Goal: Task Accomplishment & Management: Manage account settings

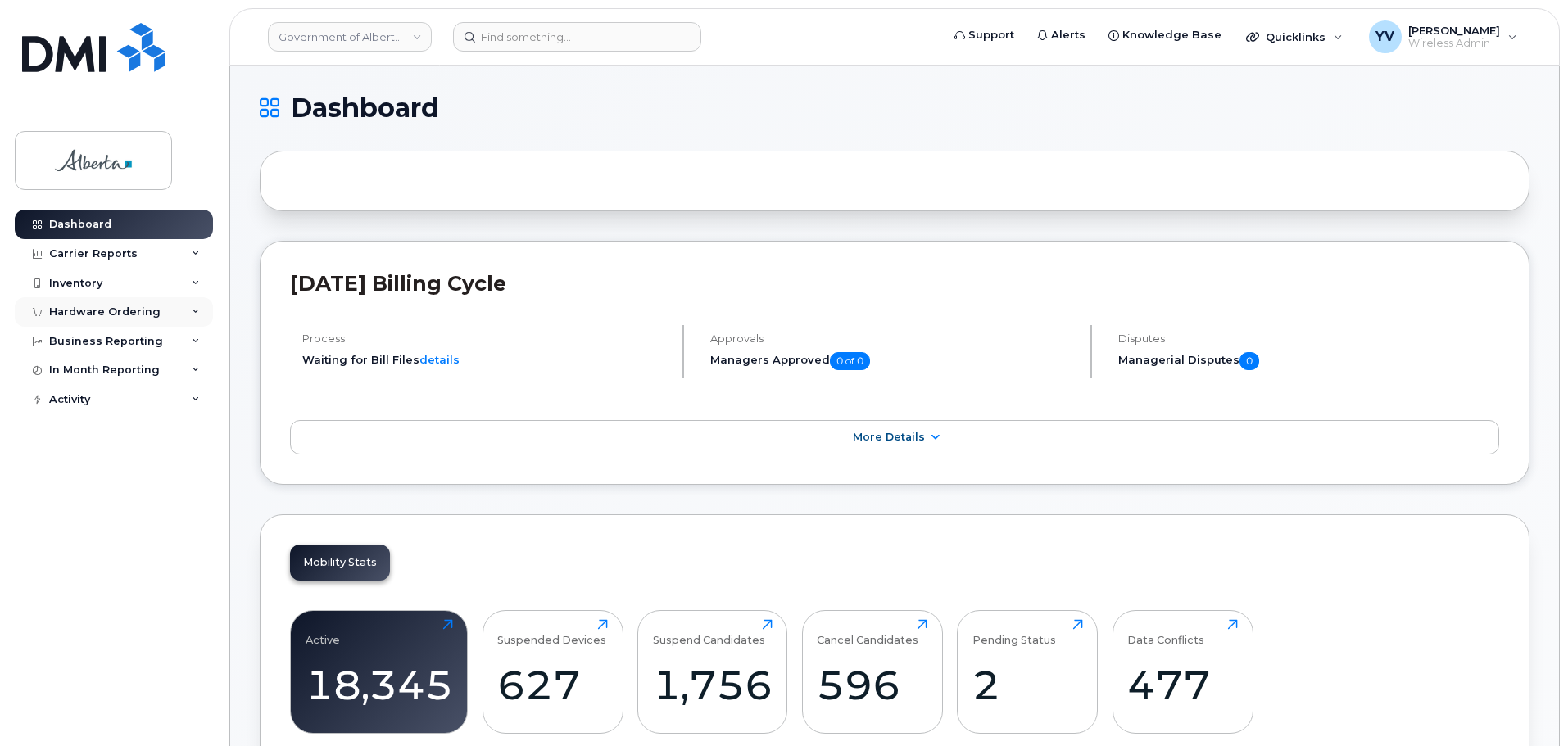
click at [82, 309] on div "Hardware Ordering" at bounding box center [105, 312] width 111 height 13
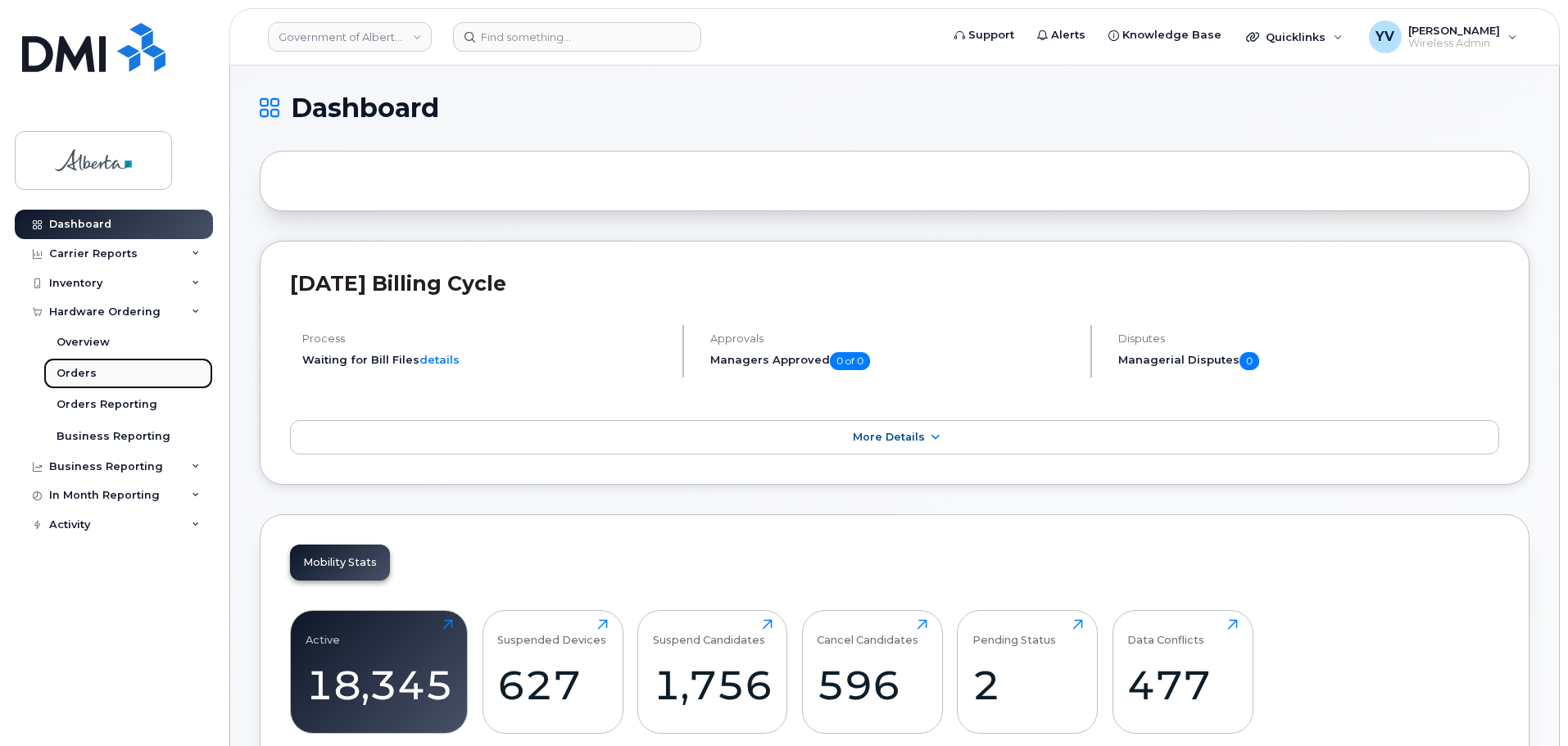
click at [68, 368] on div "Orders" at bounding box center [76, 373] width 41 height 15
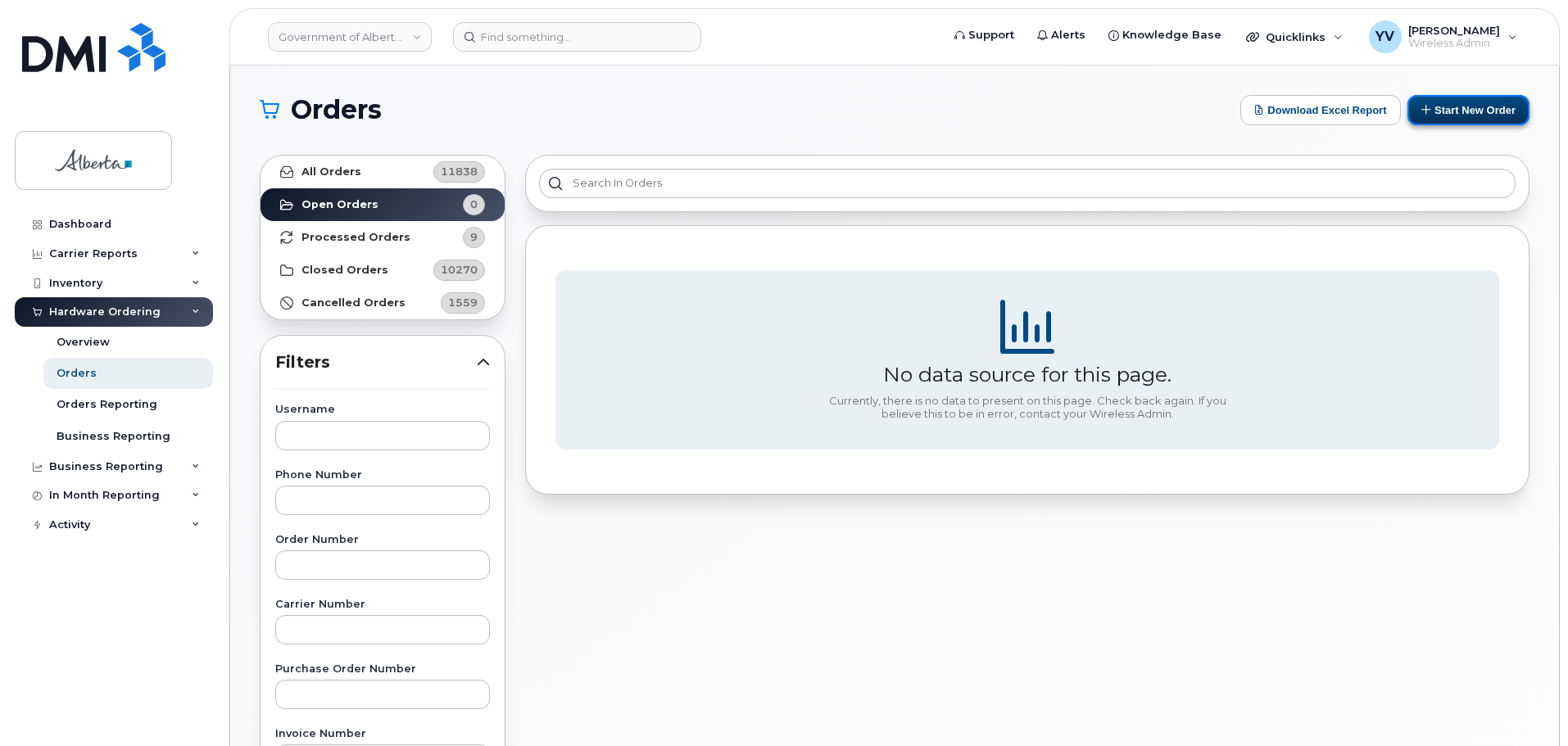
click at [1482, 103] on button "Start New Order" at bounding box center [1468, 110] width 122 height 30
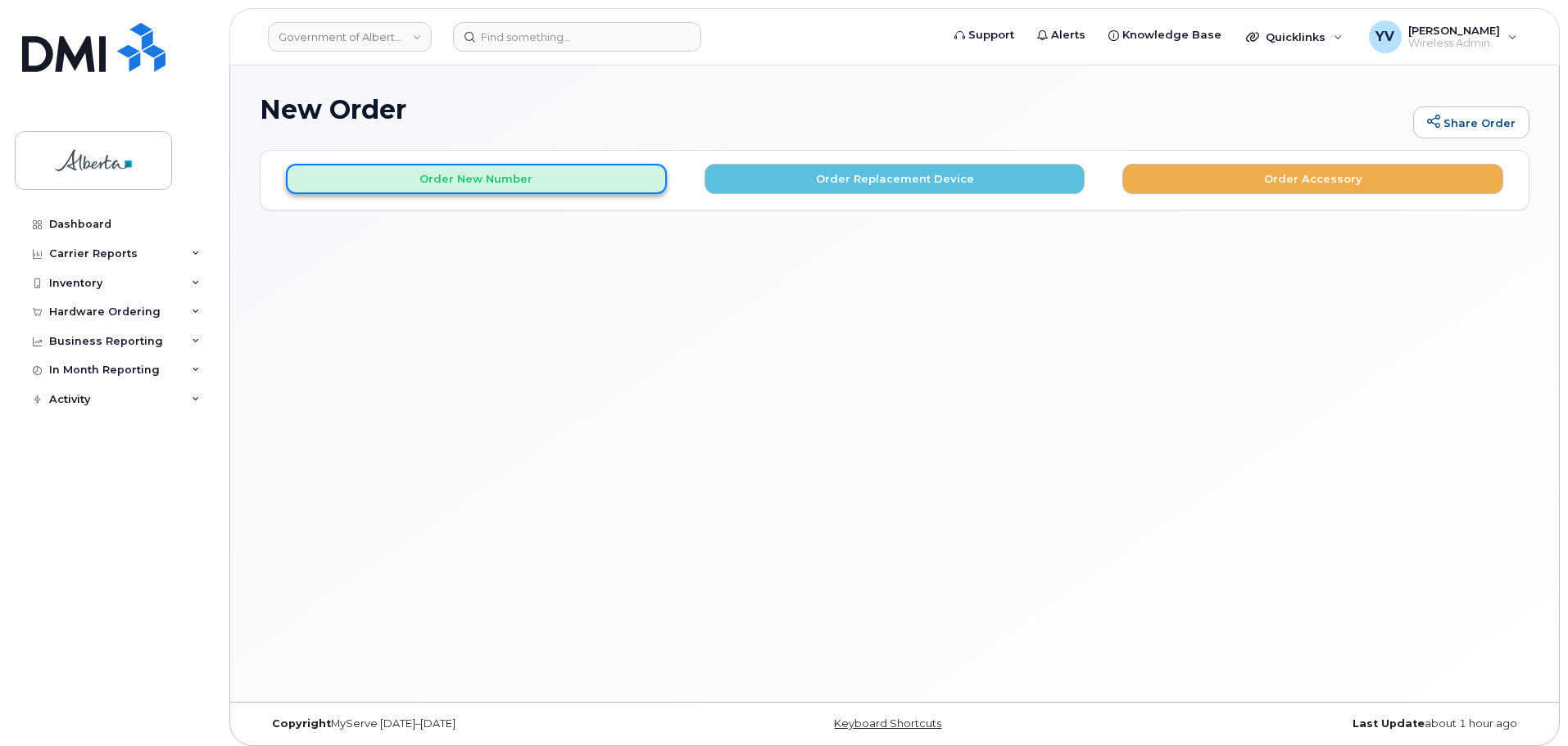
click at [471, 175] on button "Order New Number" at bounding box center [476, 179] width 381 height 30
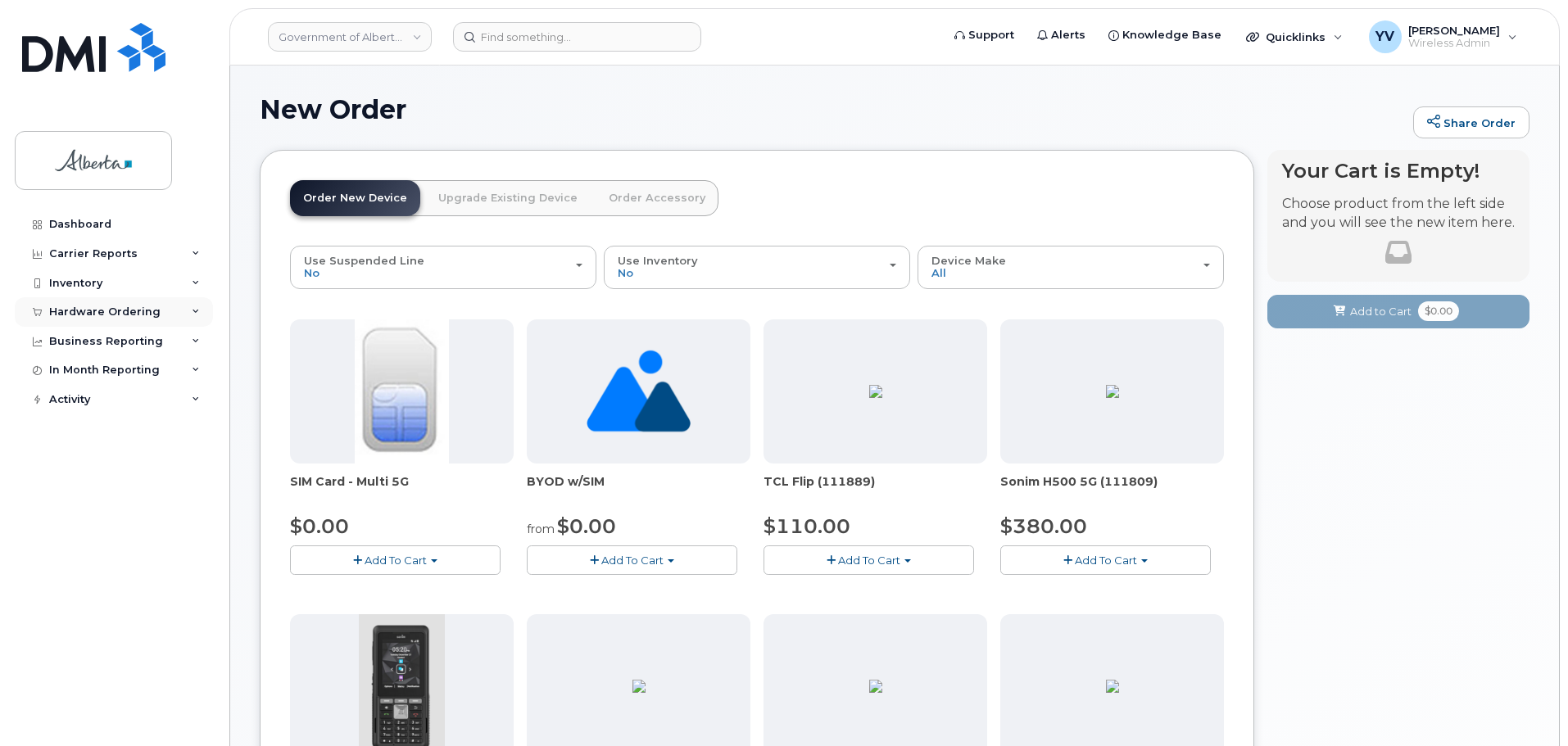
click at [83, 304] on div "Hardware Ordering" at bounding box center [114, 311] width 198 height 29
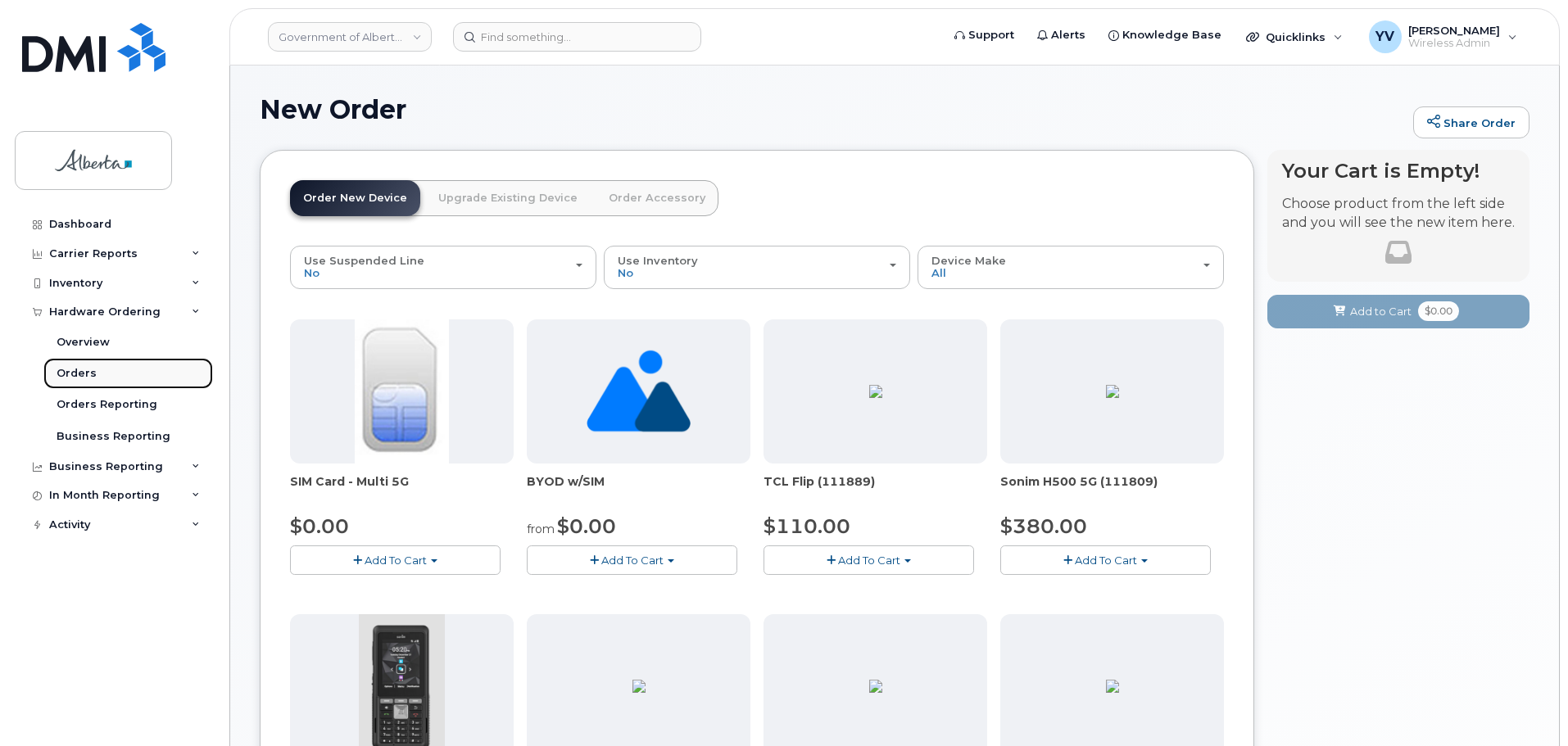
click at [72, 372] on div "Orders" at bounding box center [76, 373] width 41 height 15
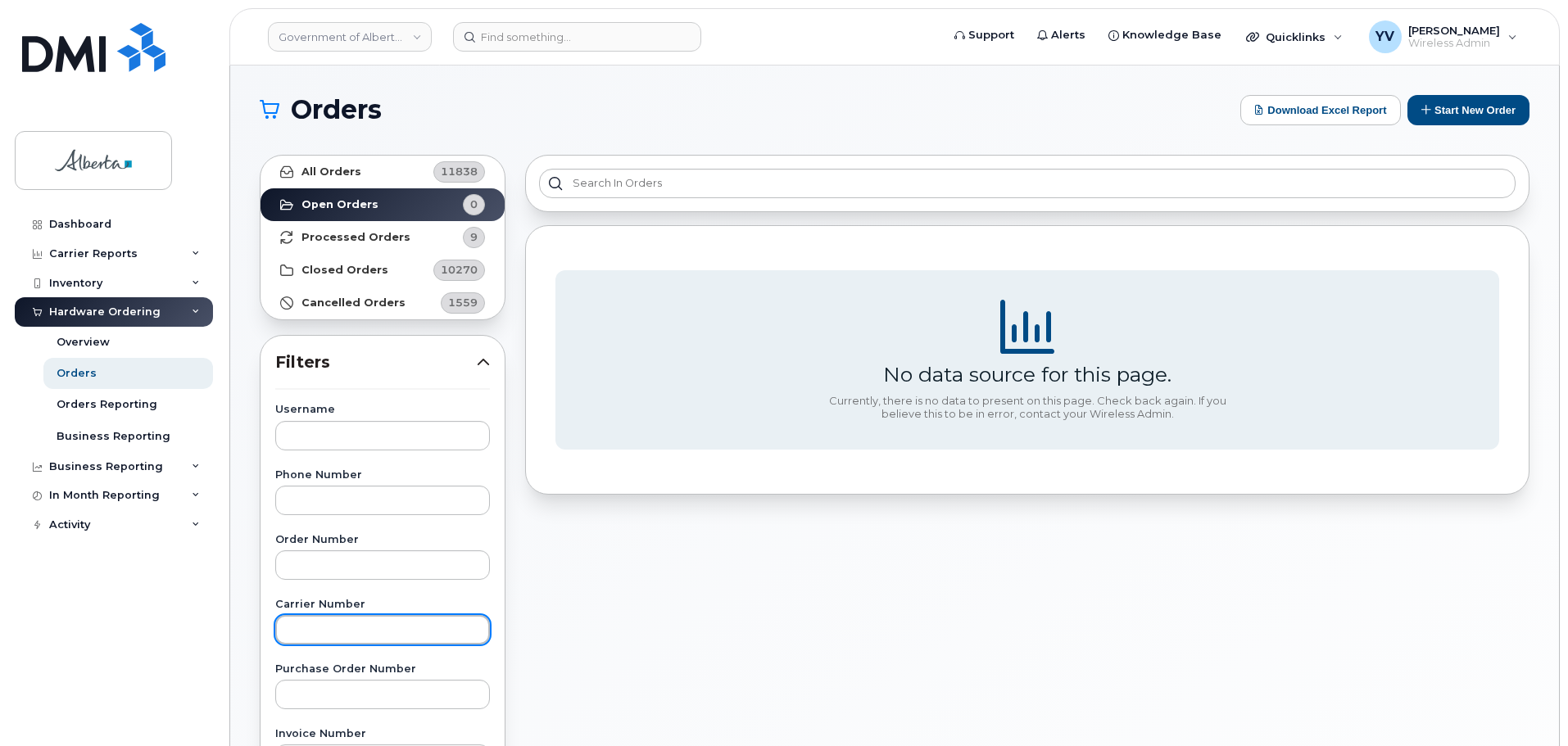
click at [287, 627] on input "text" at bounding box center [383, 629] width 215 height 29
paste input "3014566"
type input "3014566"
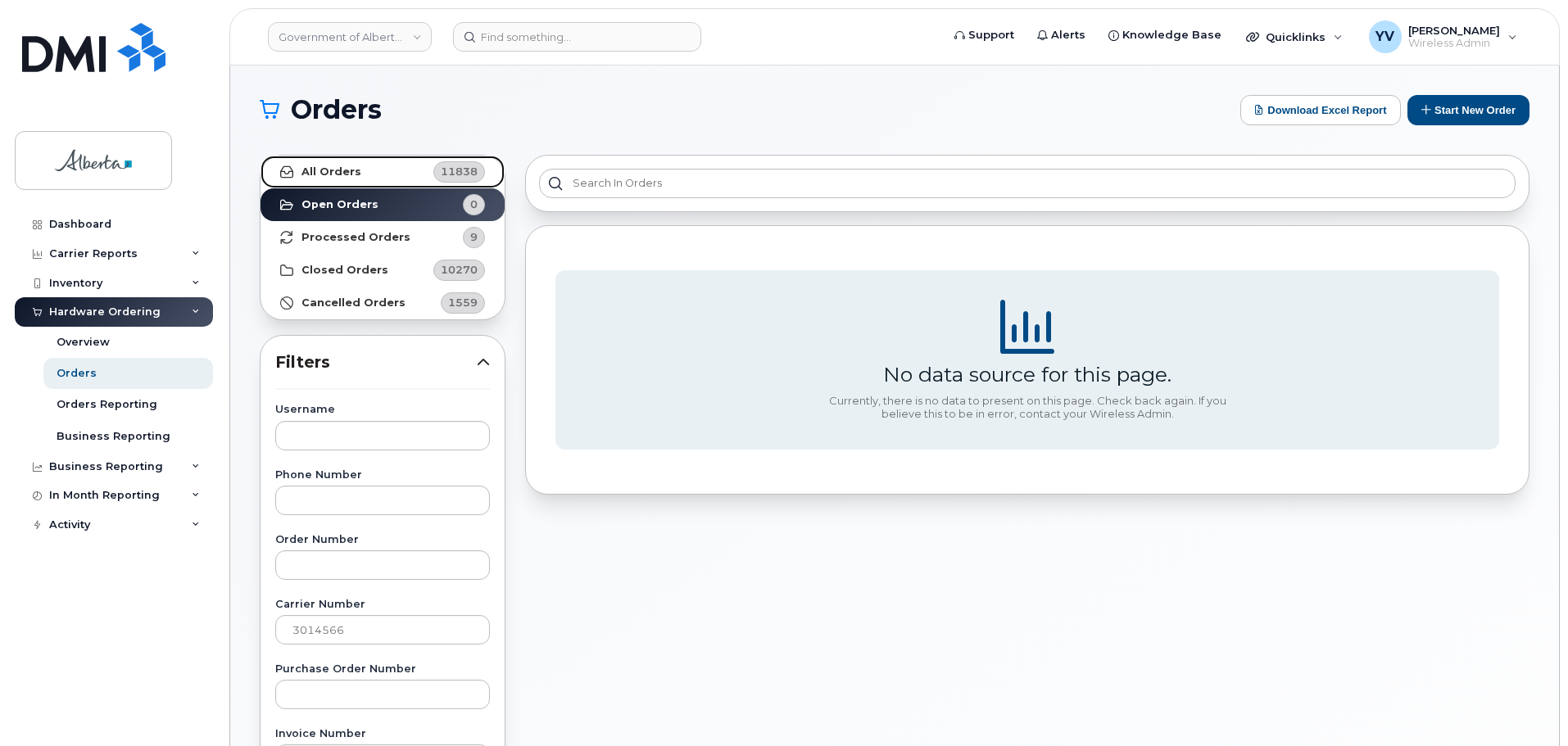
click at [323, 164] on link "All Orders 11838" at bounding box center [382, 172] width 244 height 33
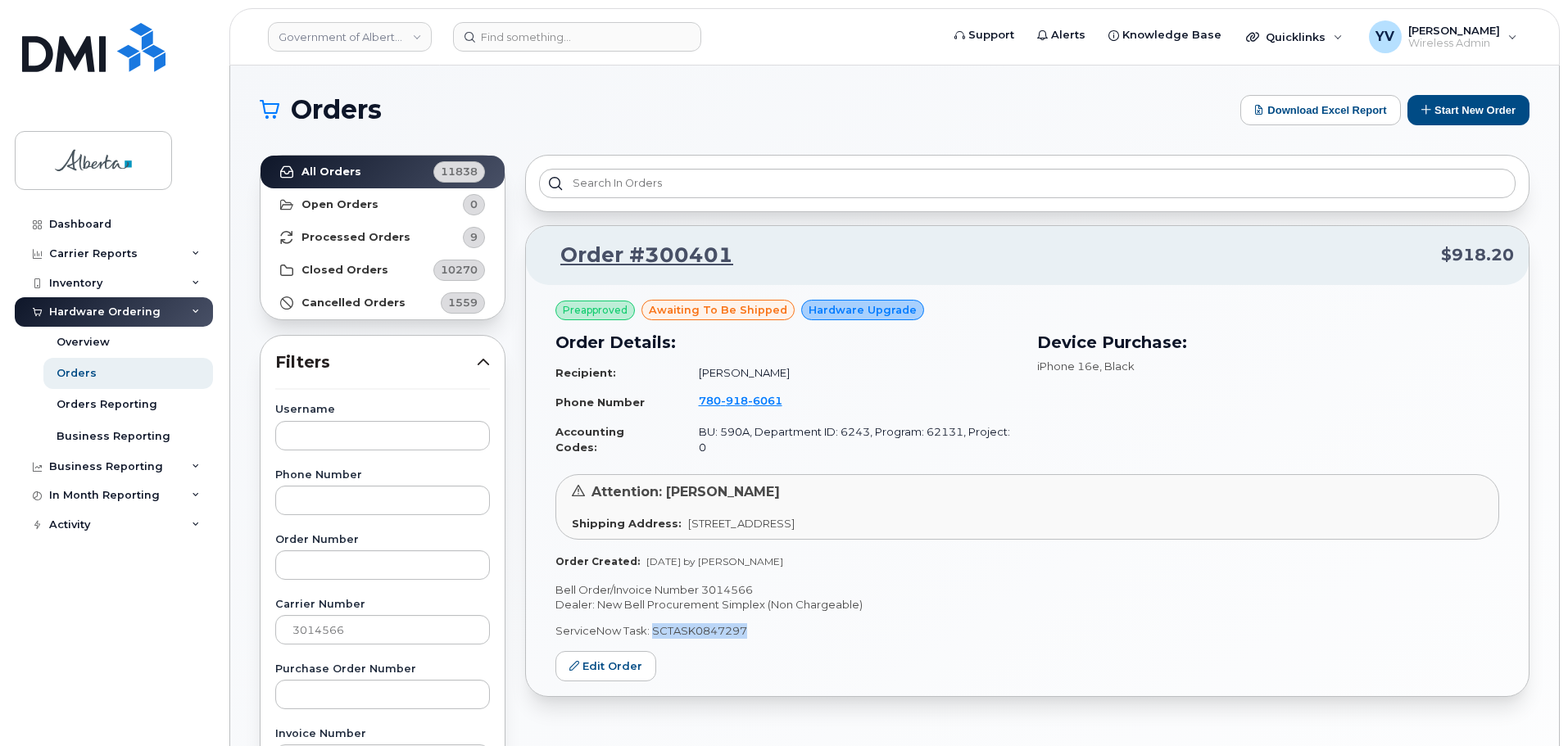
drag, startPoint x: 749, startPoint y: 615, endPoint x: 632, endPoint y: 641, distance: 119.9
click at [652, 623] on p "ServiceNow Task: SCTASK0847297" at bounding box center [1027, 631] width 944 height 16
copy p "SCTASK0847297"
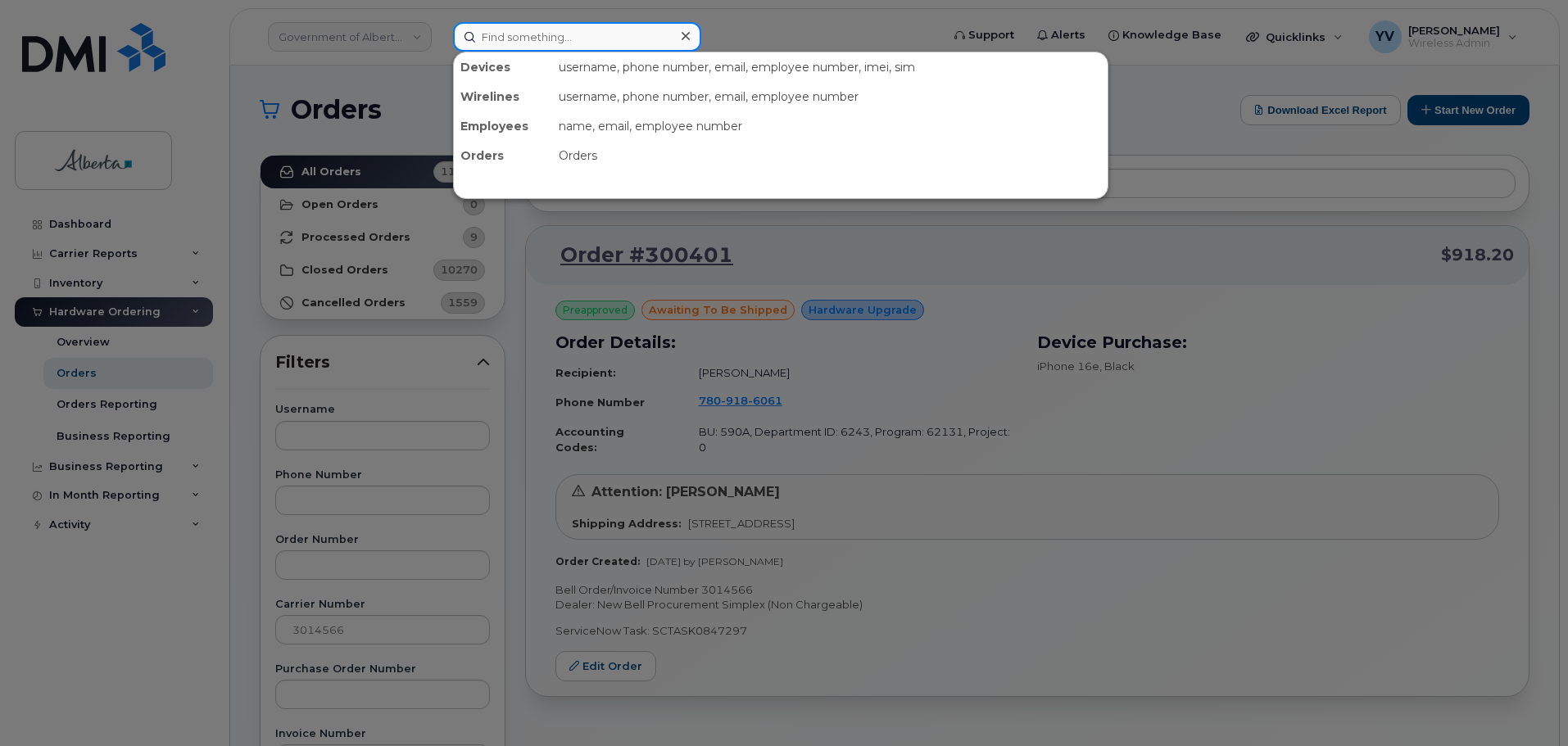
click at [507, 40] on input at bounding box center [576, 36] width 248 height 29
paste input "5873858804"
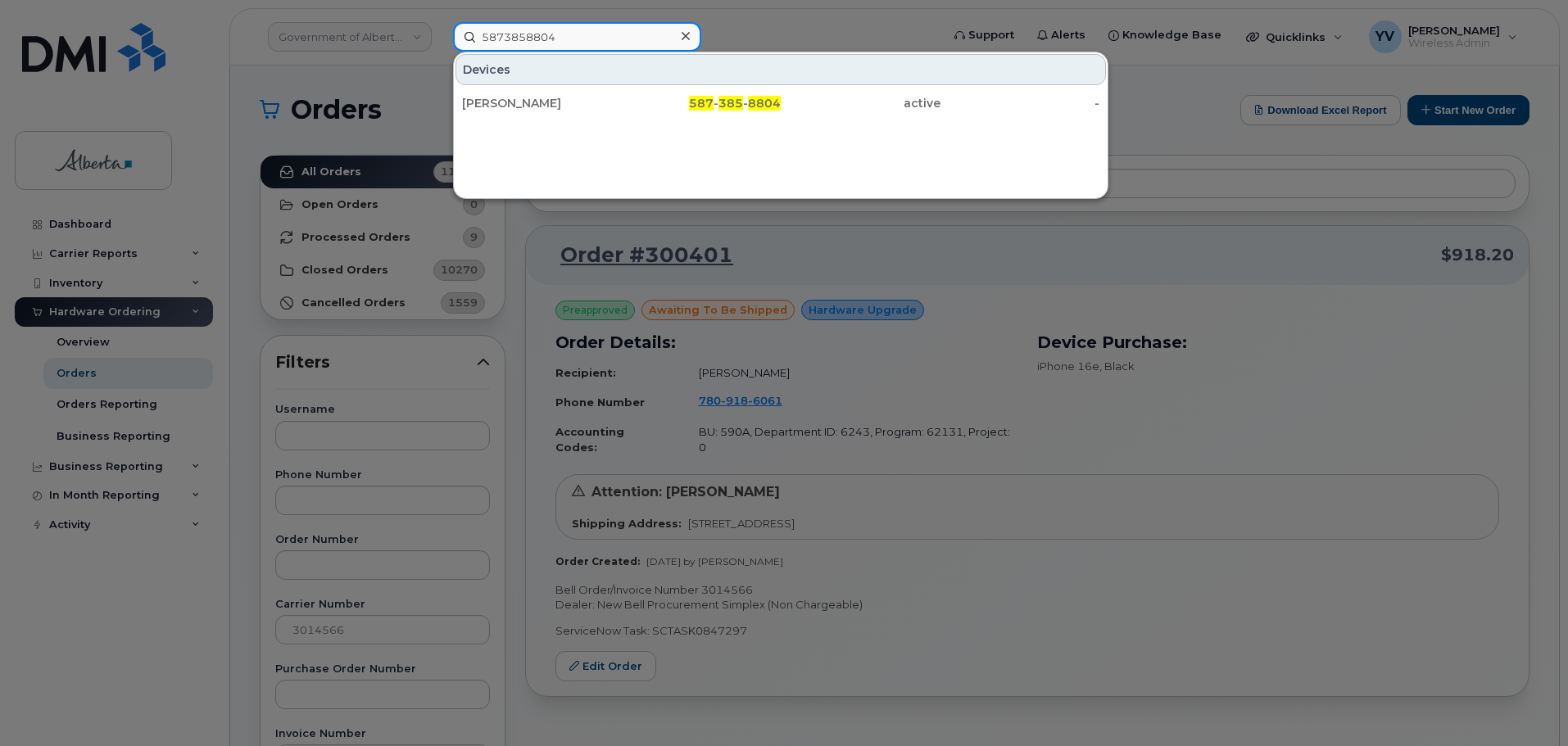
click at [482, 33] on input "5873858804" at bounding box center [576, 36] width 248 height 29
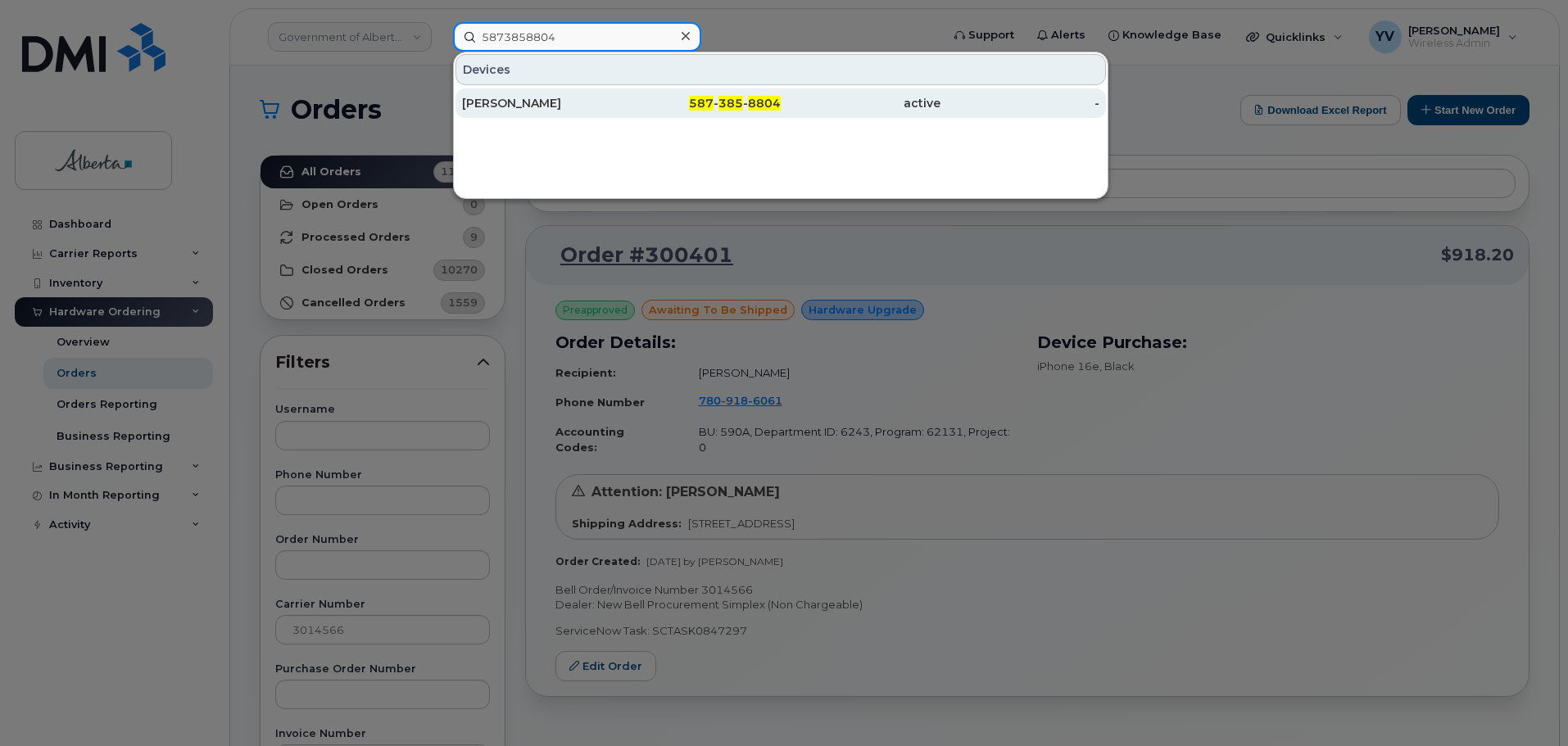
type input "5873858804"
click at [740, 98] on span "385" at bounding box center [731, 104] width 25 height 15
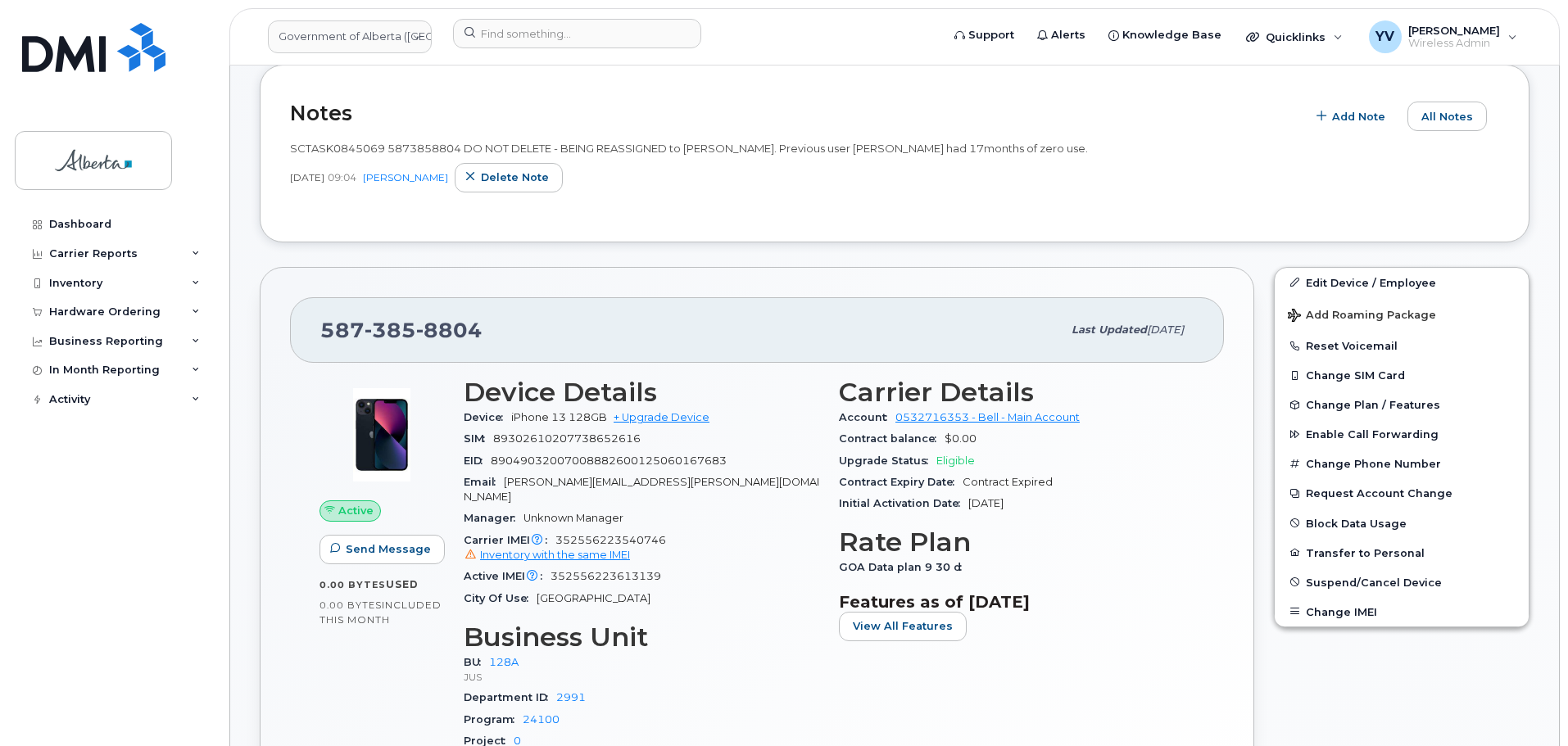
scroll to position [363, 0]
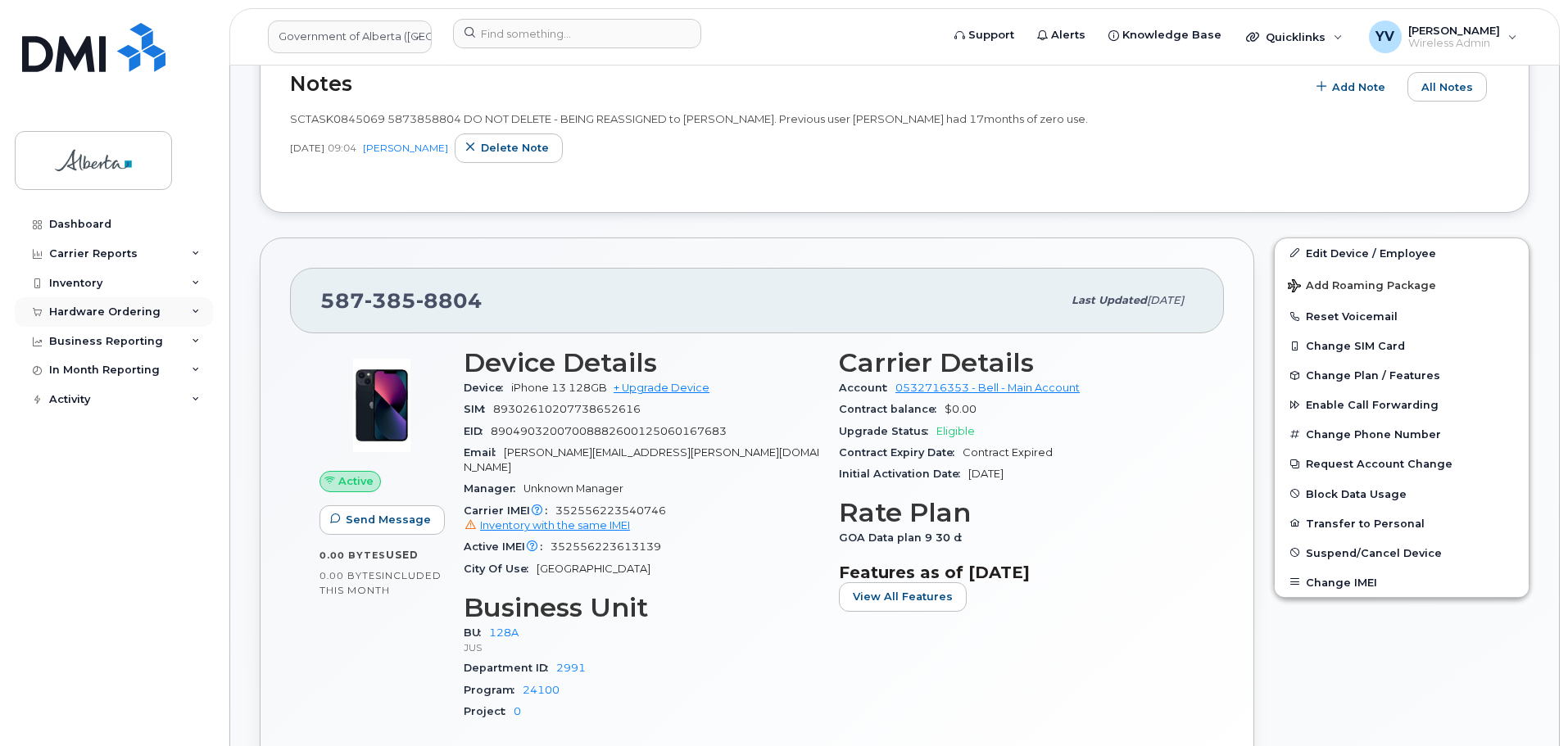
click at [97, 312] on div "Hardware Ordering" at bounding box center [105, 312] width 111 height 13
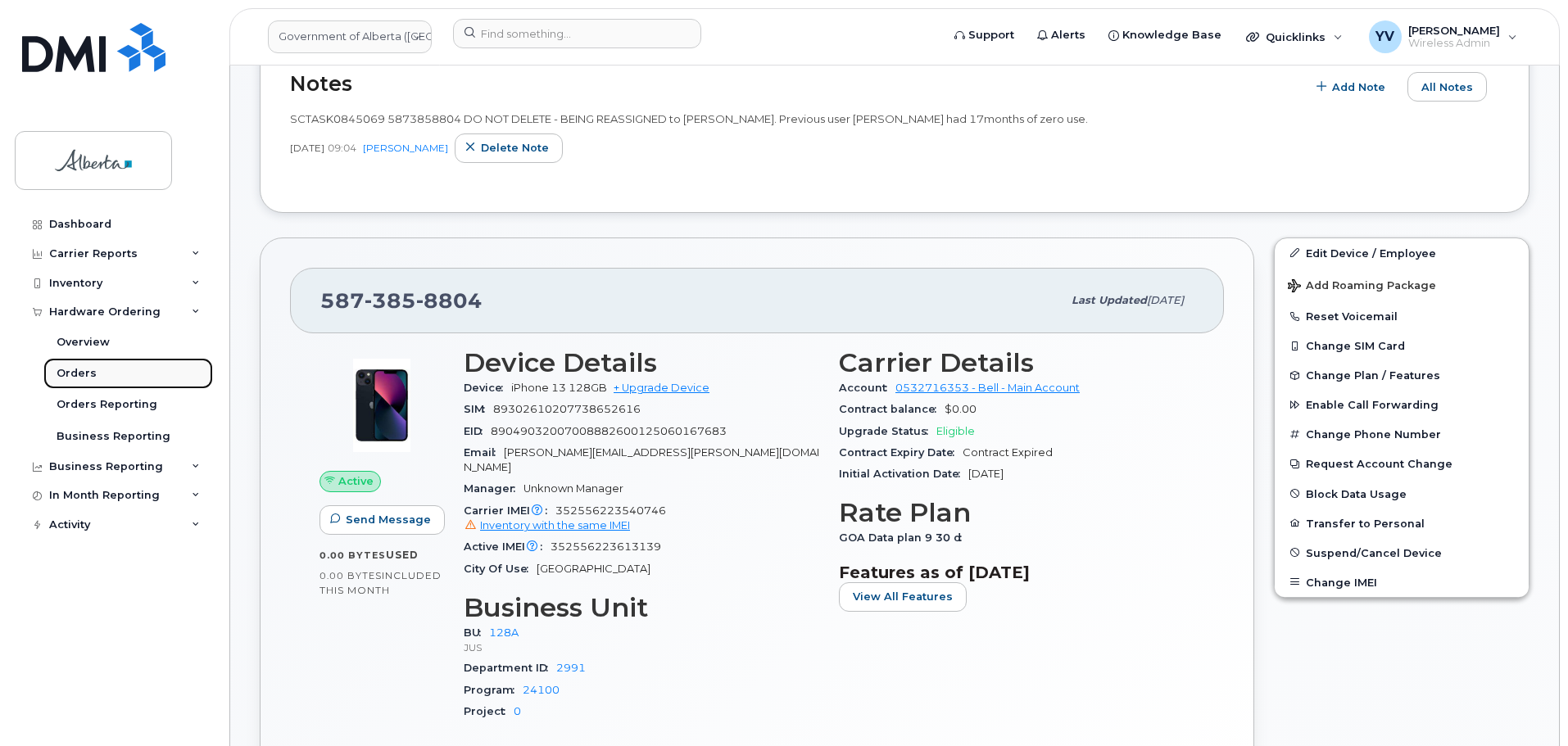
click at [69, 368] on div "Orders" at bounding box center [76, 373] width 41 height 15
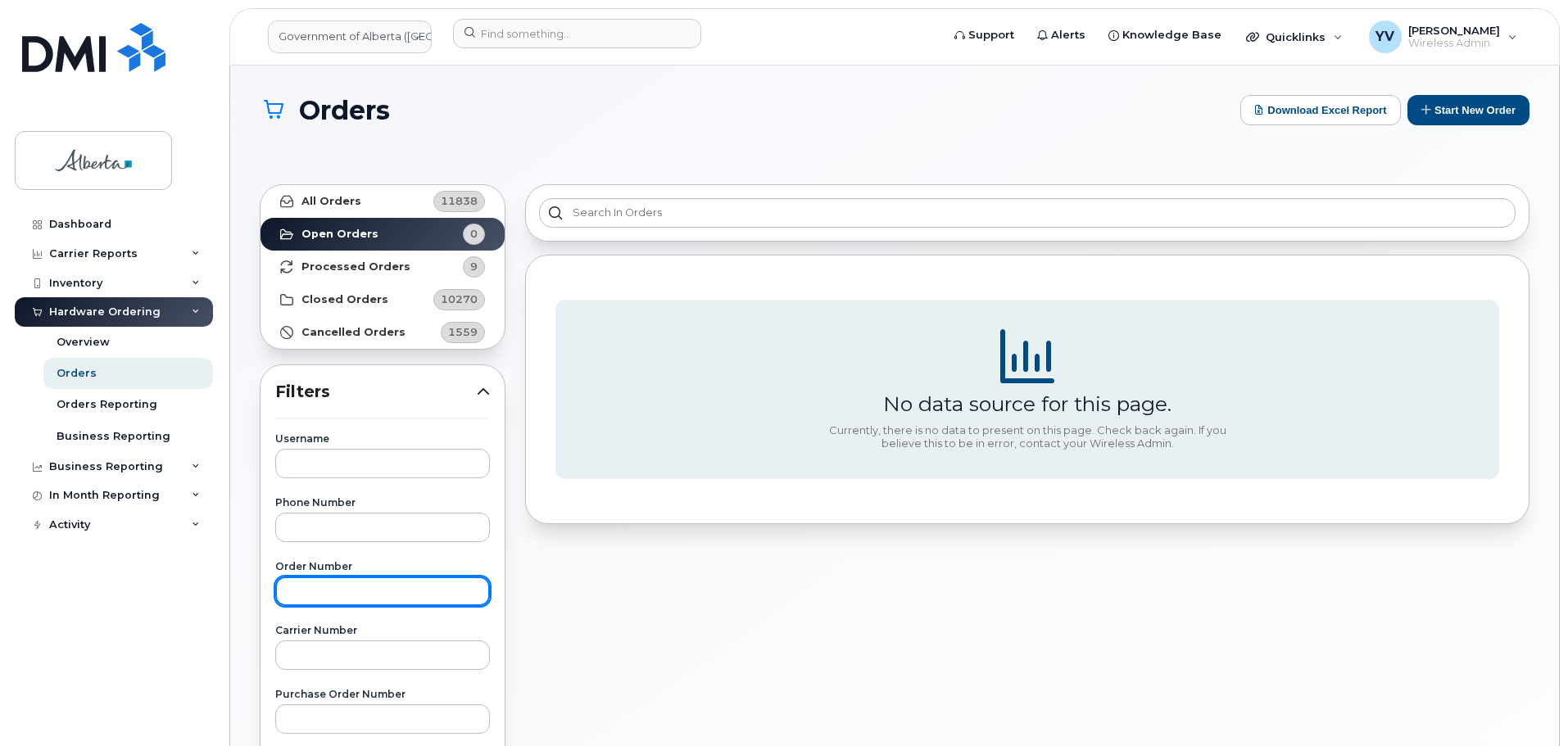
click at [318, 597] on input "text" at bounding box center [383, 591] width 215 height 29
paste input "299458"
type input "299458"
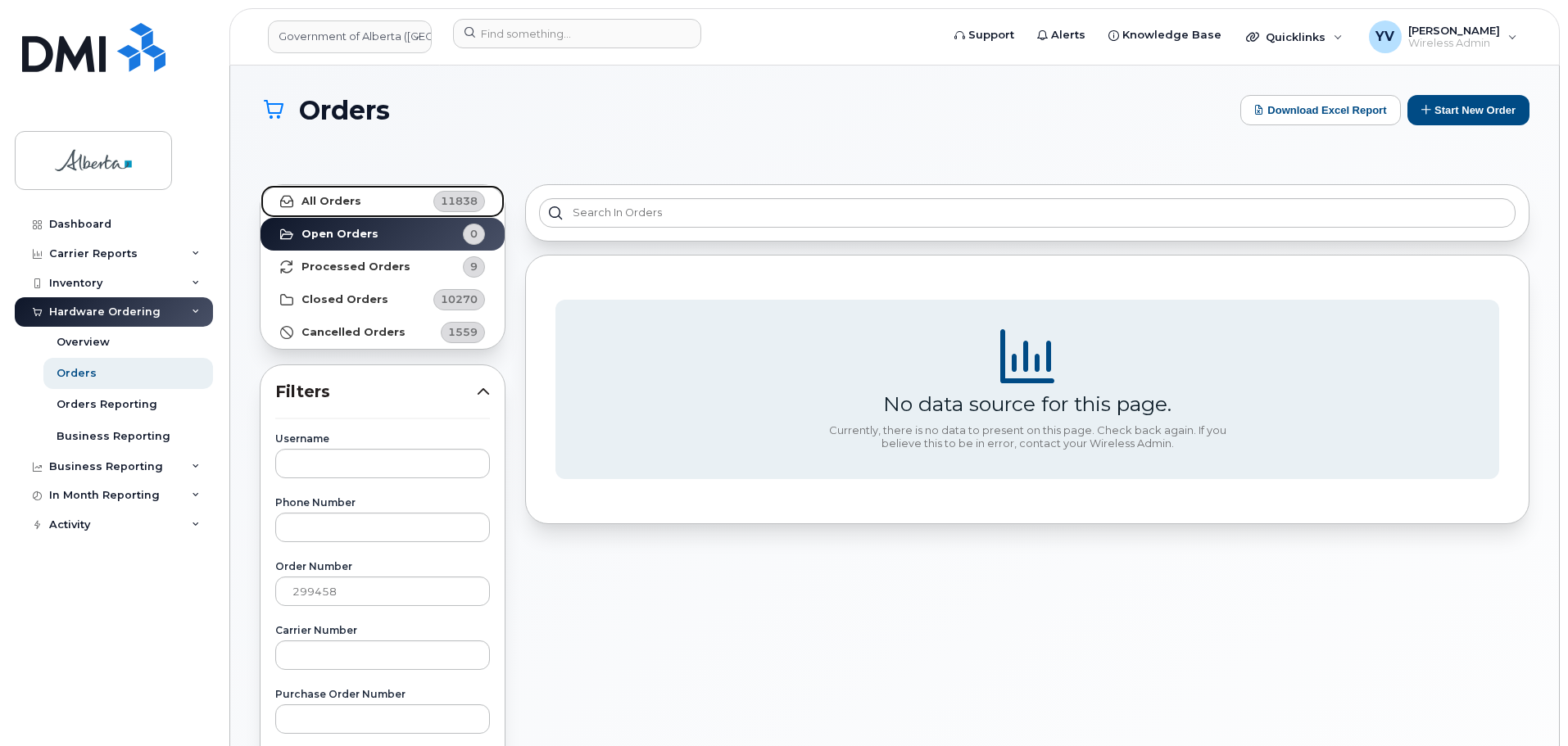
click at [325, 195] on strong "All Orders" at bounding box center [331, 202] width 59 height 13
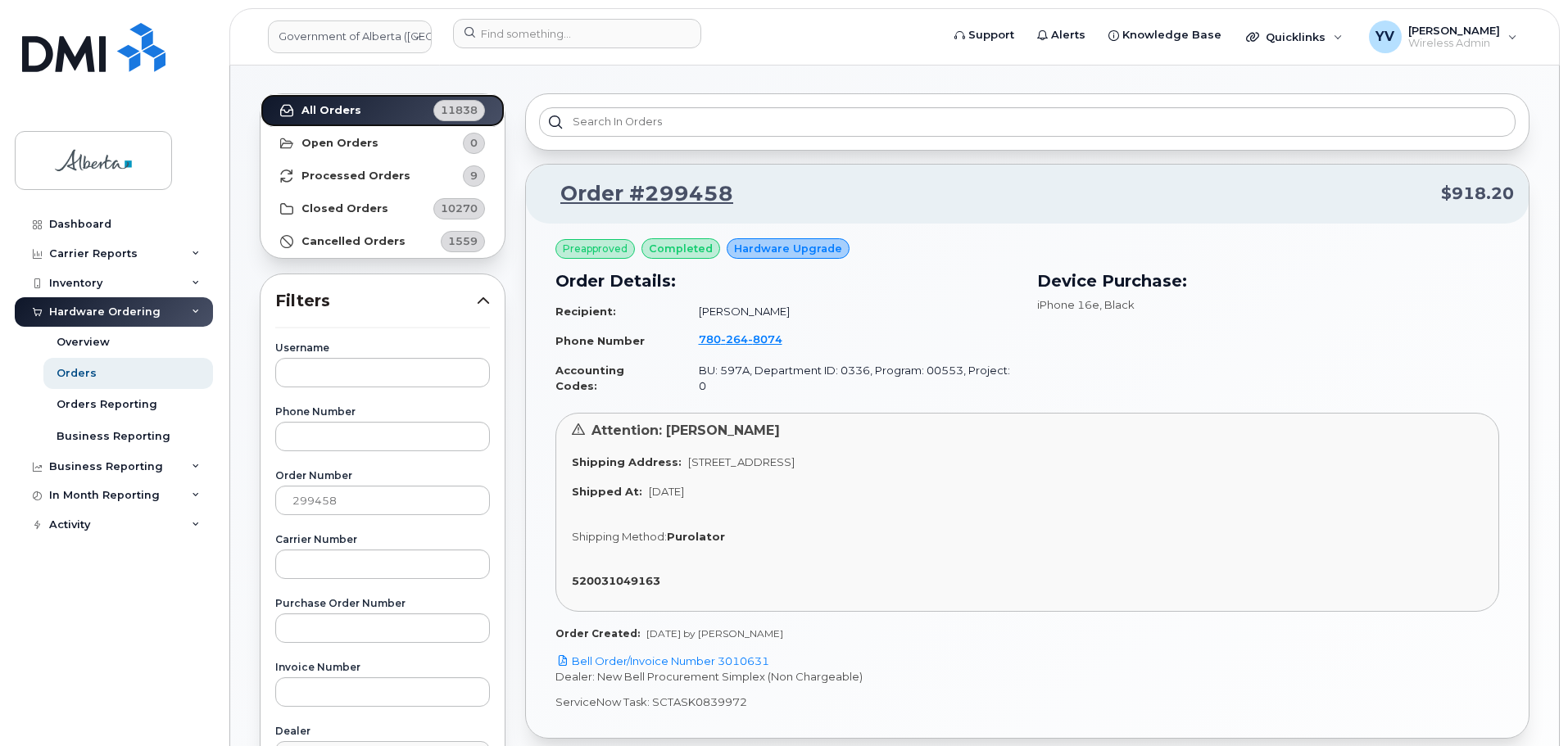
scroll to position [122, 0]
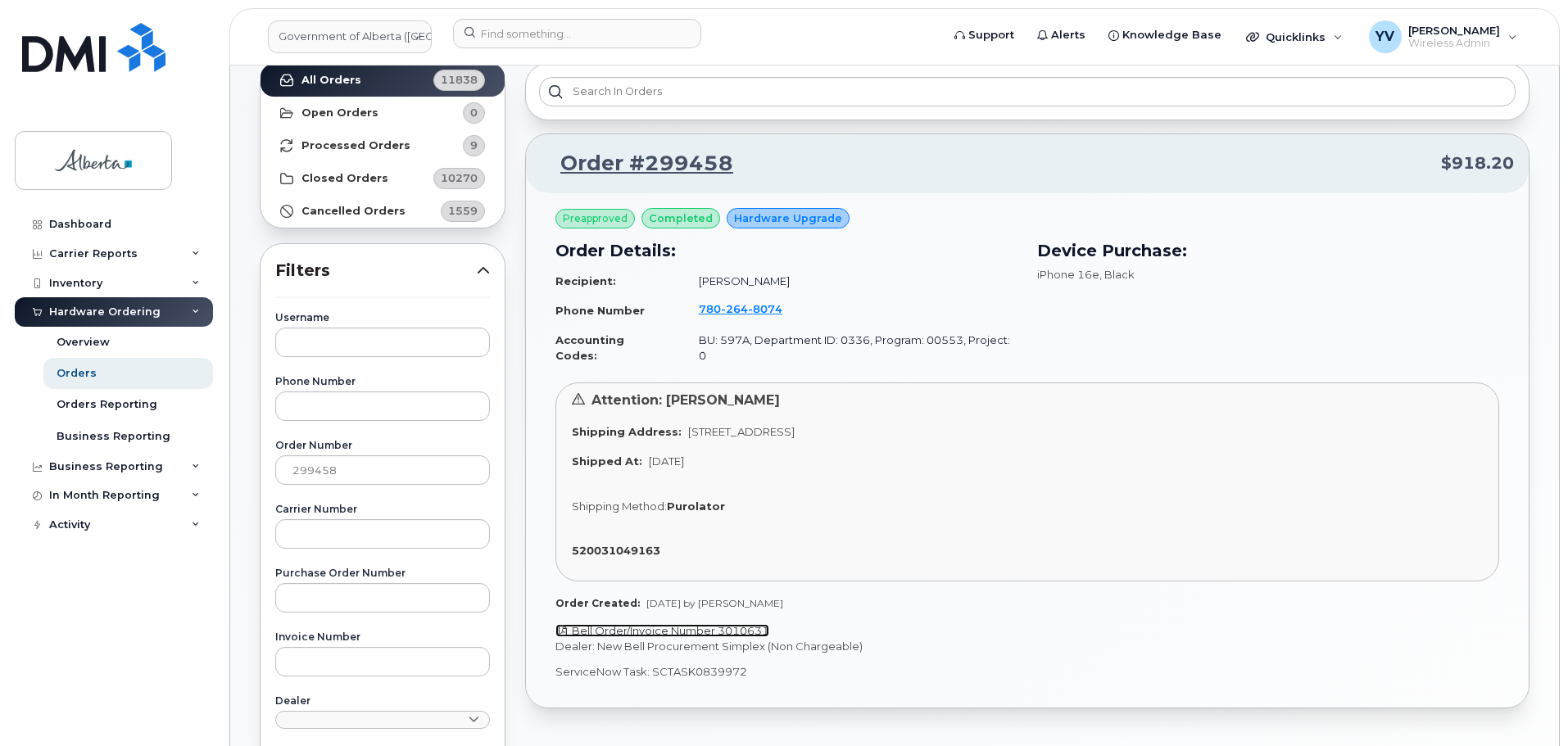
click at [751, 624] on link "Bell Order/Invoice Number 3010631" at bounding box center [662, 631] width 214 height 13
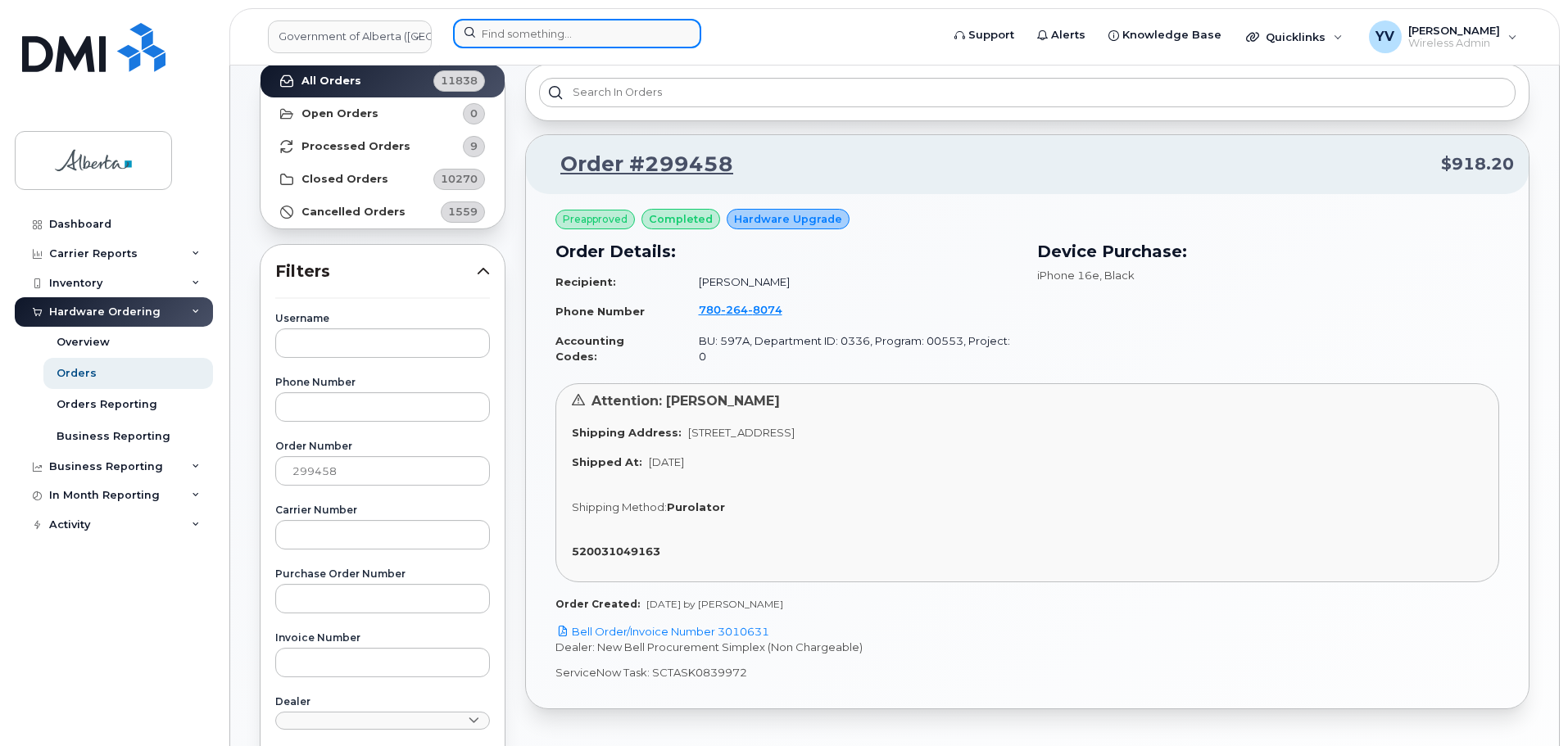
click at [510, 25] on input at bounding box center [576, 33] width 248 height 29
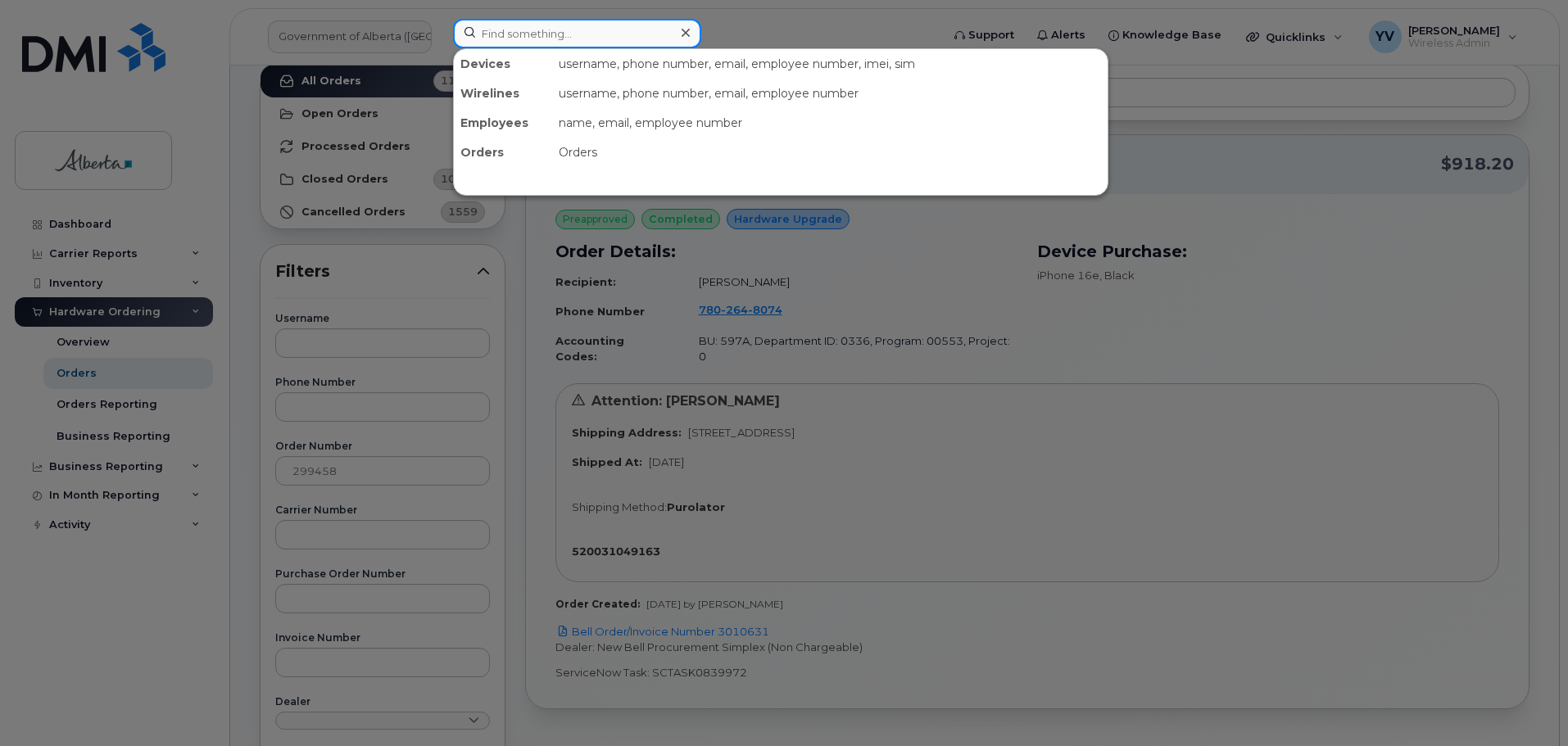
paste input "4033323478"
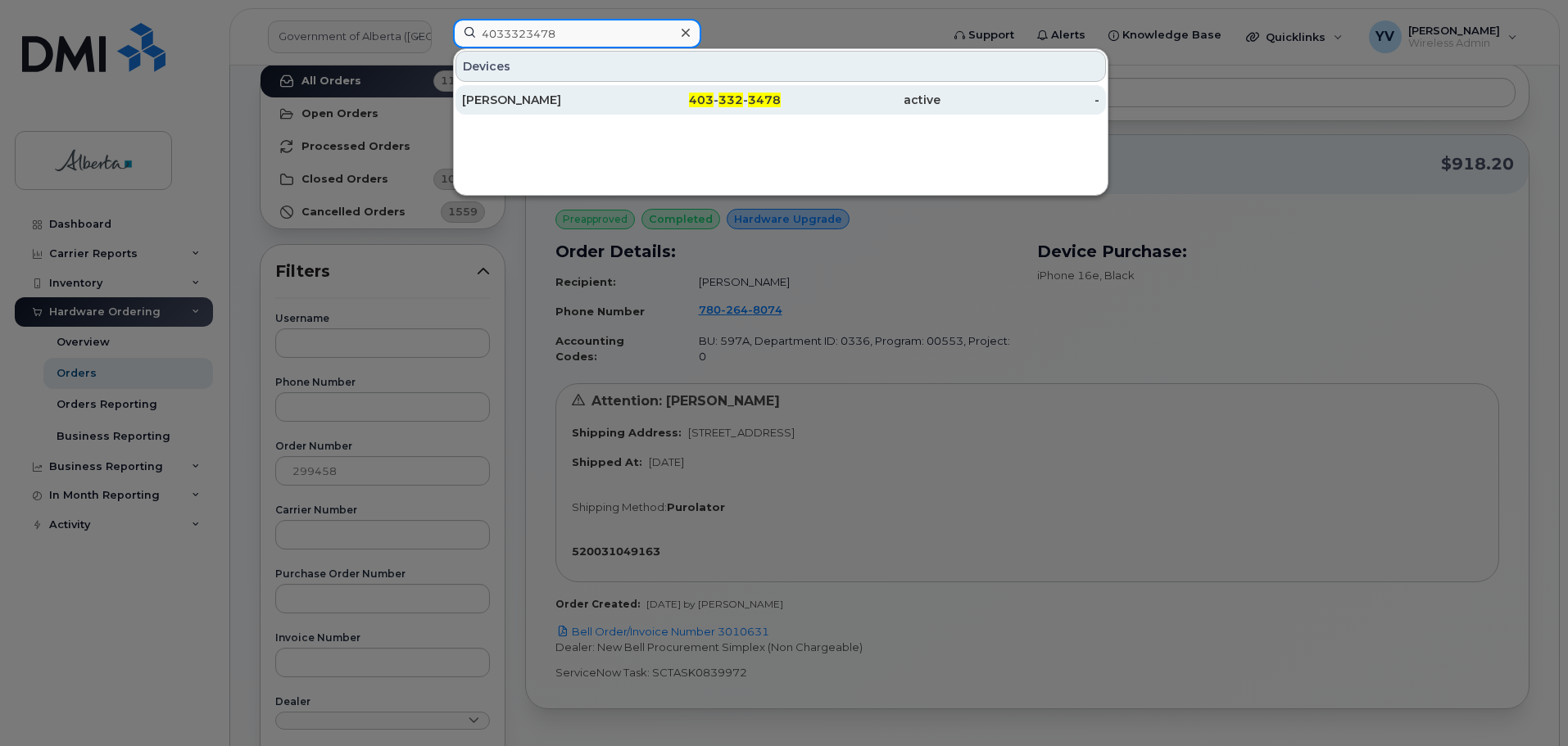
type input "4033323478"
click at [746, 96] on div "403 - 332 - 3478" at bounding box center [701, 99] width 159 height 16
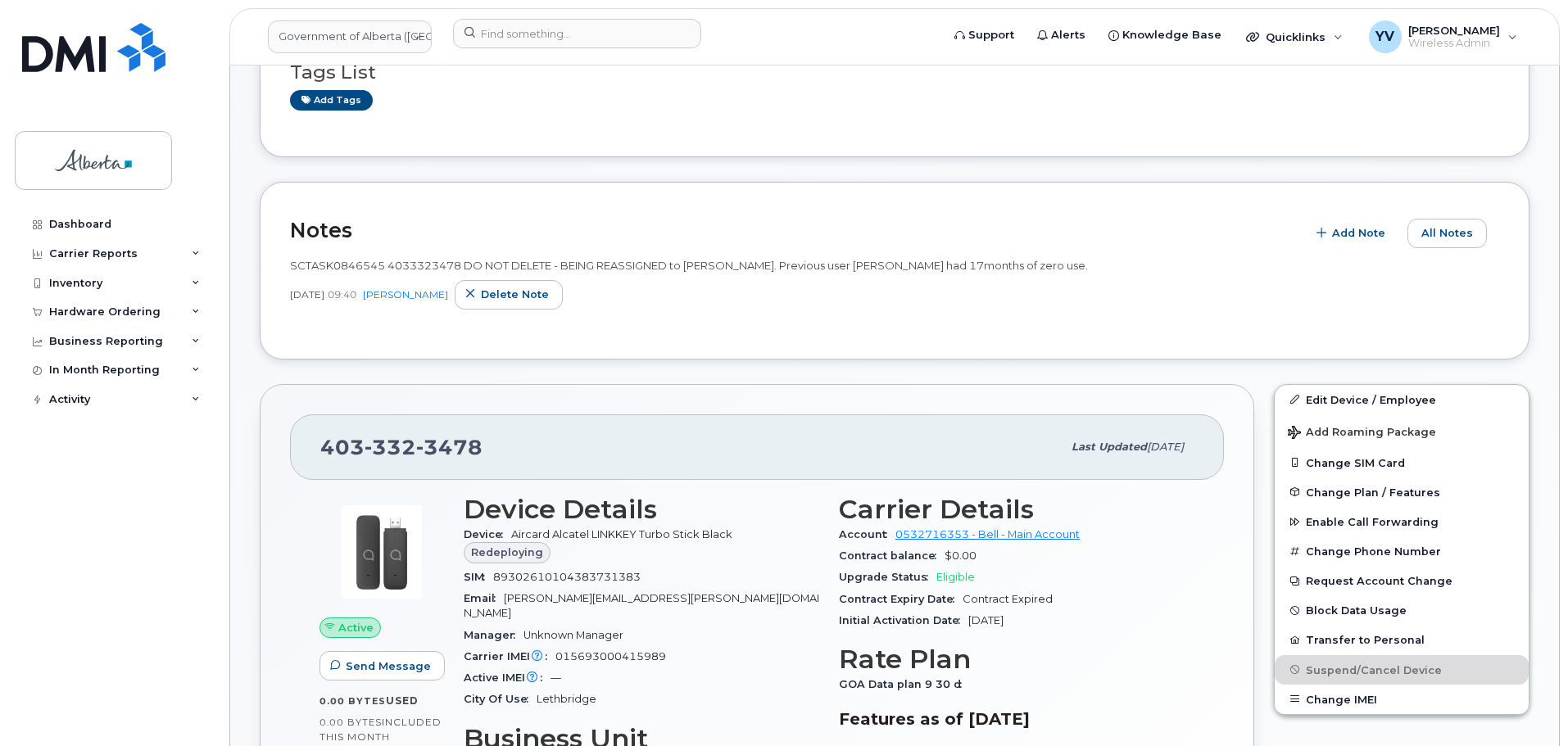
scroll to position [287, 0]
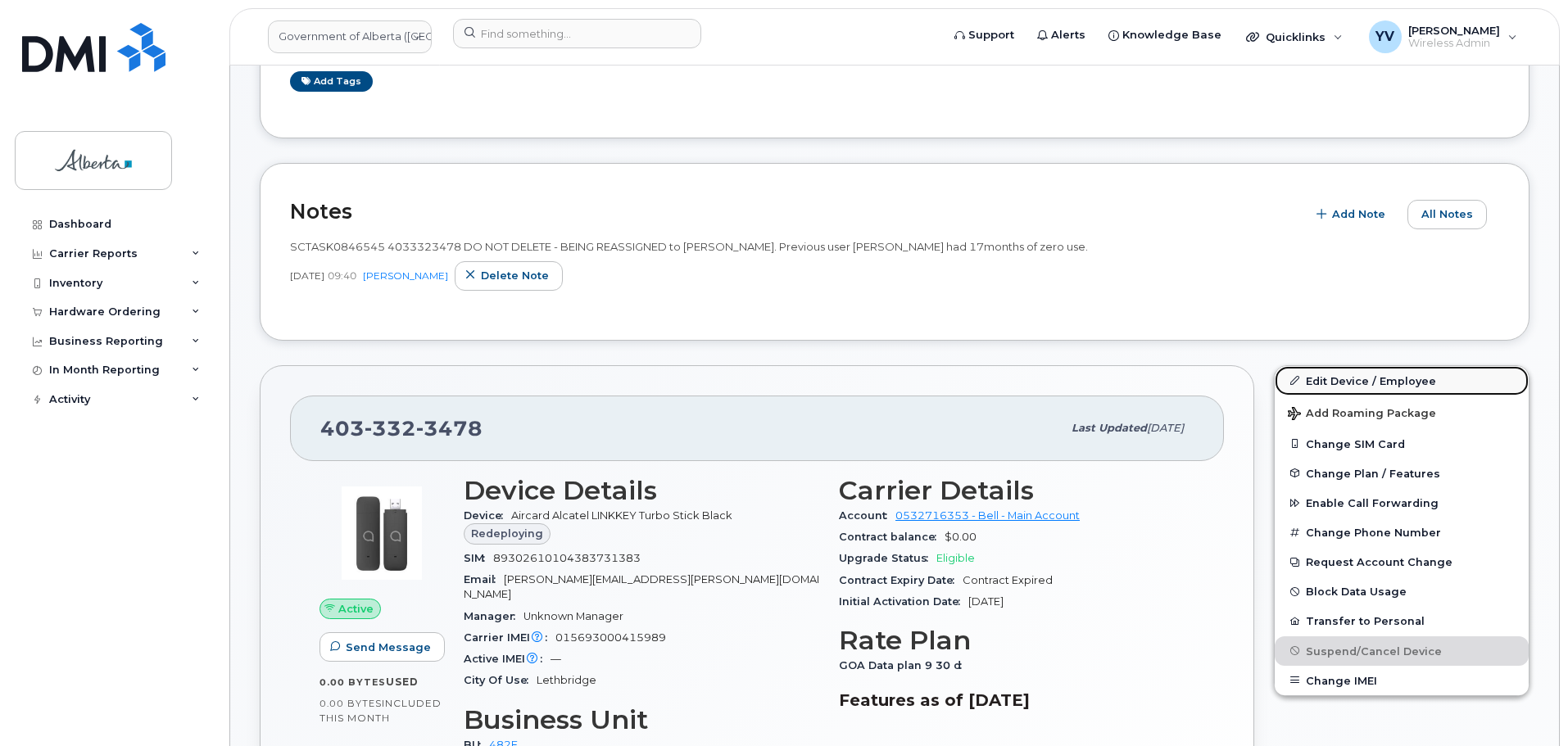
click at [1342, 376] on link "Edit Device / Employee" at bounding box center [1401, 380] width 254 height 29
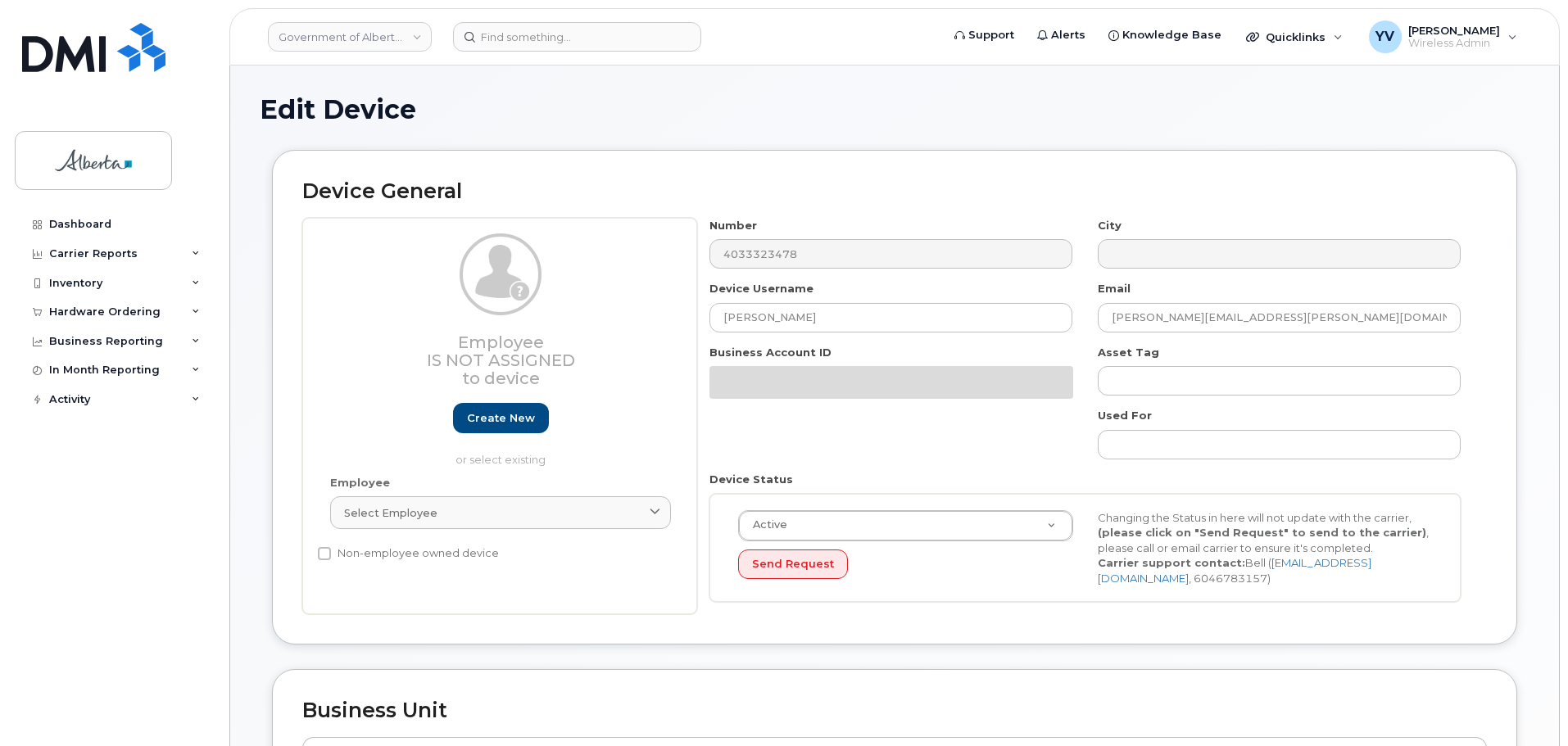
select select "4749740"
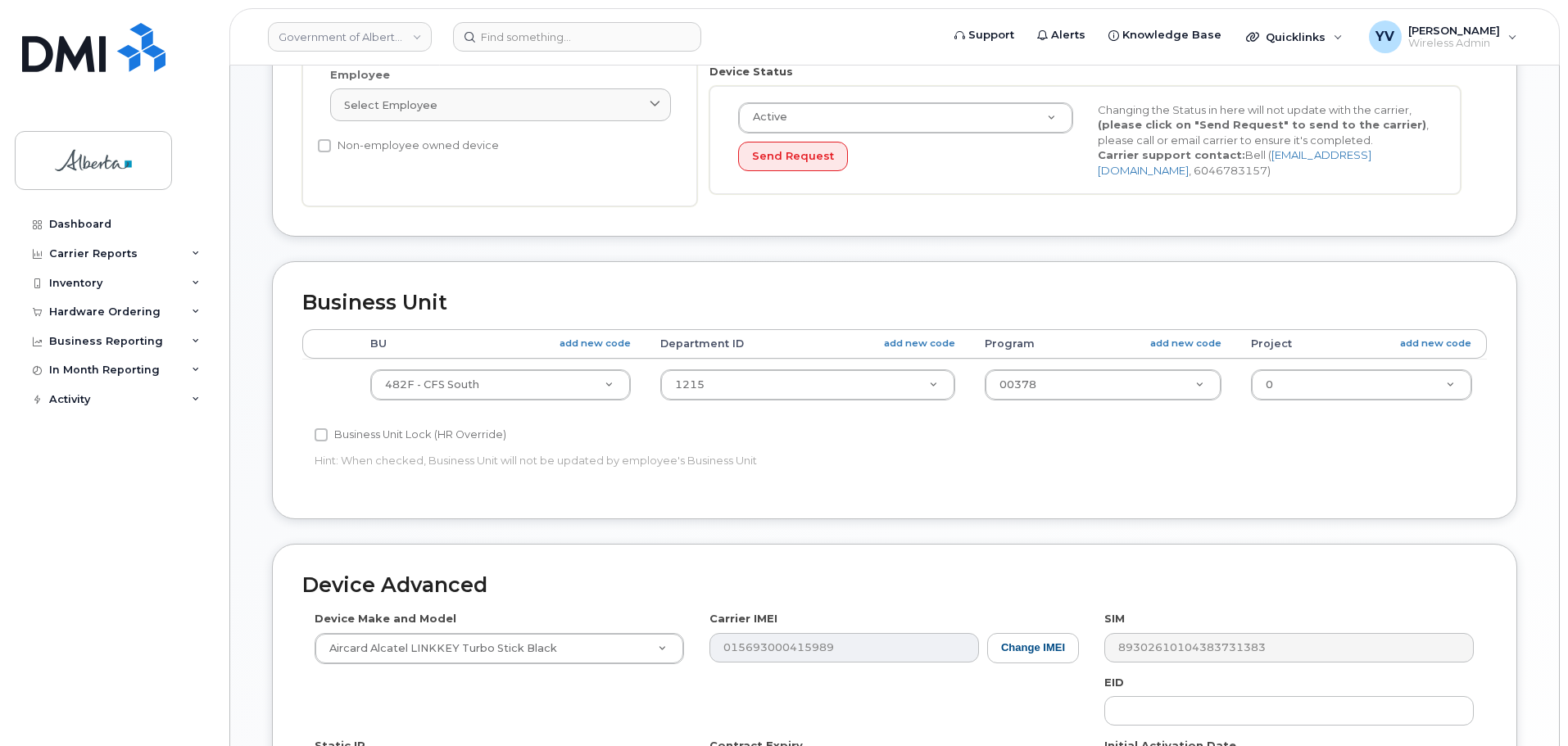
scroll to position [410, 0]
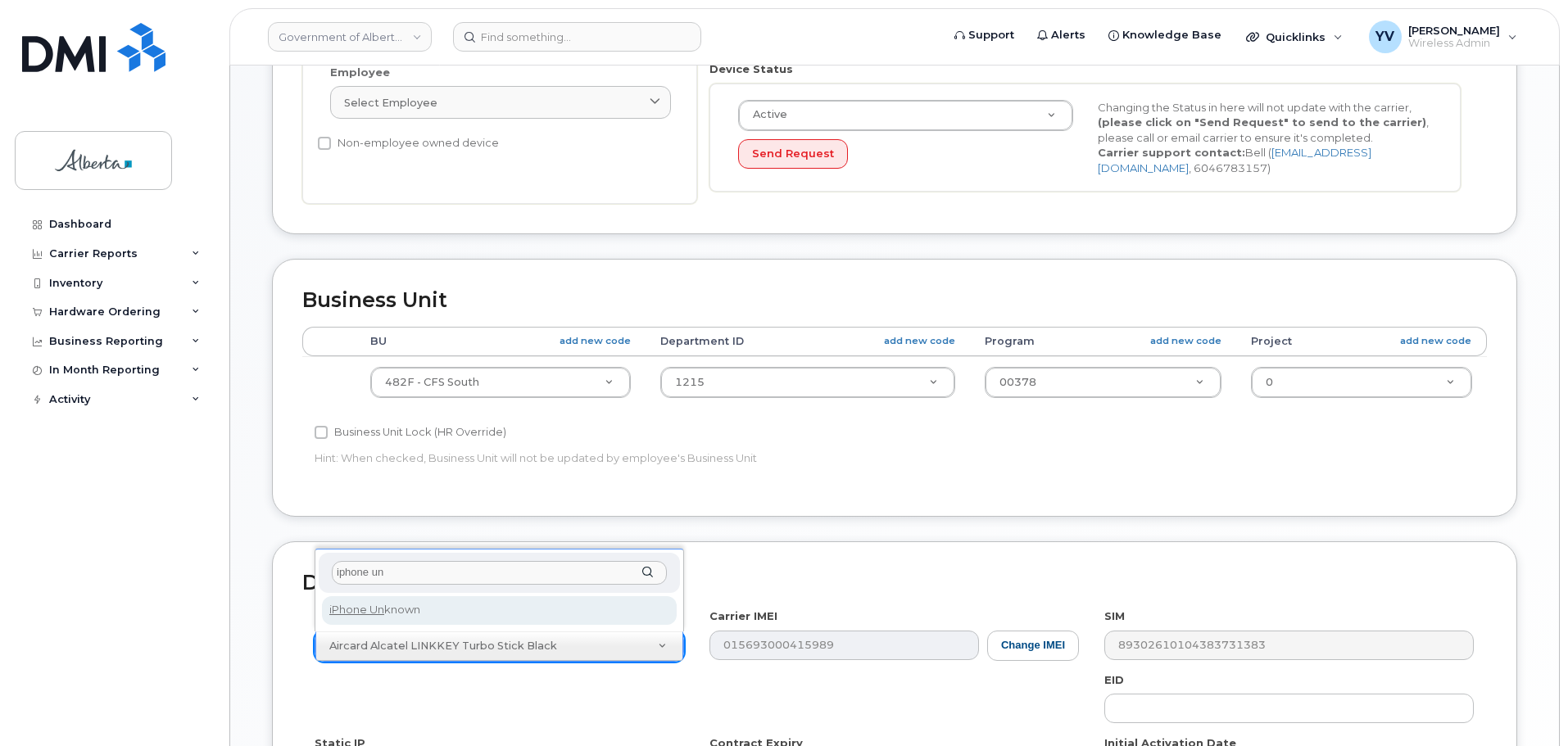
type input "iphone un"
select select "185"
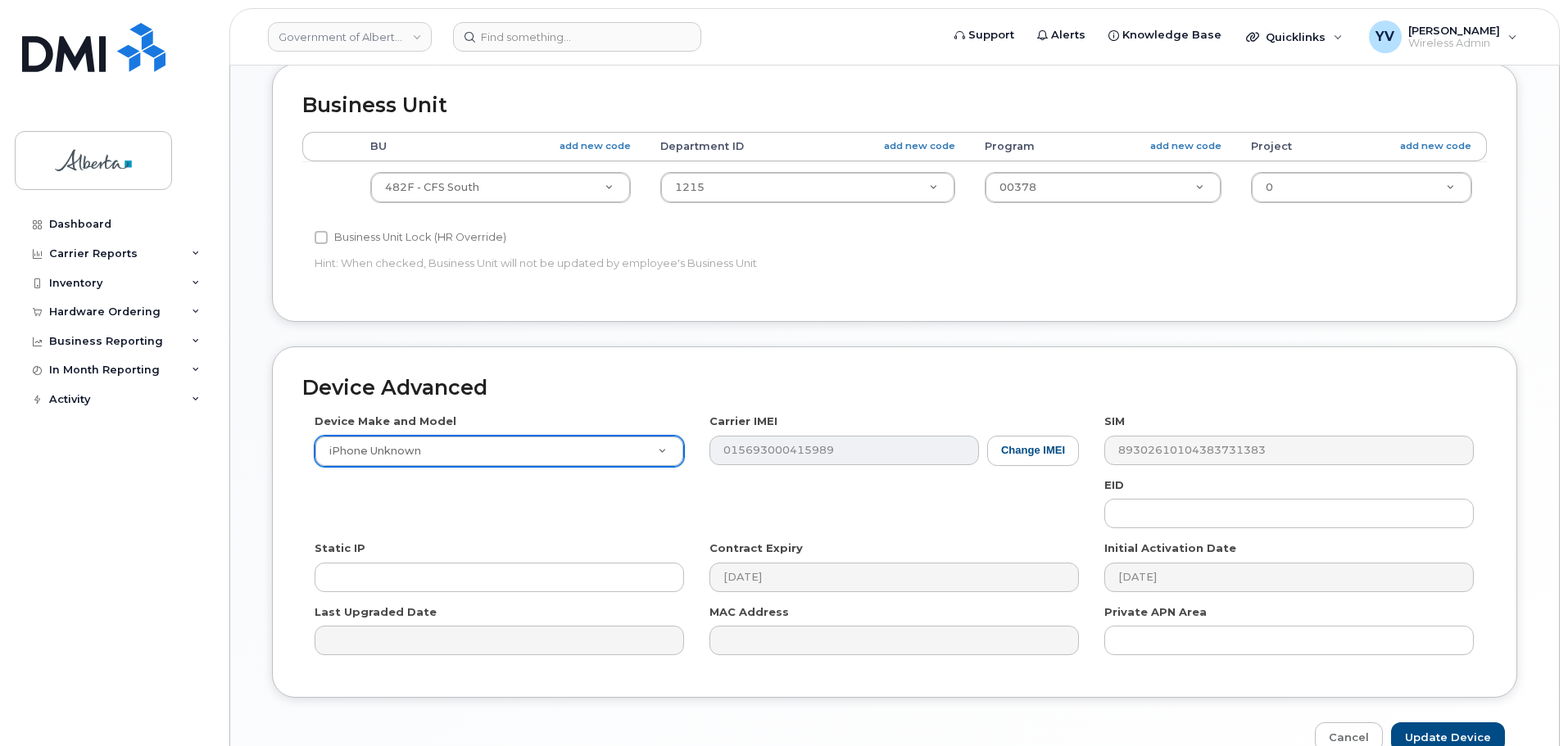
scroll to position [694, 0]
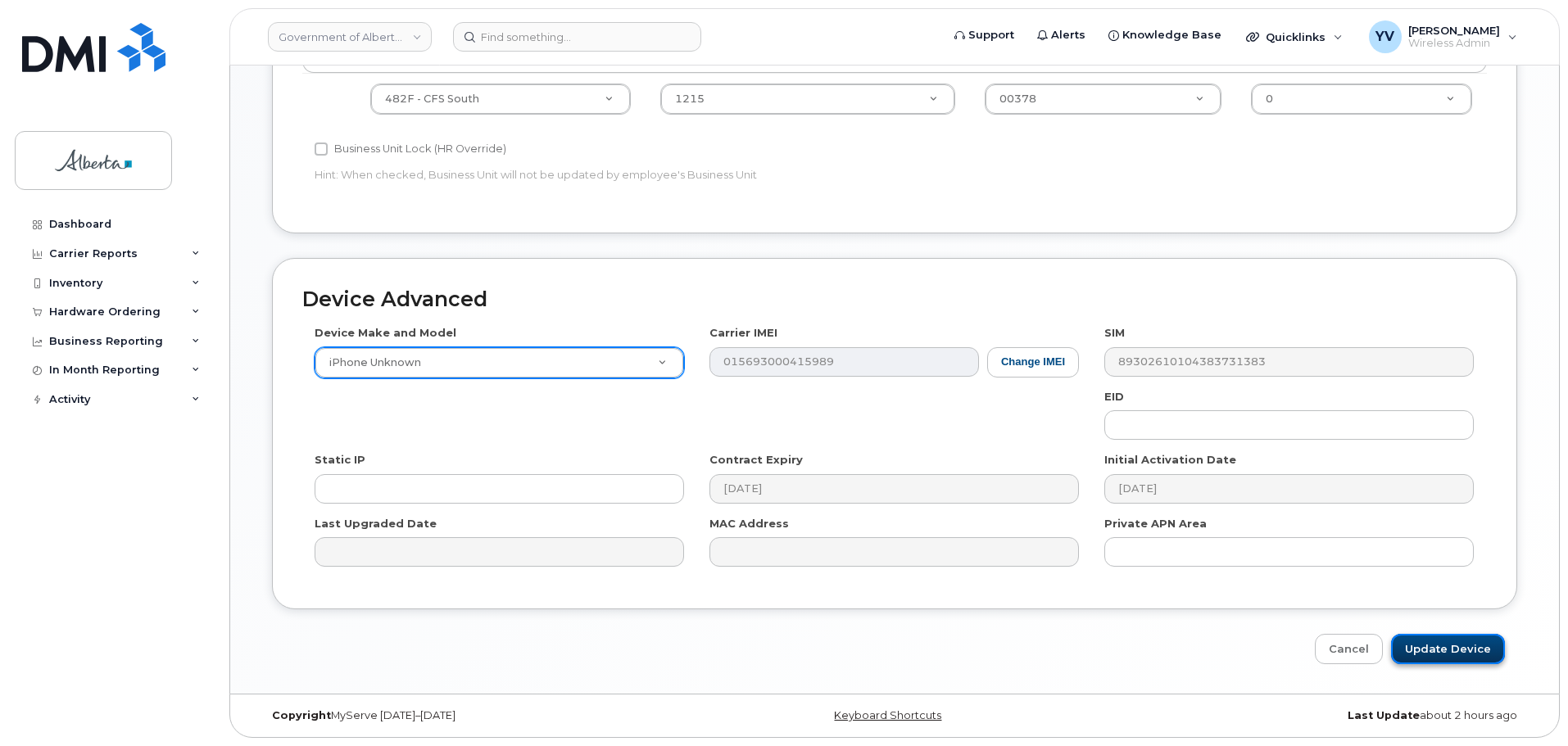
click at [1448, 646] on input "Update Device" at bounding box center [1447, 649] width 114 height 30
type input "Saving..."
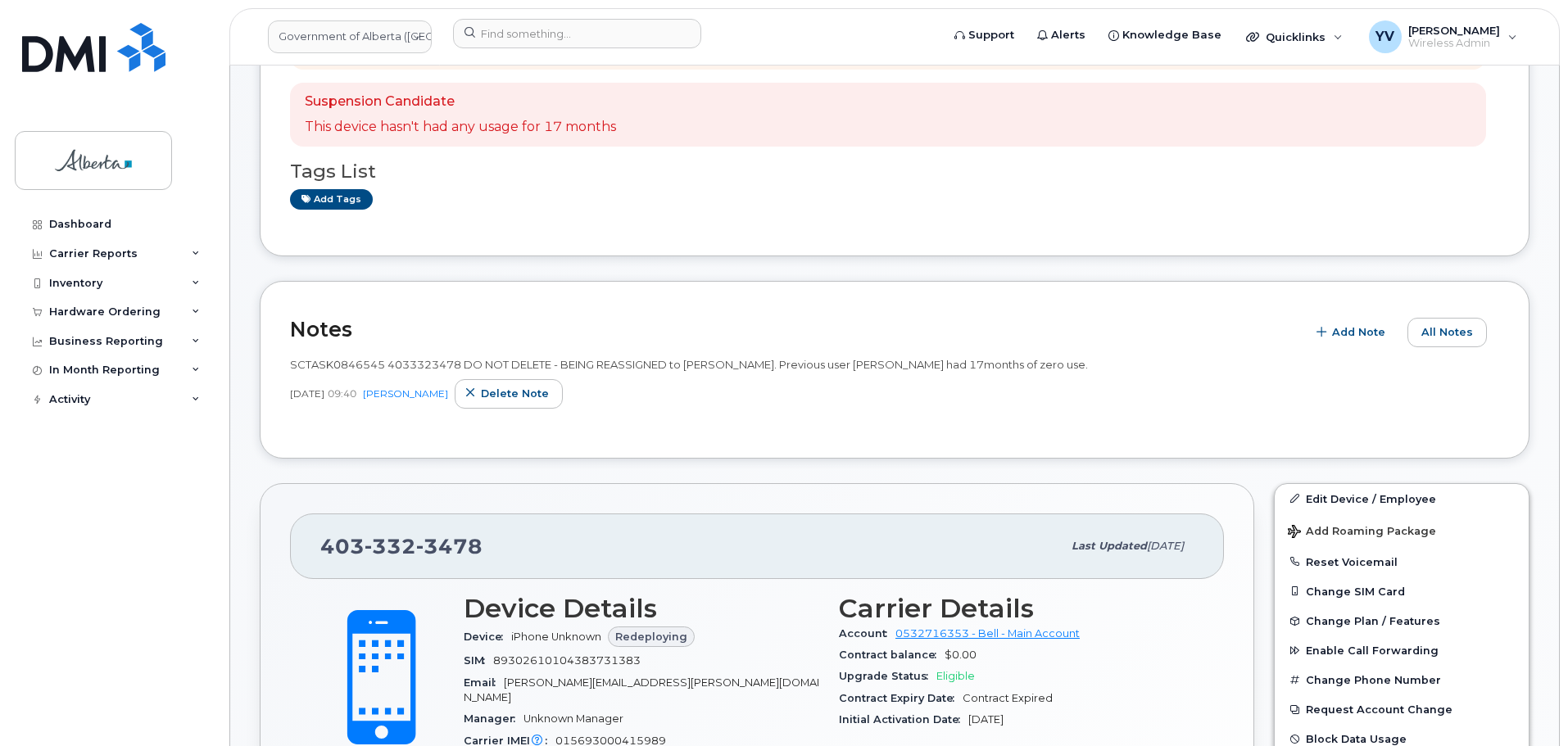
scroll to position [194, 0]
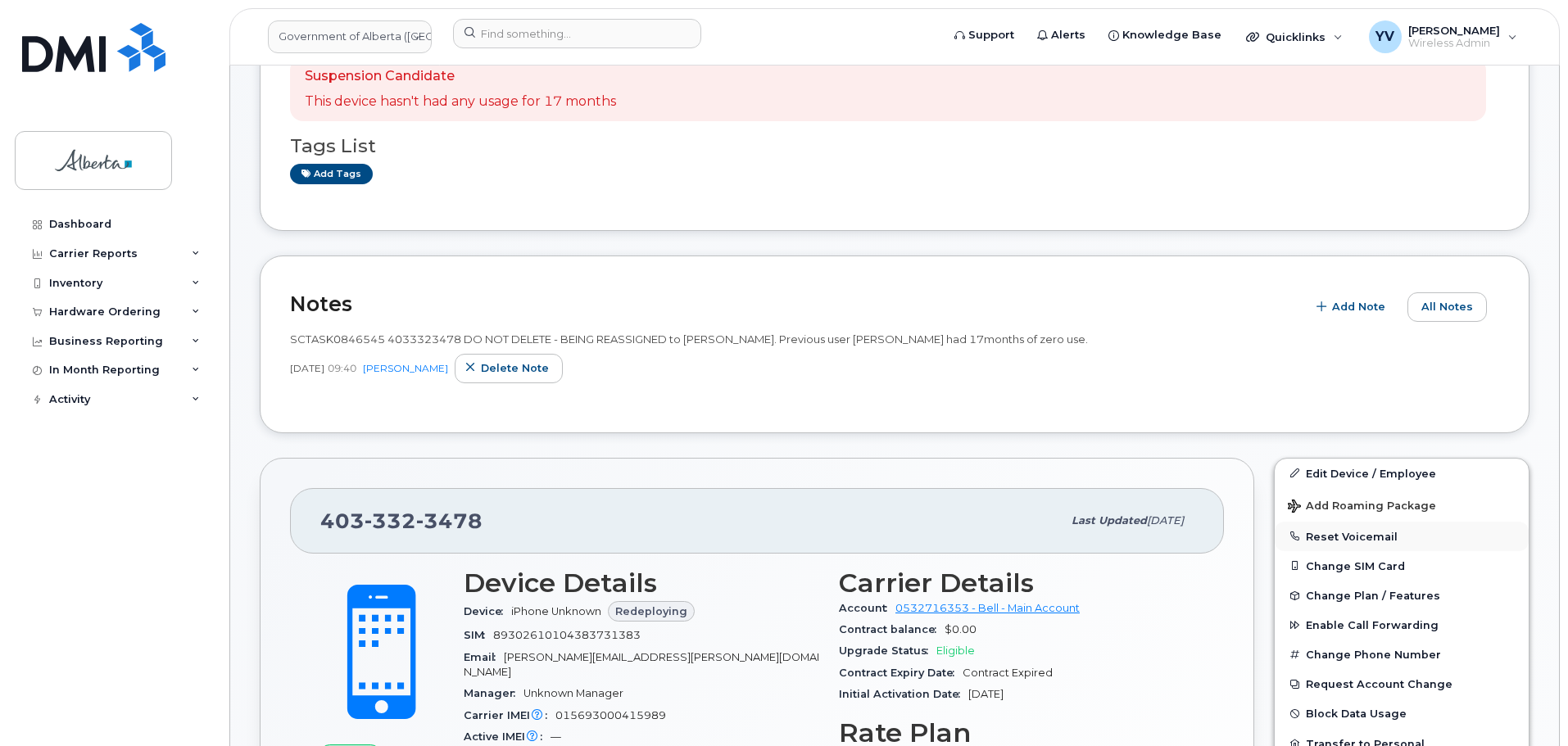
click at [1341, 533] on button "Reset Voicemail" at bounding box center [1401, 536] width 254 height 29
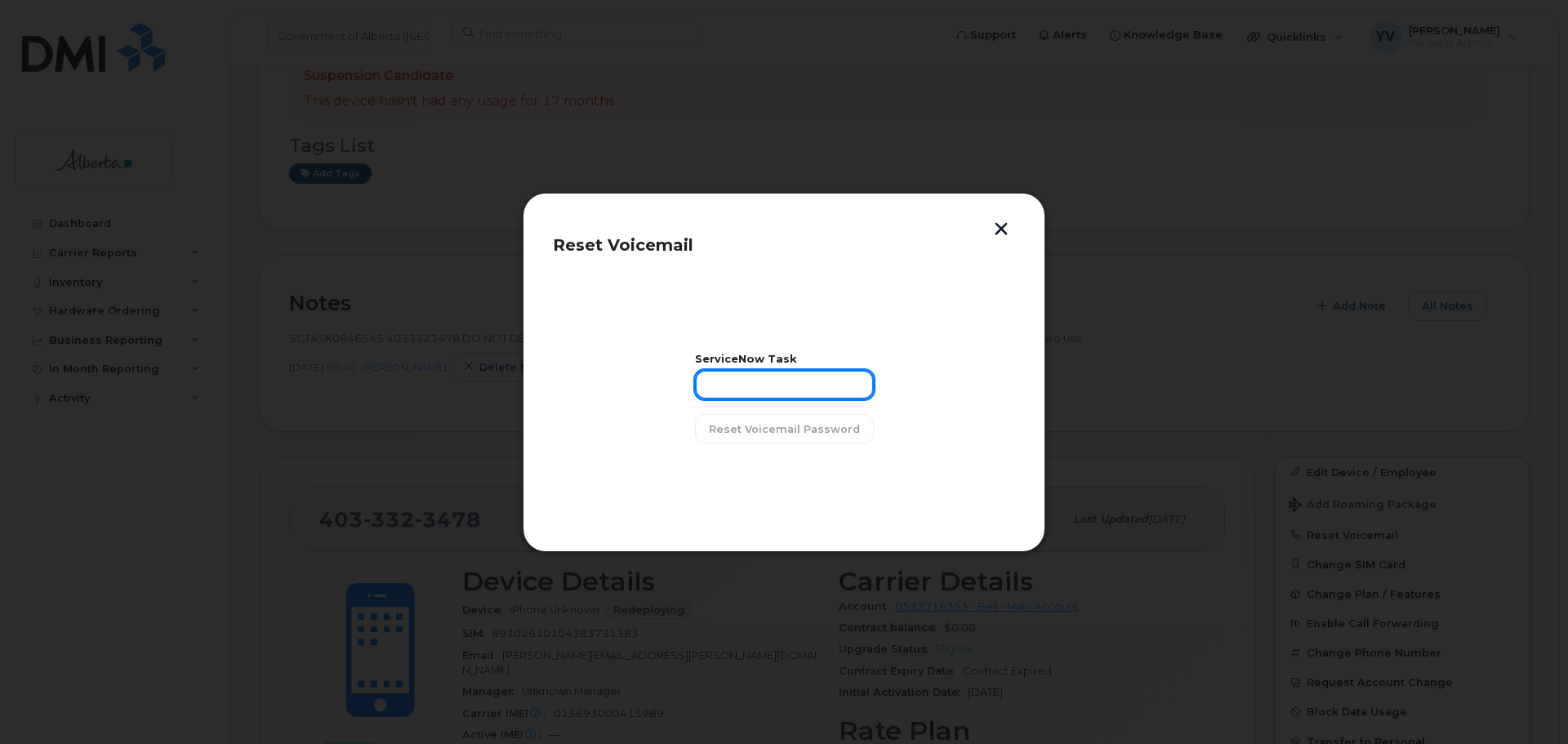
click at [715, 379] on input "text" at bounding box center [784, 385] width 179 height 29
paste input "SCTASK0846545"
type input "SCTASK0846545"
click at [778, 421] on span "Reset Voicemail Password" at bounding box center [784, 429] width 151 height 16
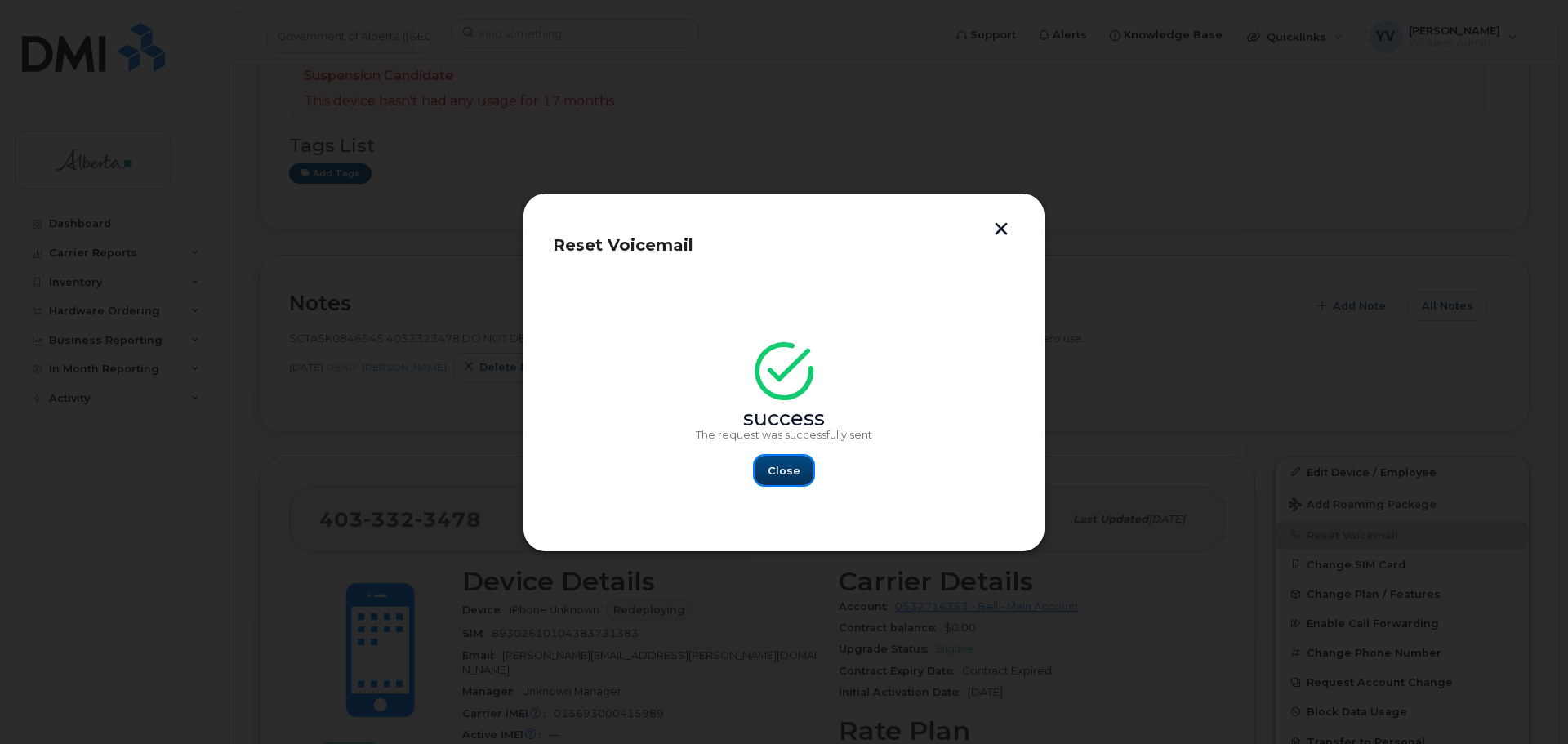
click at [788, 472] on span "Close" at bounding box center [784, 471] width 33 height 16
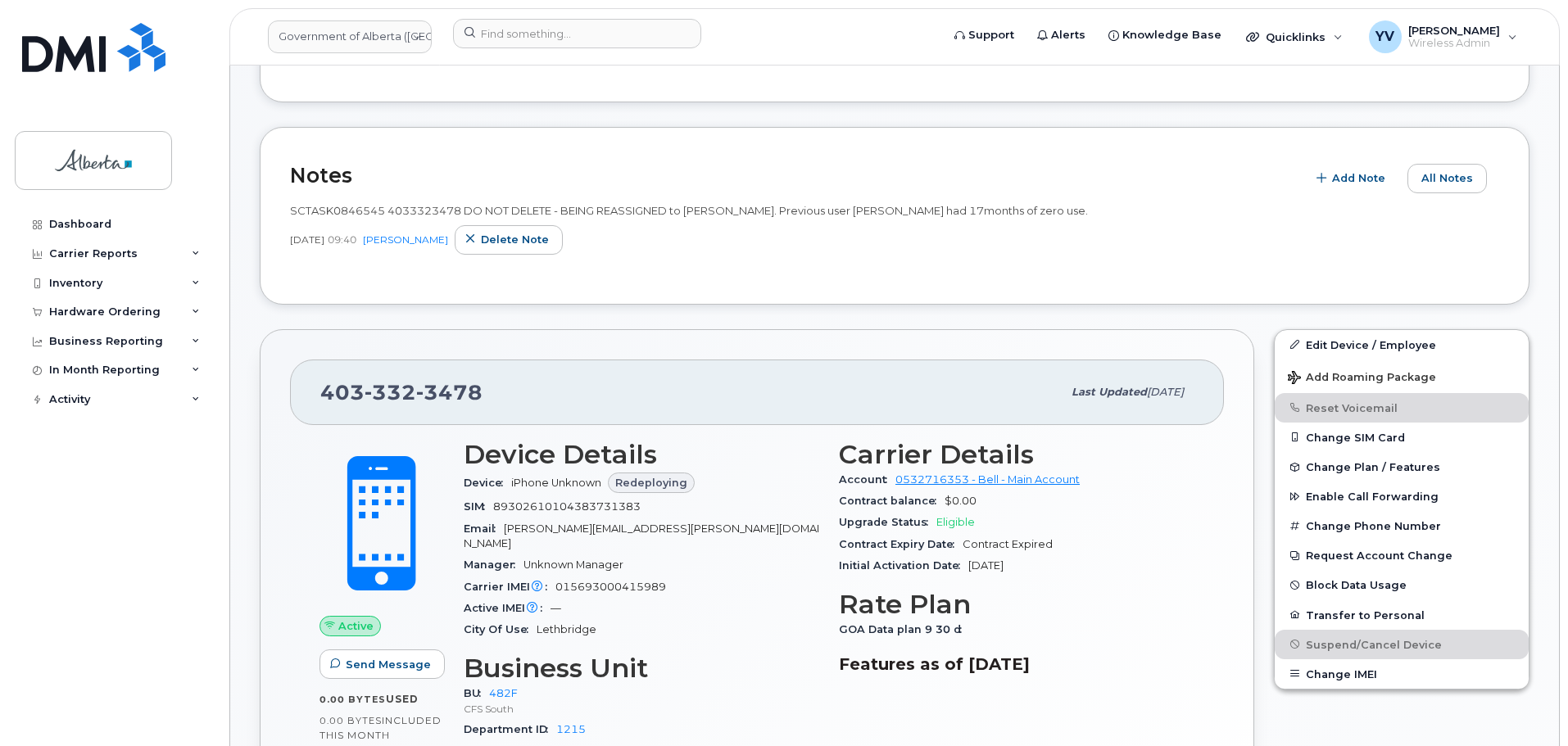
scroll to position [398, 0]
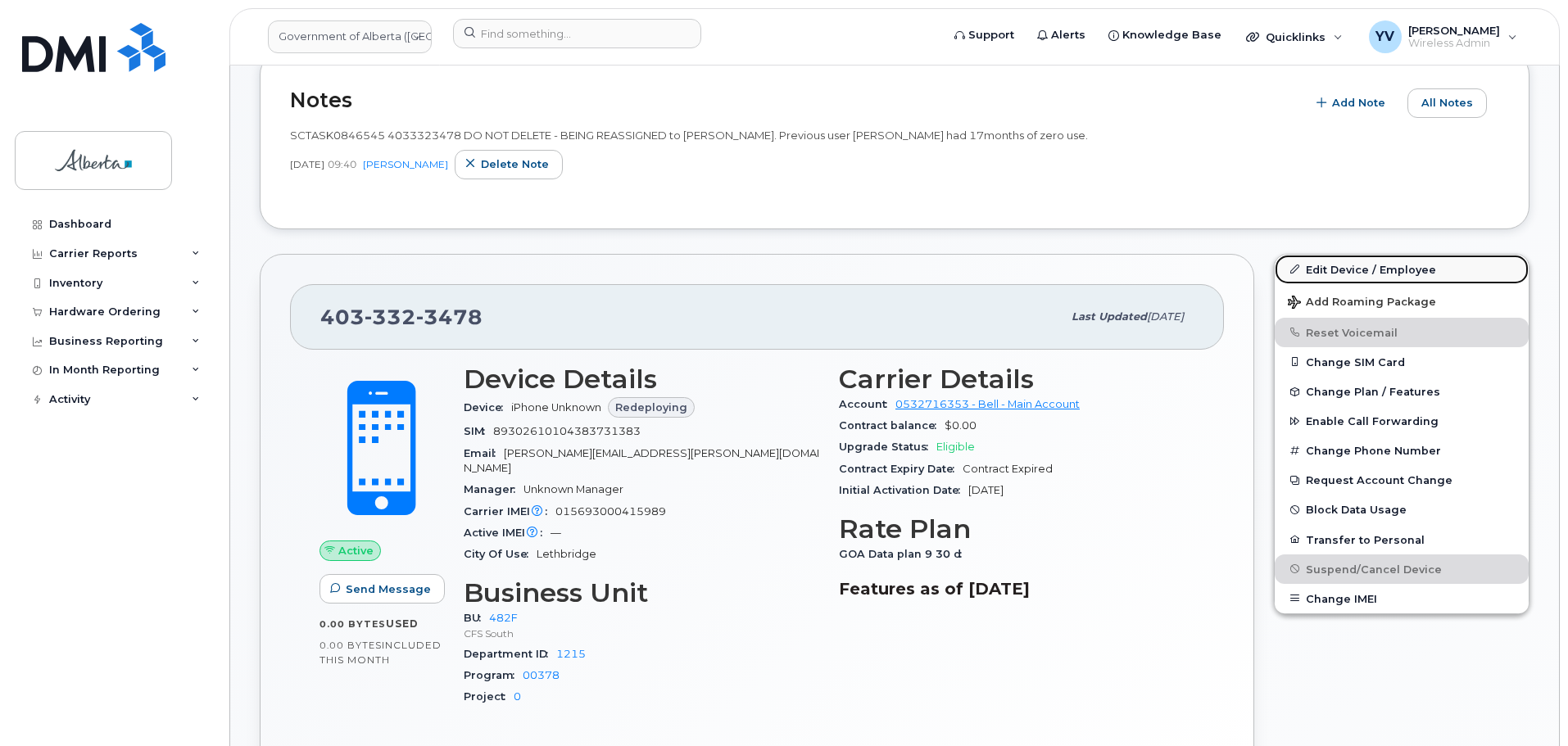
click at [1324, 265] on link "Edit Device / Employee" at bounding box center [1401, 269] width 254 height 29
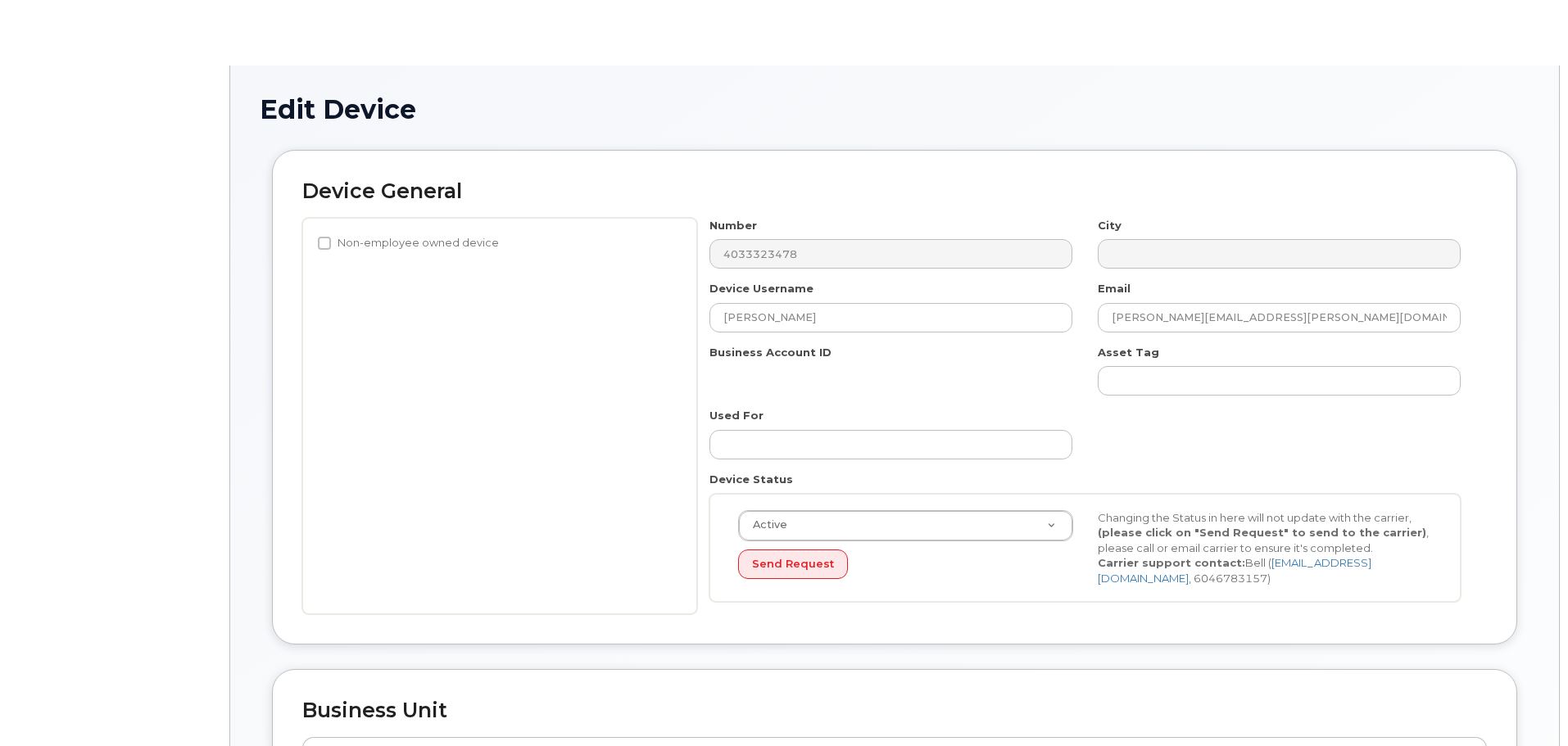
select select "4749740"
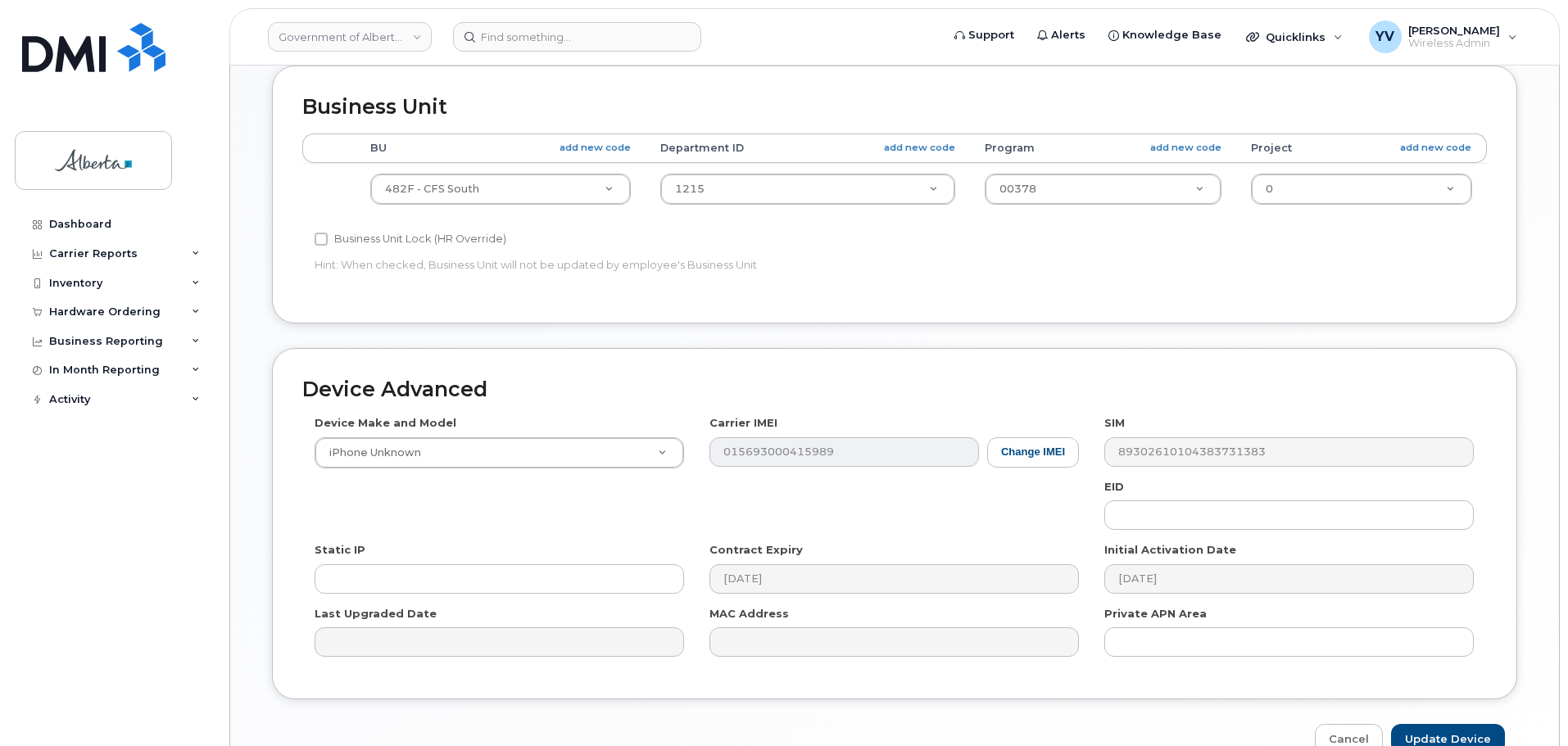
scroll to position [622, 0]
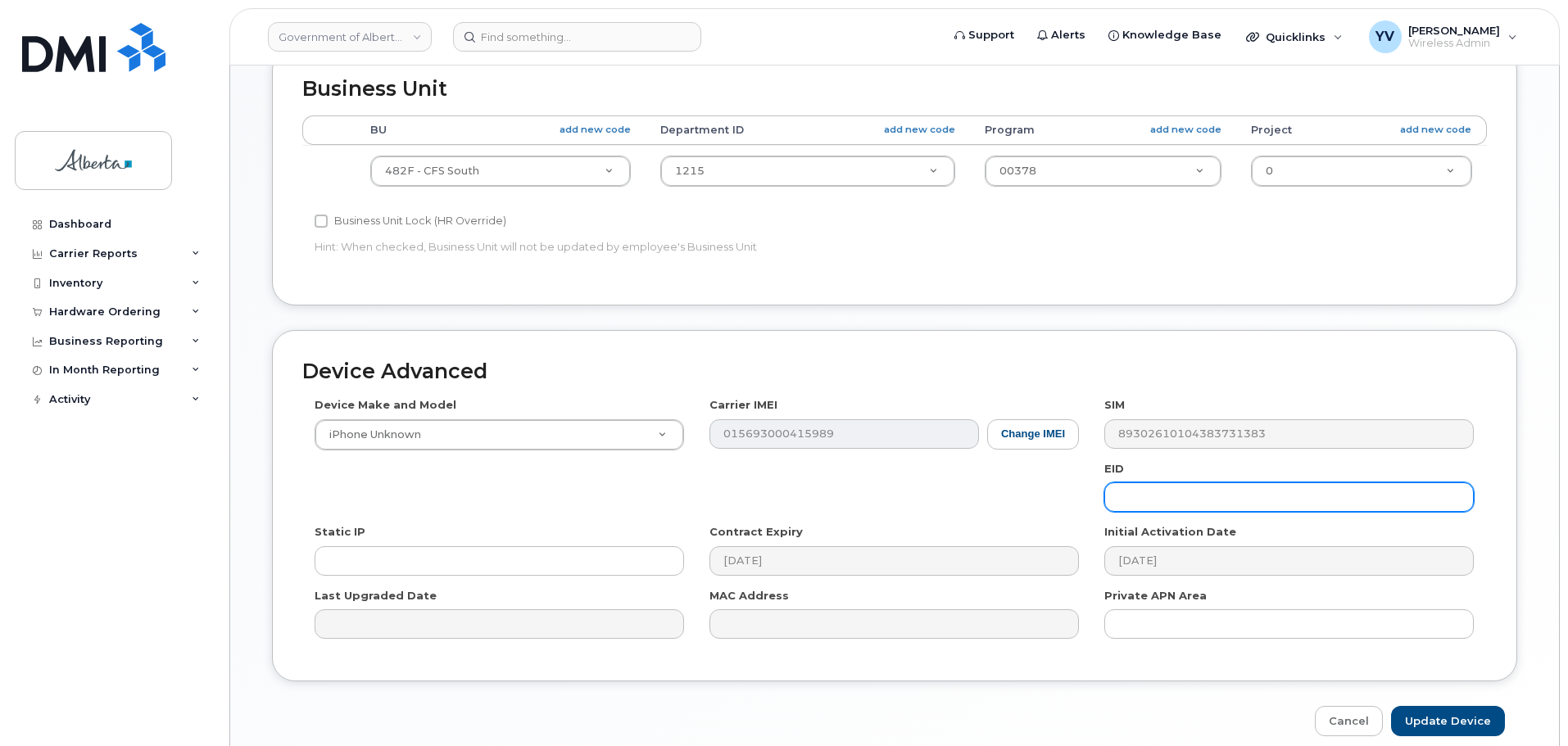
click at [1133, 494] on input "text" at bounding box center [1289, 497] width 370 height 29
paste input "89049032007208882600189446660988"
type input "89049032007208882600189446660988"
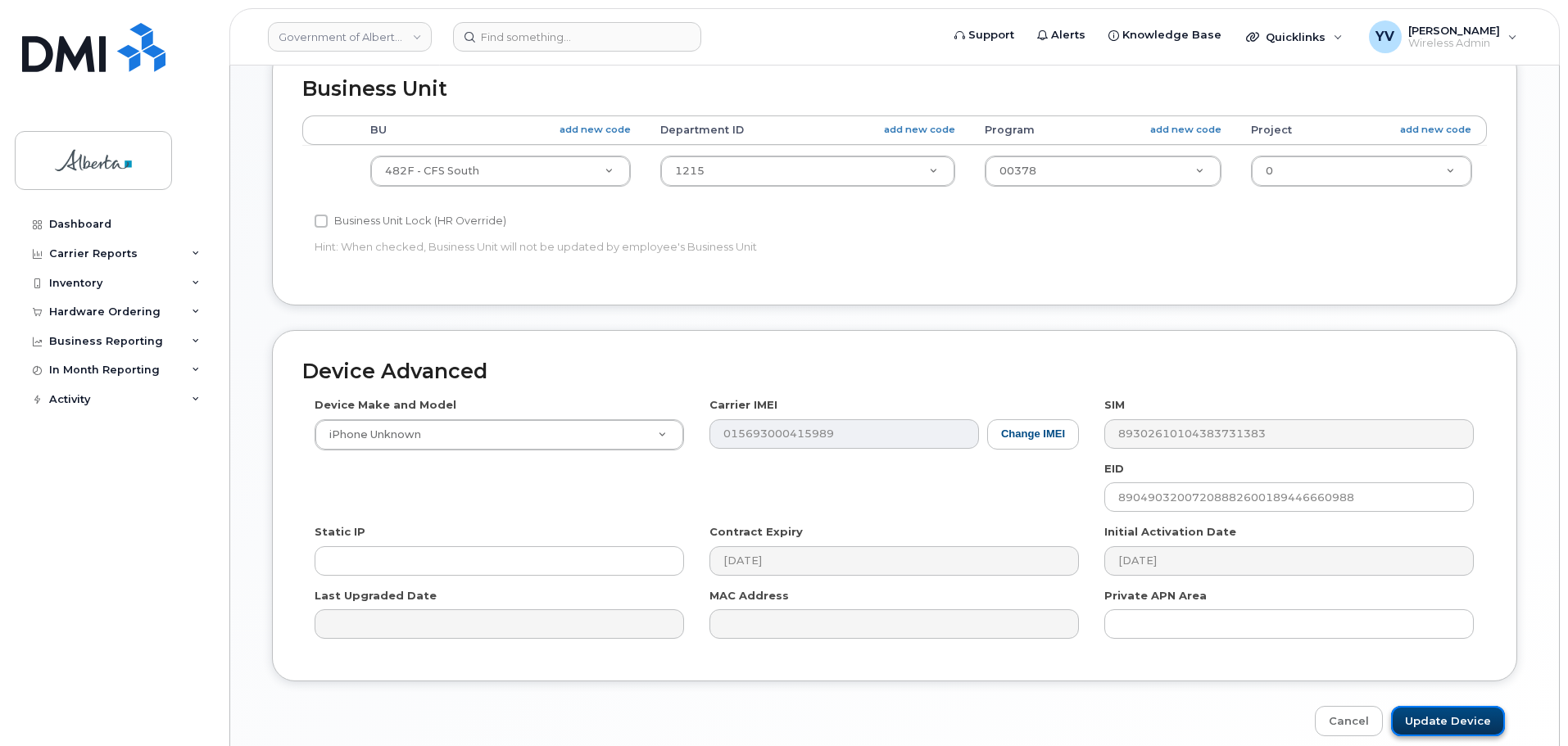
click at [1444, 720] on input "Update Device" at bounding box center [1447, 721] width 114 height 30
type input "Saving..."
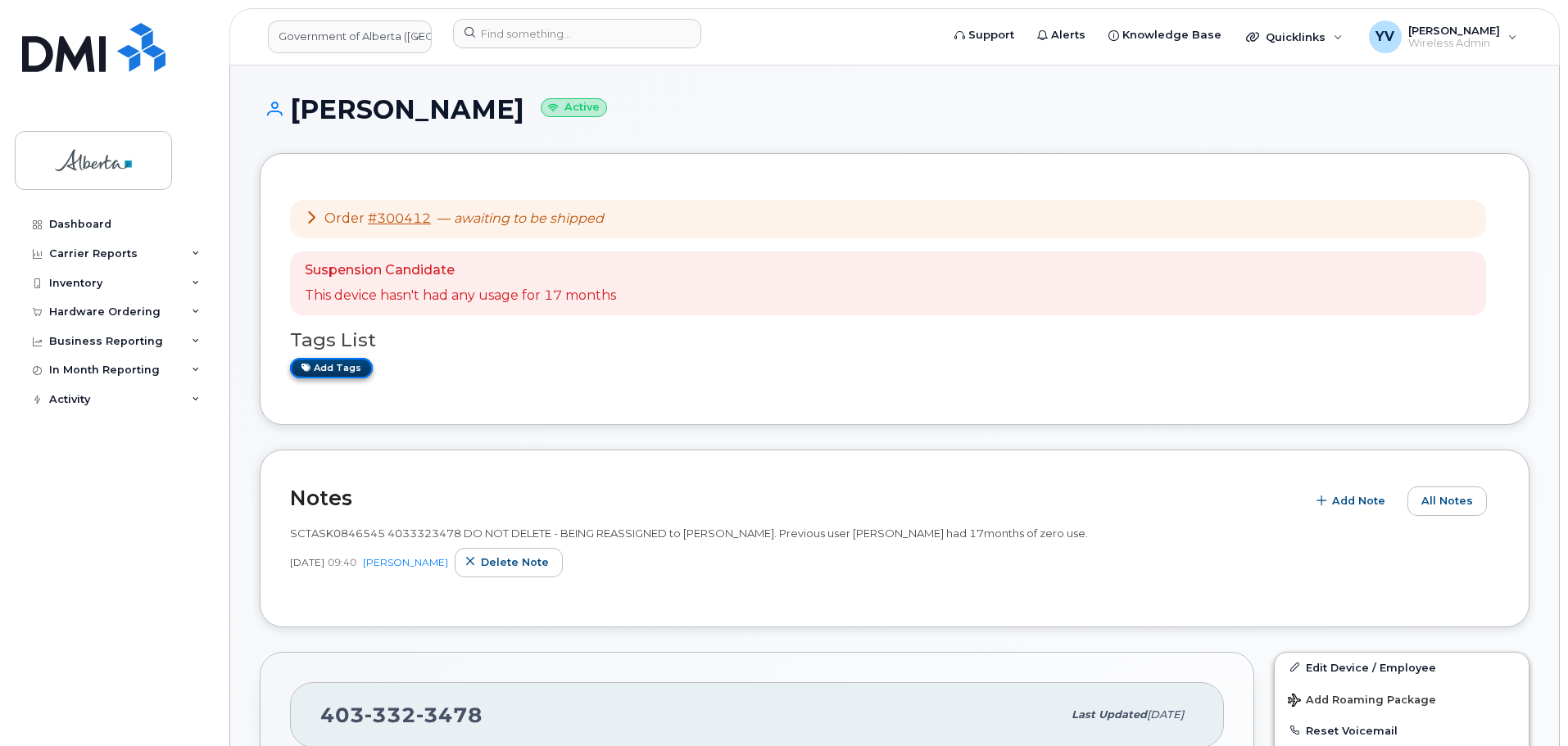
click at [341, 365] on link "Add tags" at bounding box center [332, 369] width 83 height 21
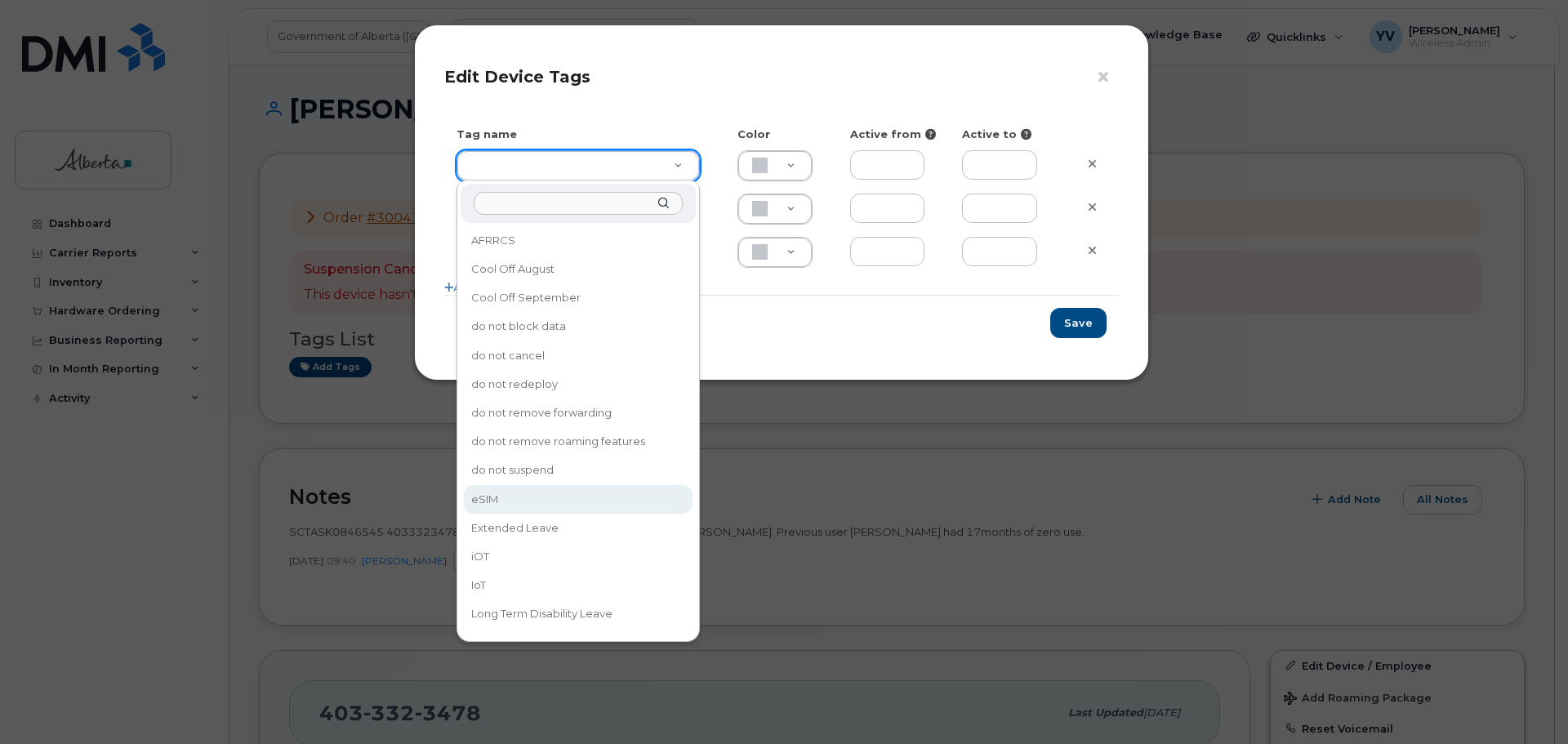
type input "eSIM"
type input "D6CDC1"
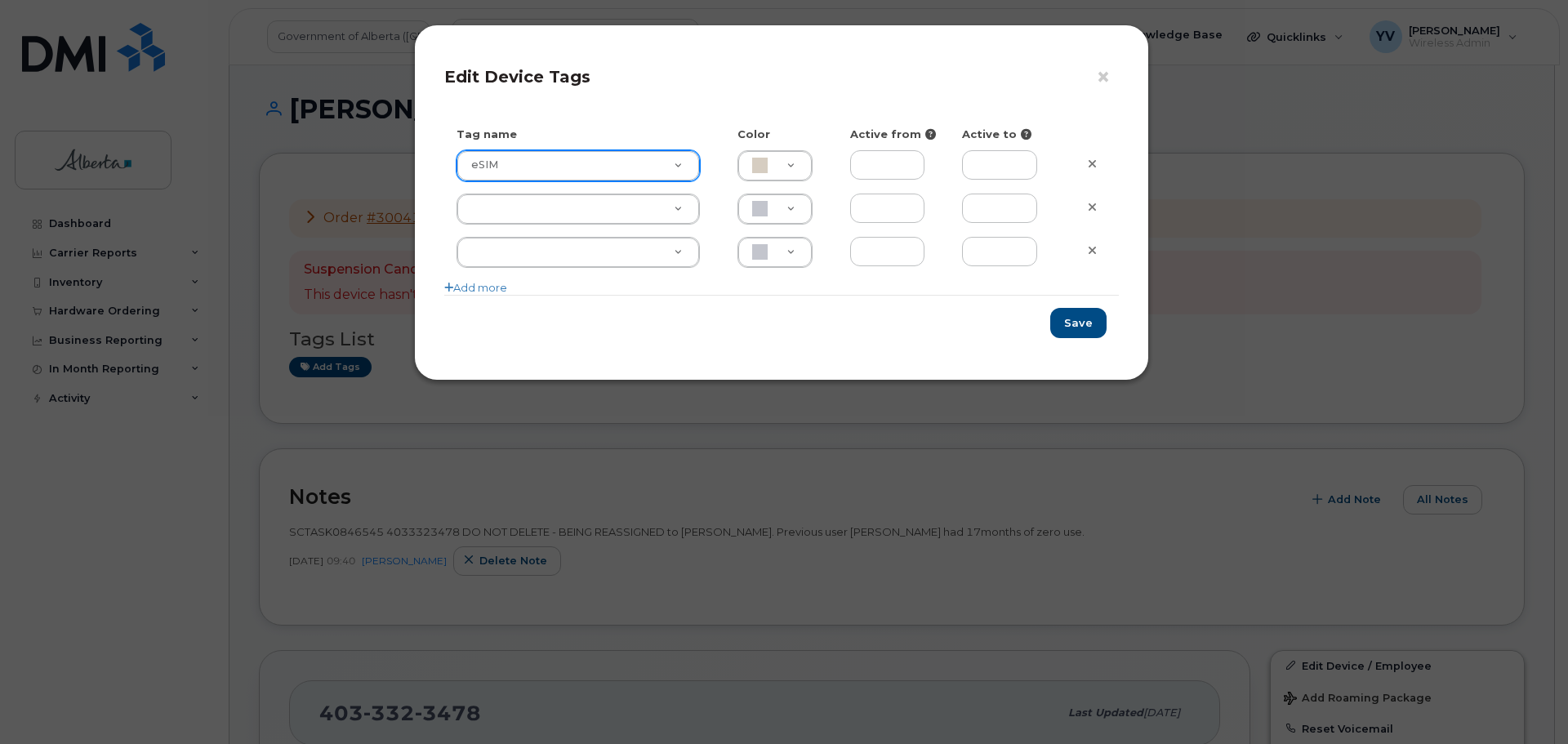
click at [484, 494] on div "× Edit Device Tags Tag name Color Active from Active to eSIM eSIM D6CDC1 Add mo…" at bounding box center [784, 372] width 1568 height 744
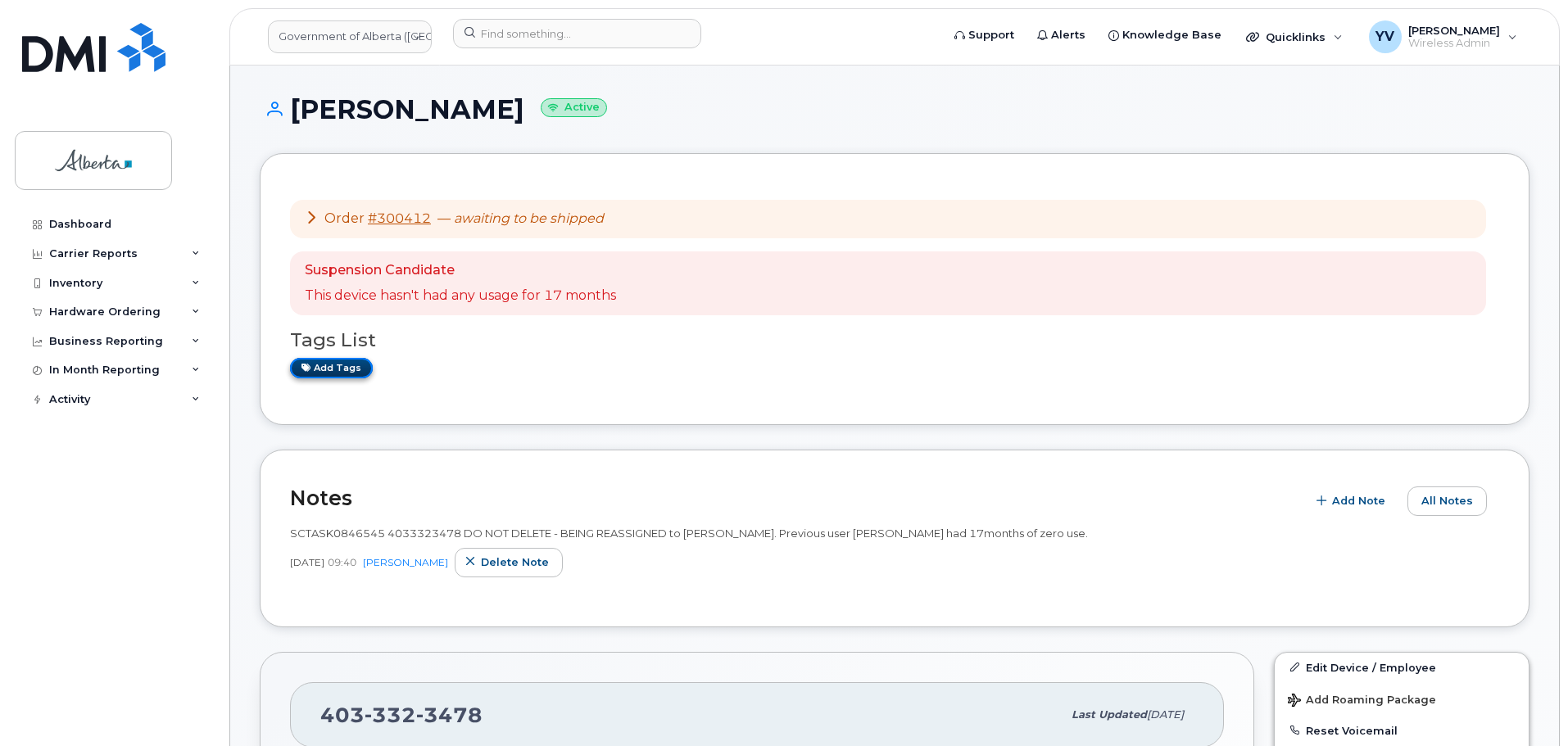
click at [335, 366] on link "Add tags" at bounding box center [332, 369] width 83 height 21
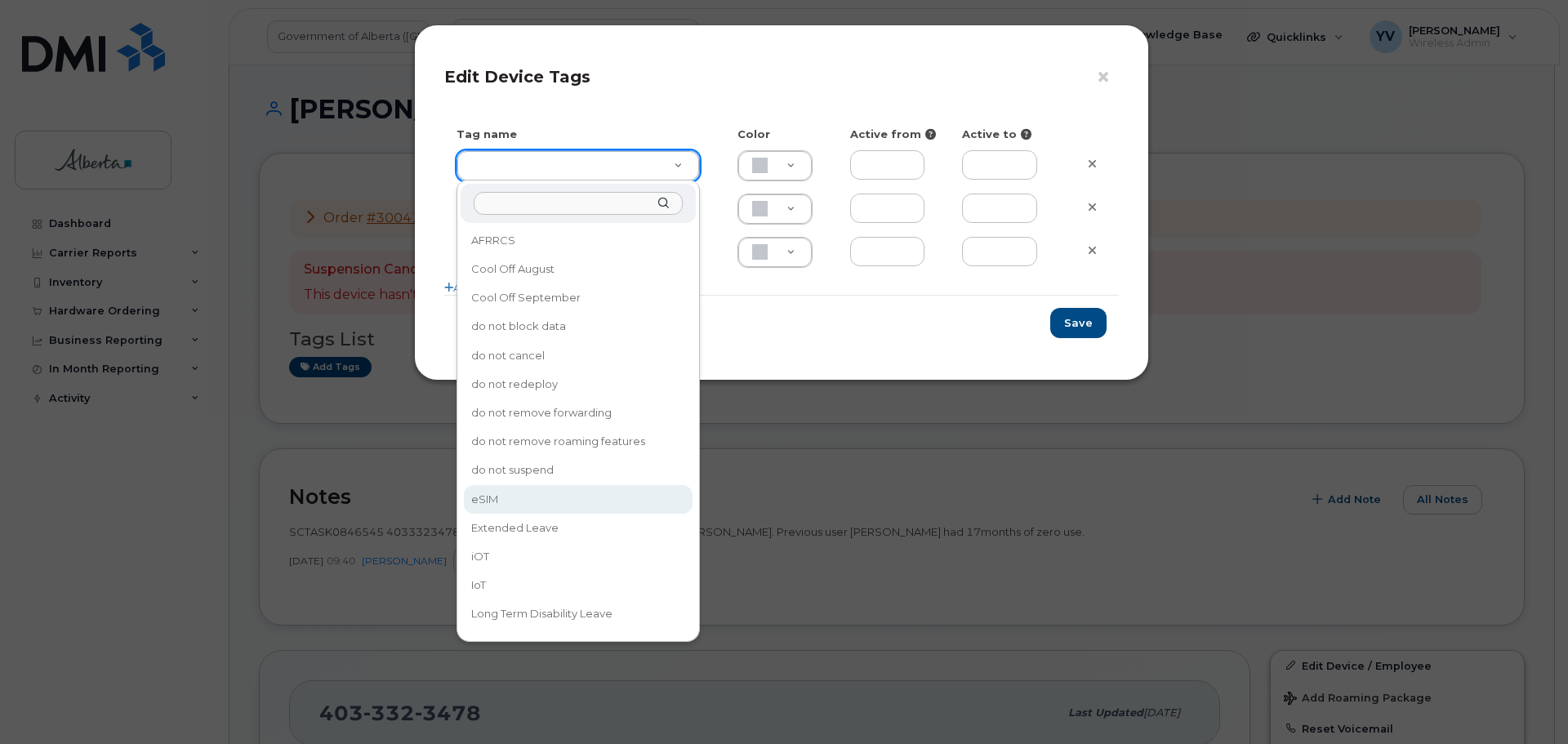
type input "eSIM"
type input "D6CDC1"
click at [479, 496] on div "× Edit Device Tags Tag name Color Active from Active to eSIM D6CDC1 Add more Sa…" at bounding box center [784, 372] width 1568 height 744
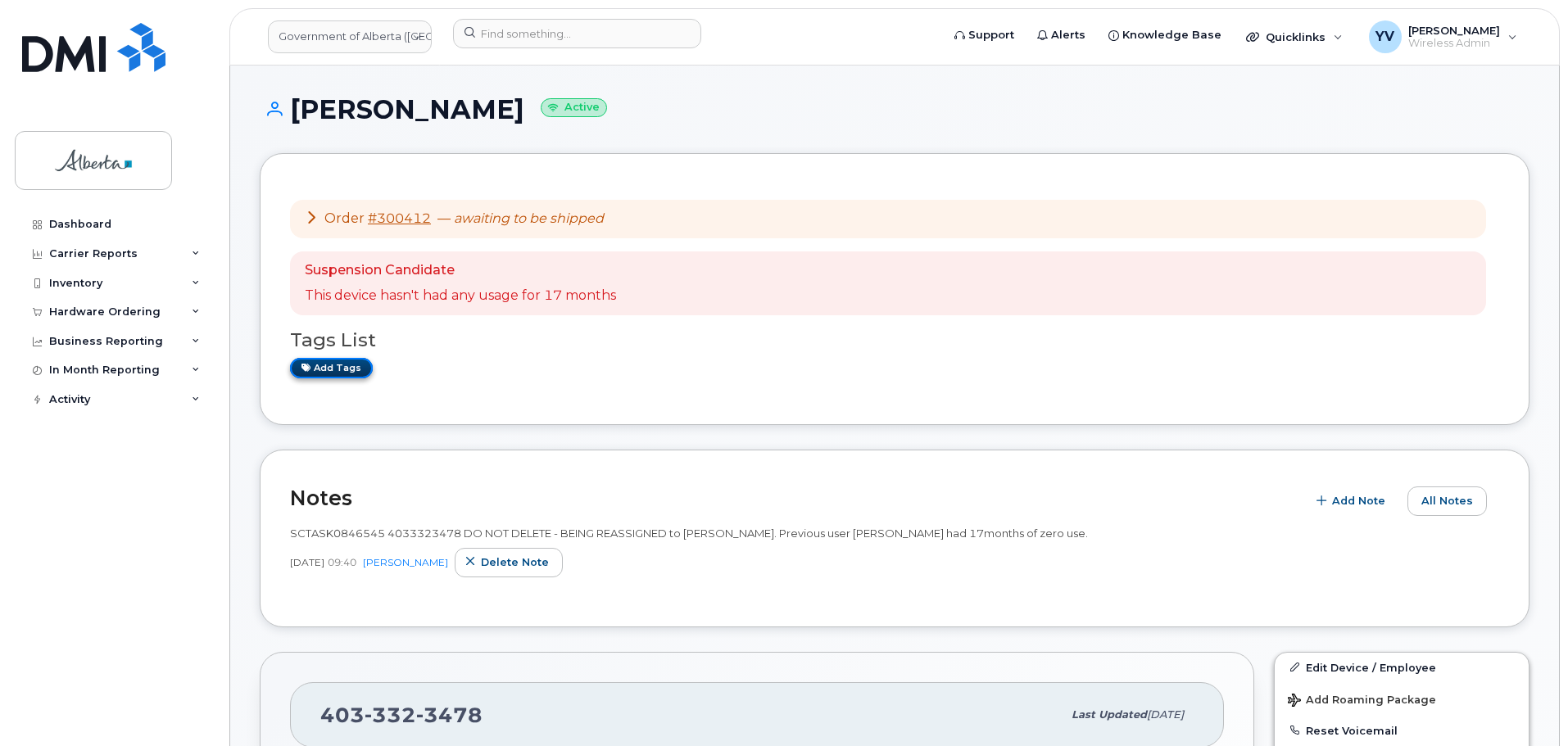
click at [334, 364] on link "Add tags" at bounding box center [332, 369] width 83 height 21
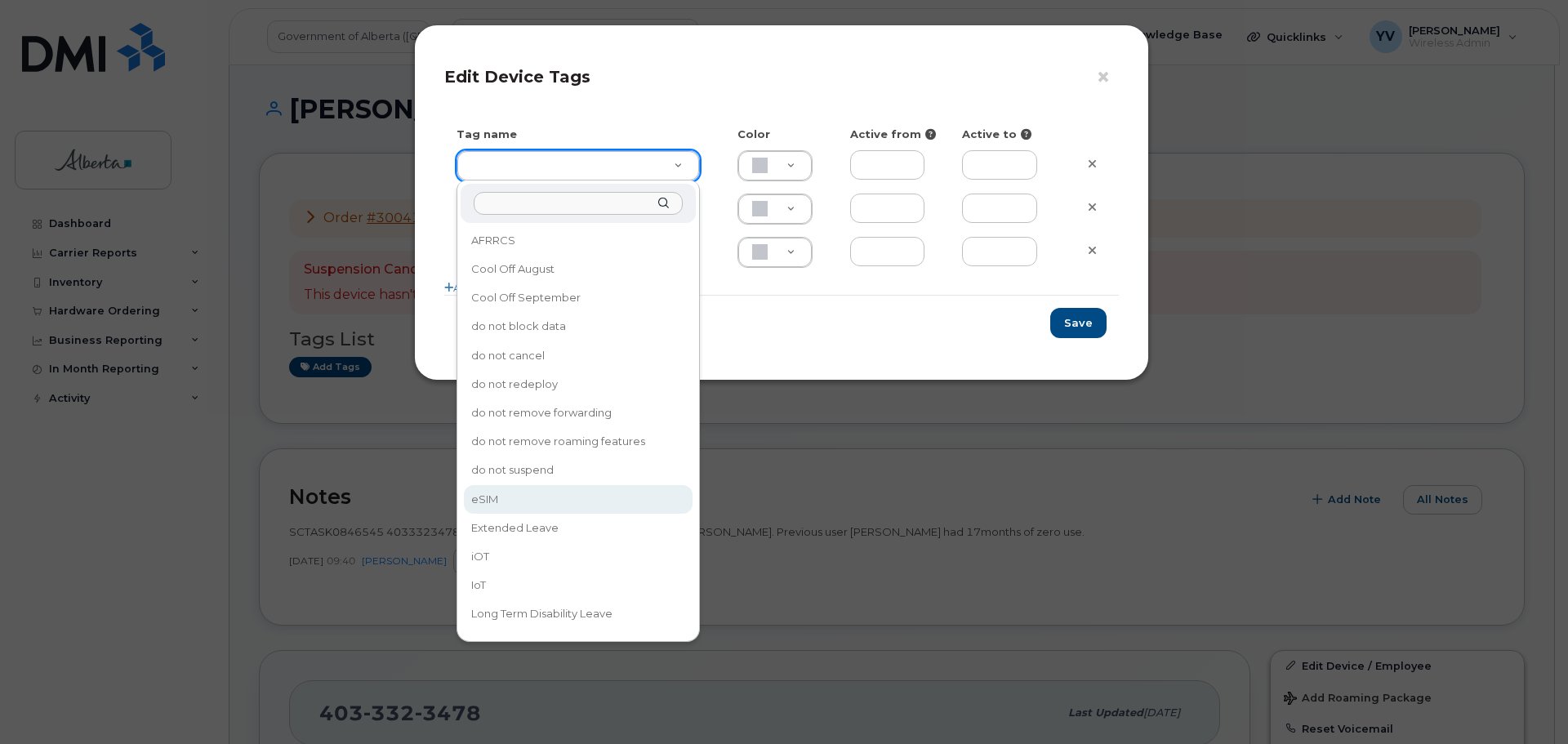
type input "eSIM"
type input "D6CDC1"
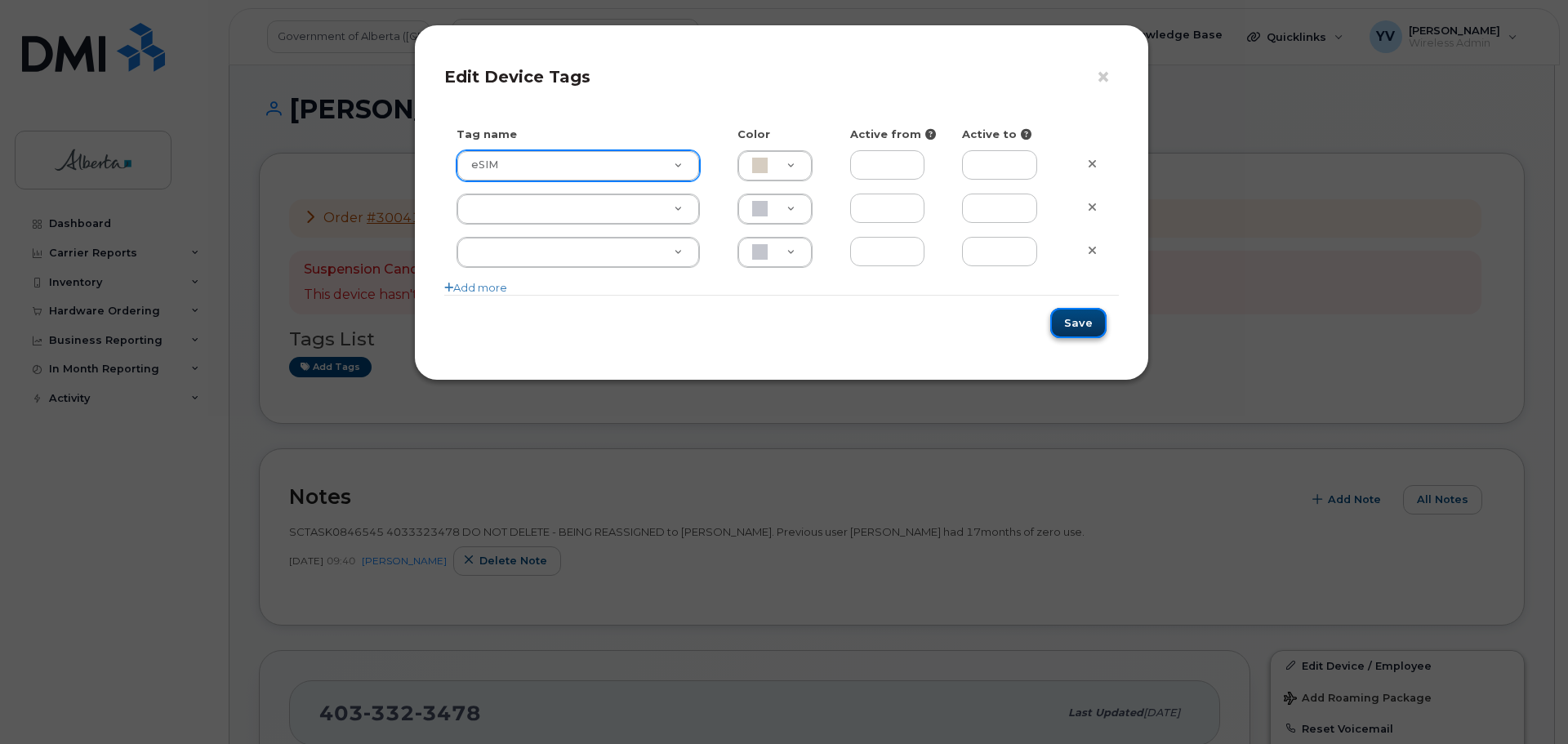
click at [1073, 324] on button "Save" at bounding box center [1078, 324] width 56 height 30
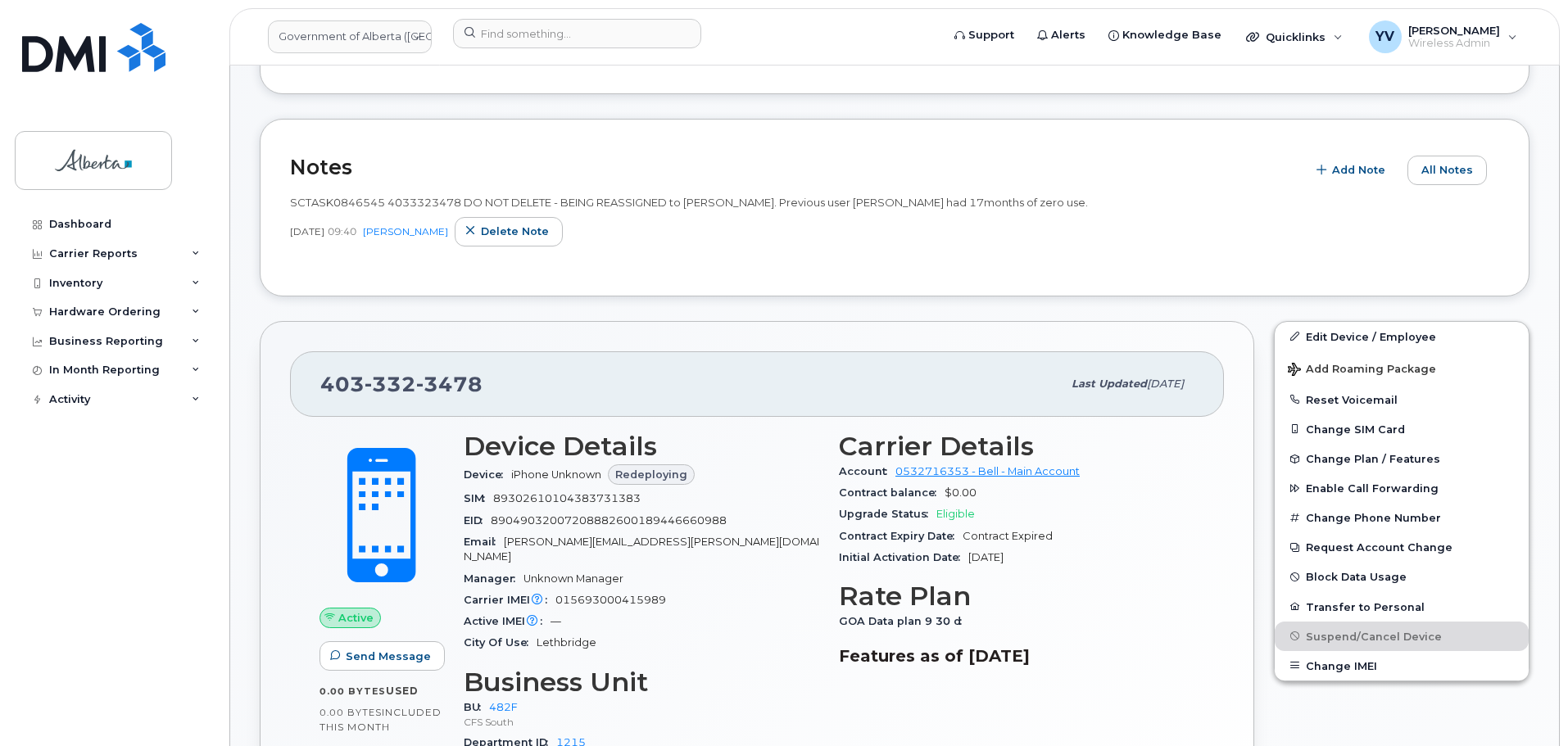
scroll to position [334, 0]
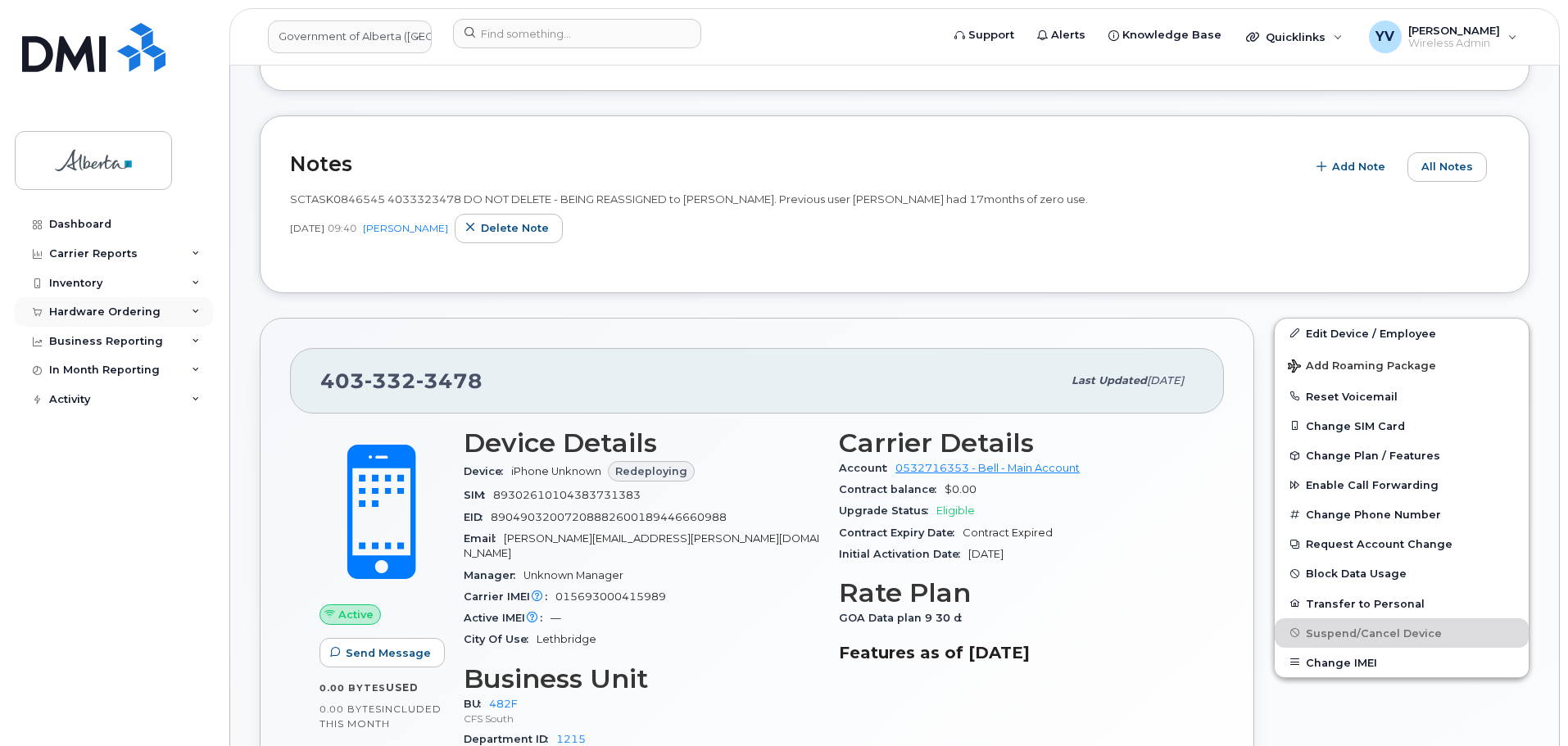
click at [84, 307] on div "Hardware Ordering" at bounding box center [105, 312] width 111 height 13
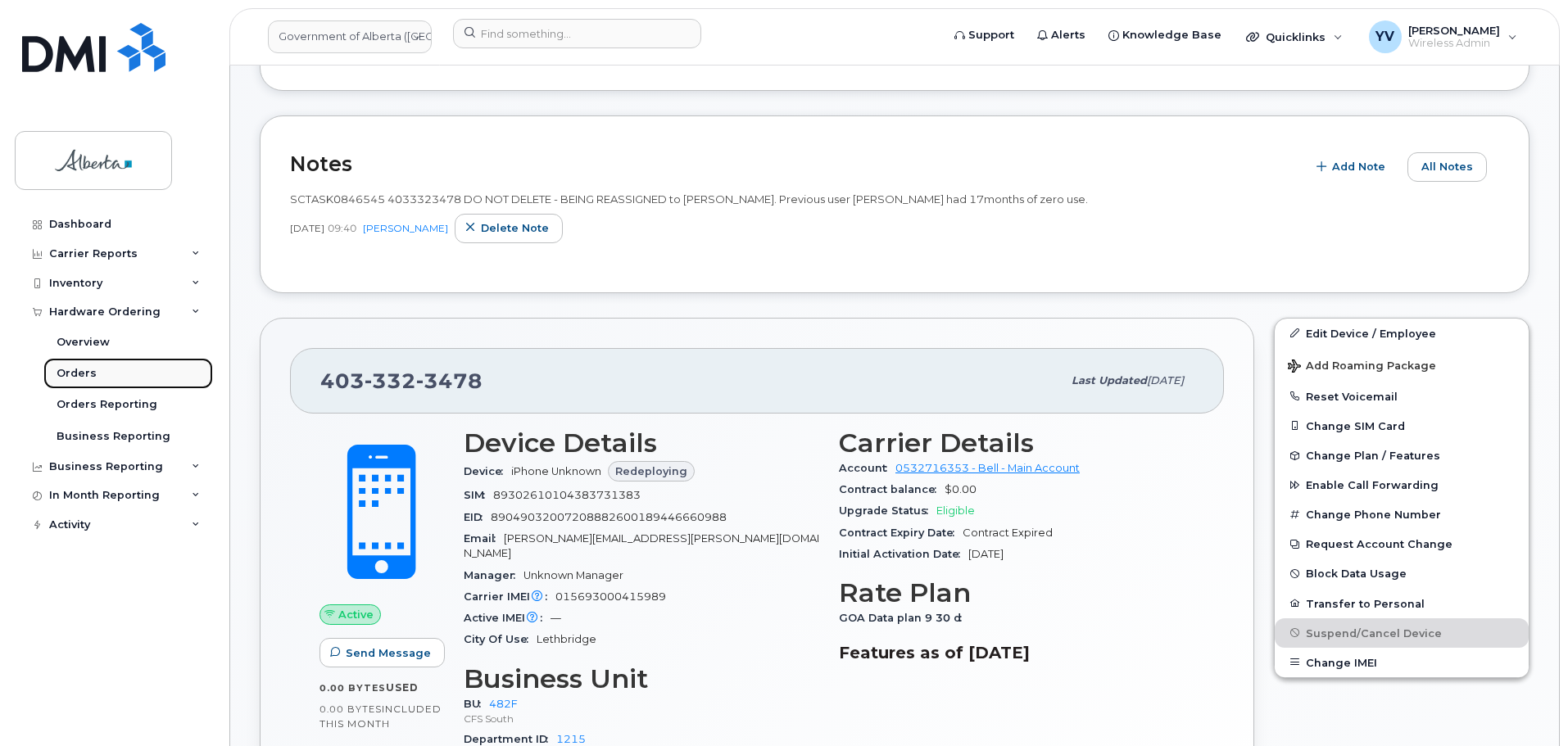
click at [66, 367] on div "Orders" at bounding box center [76, 373] width 41 height 15
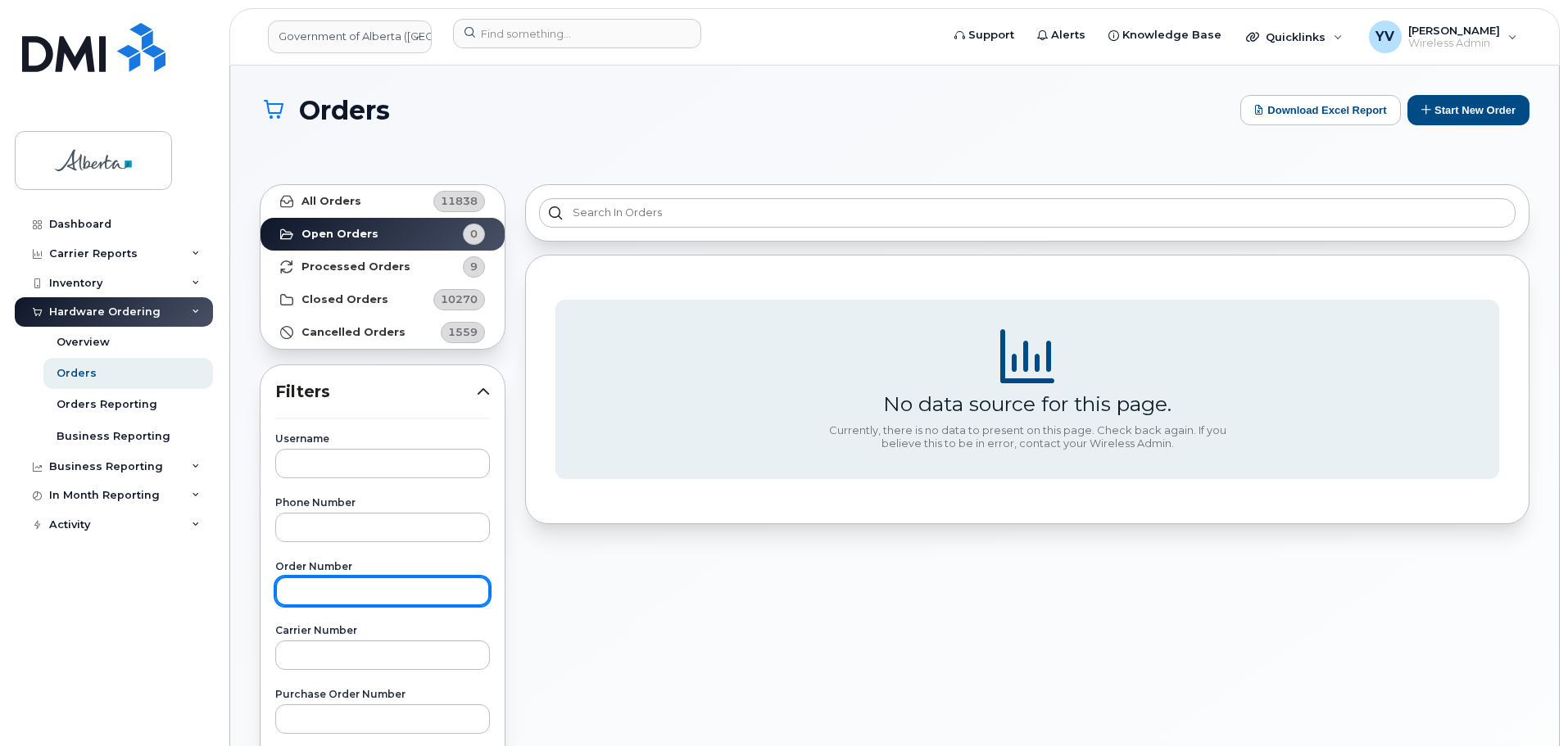
click at [290, 602] on input "text" at bounding box center [383, 591] width 215 height 29
paste input "298579"
type input "298579"
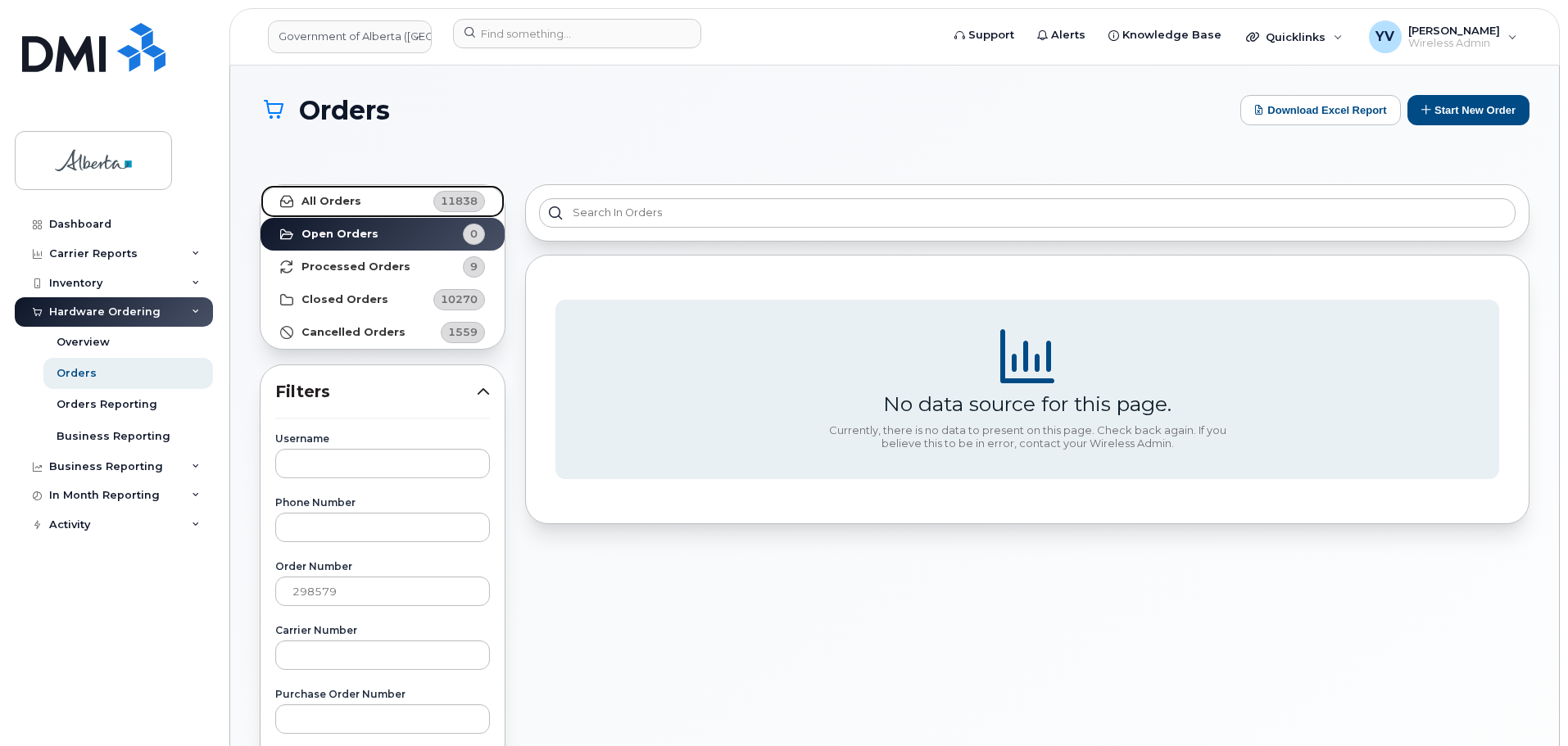
click at [314, 201] on strong "All Orders" at bounding box center [331, 202] width 59 height 13
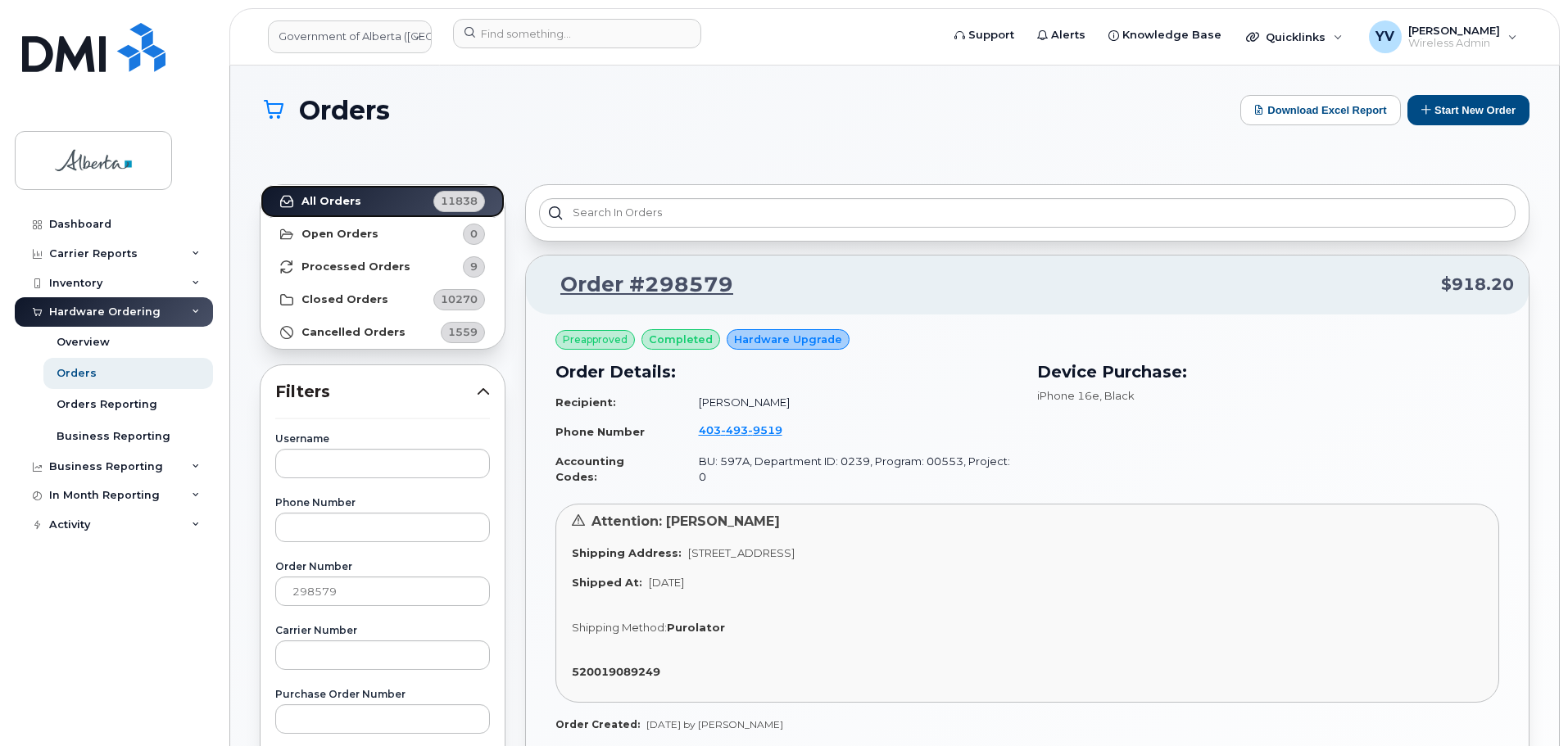
scroll to position [155, 0]
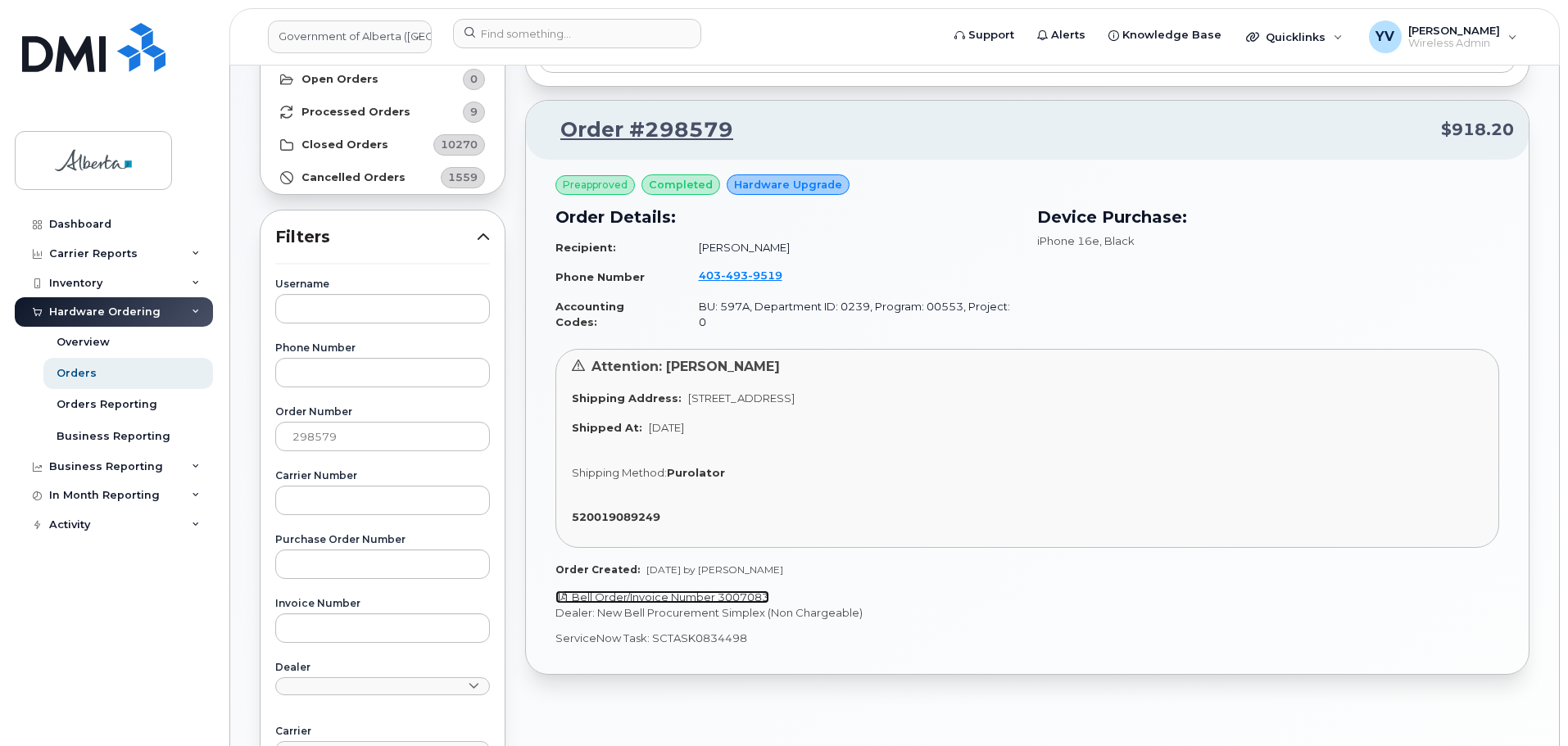
click at [738, 590] on link "Bell Order/Invoice Number 3007083" at bounding box center [662, 597] width 214 height 13
click at [760, 509] on div "520019089249" at bounding box center [1027, 517] width 911 height 16
click at [619, 509] on div "520019089249" at bounding box center [1027, 517] width 911 height 16
click at [618, 510] on strong "520019089249" at bounding box center [616, 517] width 89 height 13
drag, startPoint x: 743, startPoint y: 626, endPoint x: 650, endPoint y: 622, distance: 93.1
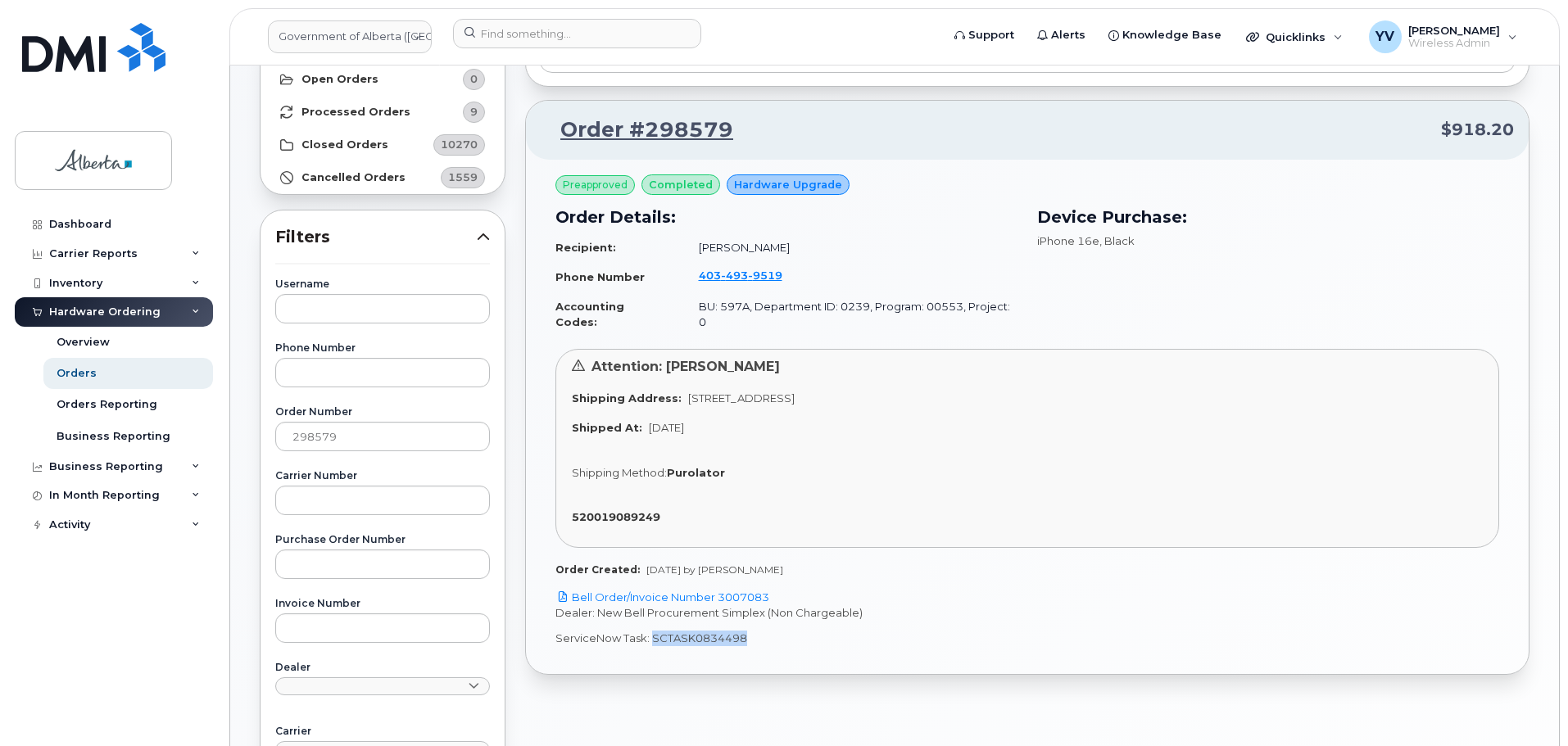
click at [650, 631] on p "ServiceNow Task: SCTASK0834498" at bounding box center [1027, 638] width 944 height 16
copy p "SCTASK0834498"
click at [196, 252] on icon at bounding box center [195, 254] width 8 height 8
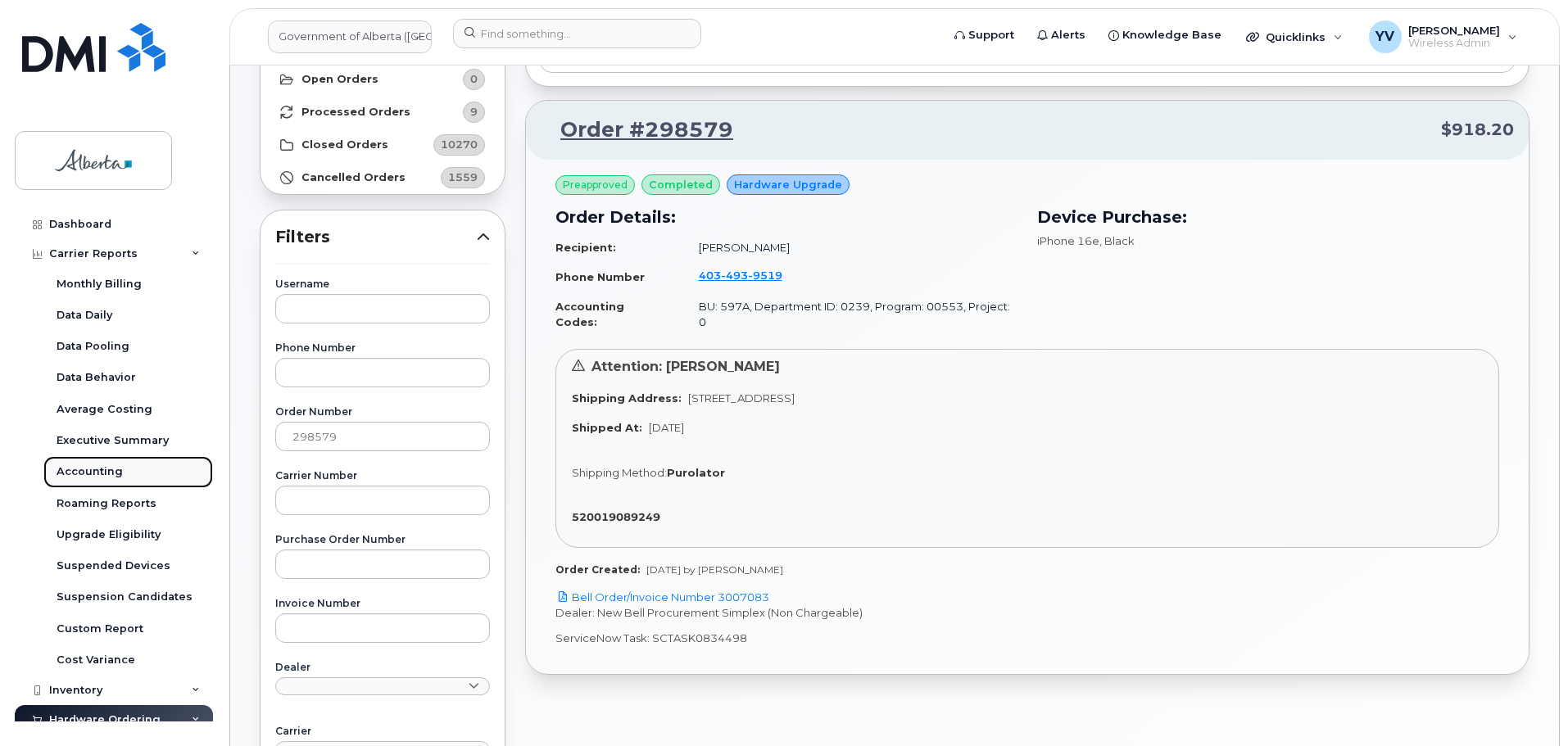
click at [84, 468] on div "Accounting" at bounding box center [90, 472] width 66 height 15
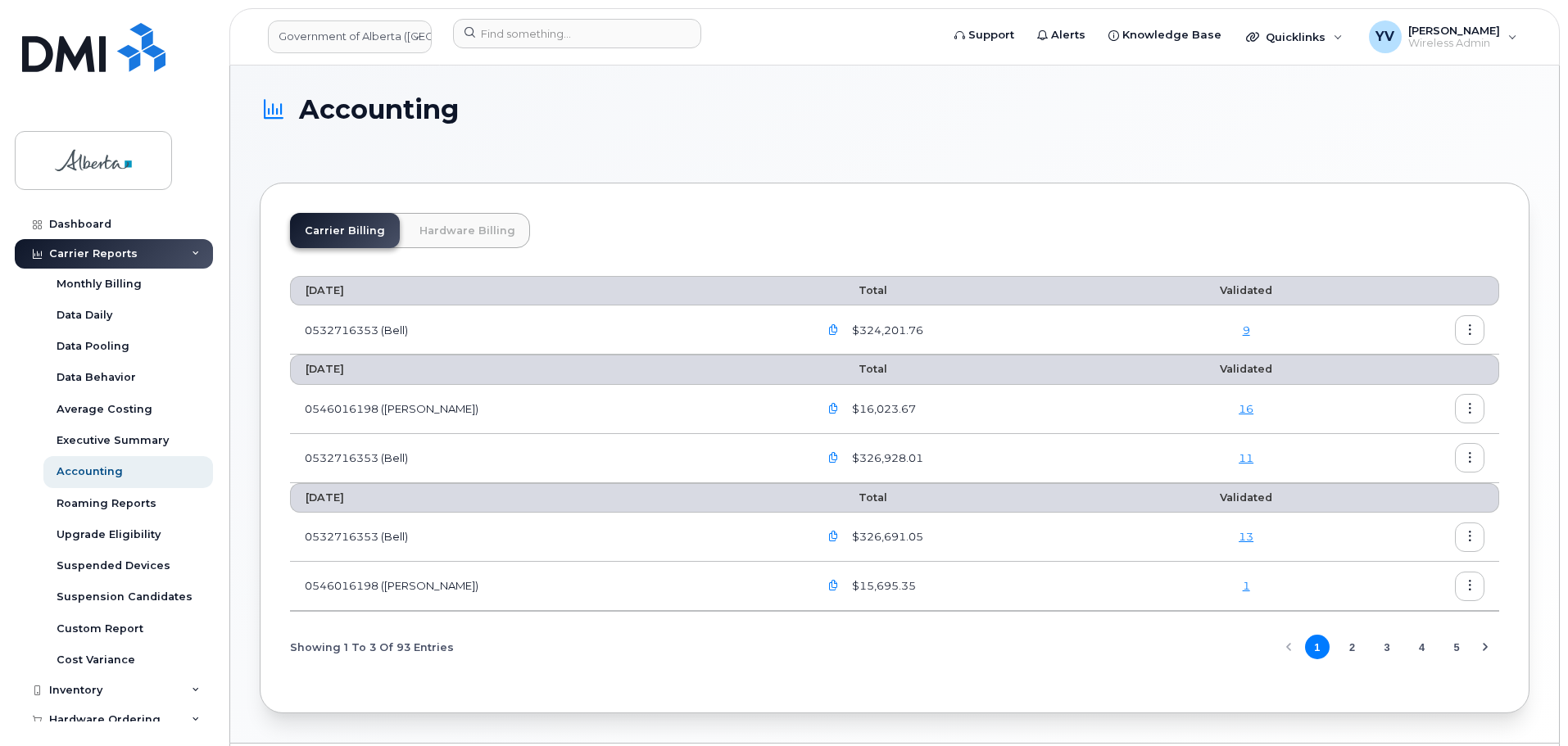
click at [479, 226] on link "Hardware Billing" at bounding box center [467, 230] width 125 height 35
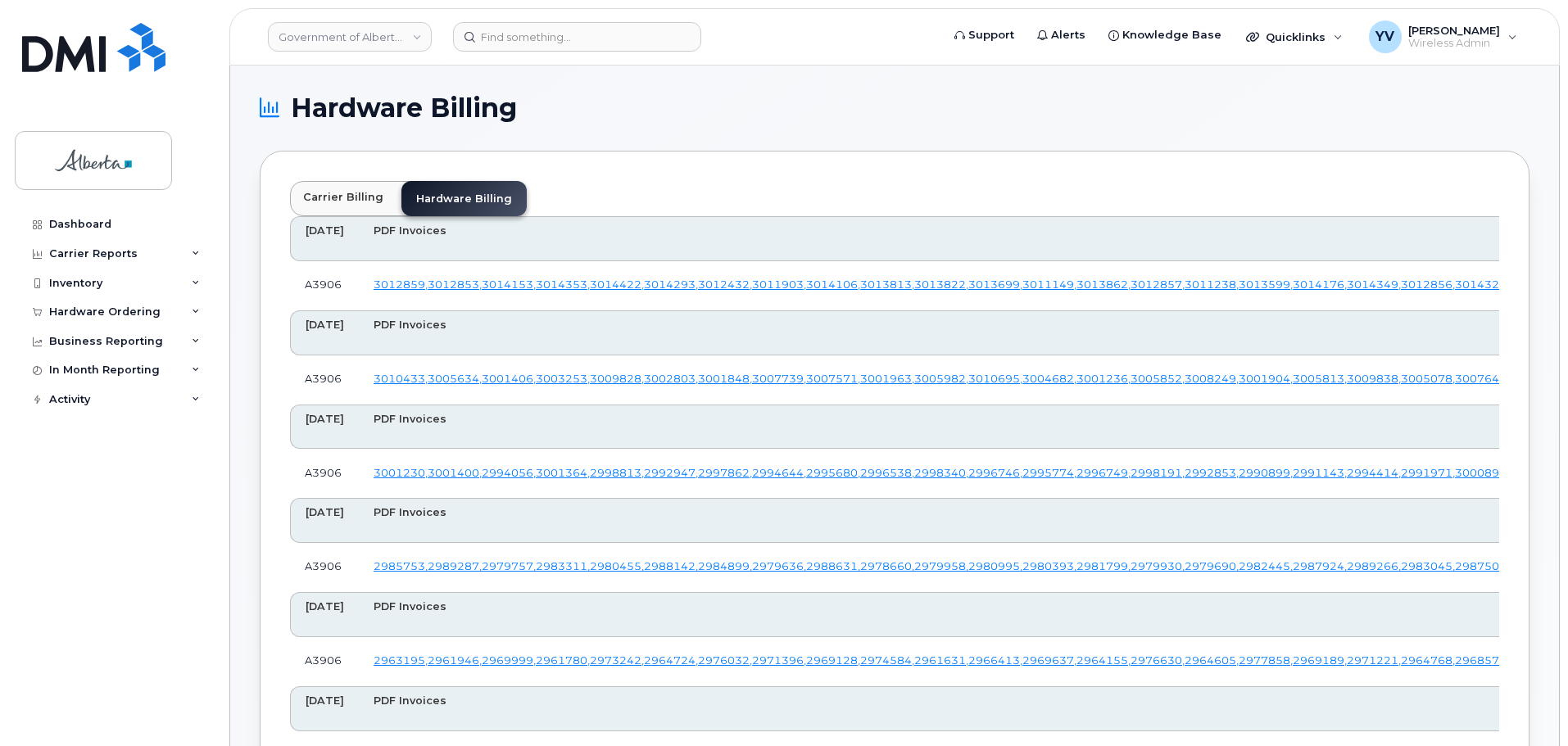
click at [194, 250] on icon at bounding box center [195, 254] width 8 height 8
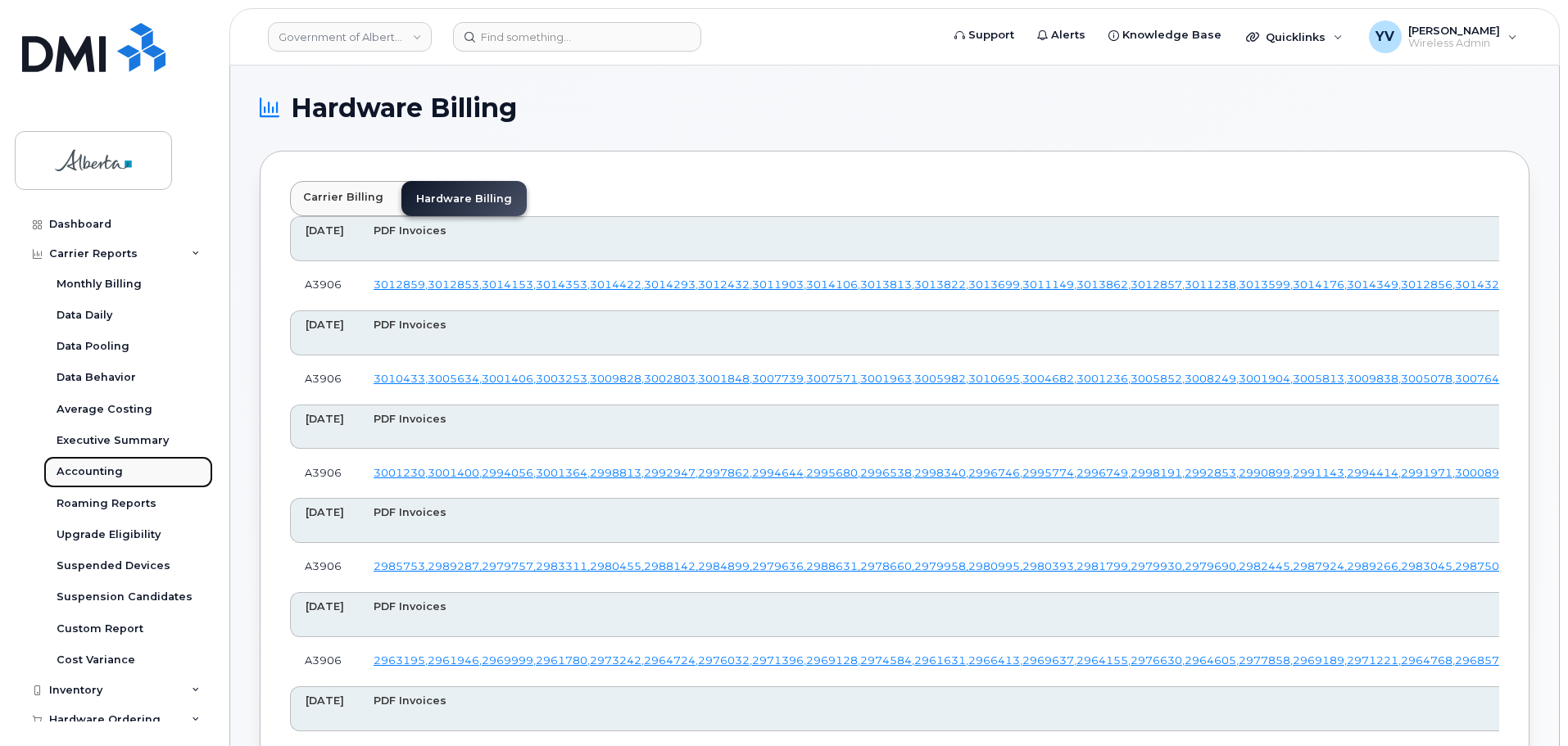
click at [78, 471] on div "Accounting" at bounding box center [90, 472] width 66 height 15
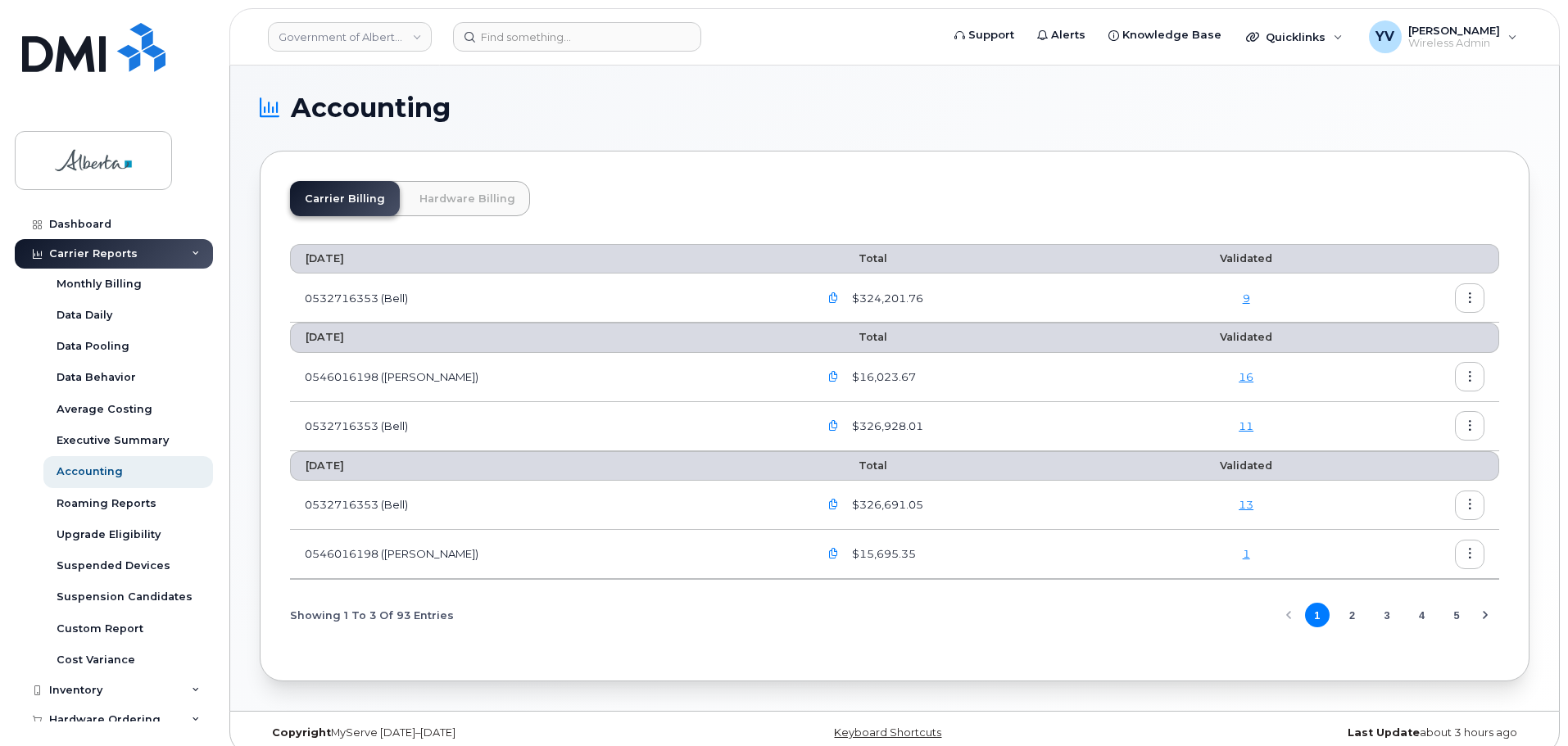
click at [470, 194] on link "Hardware Billing" at bounding box center [467, 198] width 125 height 35
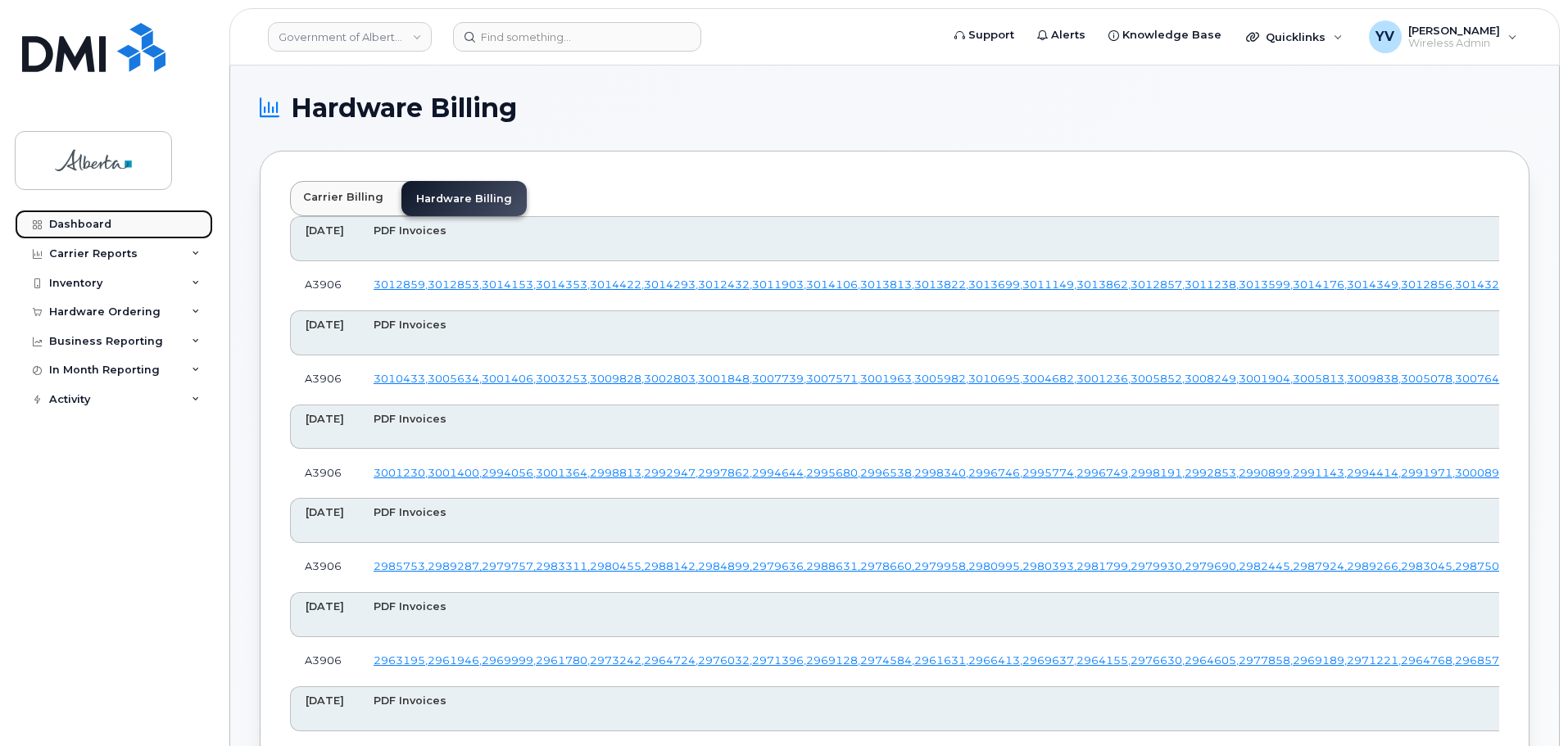
click at [63, 224] on div "Dashboard" at bounding box center [80, 224] width 62 height 13
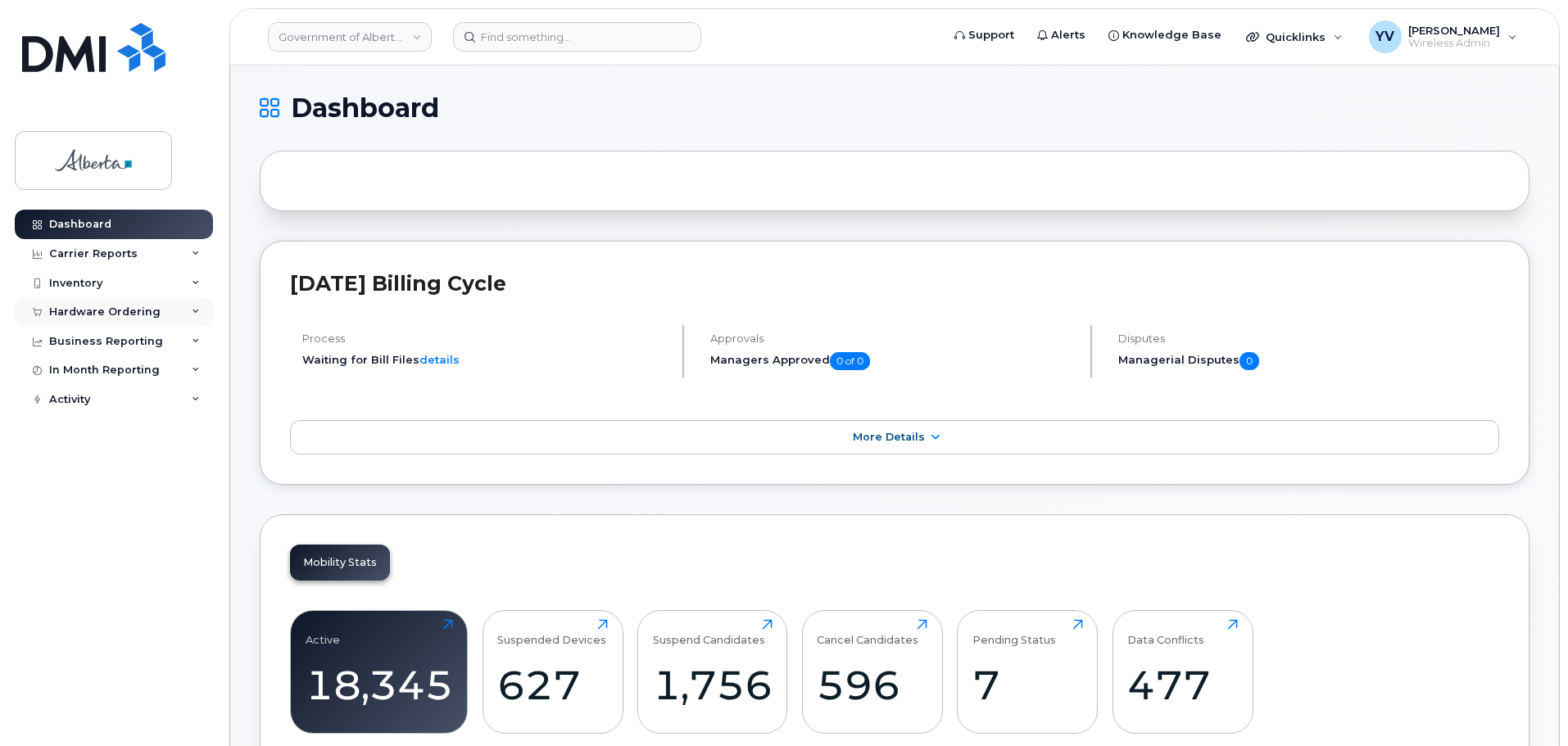
click at [109, 307] on div "Hardware Ordering" at bounding box center [105, 312] width 111 height 13
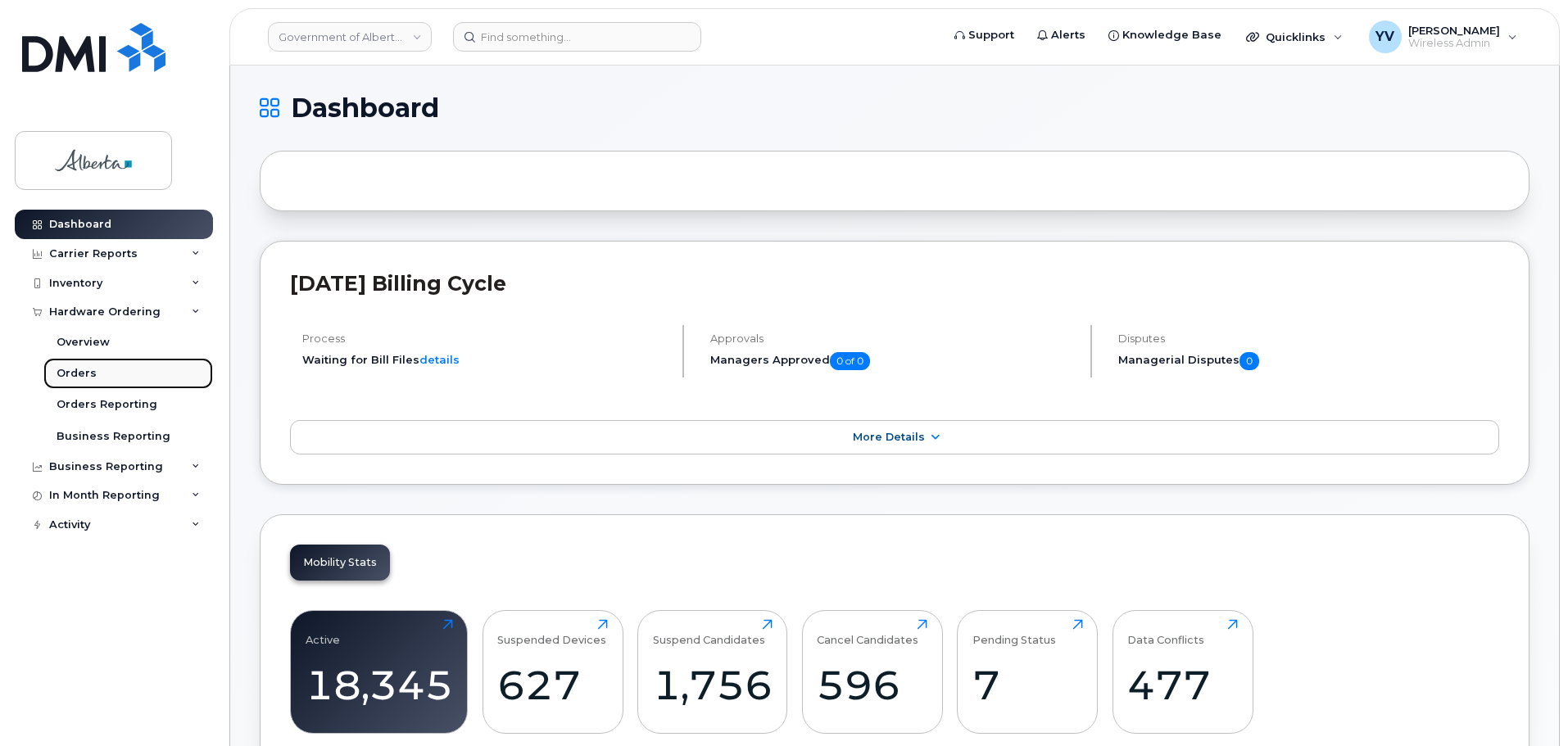
click at [66, 373] on div "Orders" at bounding box center [76, 373] width 41 height 15
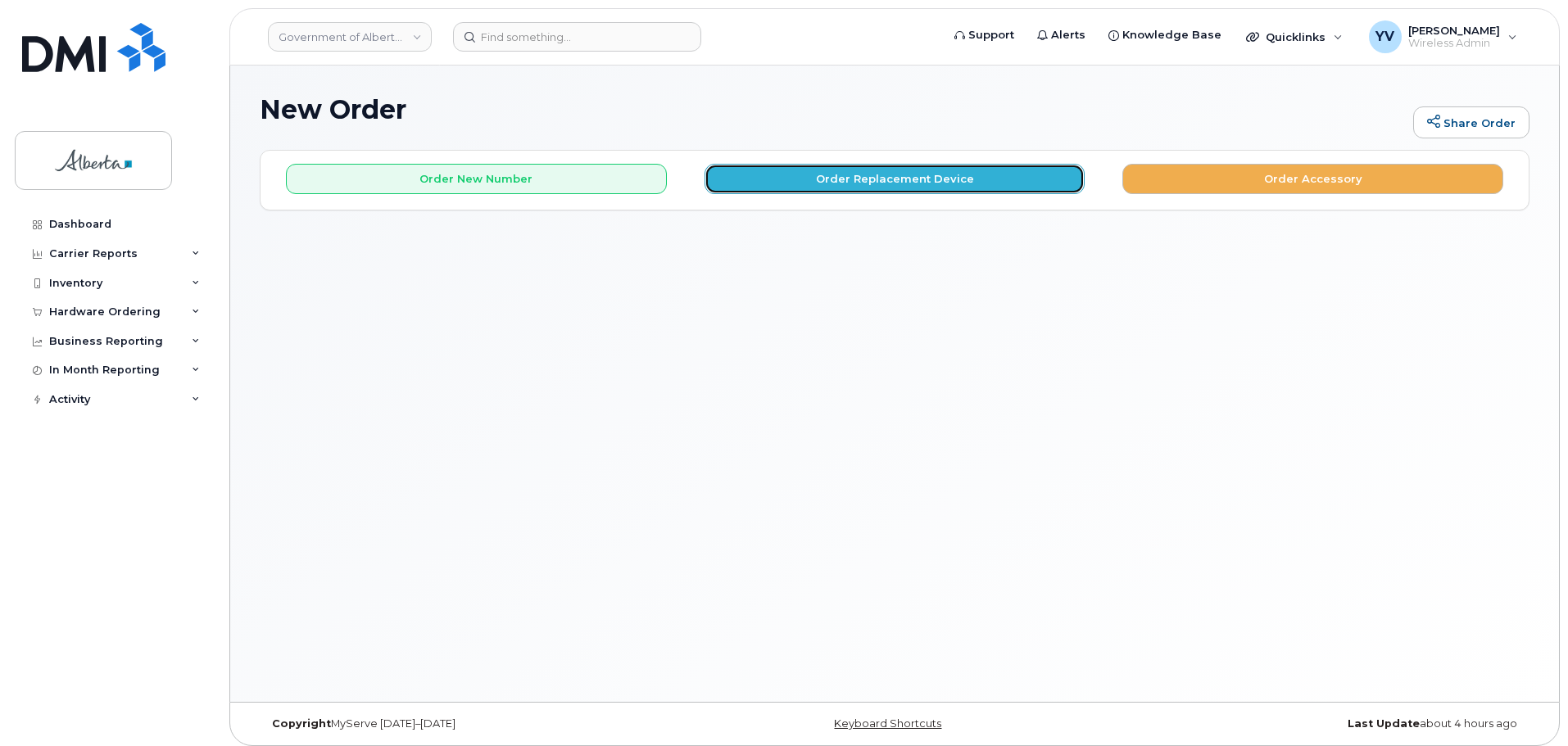
click at [890, 173] on button "Order Replacement Device" at bounding box center [895, 179] width 381 height 30
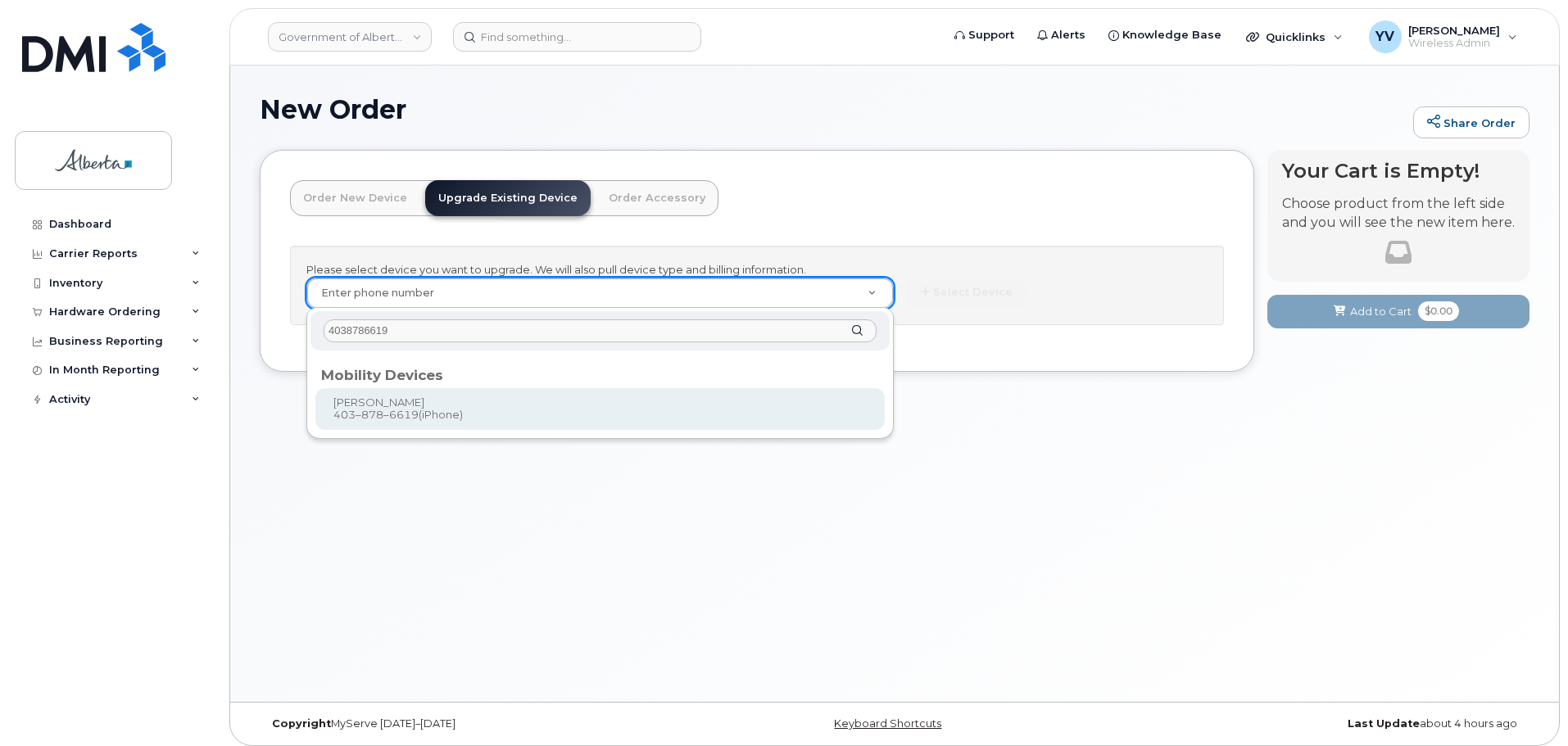
type input "4038786619"
type input "790626"
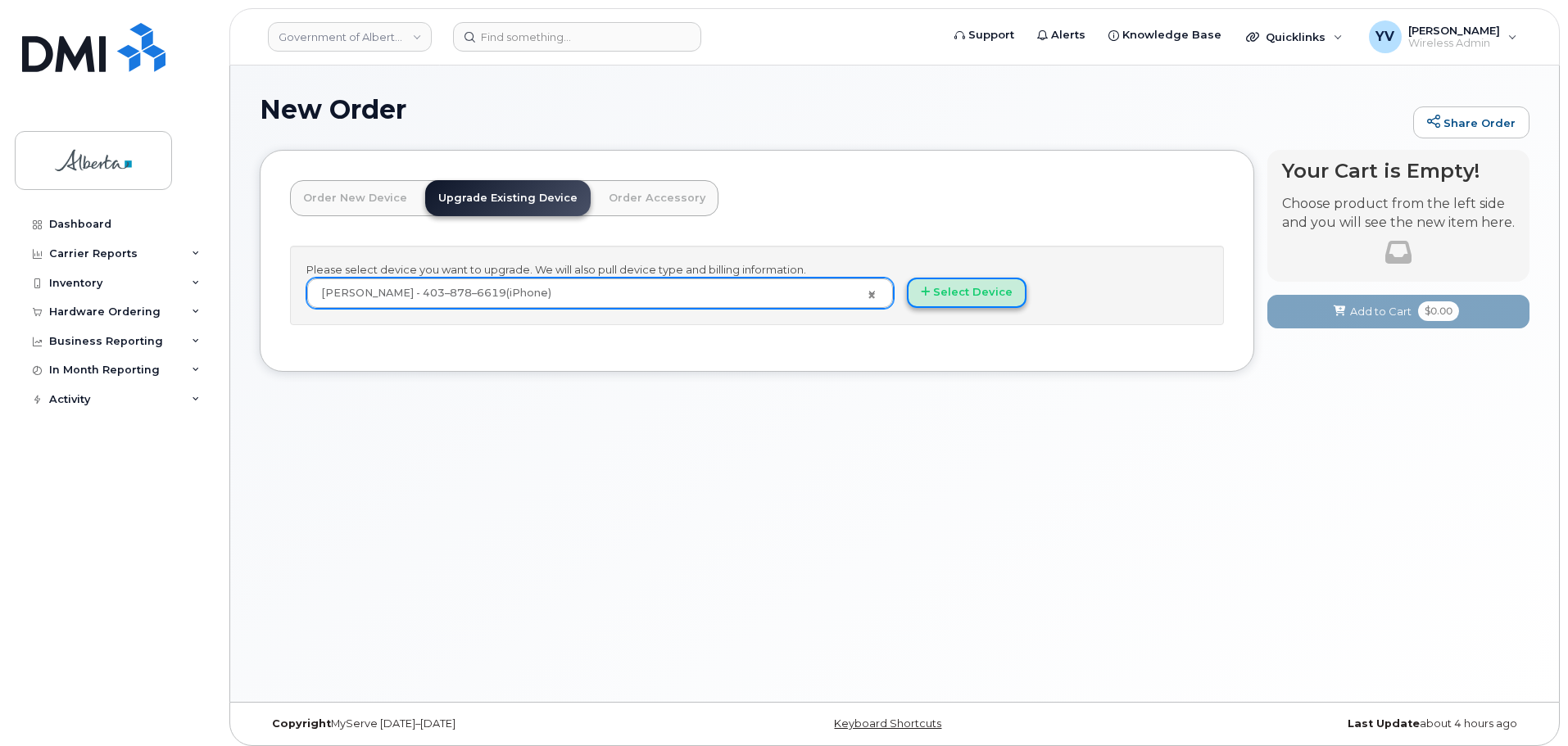
click at [977, 283] on button "Select Device" at bounding box center [966, 293] width 120 height 30
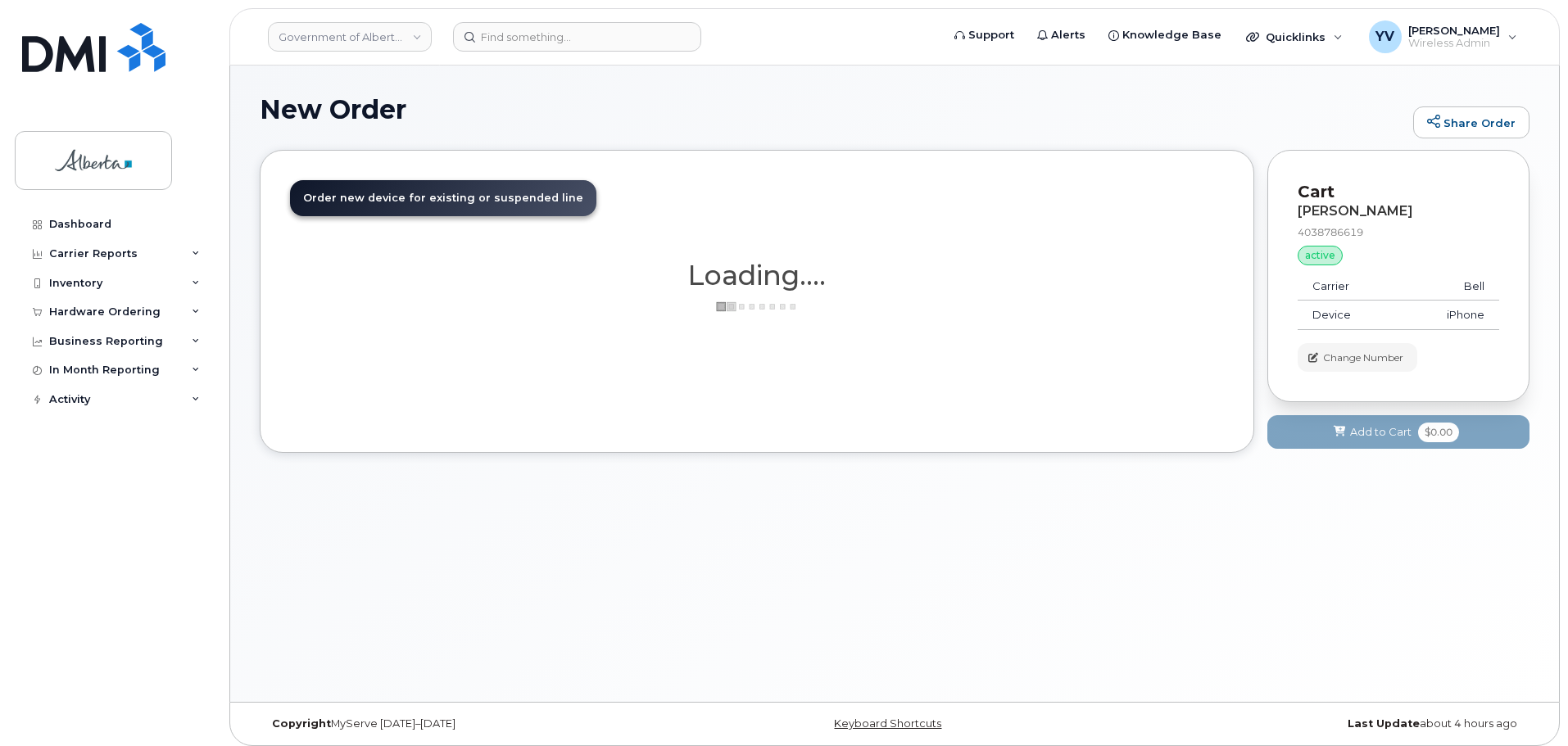
click at [977, 283] on h1 "Loading...." at bounding box center [757, 274] width 933 height 29
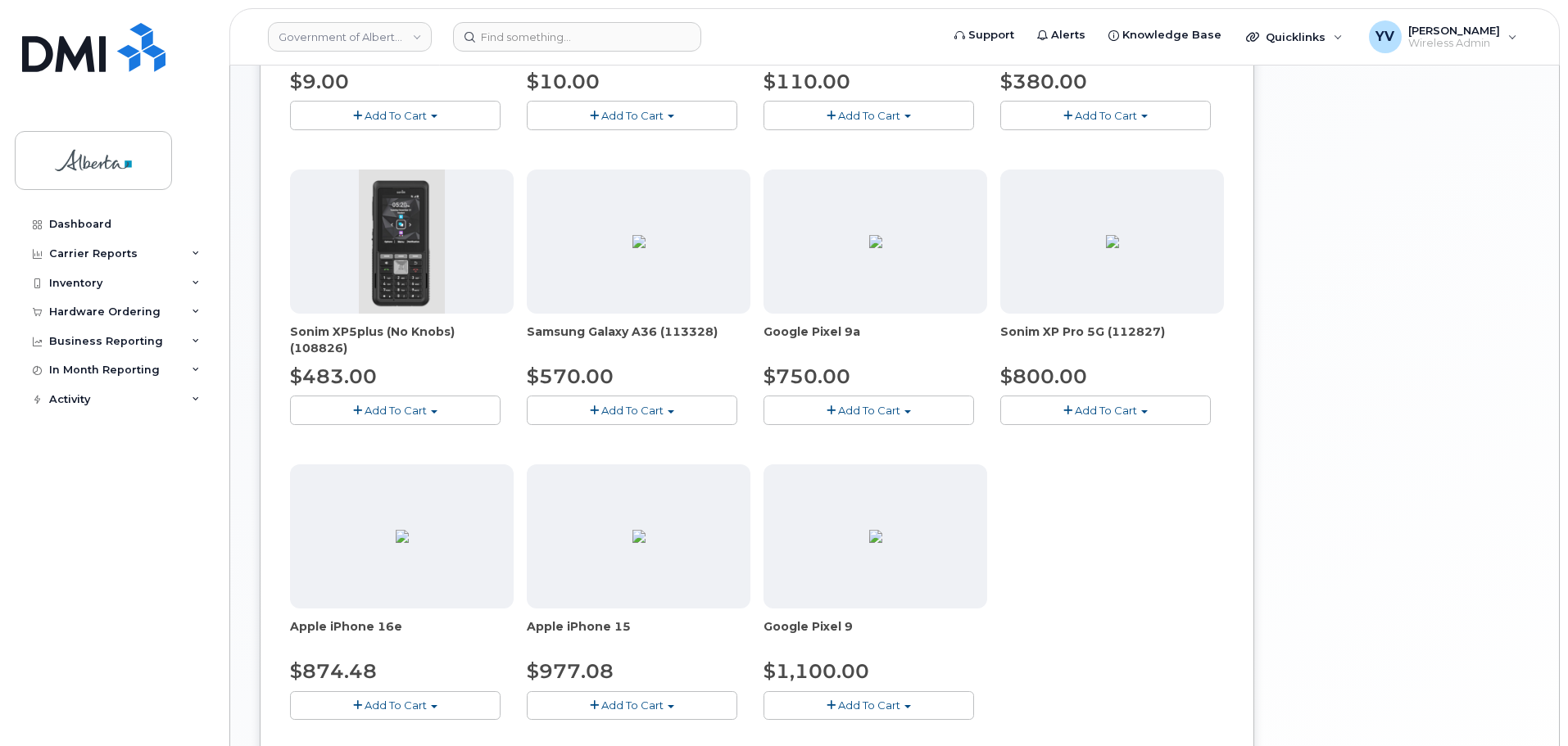
scroll to position [493, 0]
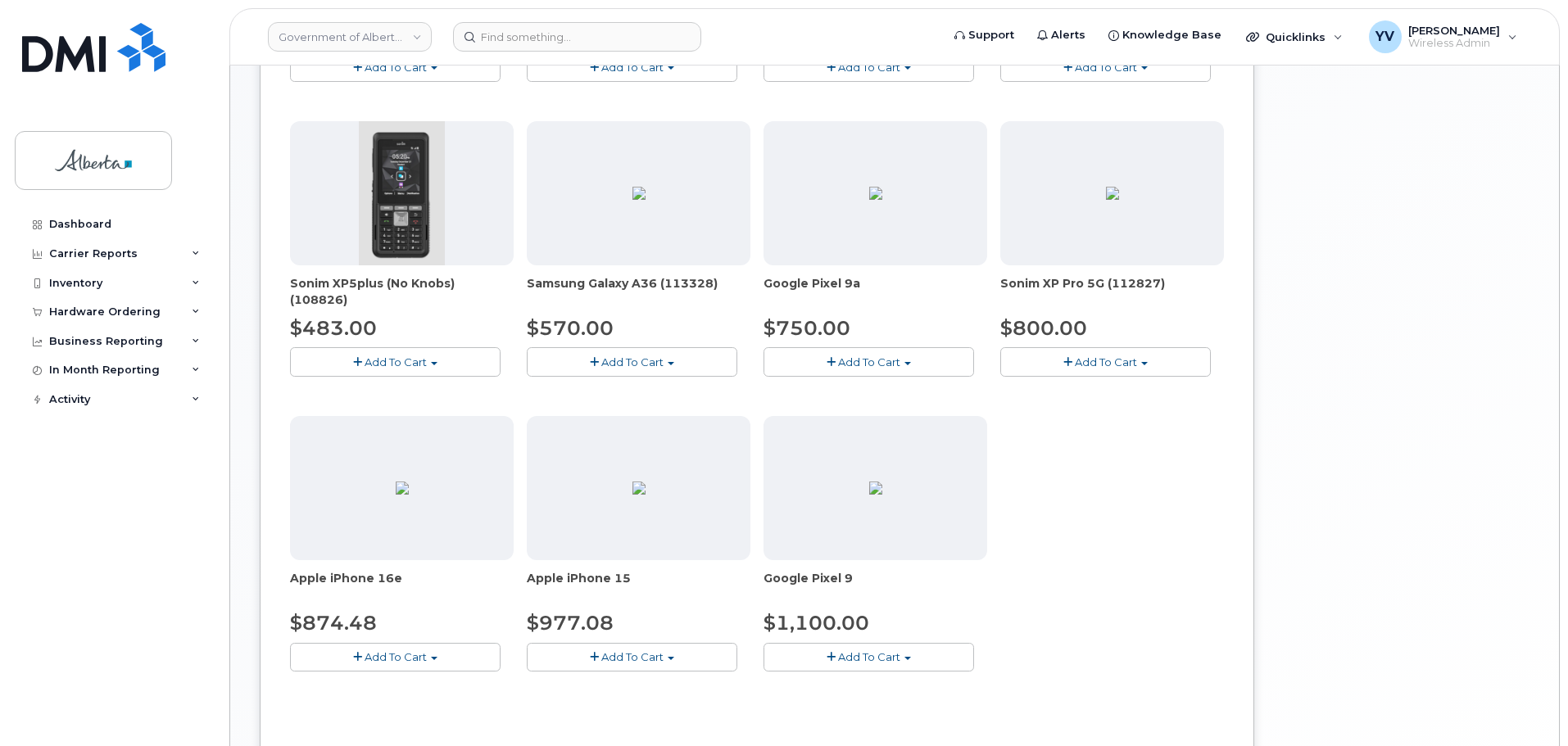
click at [908, 655] on button "Add To Cart" at bounding box center [868, 657] width 210 height 28
click at [895, 705] on link "$1100.00 - 30-day upgrade (128GB model)" at bounding box center [901, 708] width 268 height 21
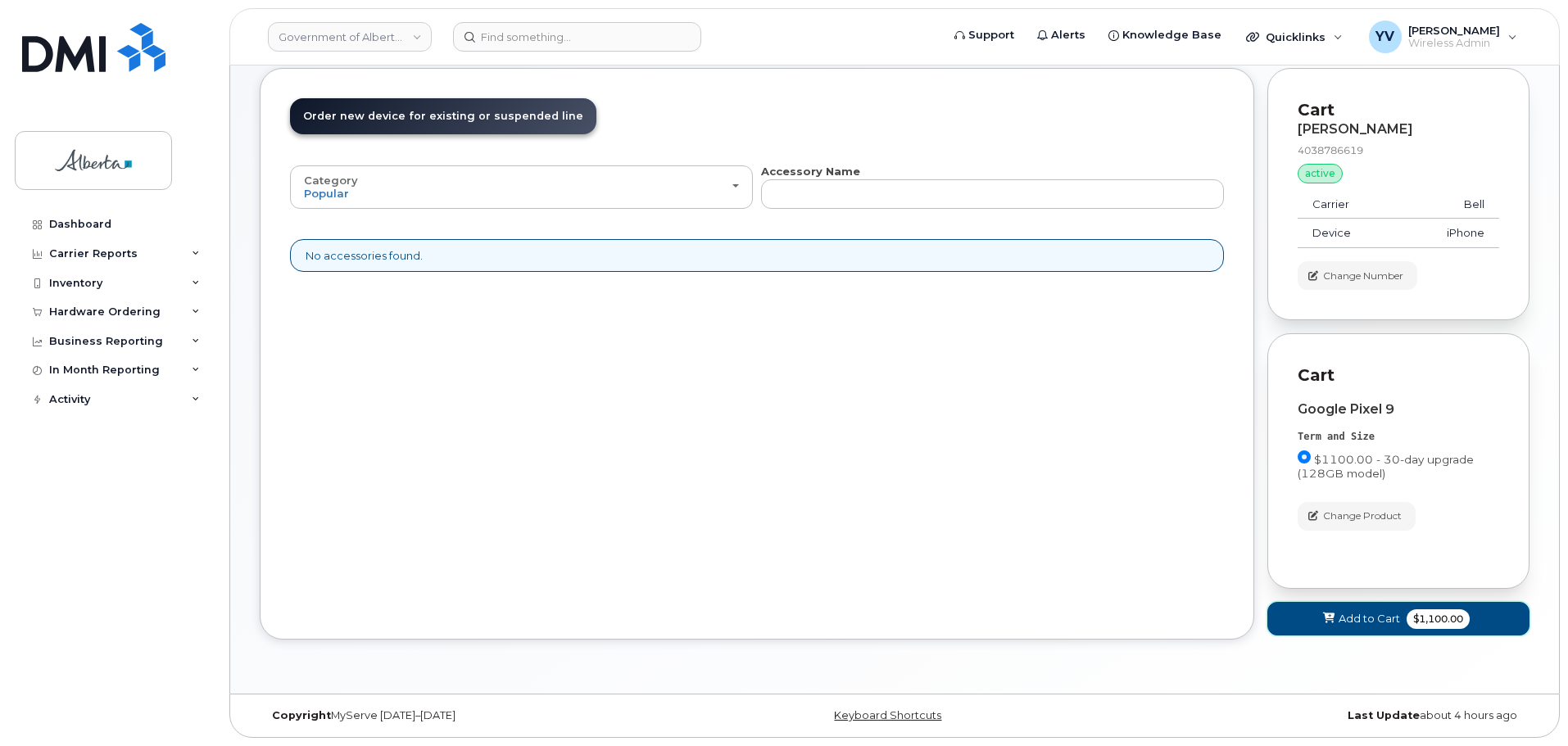
click at [1347, 621] on span "Add to Cart" at bounding box center [1369, 619] width 61 height 16
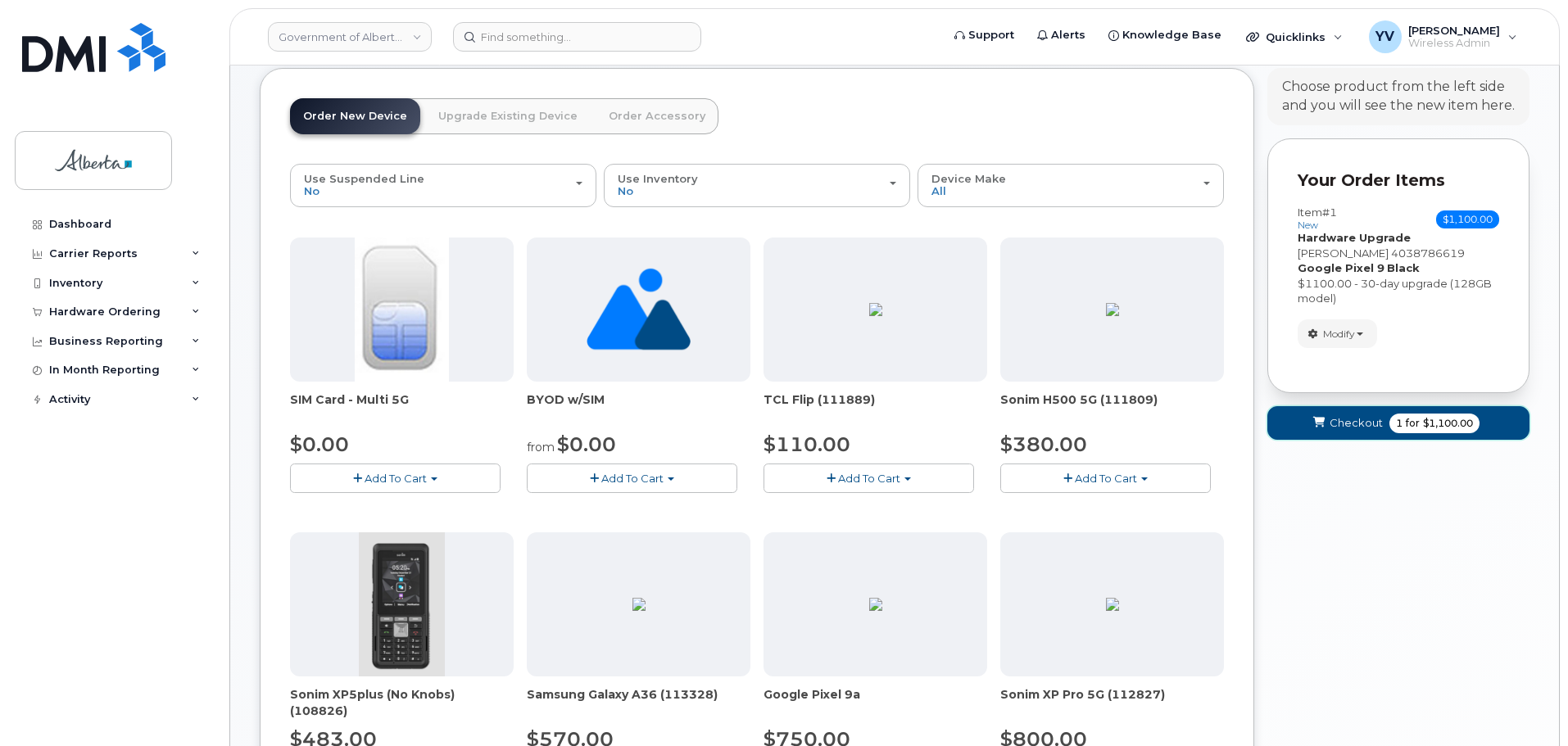
click at [1343, 419] on span "Checkout" at bounding box center [1356, 423] width 53 height 16
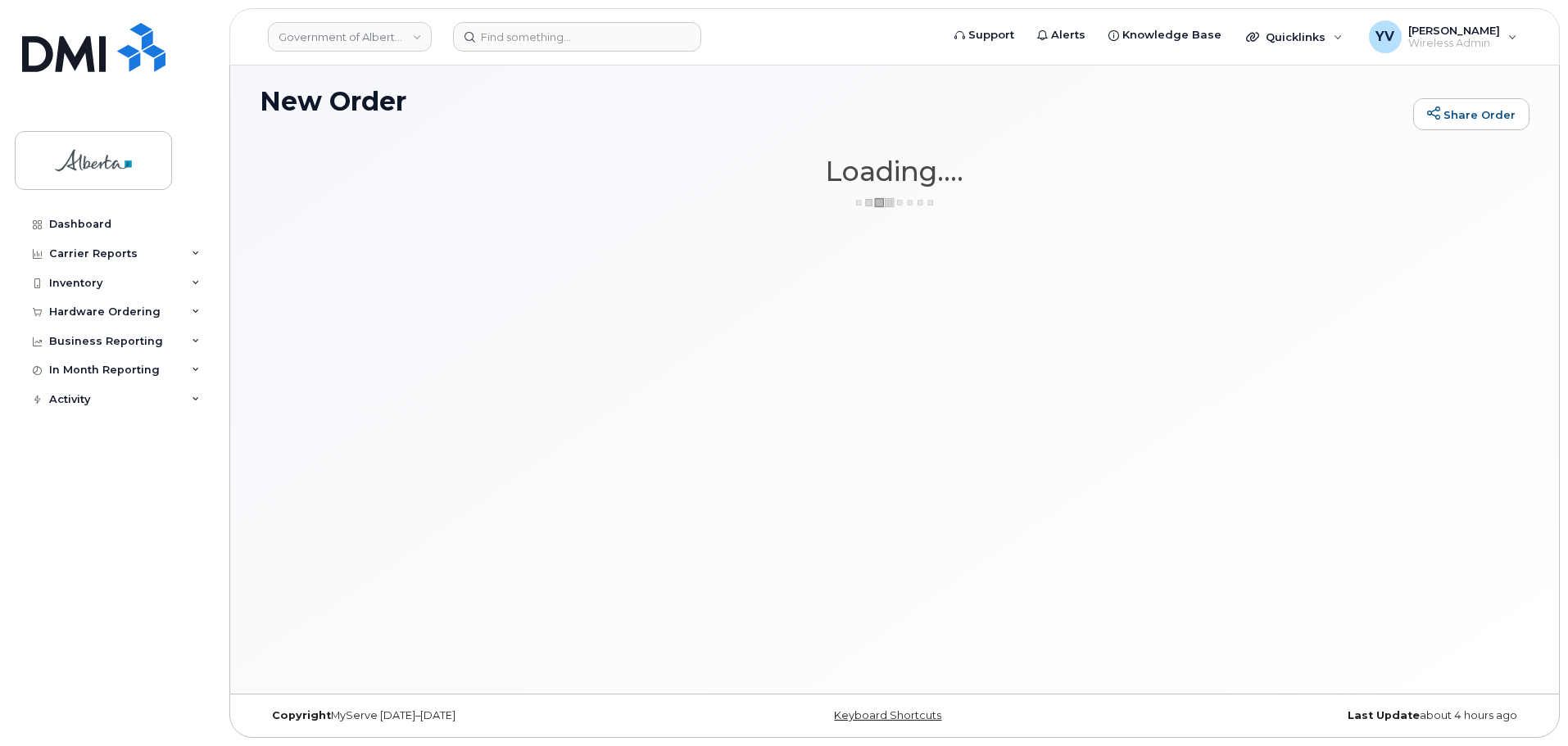
scroll to position [8, 0]
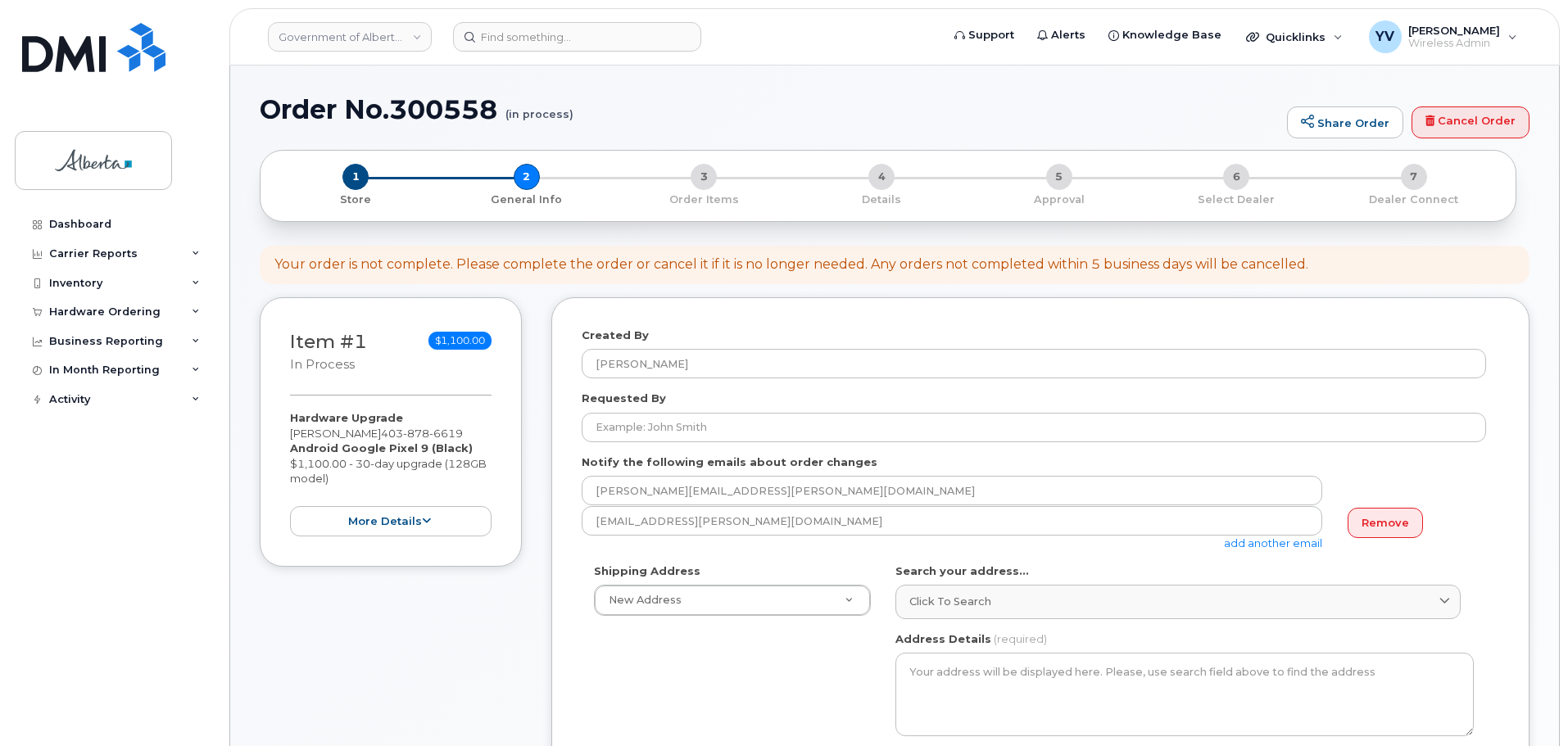
select select
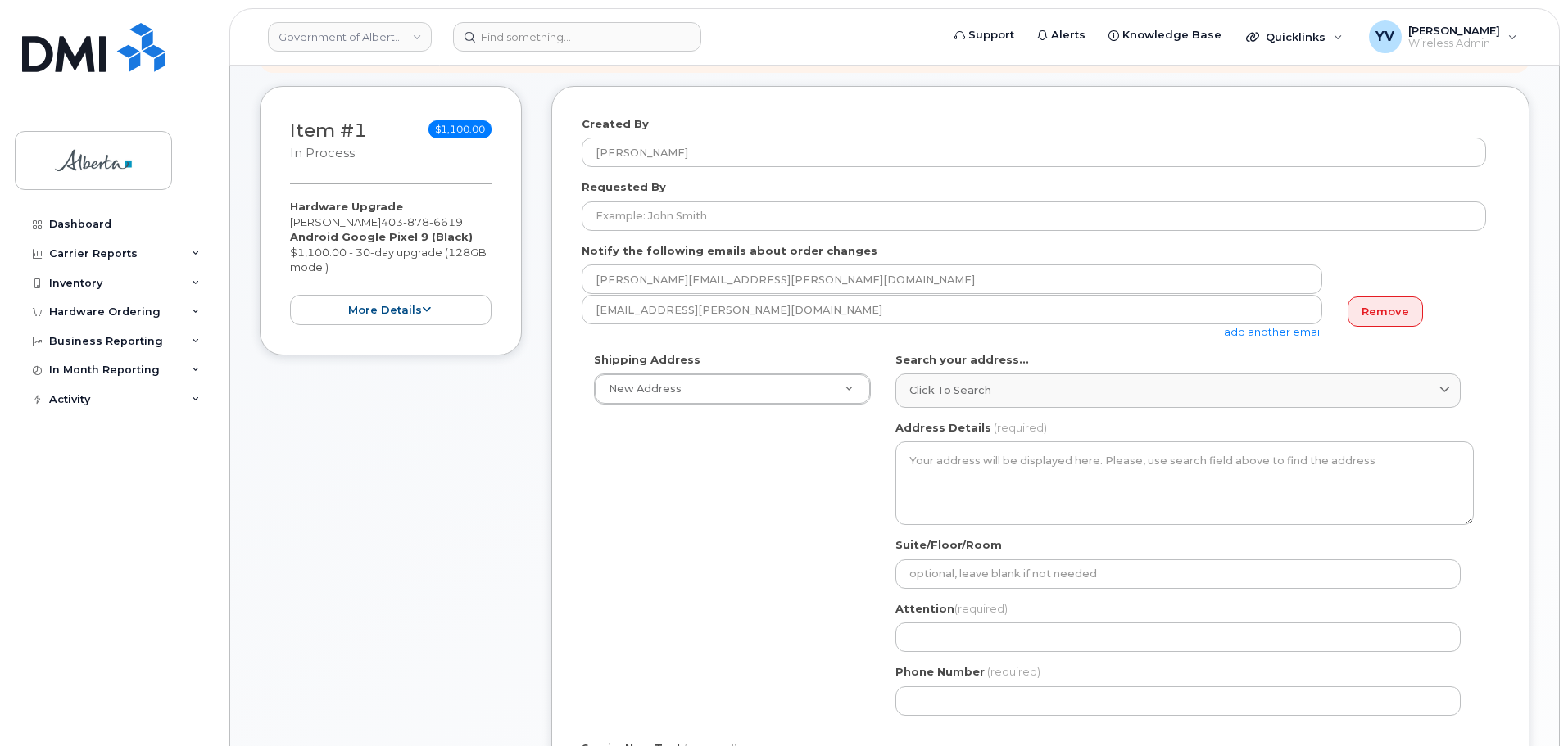
scroll to position [226, 0]
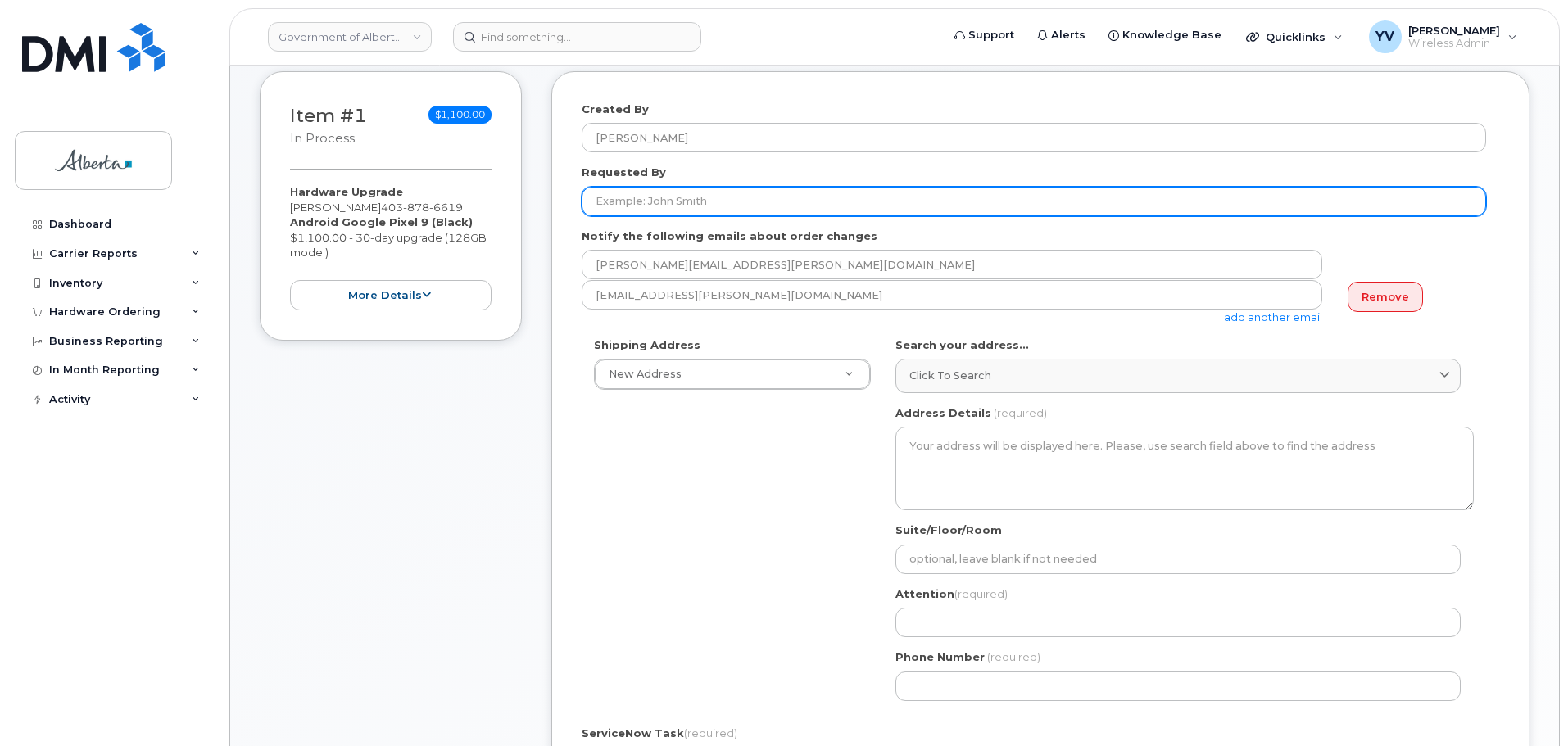
click at [603, 203] on input "Requested By" at bounding box center [1033, 201] width 904 height 29
paste input "[PERSON_NAME]"
type input "[PERSON_NAME]"
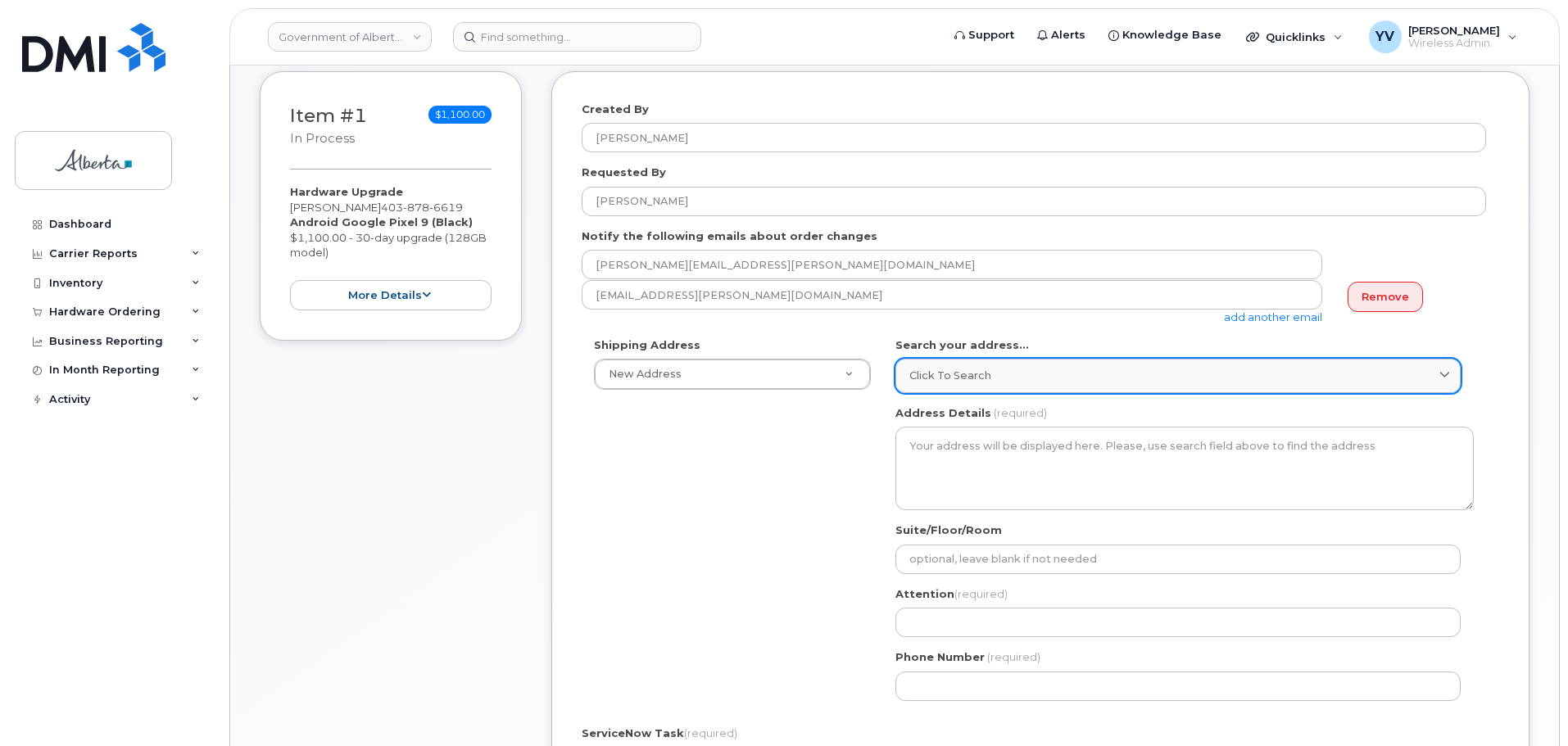
click at [927, 367] on link "Click to search" at bounding box center [1178, 376] width 565 height 34
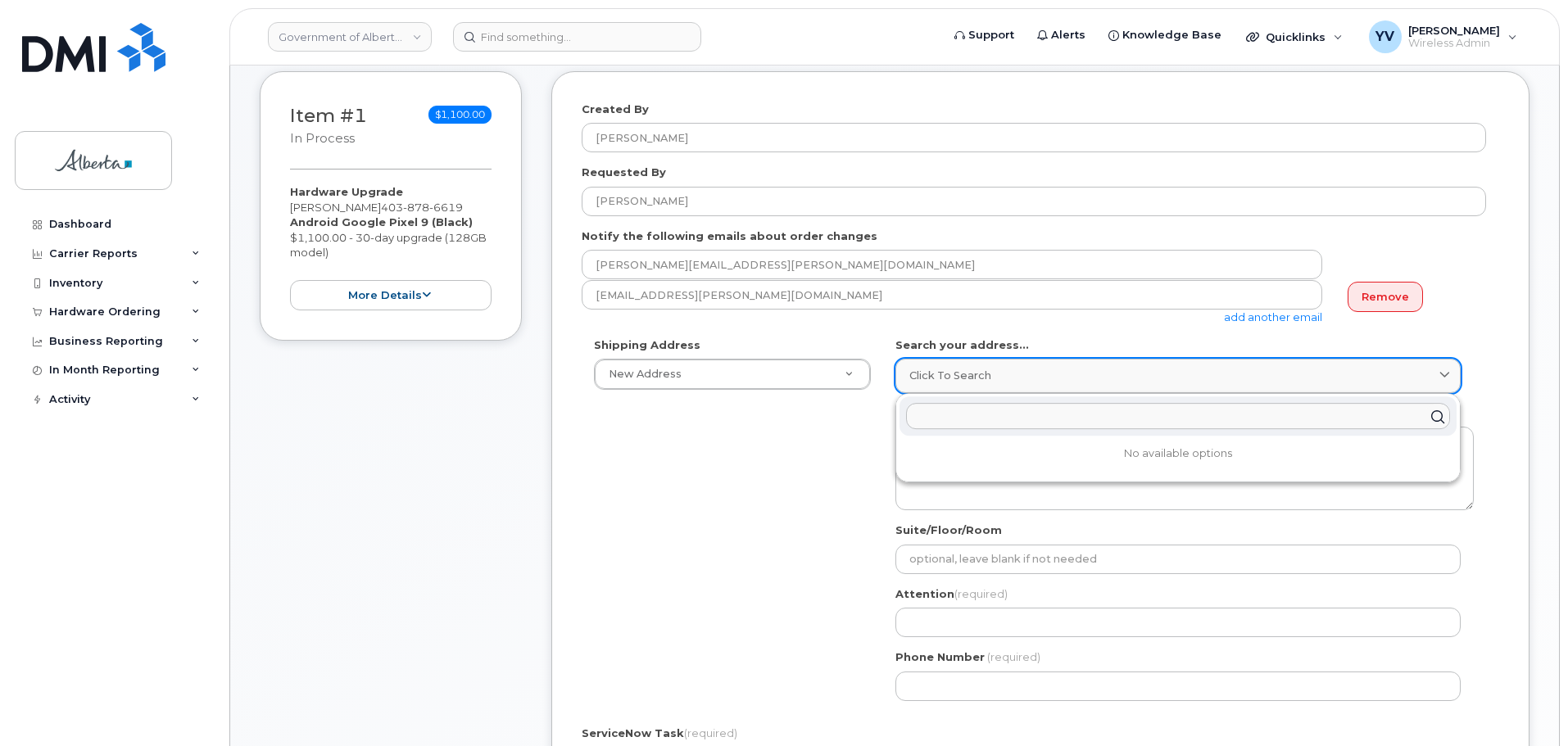
paste input "[STREET_ADDRESS]"
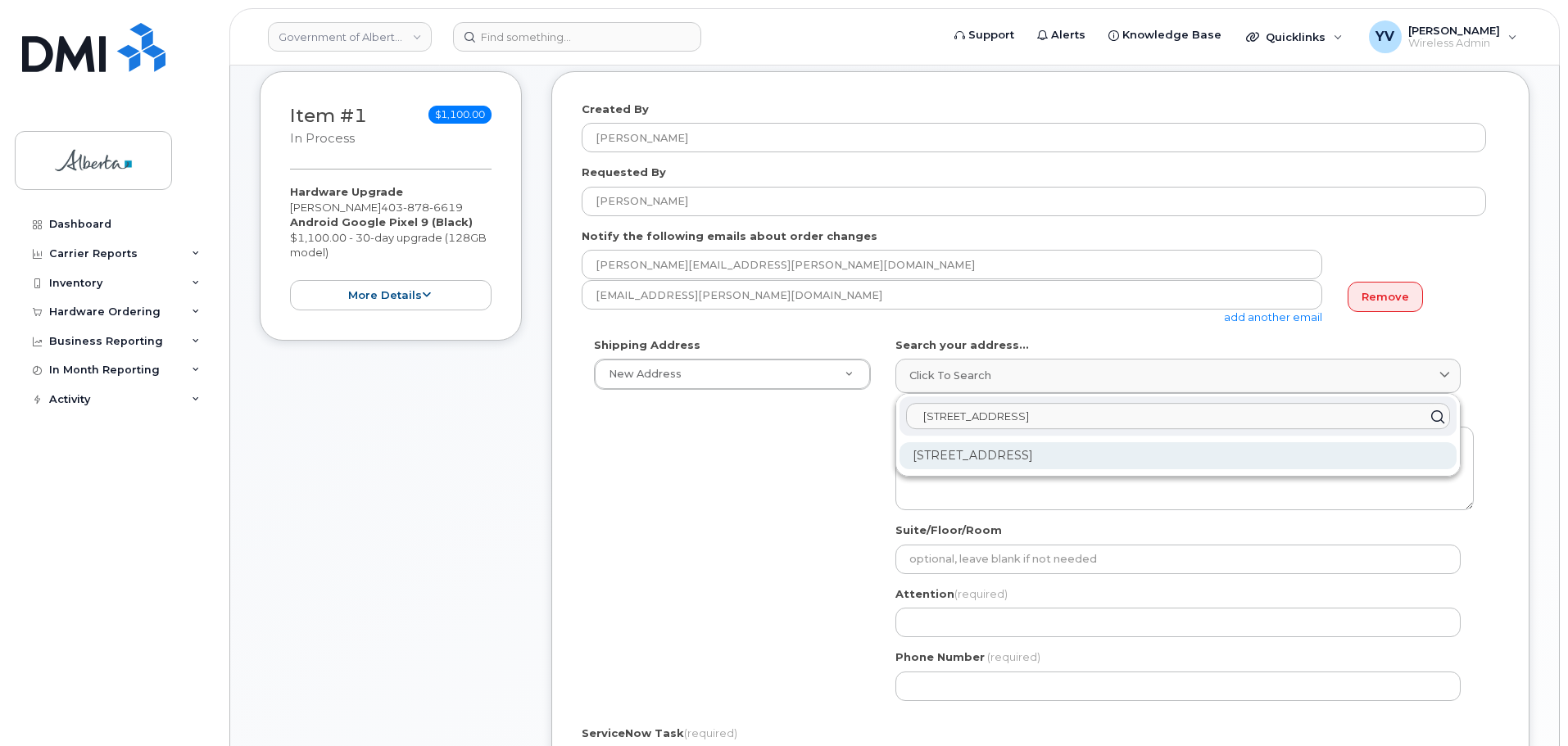
type input "[STREET_ADDRESS]"
click at [1031, 453] on div "[STREET_ADDRESS]" at bounding box center [1178, 456] width 557 height 27
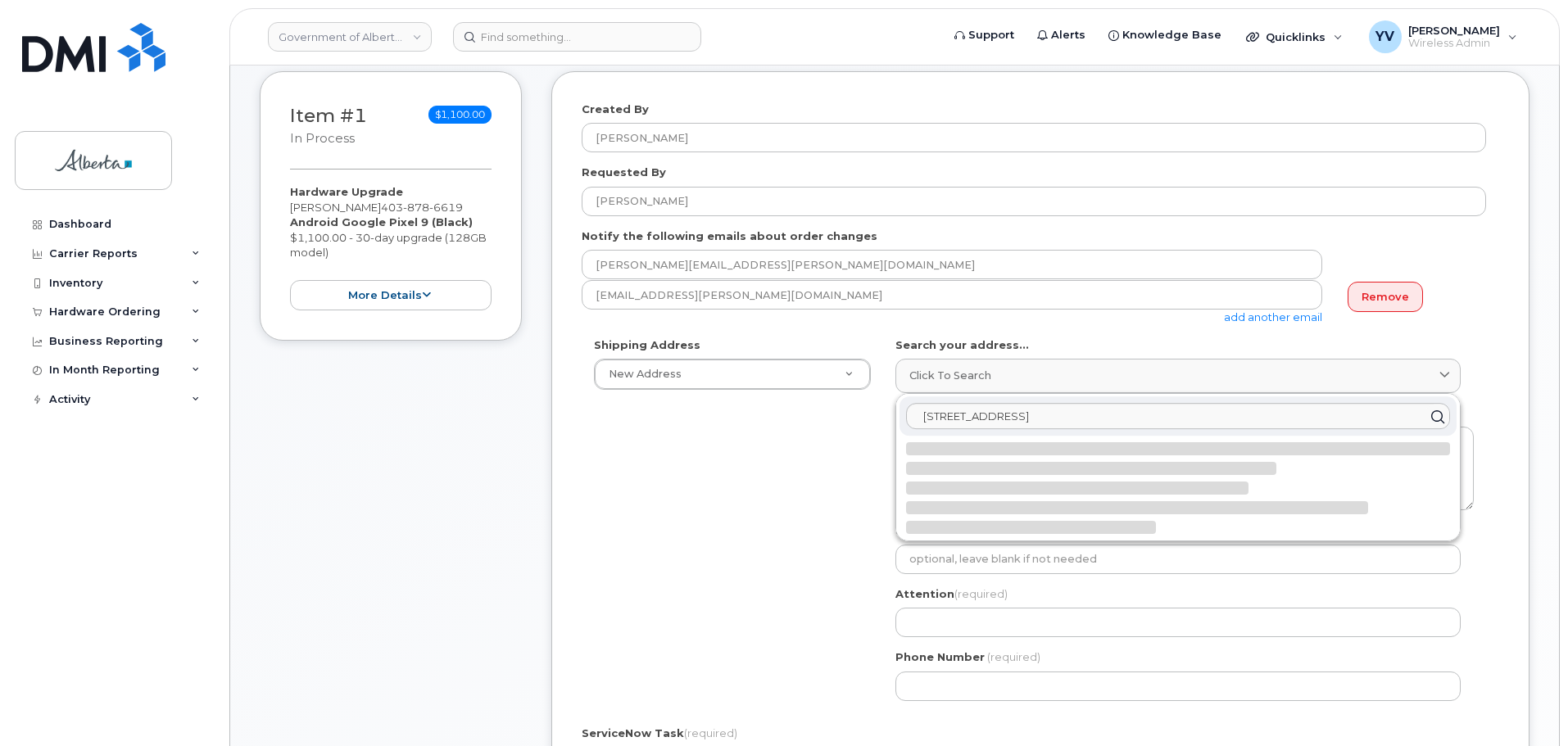
select select
type textarea "[STREET_ADDRESS]"
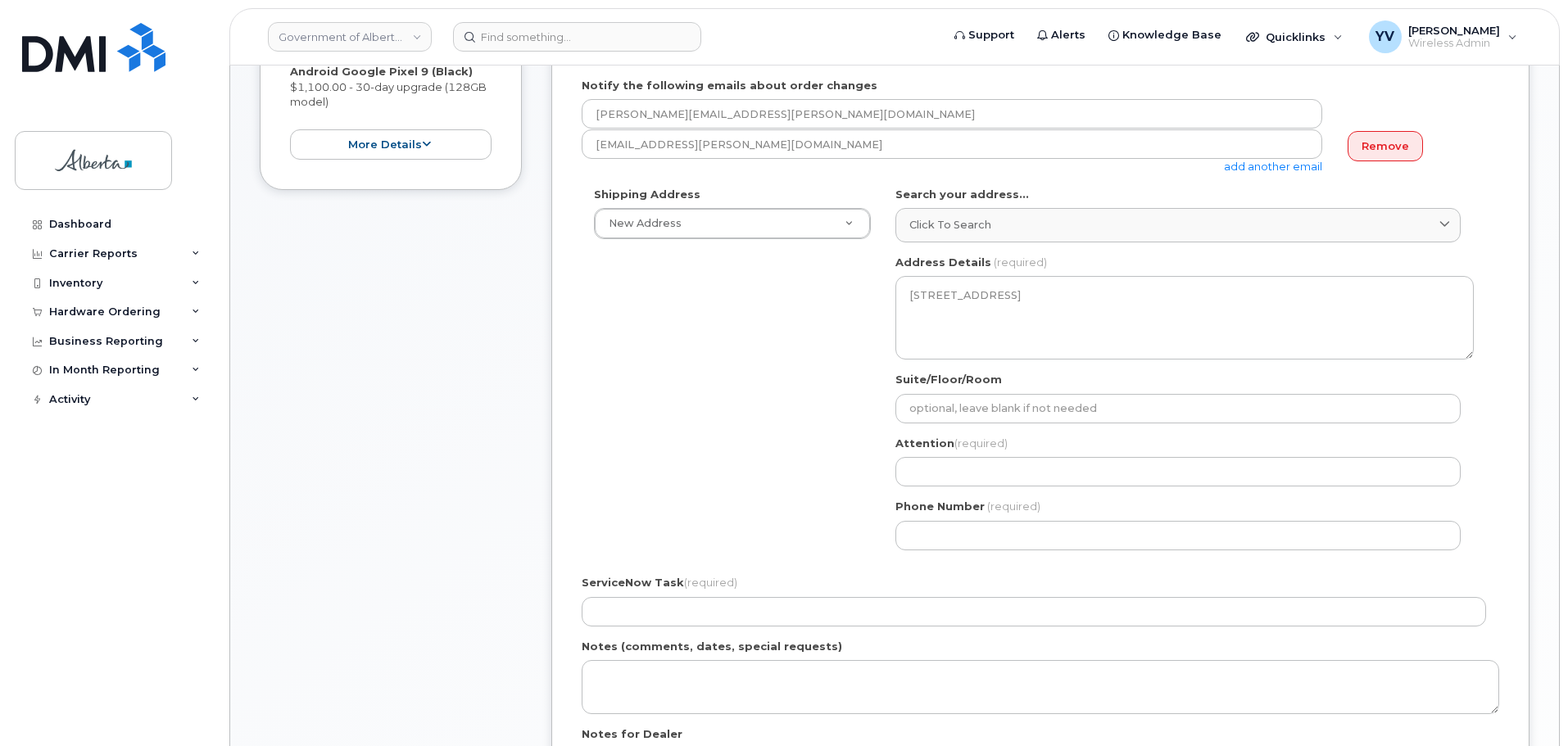
scroll to position [403, 0]
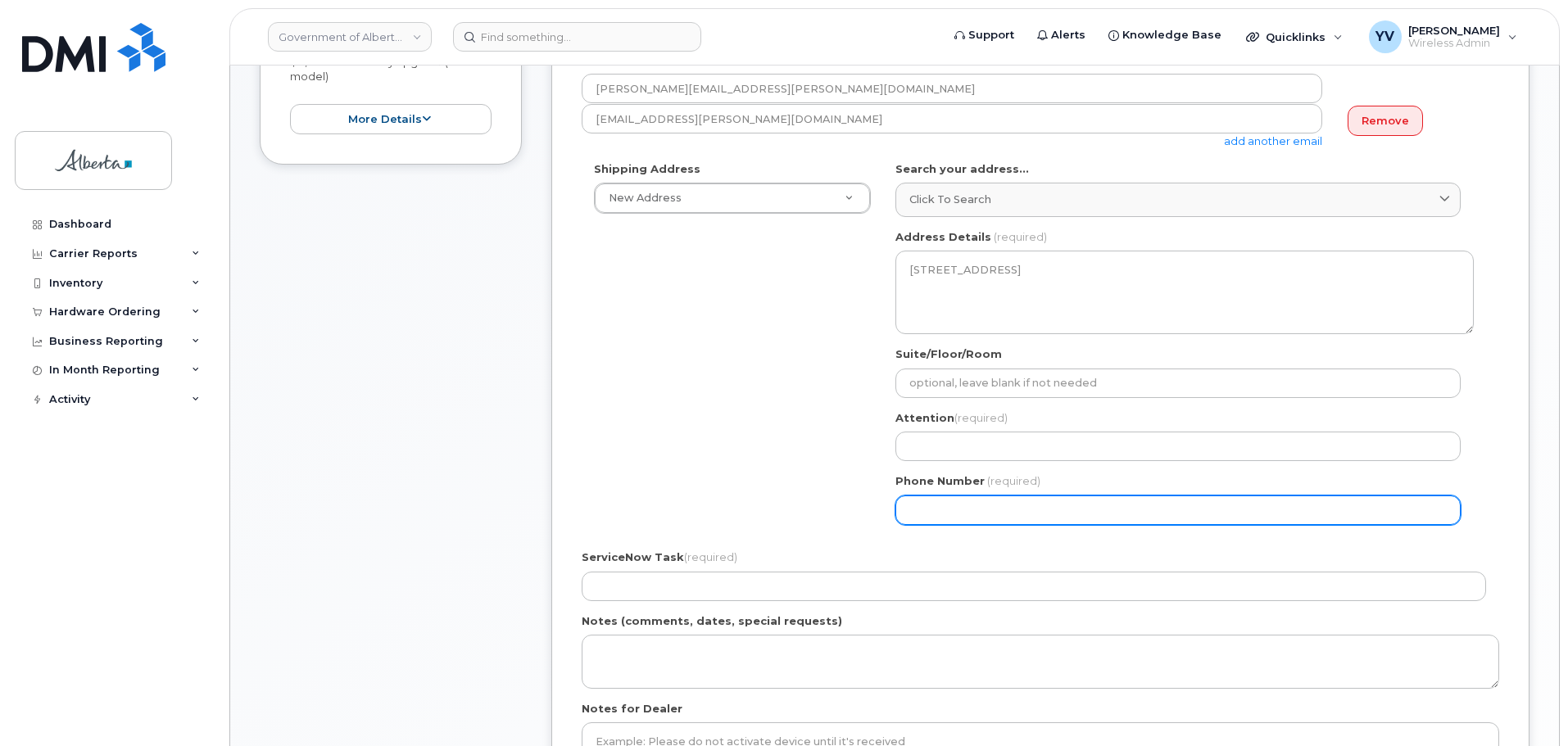
click at [934, 503] on input "Phone Number" at bounding box center [1178, 510] width 565 height 29
paste input "4038786619"
select select
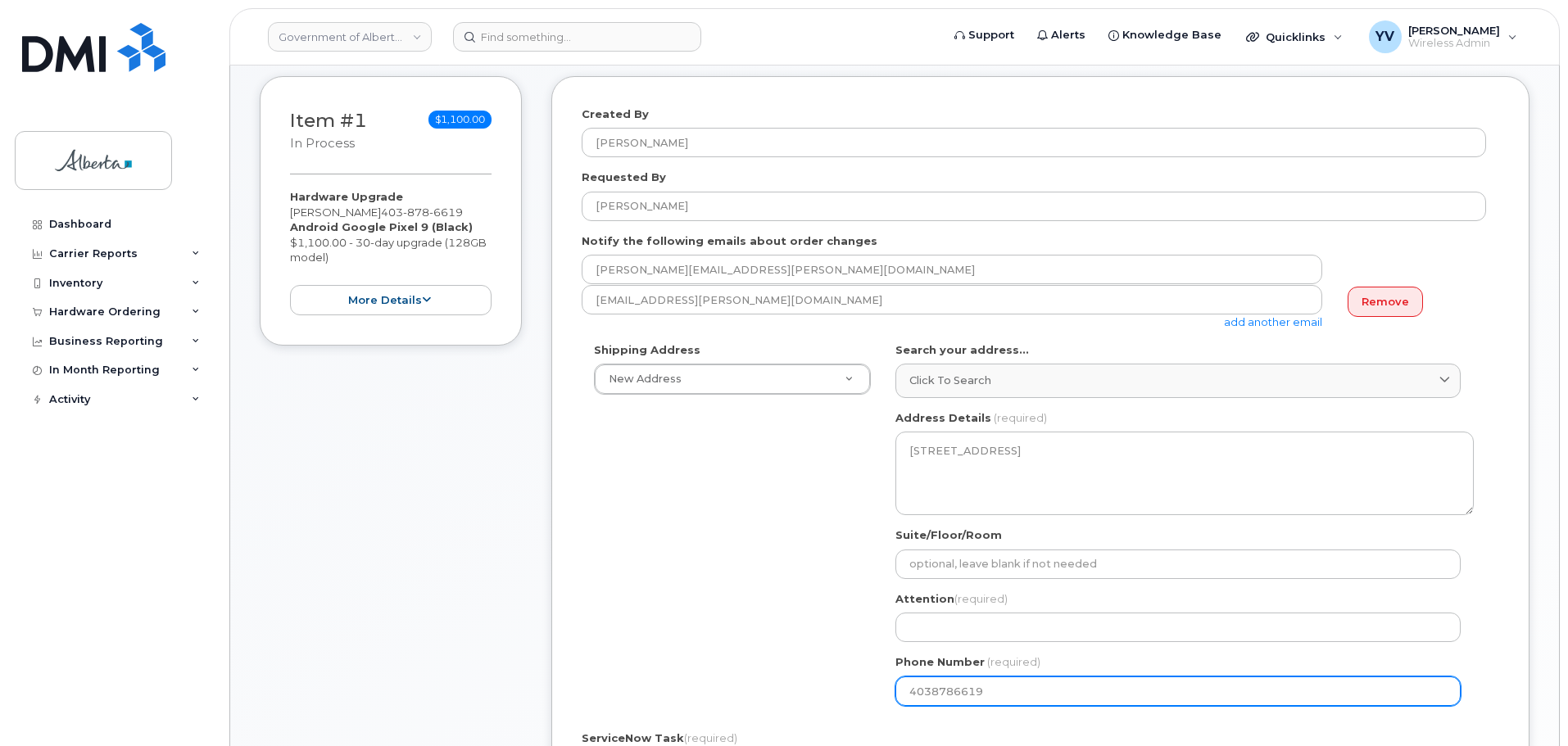
scroll to position [215, 0]
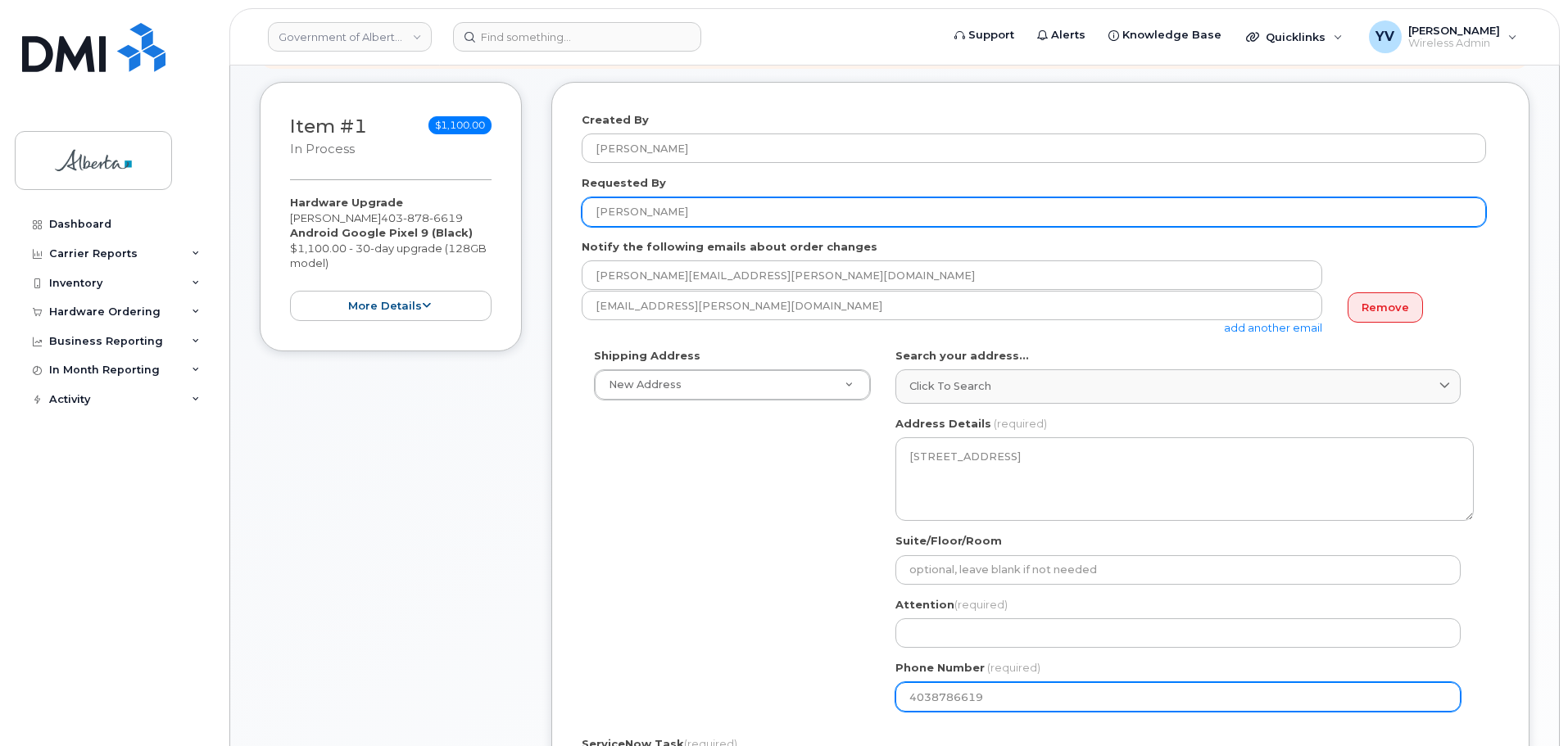
type input "4038786619"
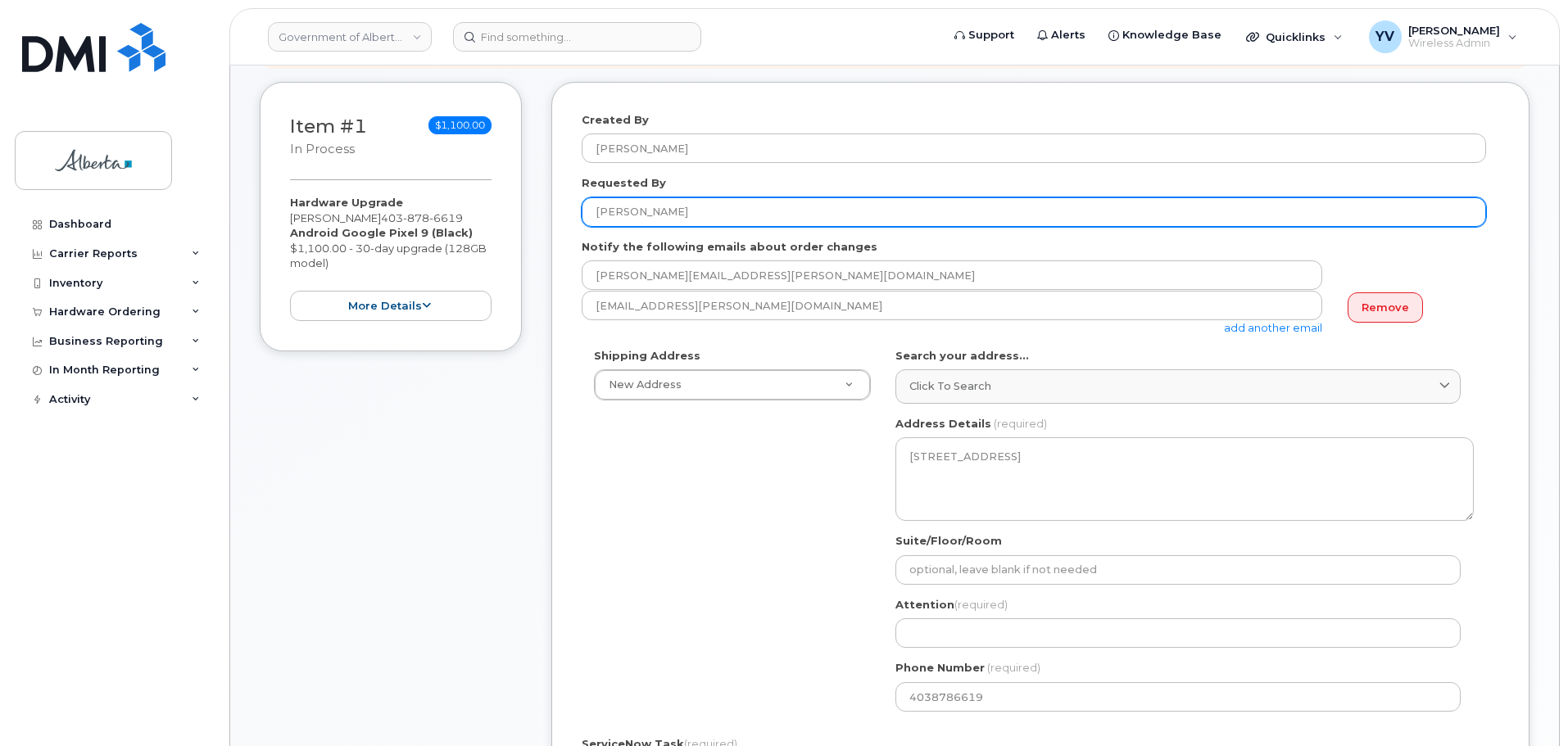
drag, startPoint x: 671, startPoint y: 204, endPoint x: 581, endPoint y: 206, distance: 90.0
click at [581, 206] on div "Created By [PERSON_NAME] Requested By [PERSON_NAME] Notify the following emails…" at bounding box center [1040, 567] width 978 height 970
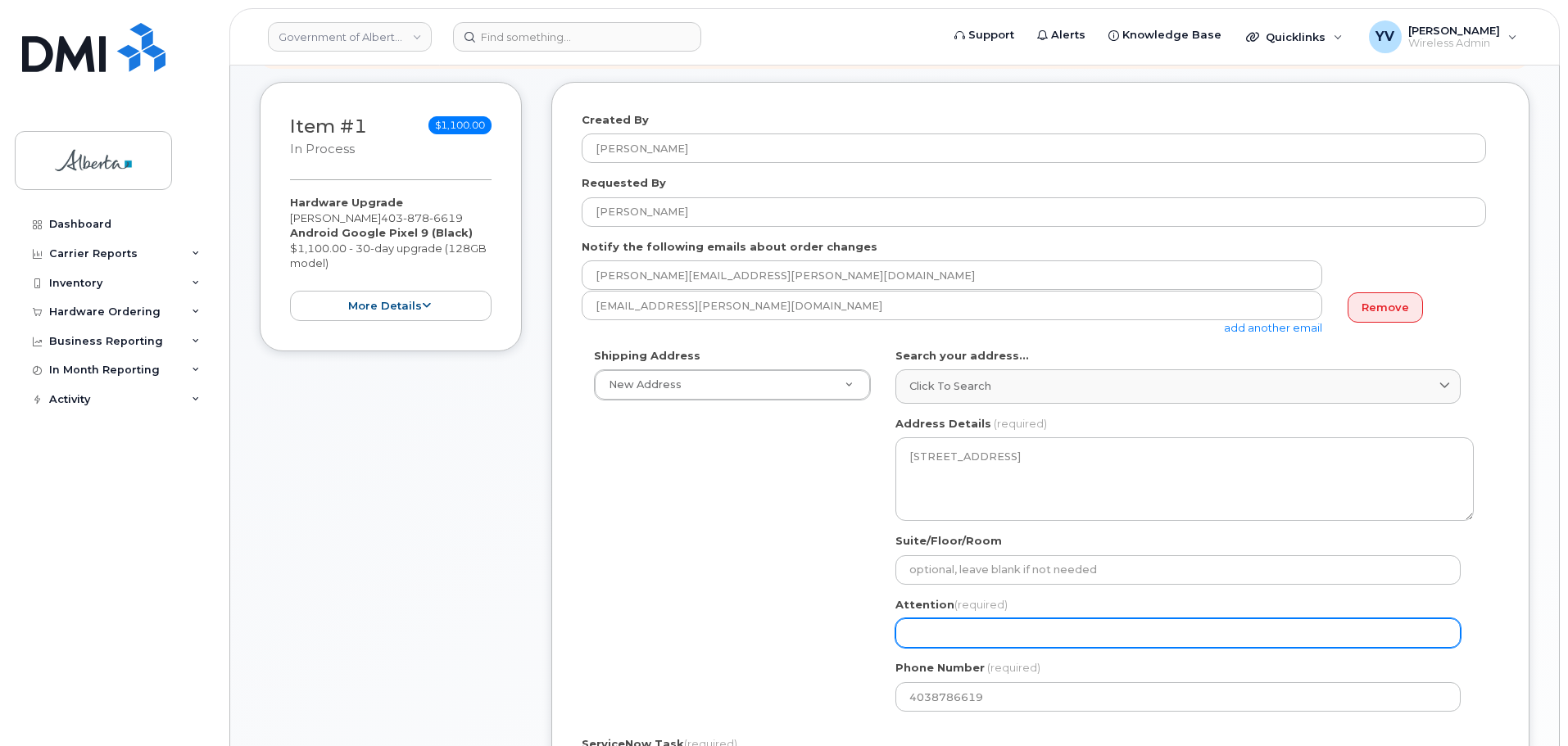
click at [952, 632] on input "Attention (required)" at bounding box center [1178, 633] width 565 height 29
paste input "[PERSON_NAME]"
select select
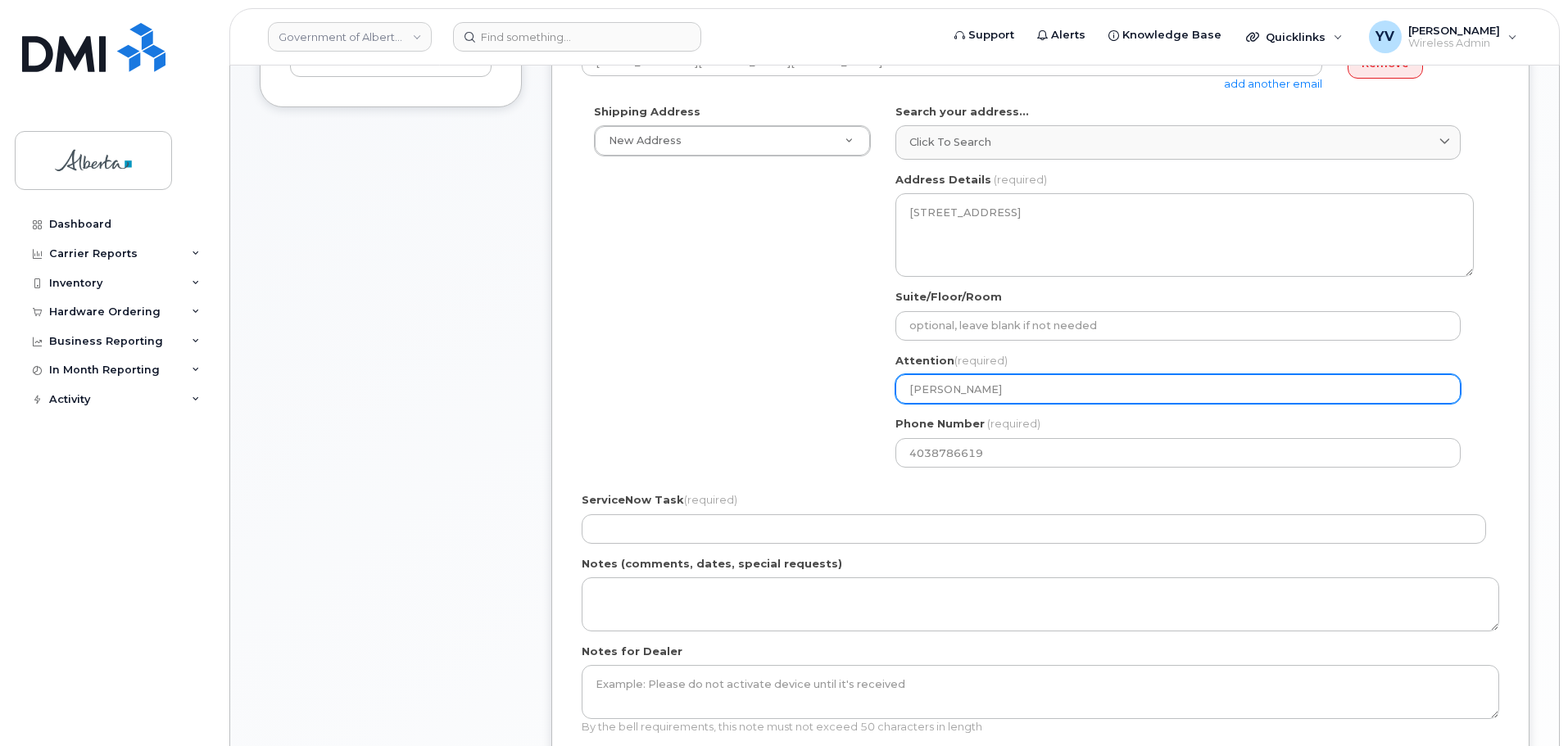
scroll to position [481, 0]
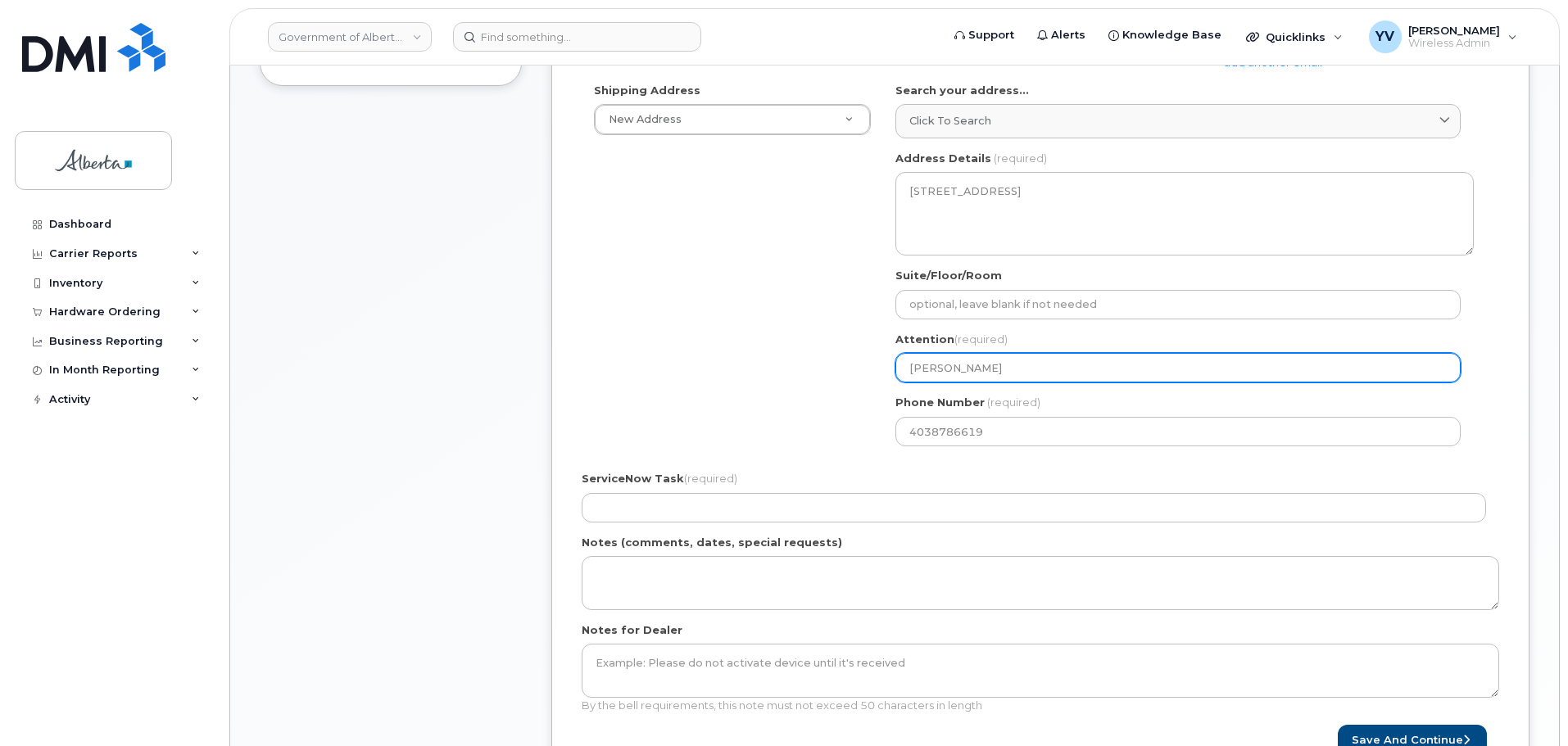
type input "[PERSON_NAME]"
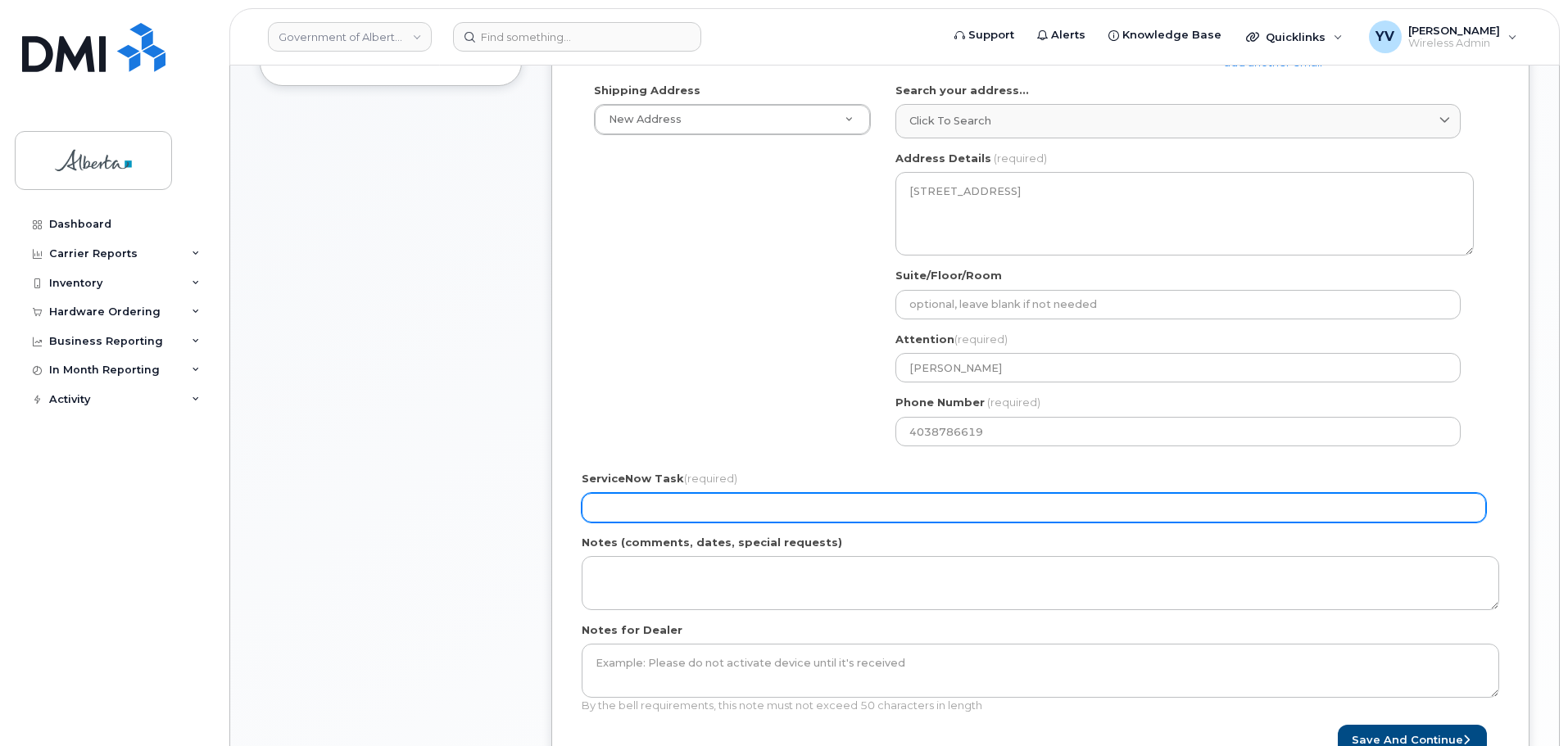
click at [627, 507] on input "ServiceNow Task (required)" at bounding box center [1033, 507] width 904 height 29
paste input "SCTASK0843854"
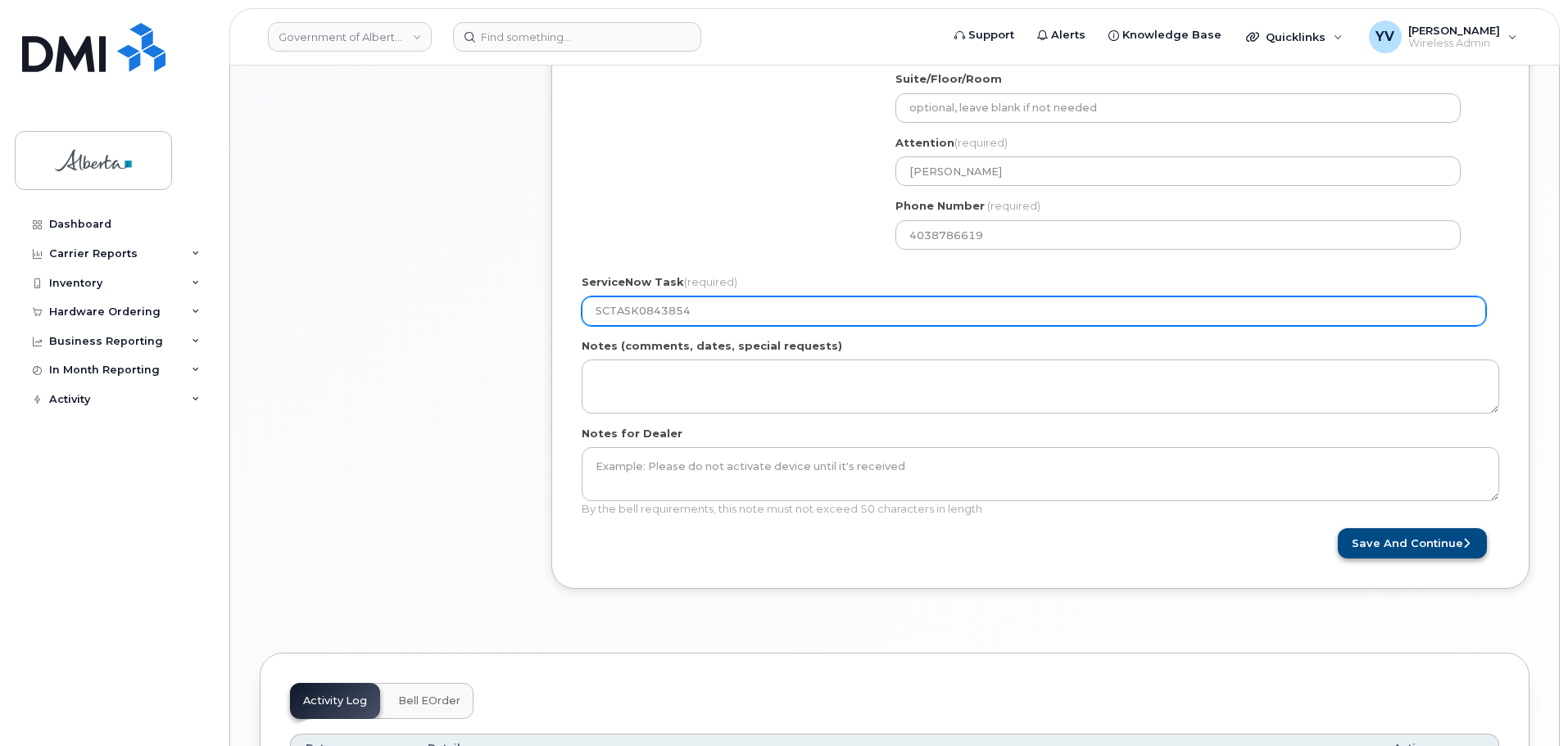
scroll to position [678, 0]
type input "SCTASK0843854"
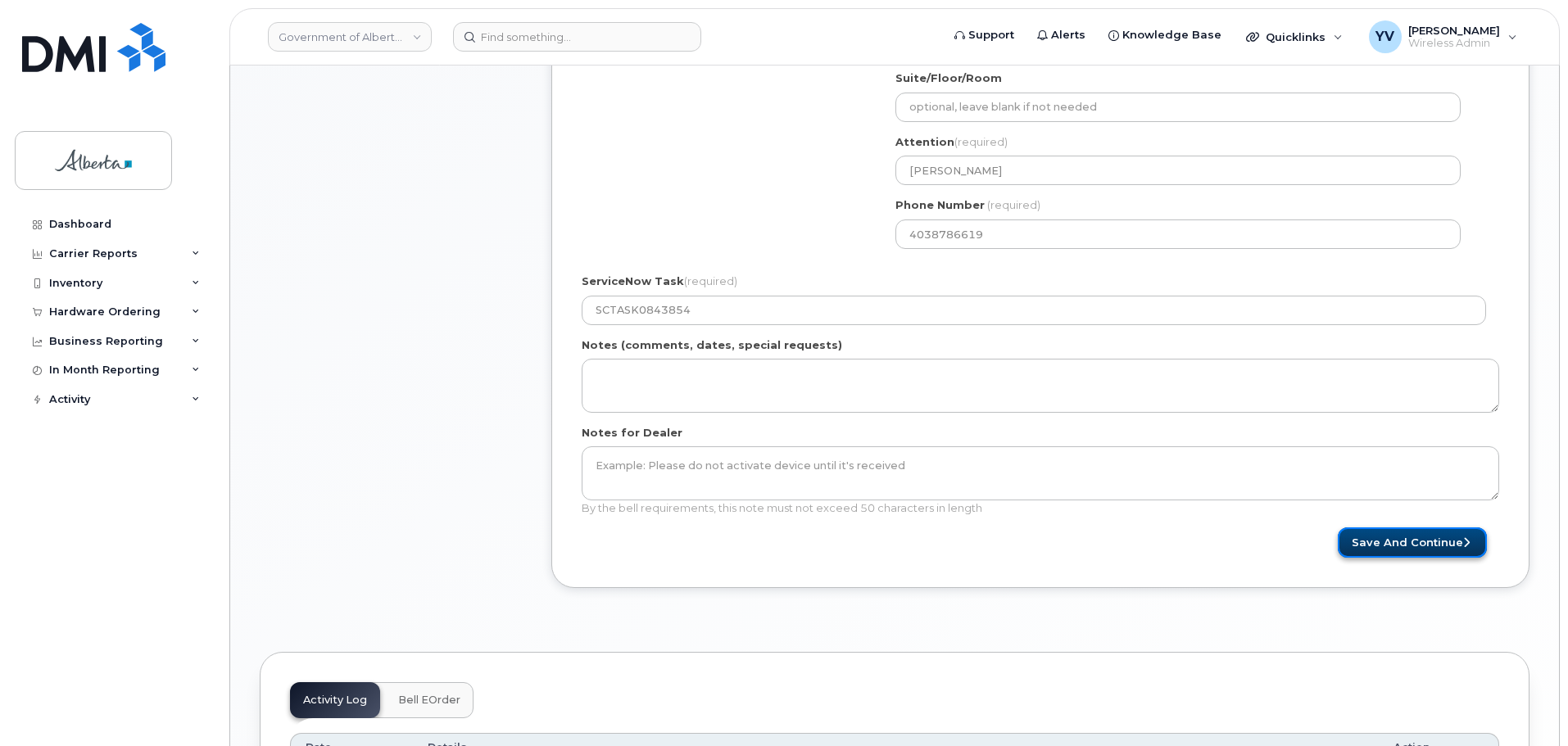
click at [1413, 543] on button "Save and Continue" at bounding box center [1412, 542] width 149 height 30
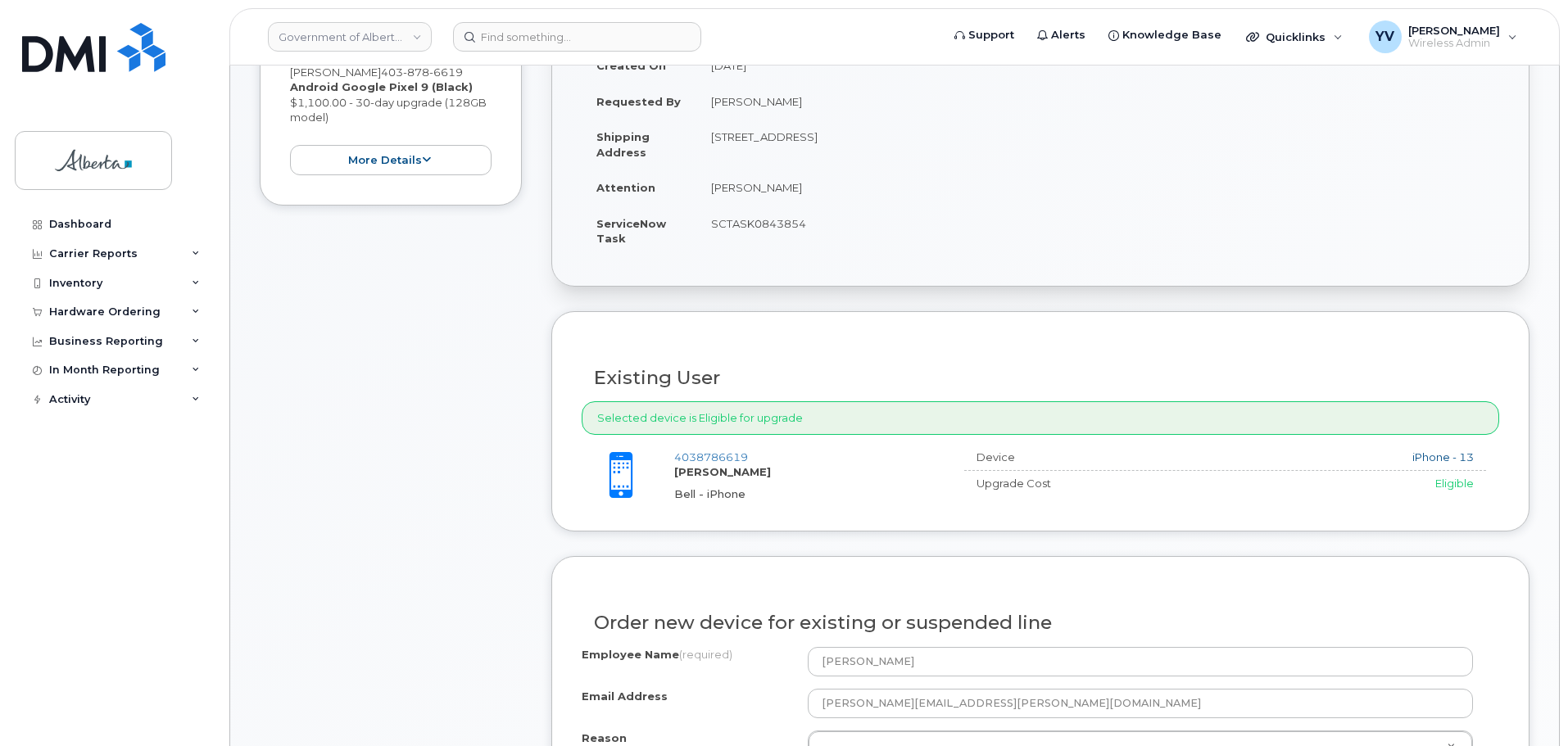
scroll to position [577, 0]
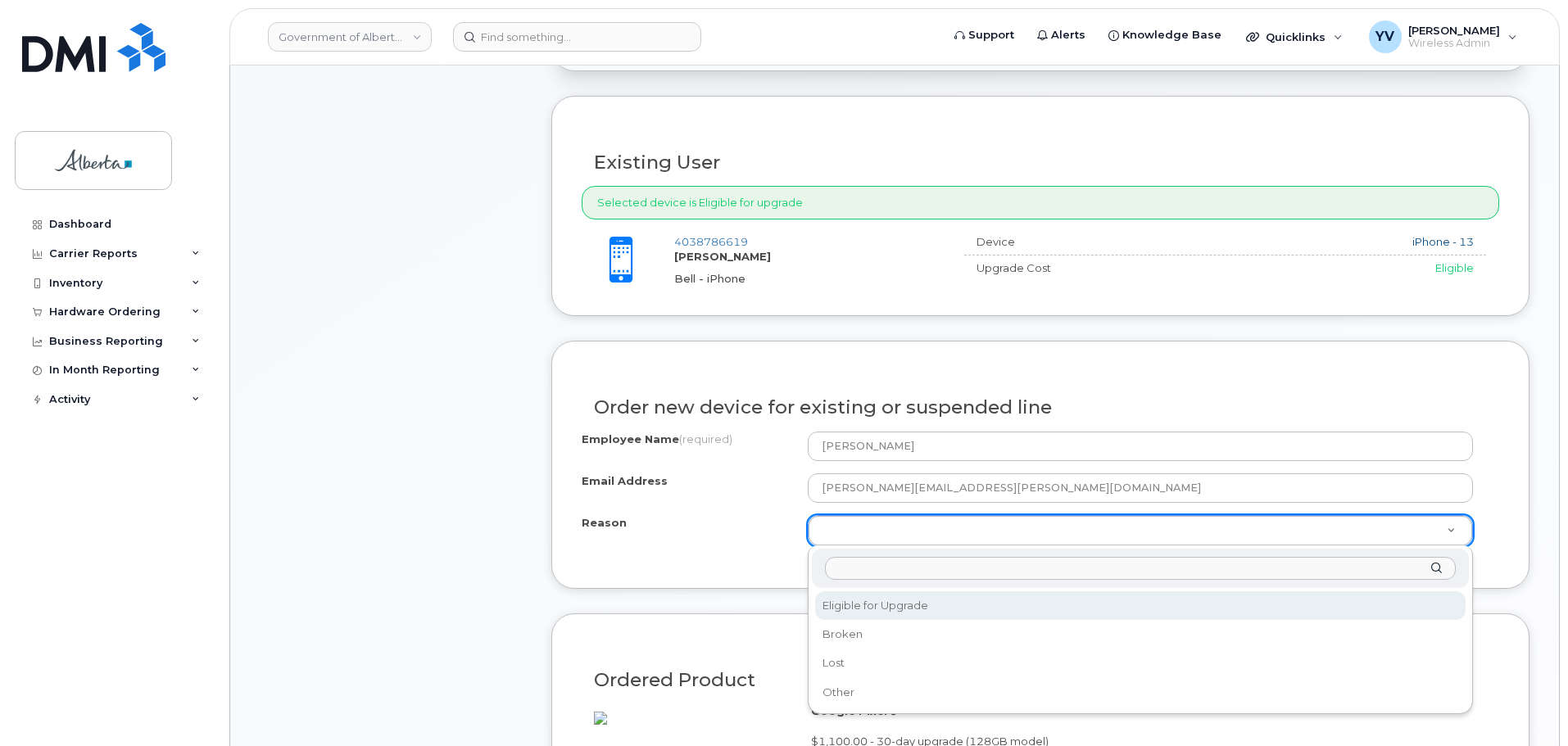
select select "eligible_for_upgrade"
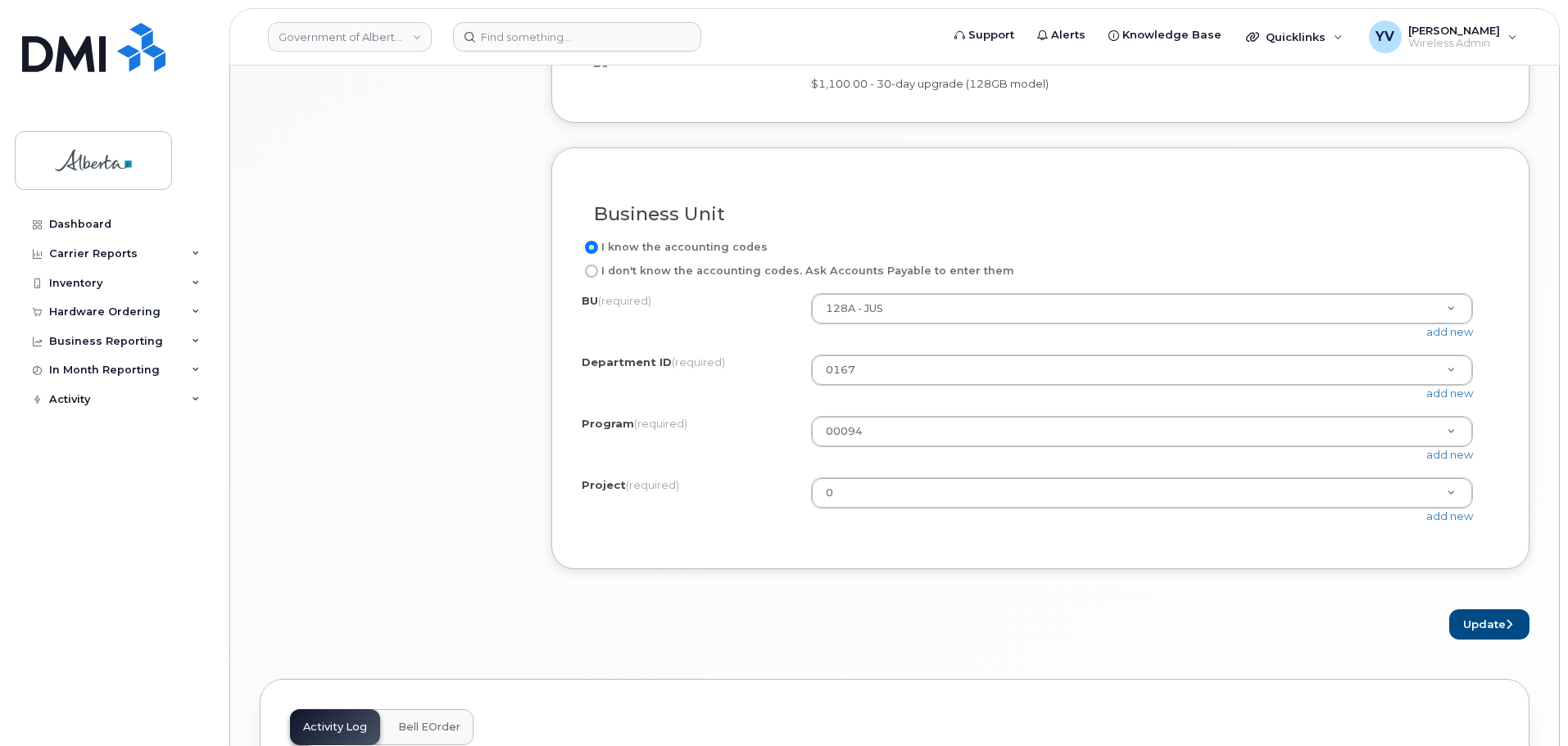
scroll to position [1250, 0]
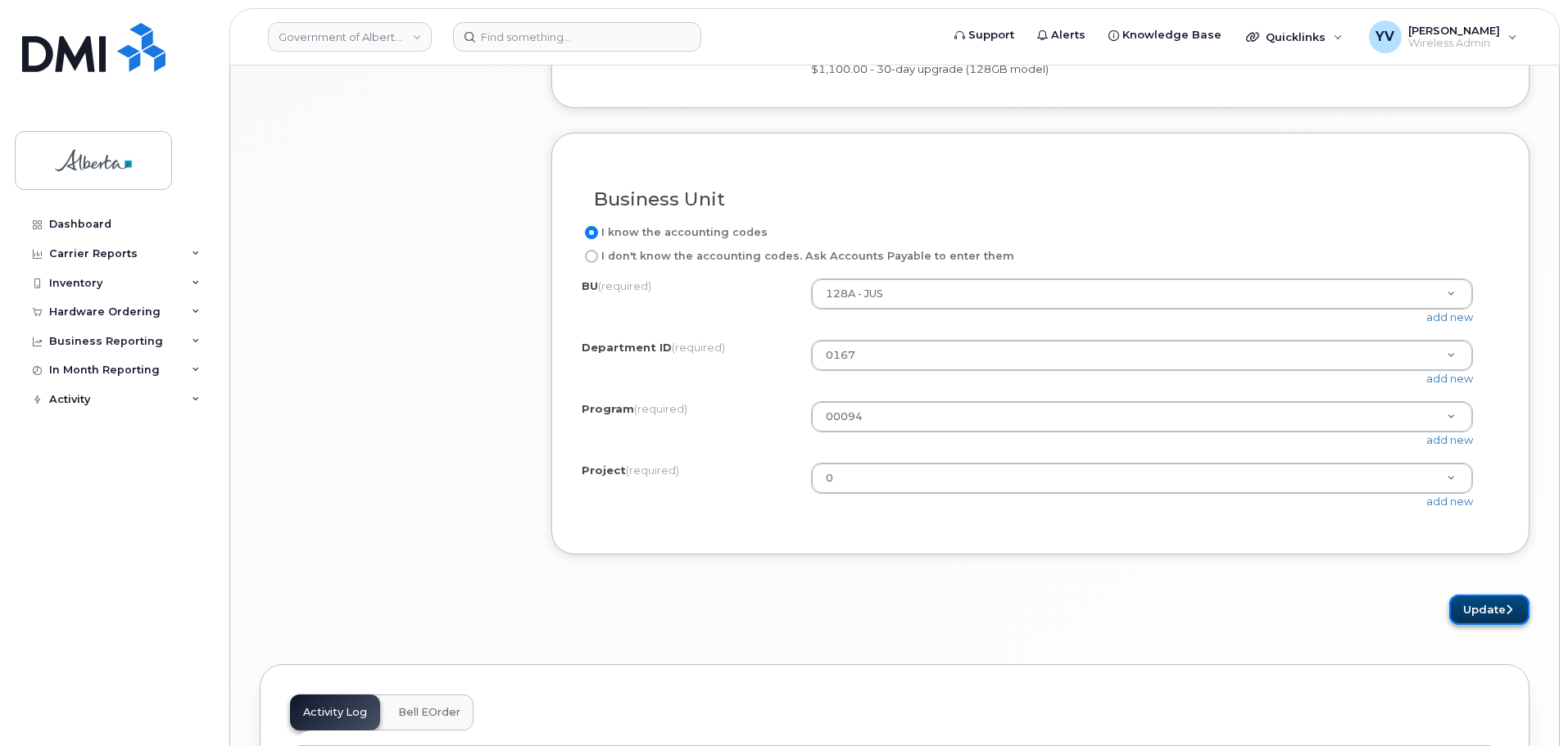
click at [1479, 625] on button "Update" at bounding box center [1489, 610] width 80 height 30
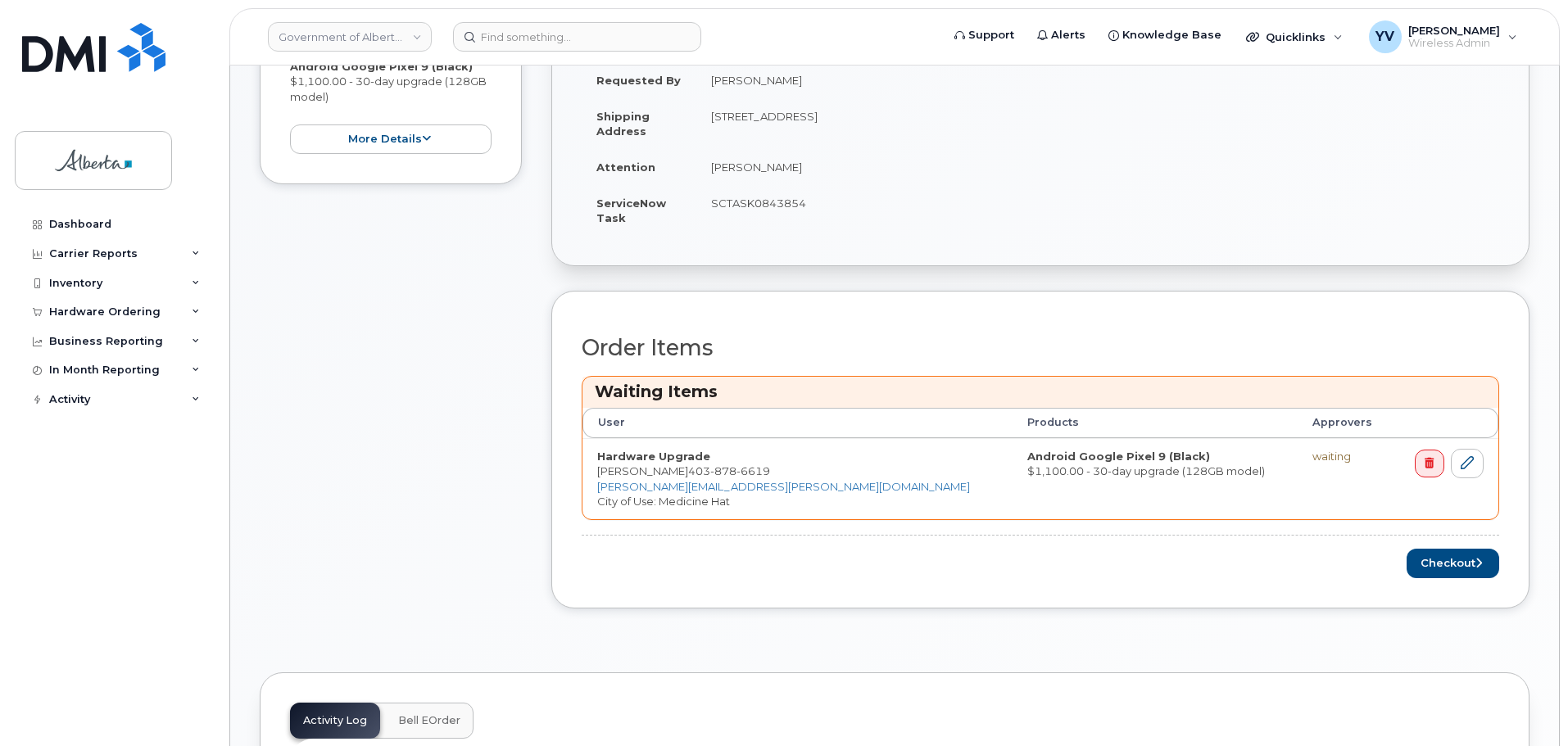
scroll to position [492, 0]
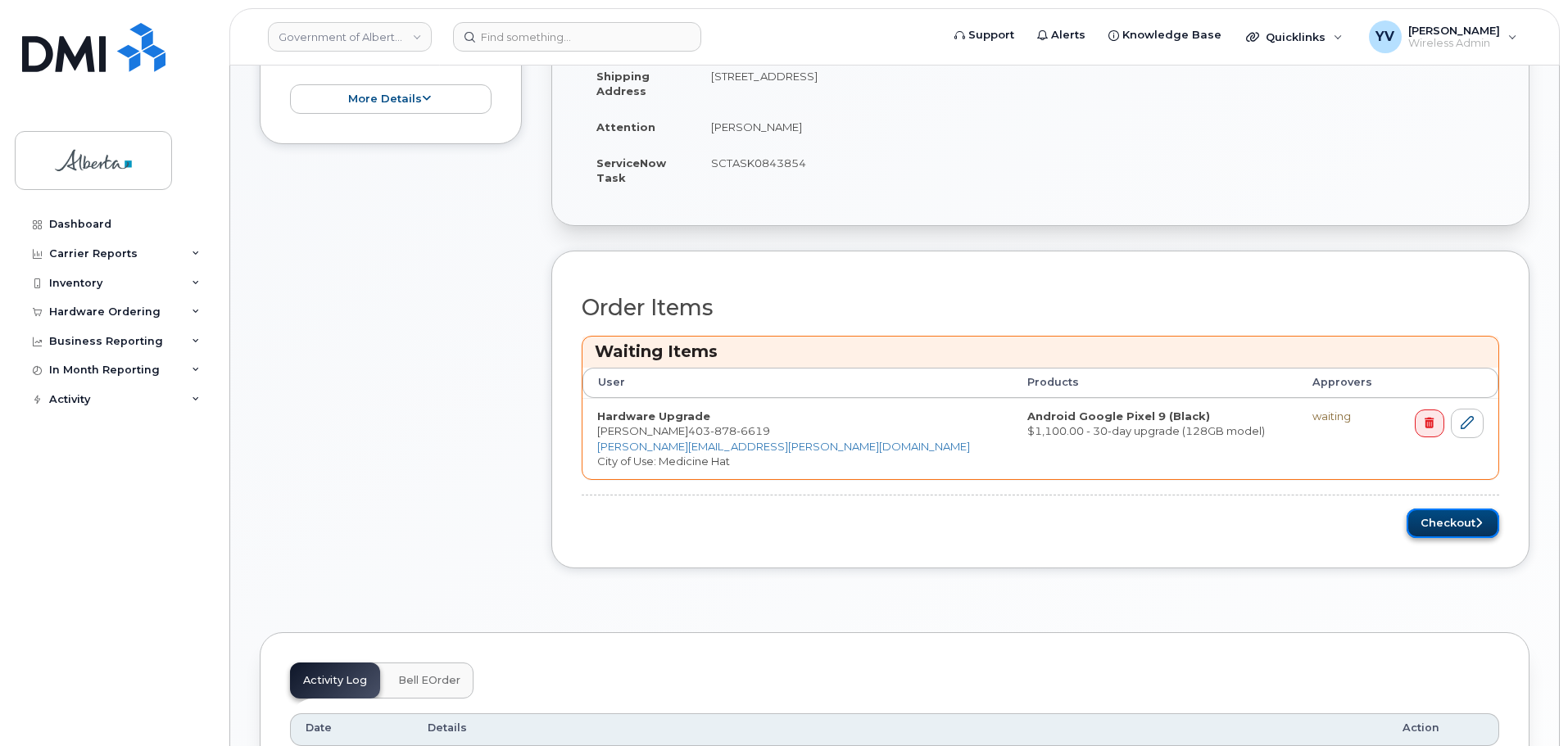
click at [1433, 520] on button "Checkout" at bounding box center [1453, 524] width 92 height 30
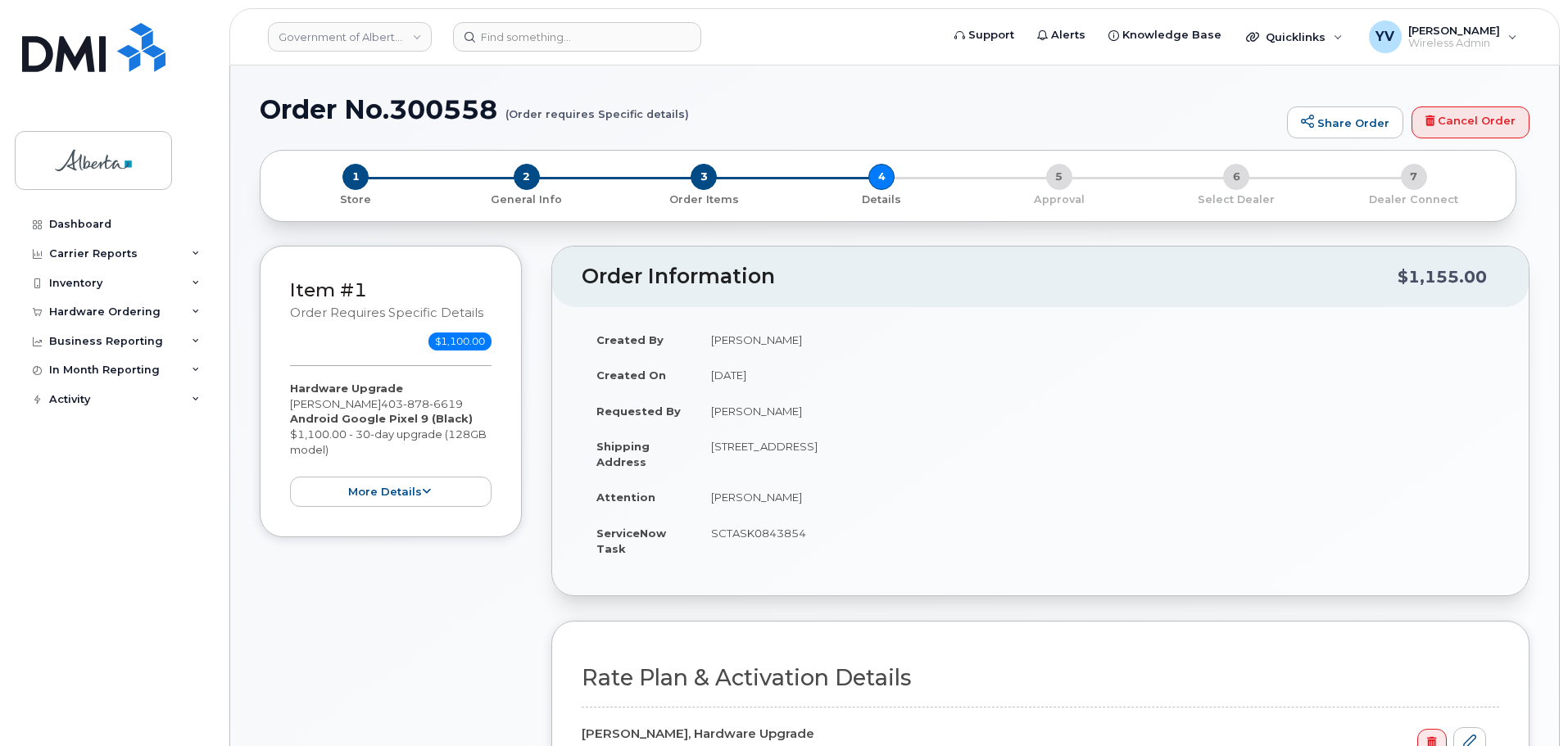
select select
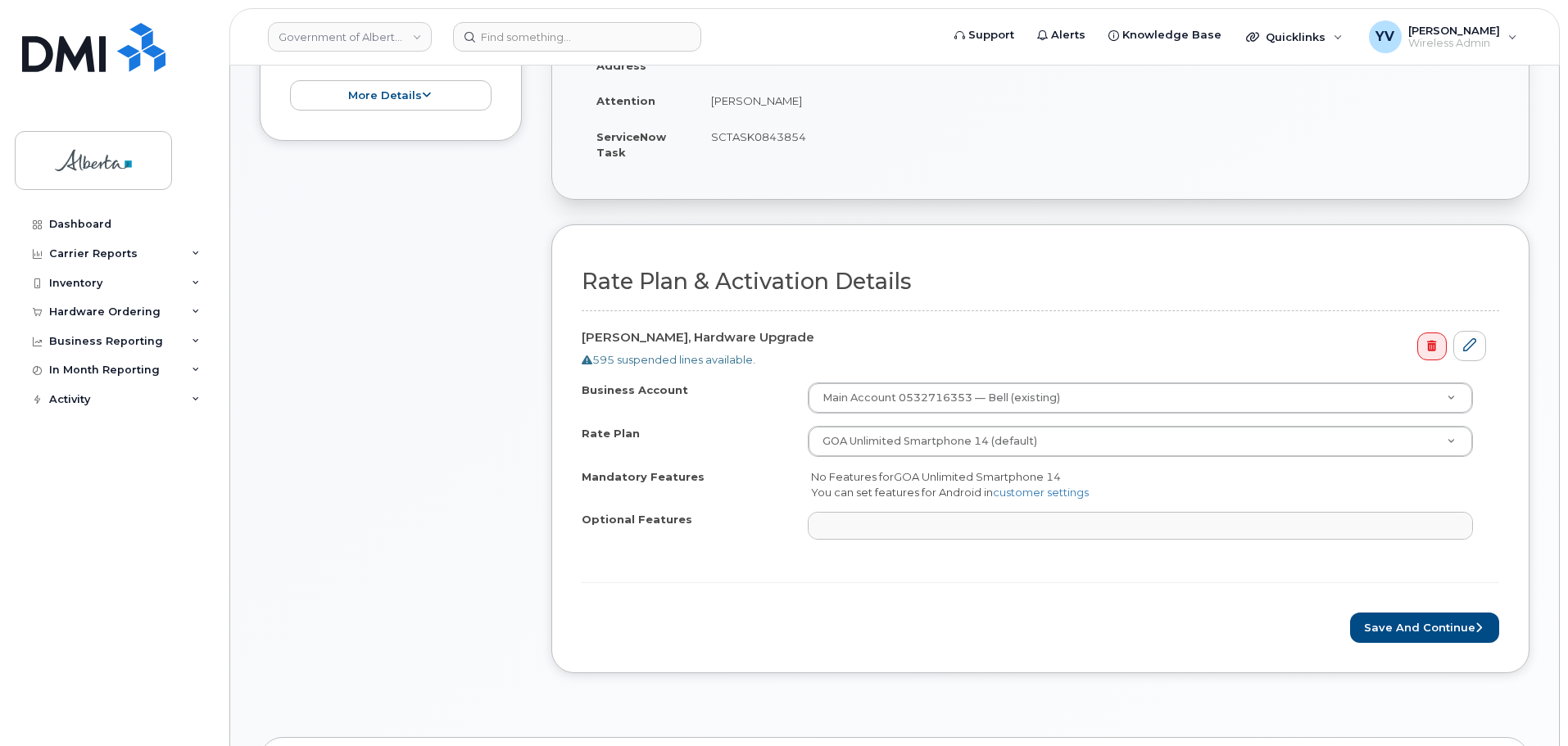
scroll to position [390, 0]
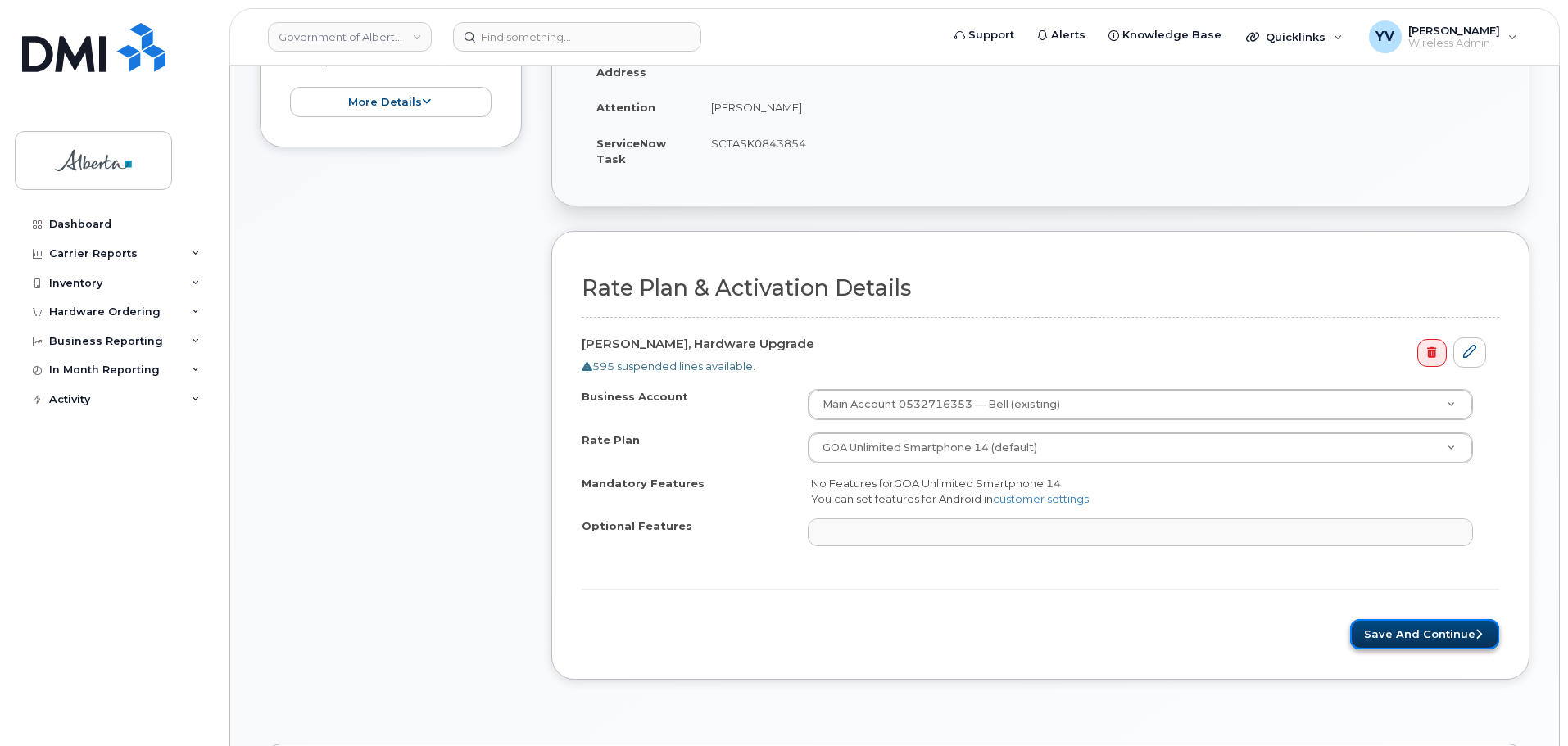
click at [1415, 630] on button "Save and Continue" at bounding box center [1425, 635] width 149 height 30
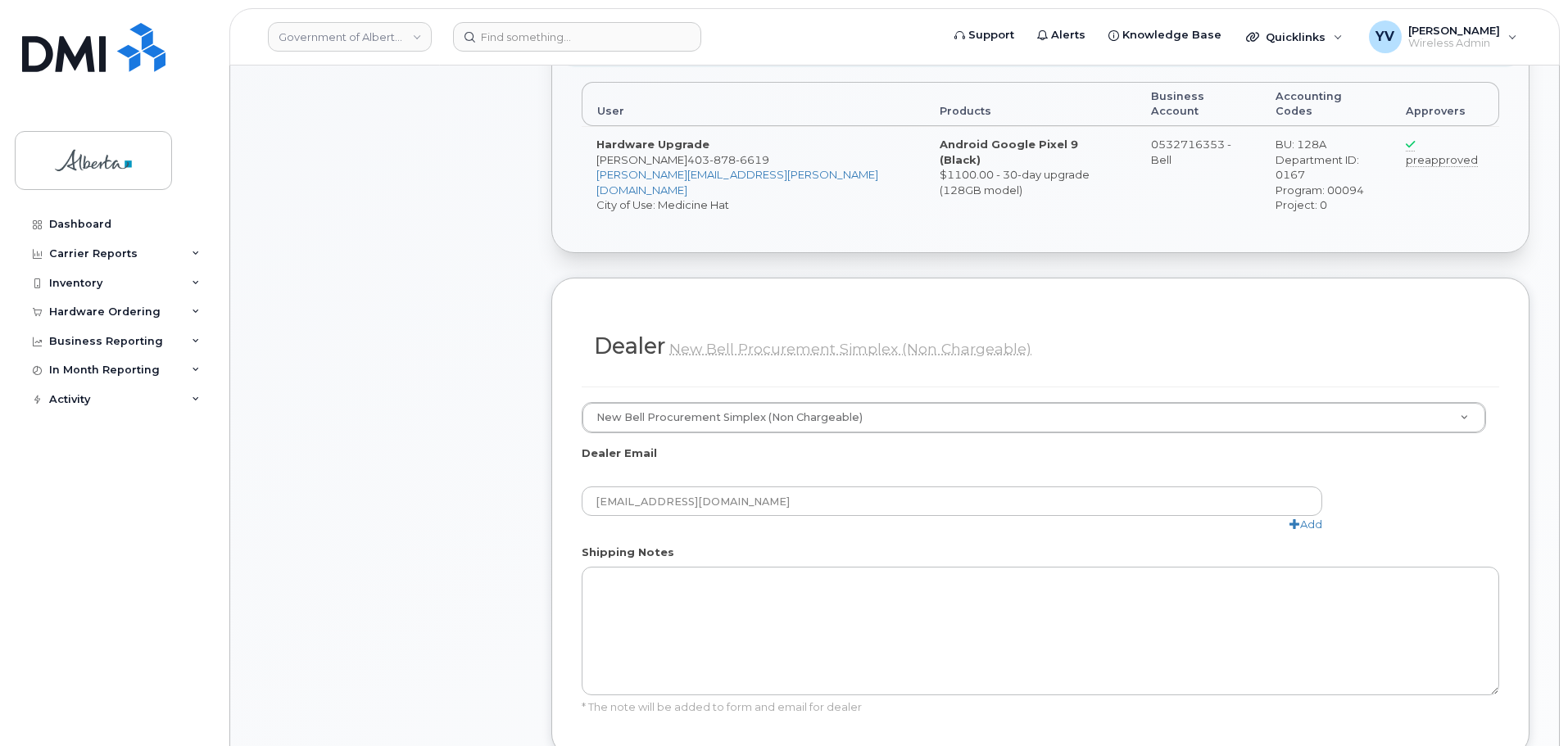
scroll to position [797, 0]
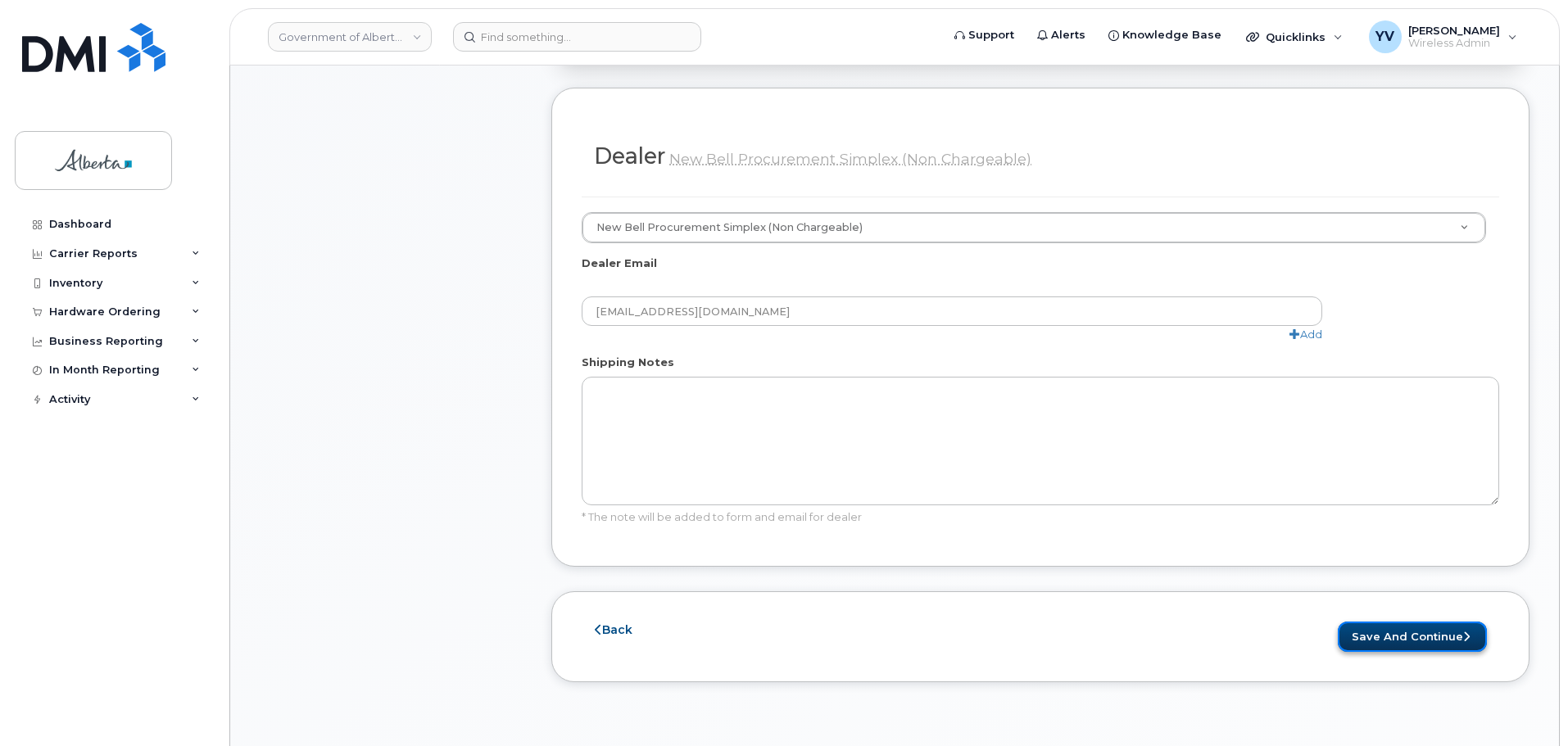
click at [1406, 622] on button "Save and Continue" at bounding box center [1412, 637] width 149 height 30
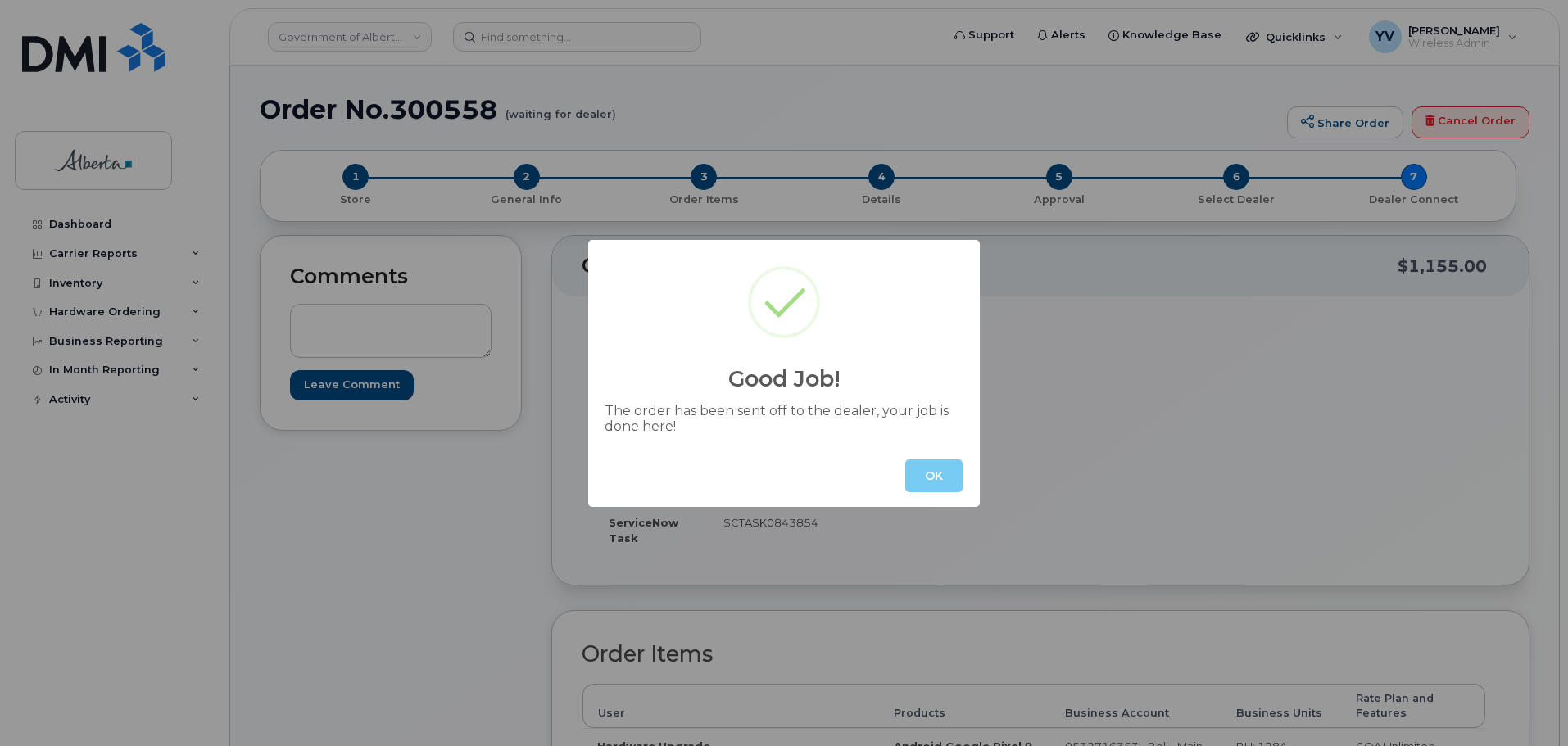
click at [949, 472] on button "OK" at bounding box center [933, 475] width 58 height 33
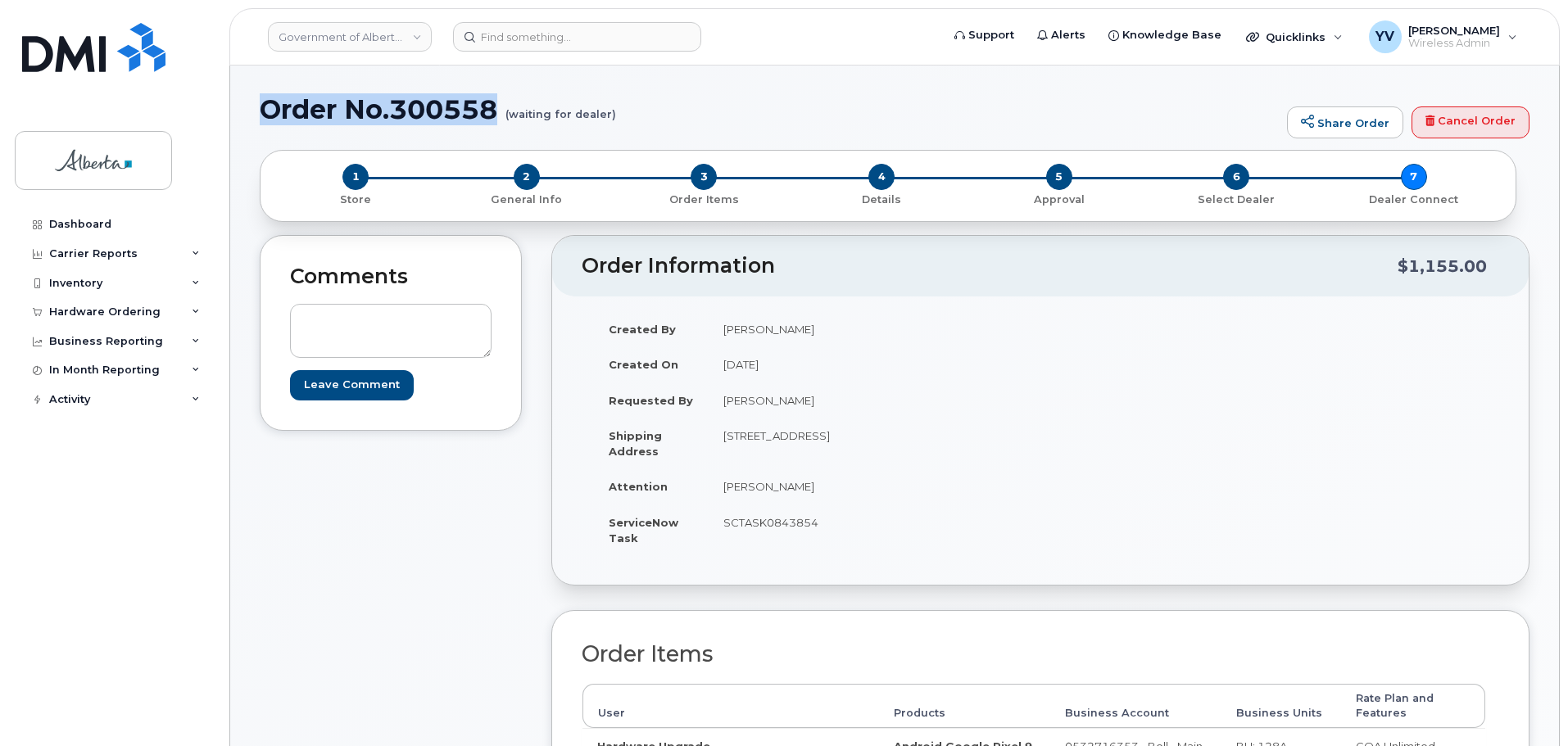
drag, startPoint x: 497, startPoint y: 109, endPoint x: 258, endPoint y: 108, distance: 239.0
copy h1 "Order No.300558"
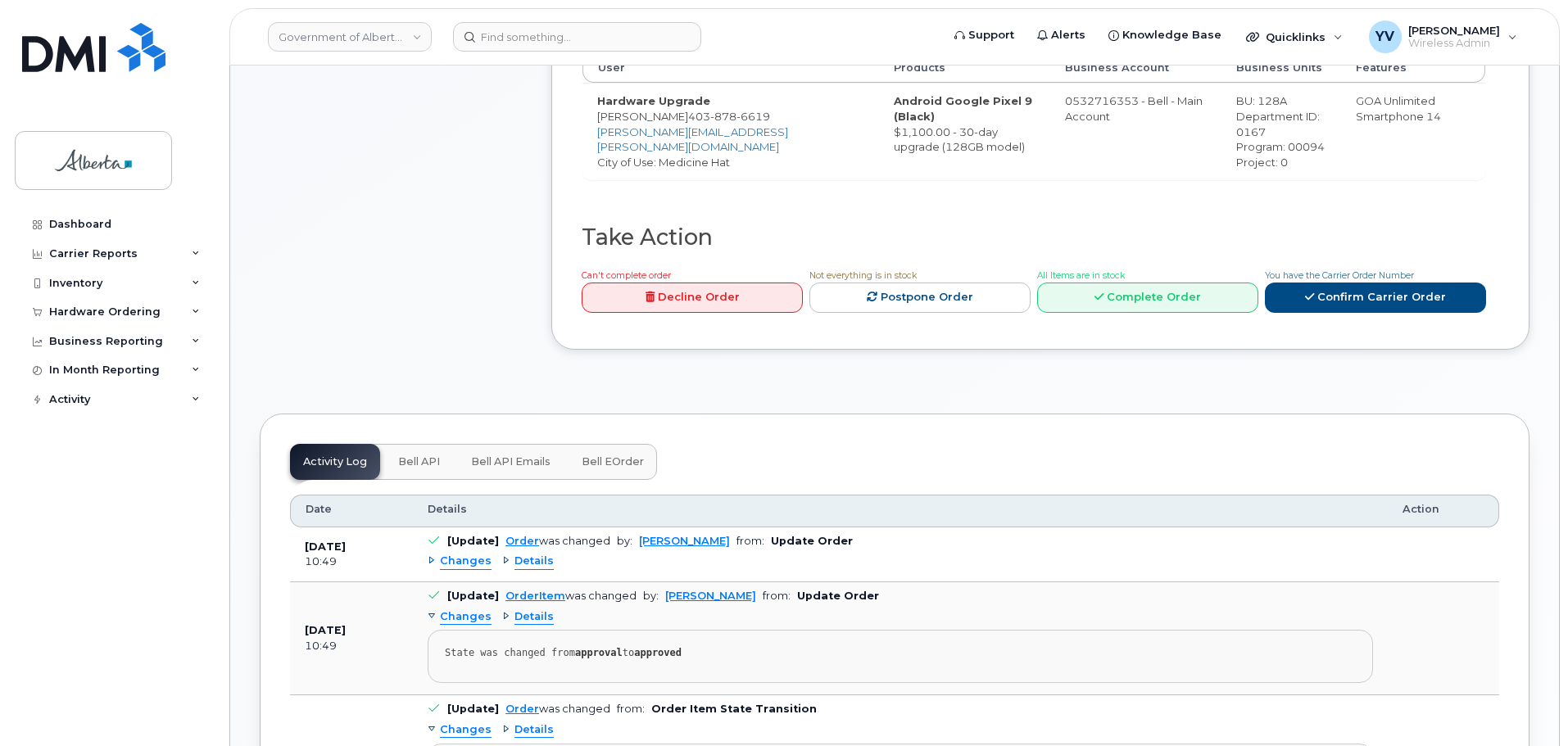
scroll to position [792, 0]
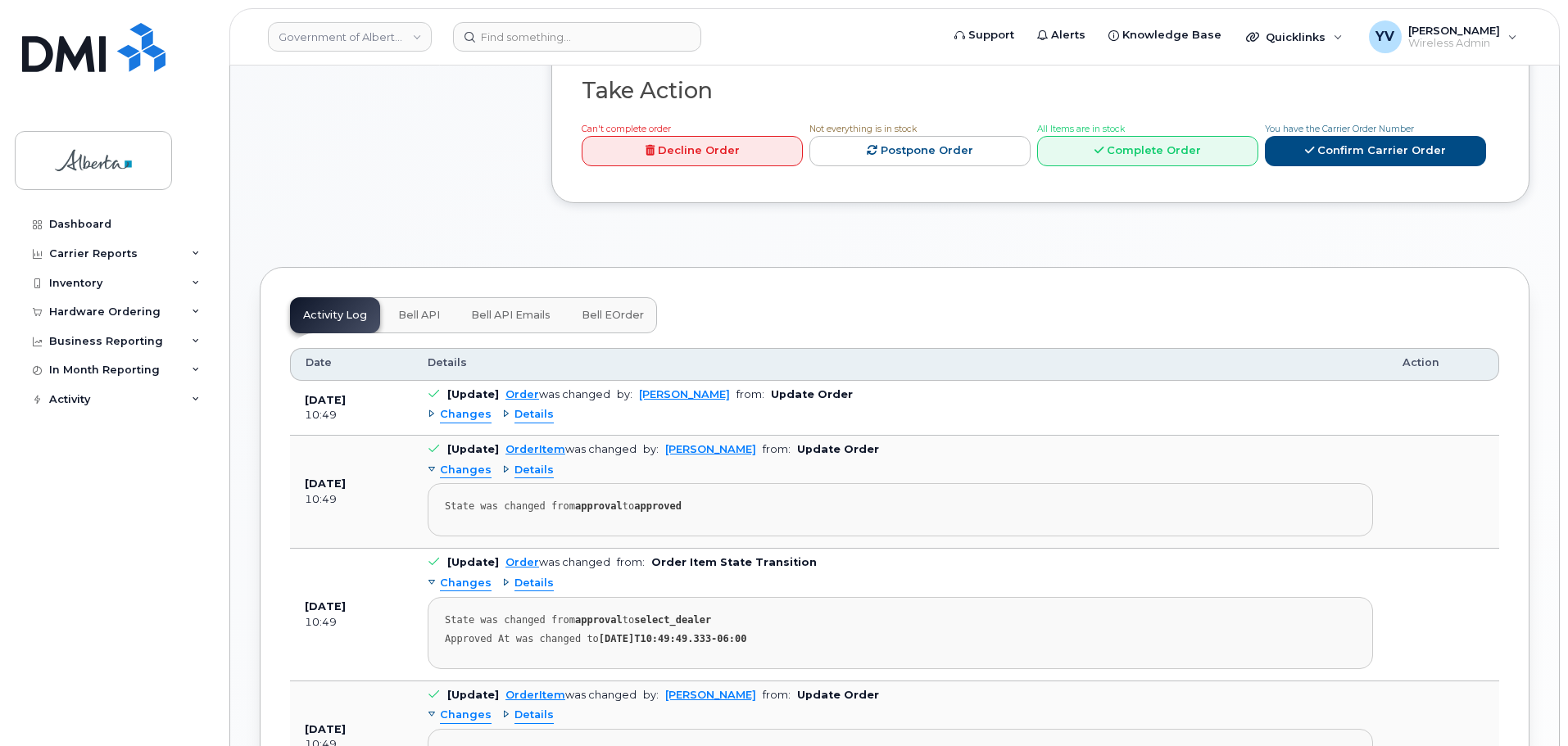
click at [414, 309] on span "Bell API" at bounding box center [419, 316] width 41 height 13
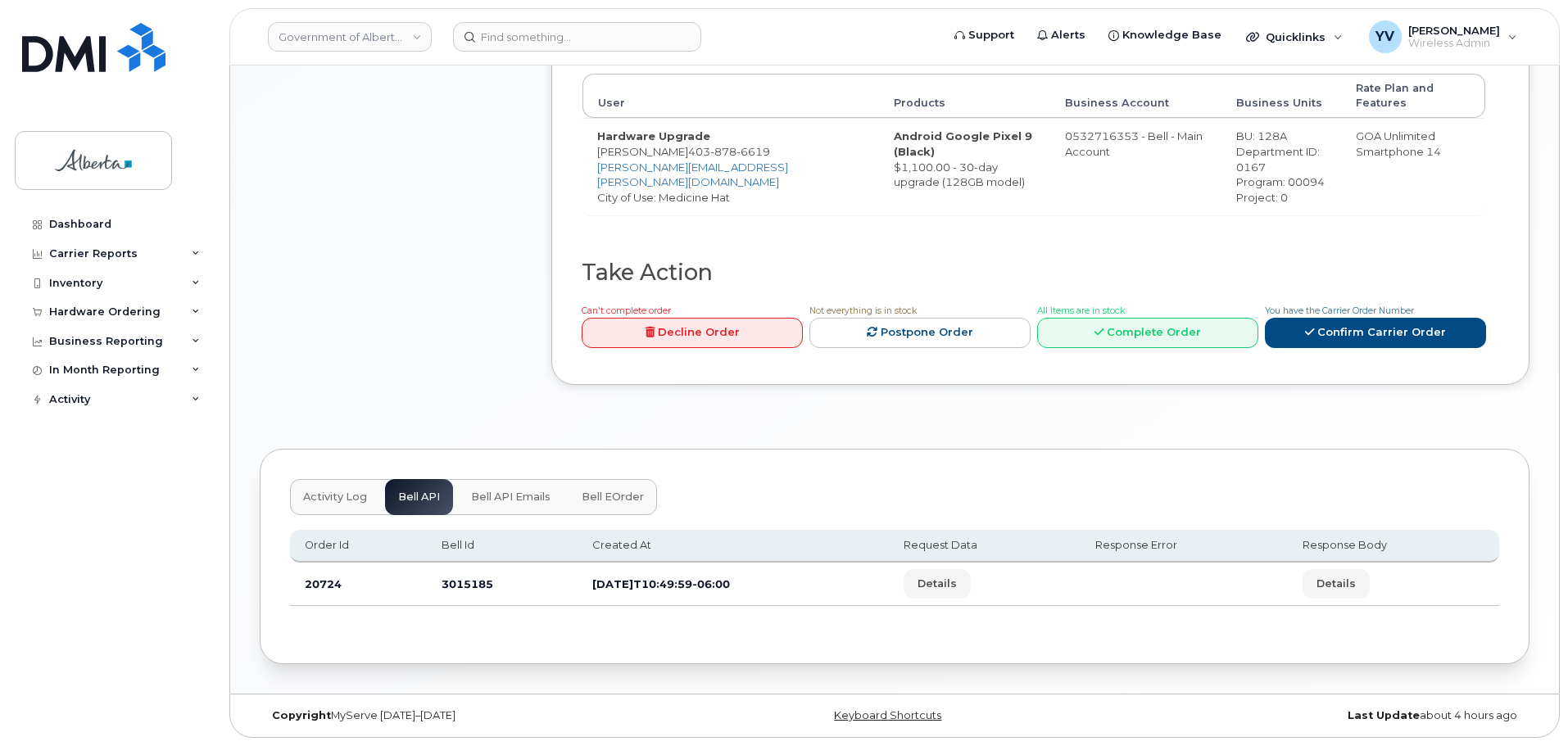
scroll to position [596, 0]
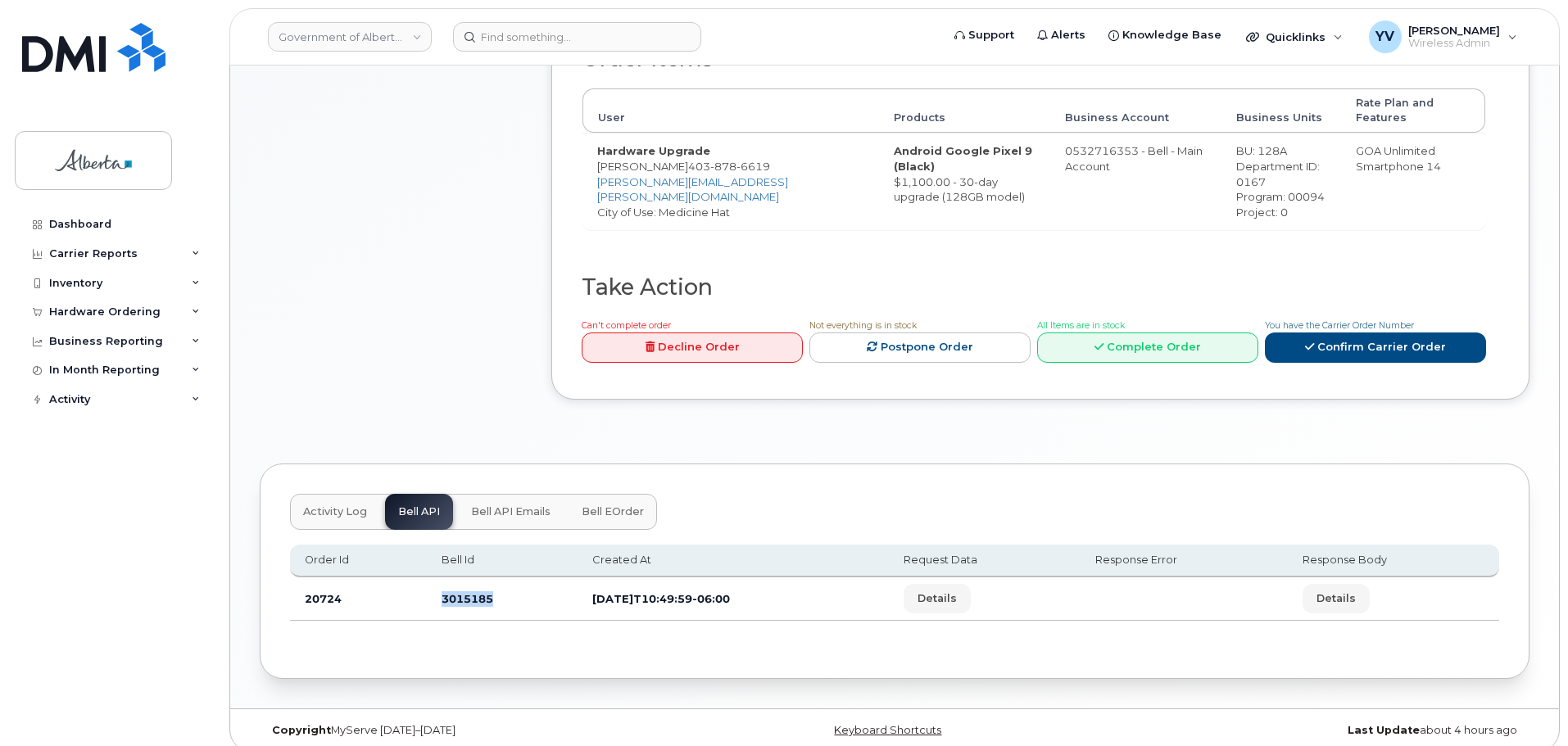
drag, startPoint x: 486, startPoint y: 586, endPoint x: 427, endPoint y: 582, distance: 59.1
click at [427, 582] on td "3015185" at bounding box center [503, 599] width 151 height 43
copy td "3015185"
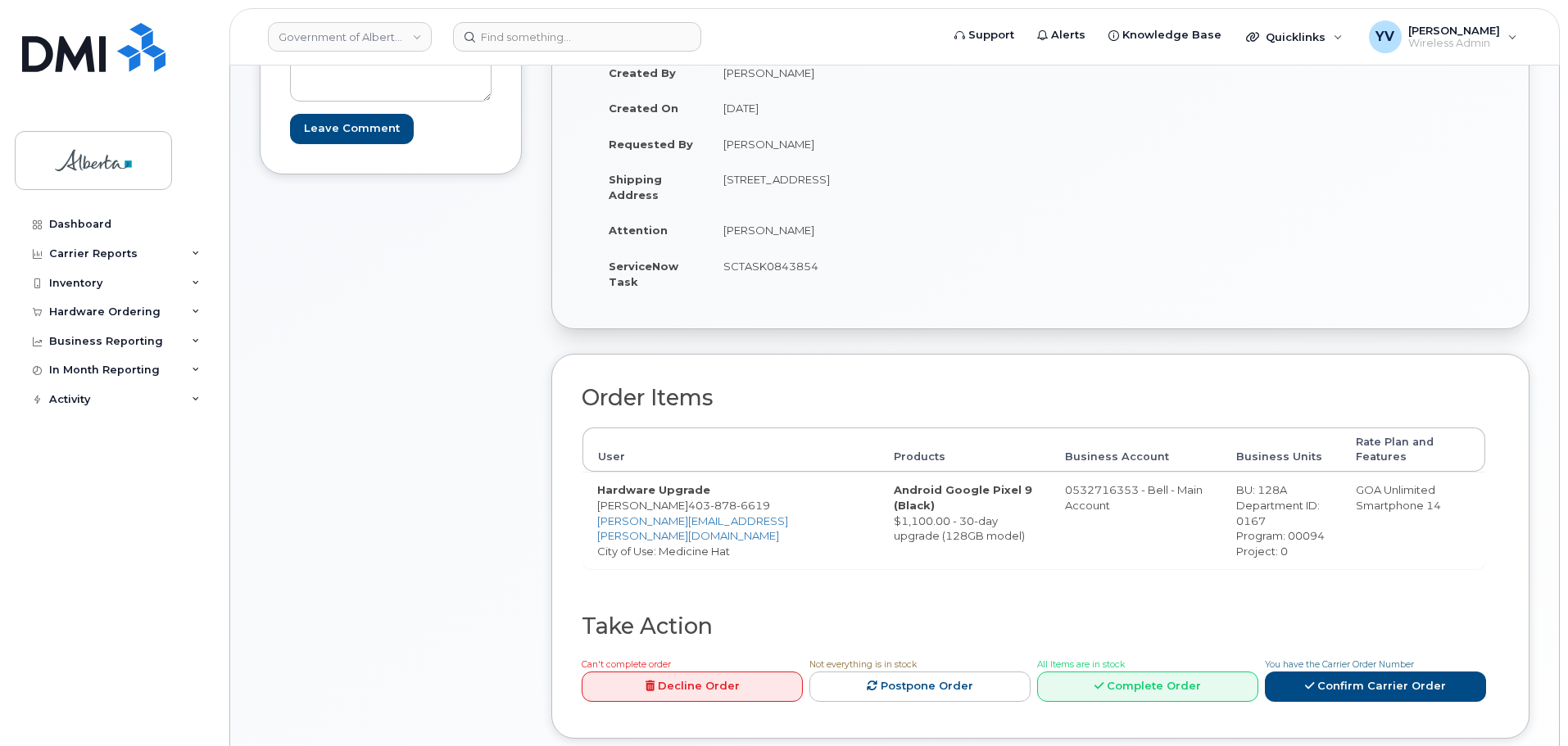
scroll to position [241, 0]
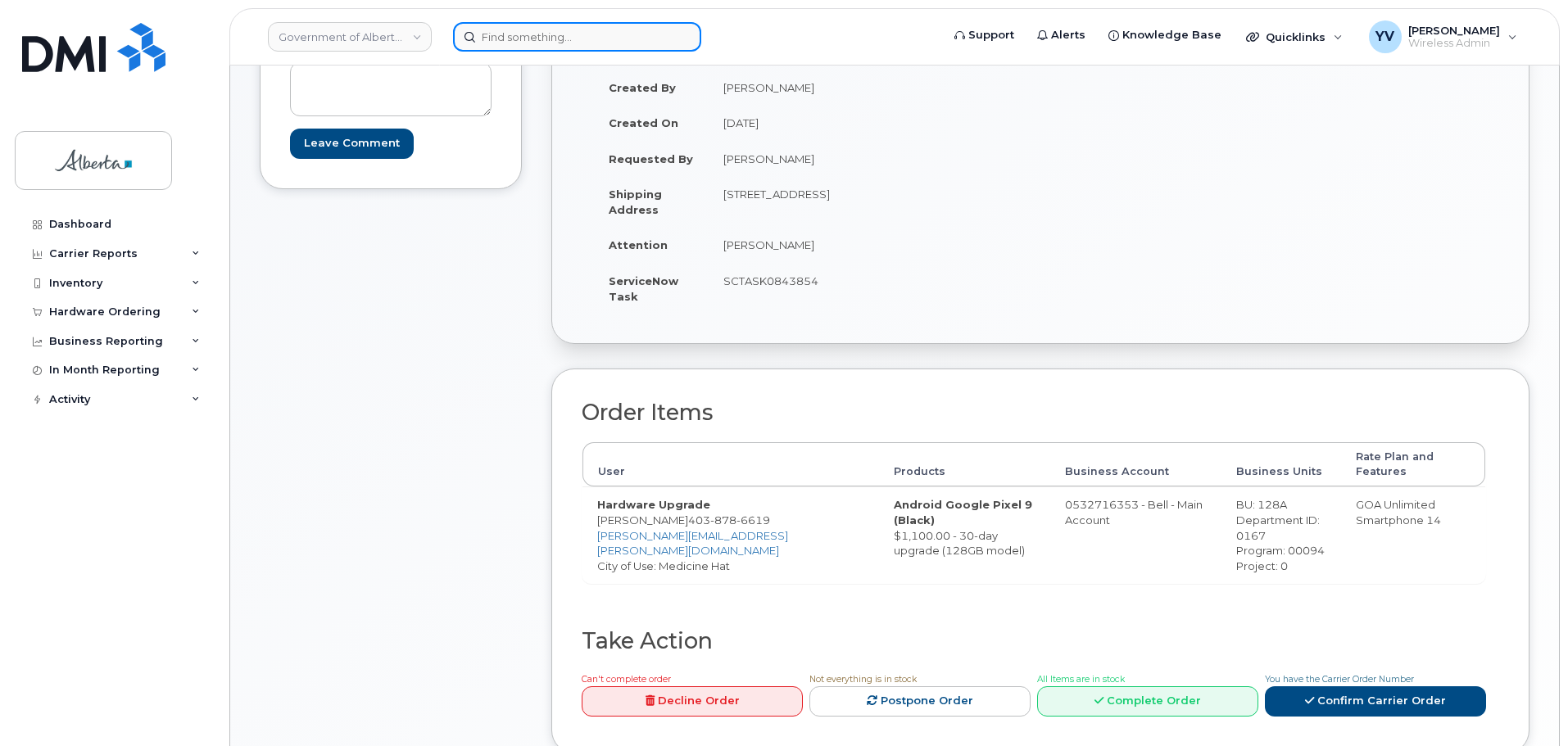
click at [510, 39] on input at bounding box center [576, 36] width 248 height 29
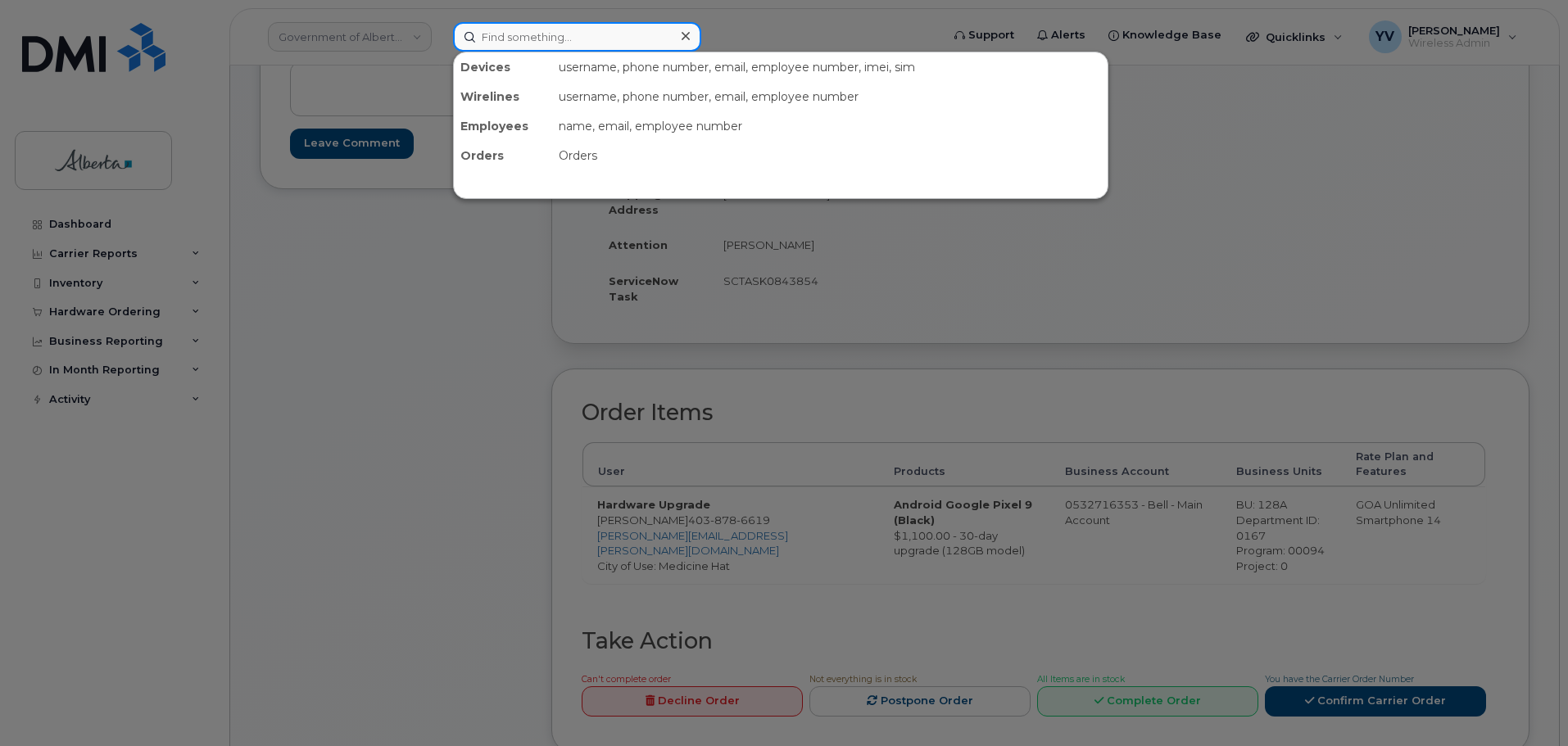
paste input "4035484046"
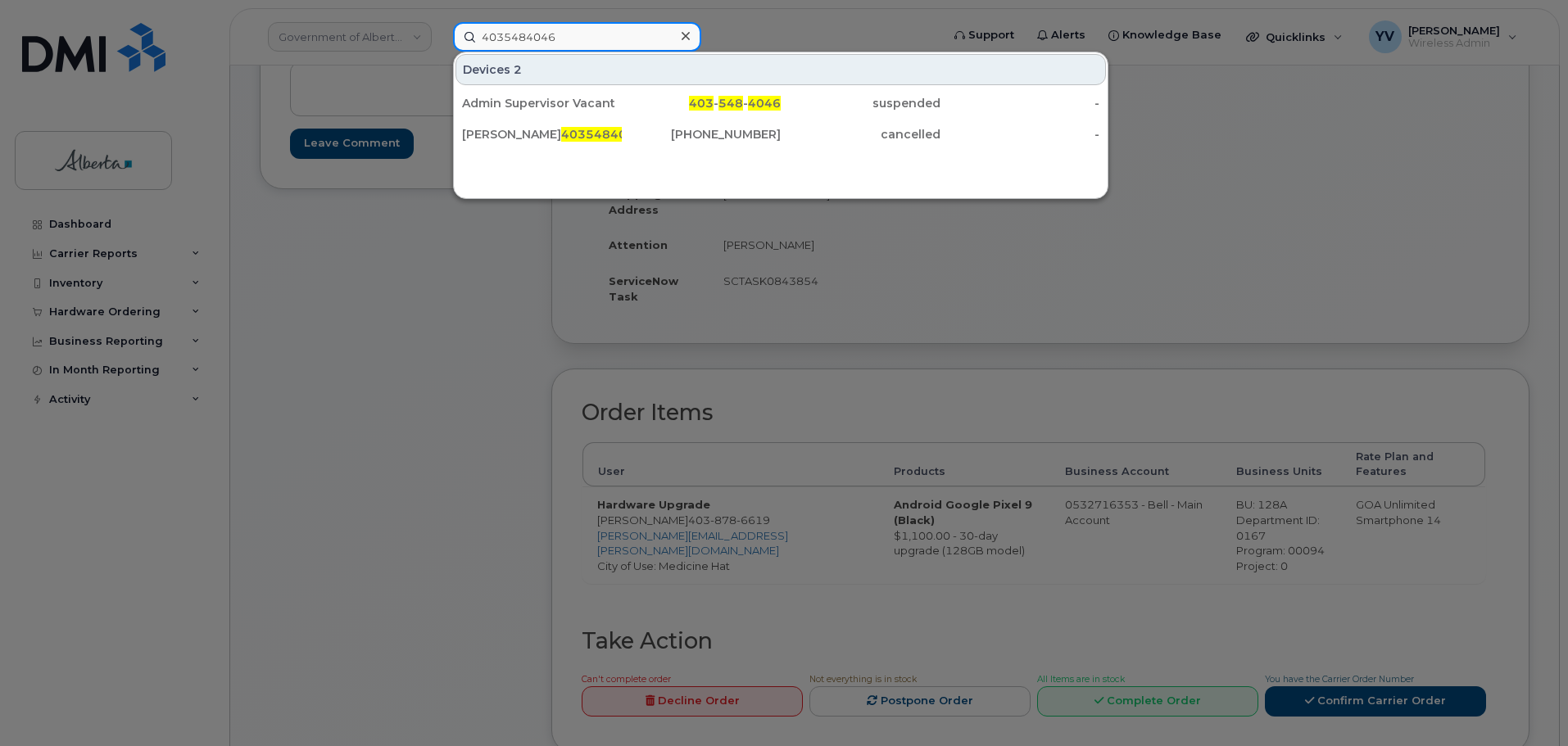
type input "4035484046"
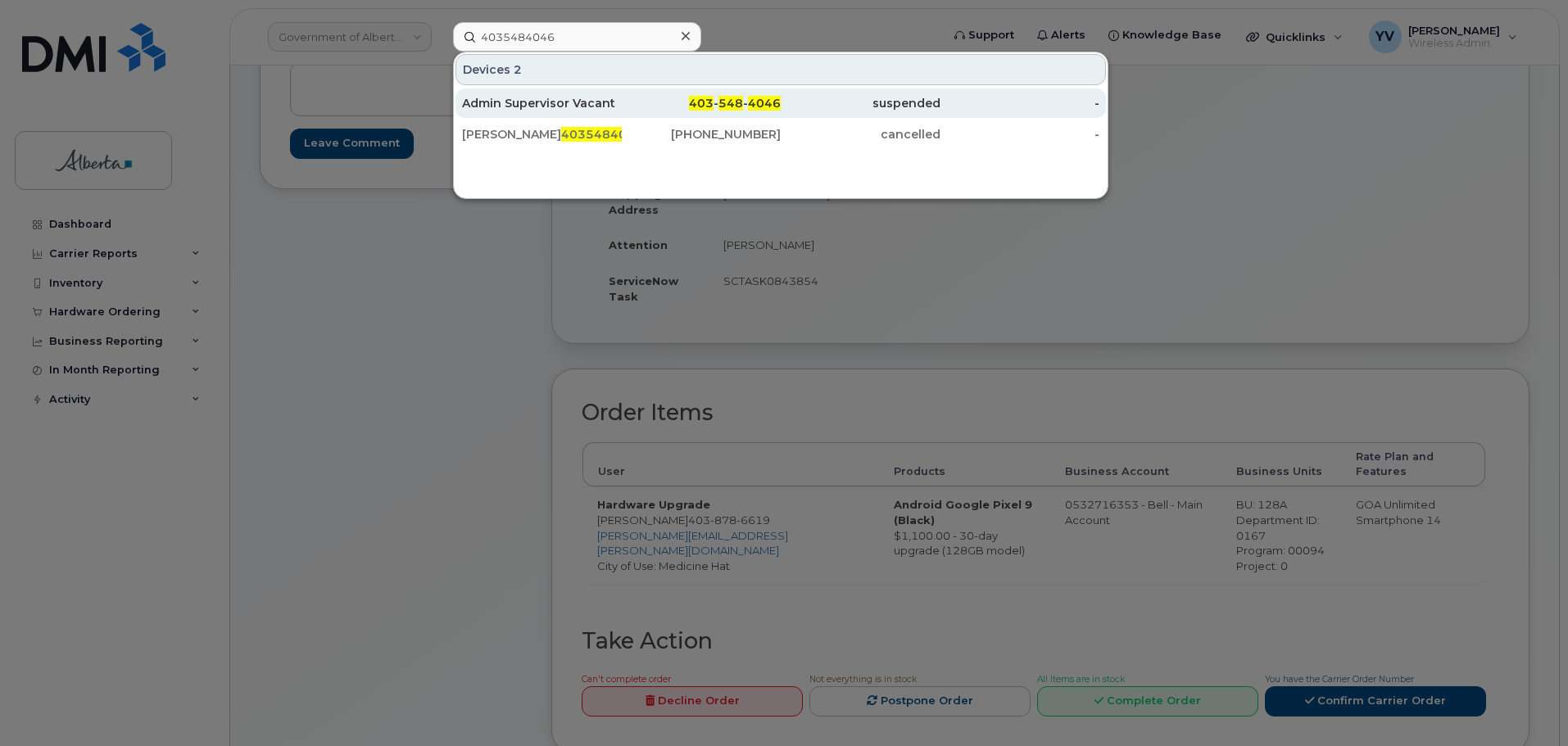
click at [727, 95] on div "403 - 548 - 4046" at bounding box center [701, 103] width 159 height 29
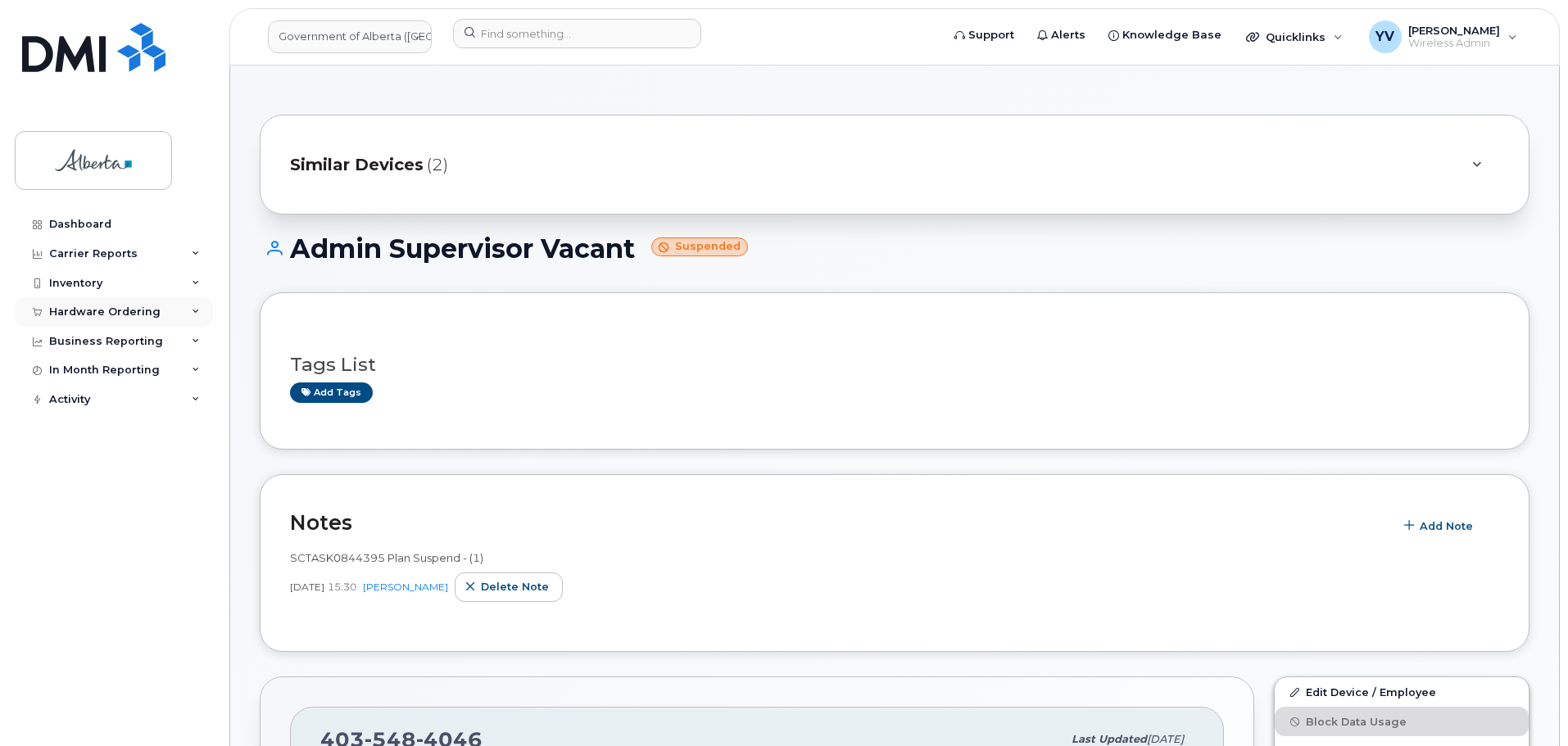
click at [83, 308] on div "Hardware Ordering" at bounding box center [105, 312] width 111 height 13
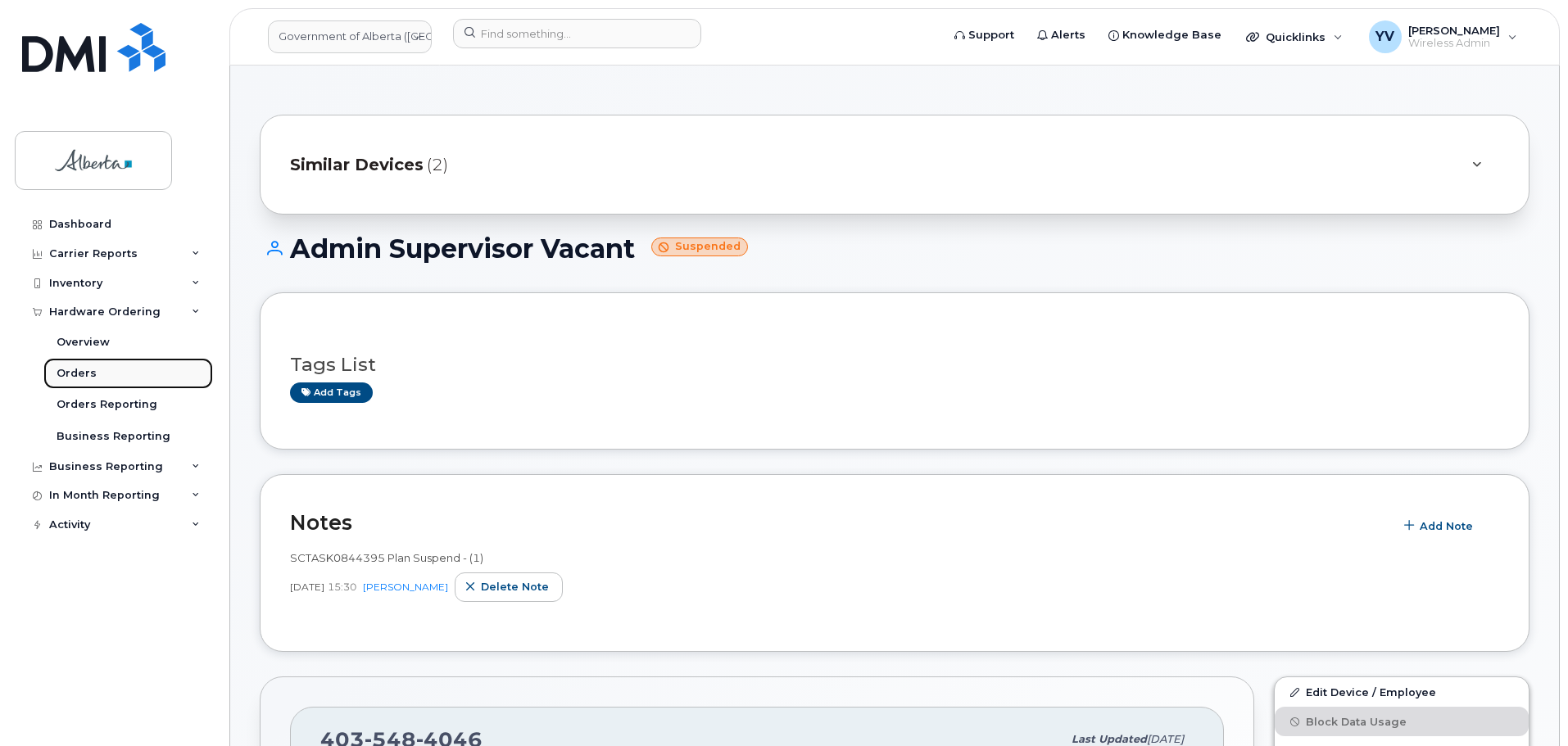
click at [67, 372] on div "Orders" at bounding box center [76, 373] width 41 height 15
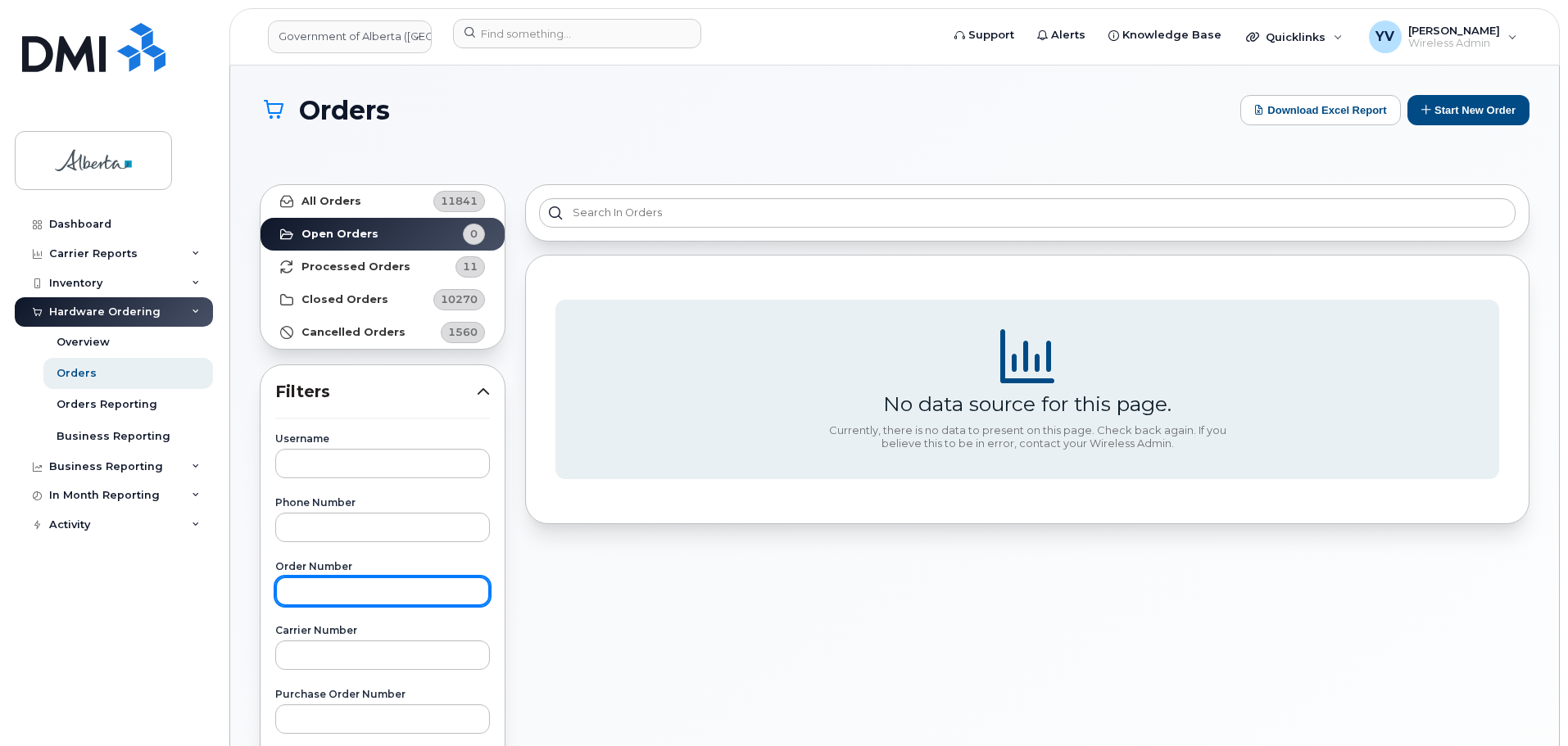
click at [308, 602] on input "text" at bounding box center [383, 591] width 215 height 29
paste input "299423"
type input "299423"
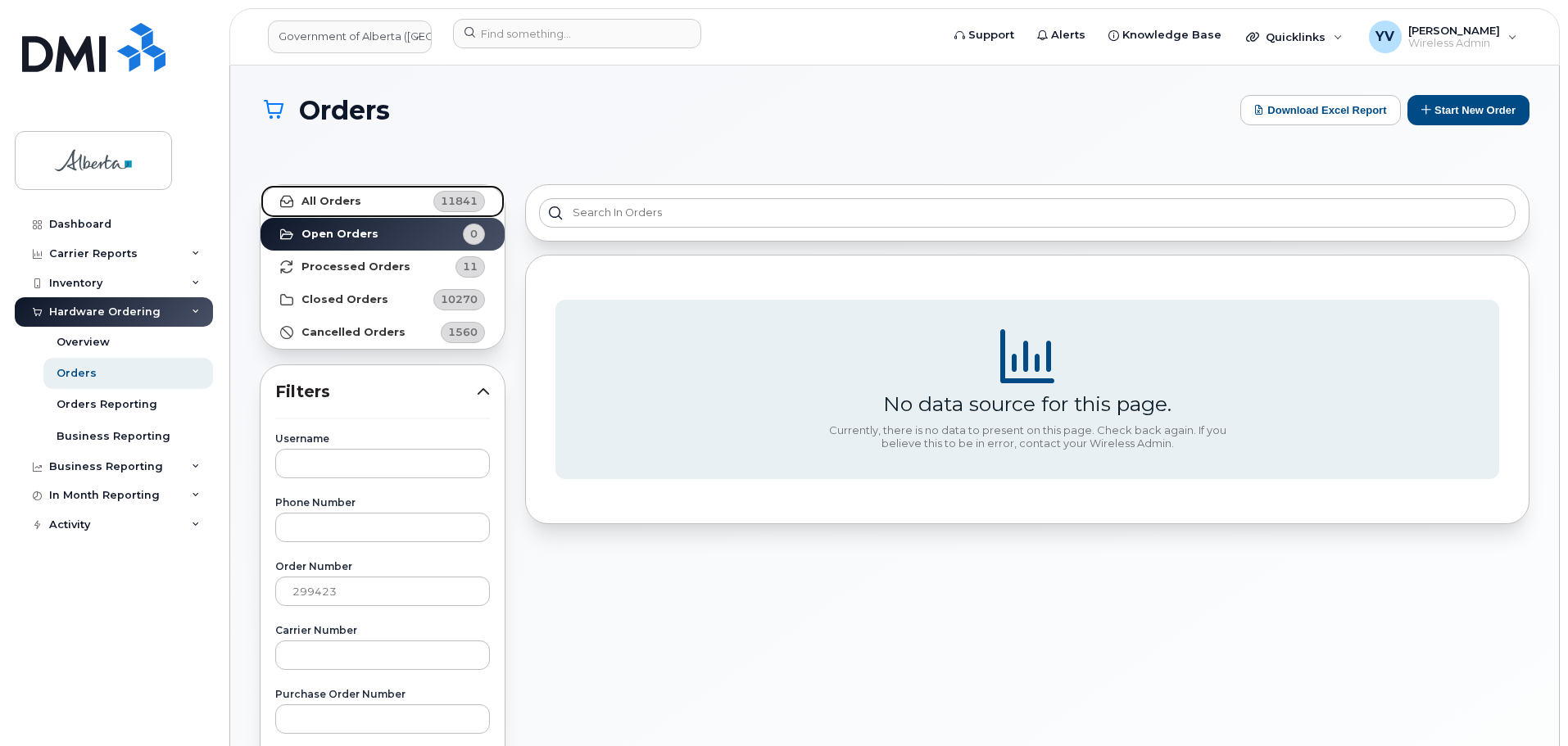
click at [315, 196] on strong "All Orders" at bounding box center [331, 202] width 59 height 13
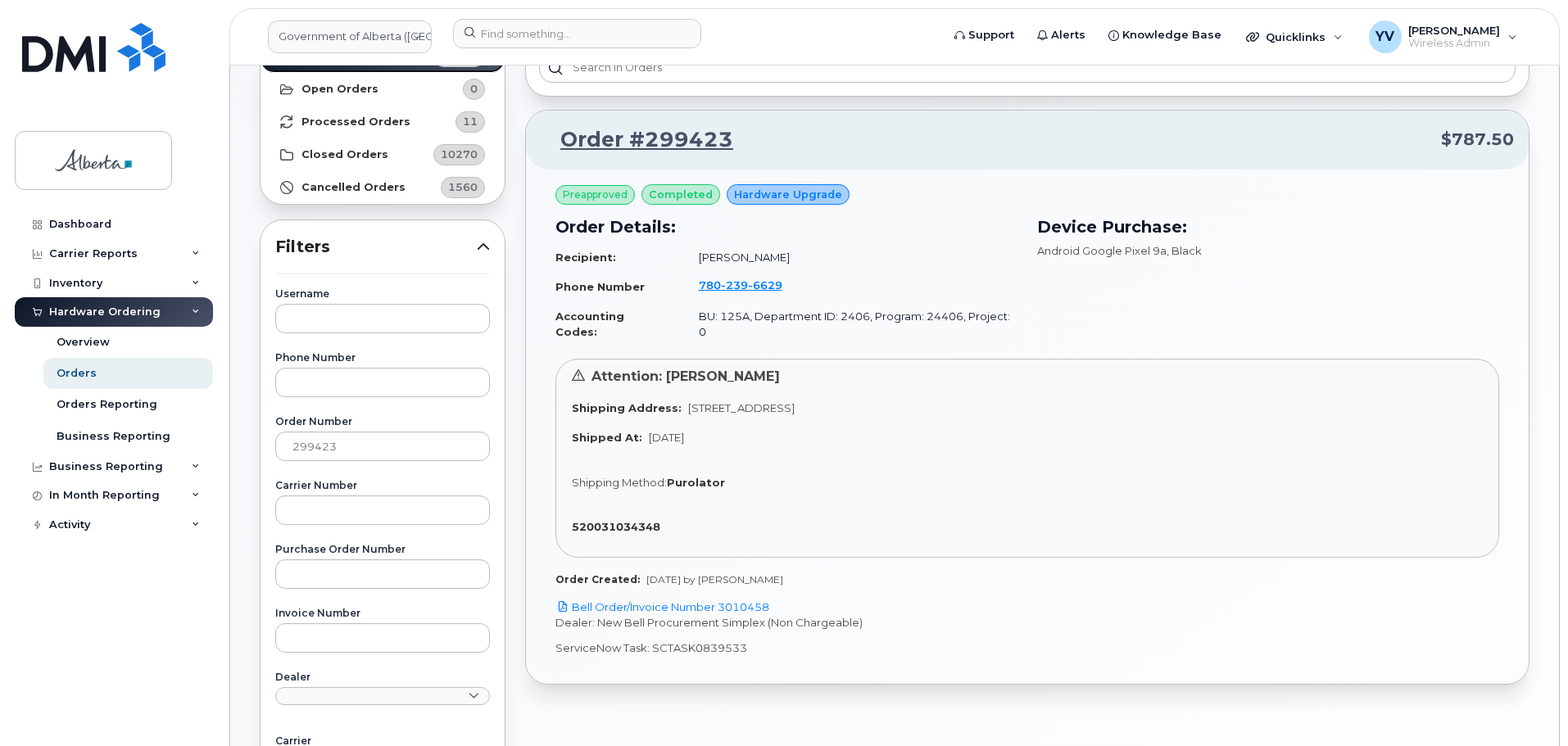
scroll to position [149, 0]
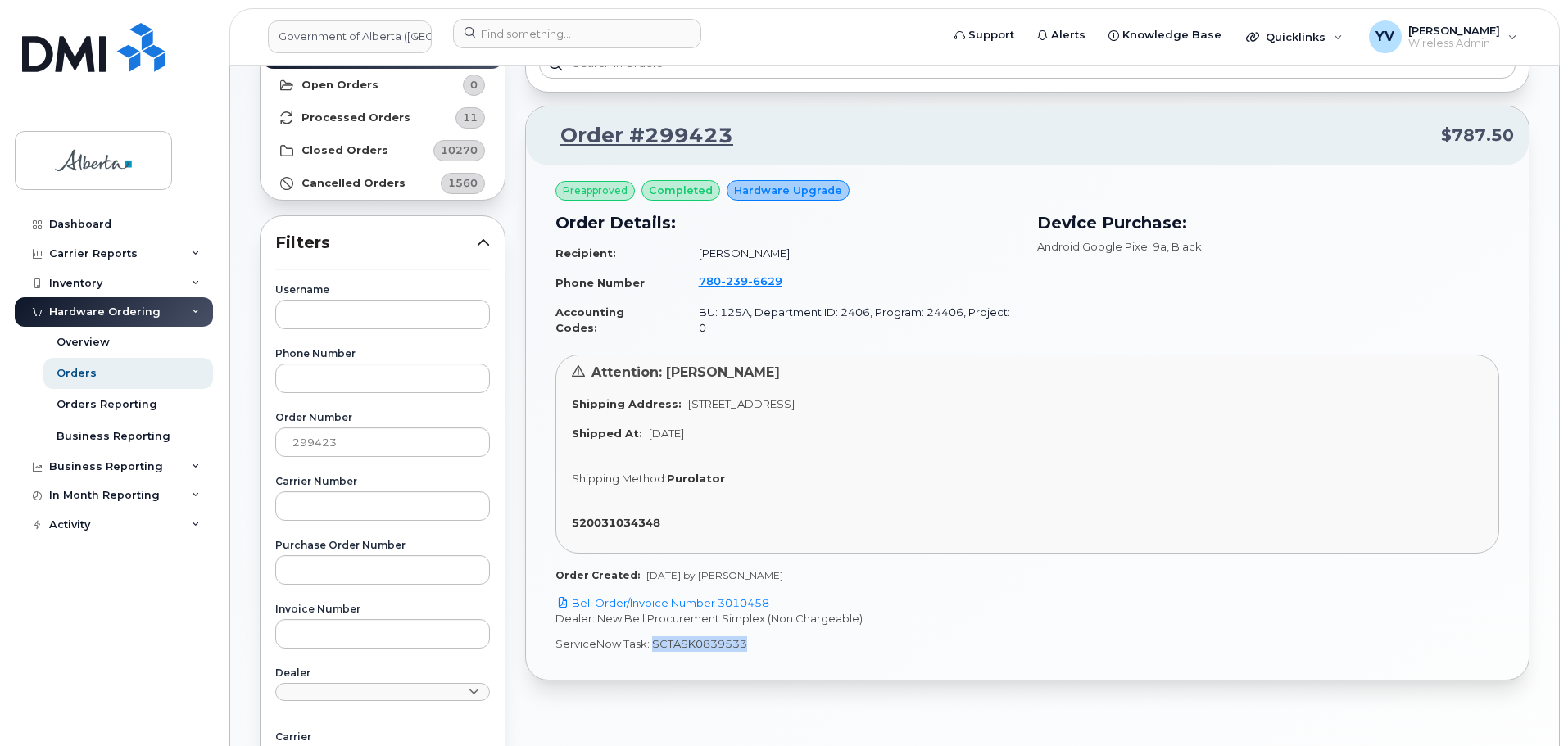
drag, startPoint x: 751, startPoint y: 629, endPoint x: 650, endPoint y: 627, distance: 101.0
click at [650, 637] on p "ServiceNow Task: SCTASK0839533" at bounding box center [1027, 644] width 944 height 16
copy p "SCTASK0839533"
click at [756, 596] on link "Bell Order/Invoice Number 3010458" at bounding box center [662, 603] width 214 height 13
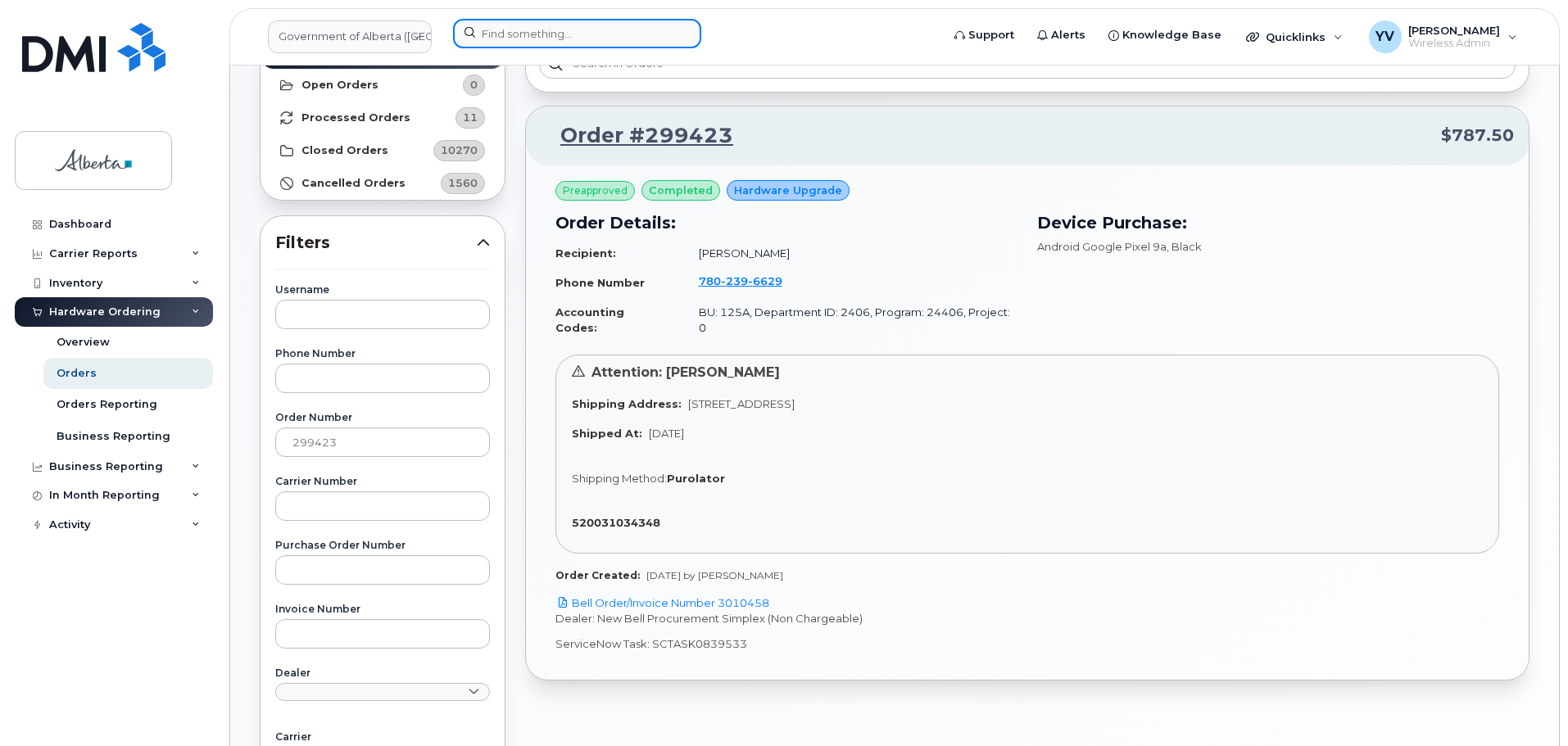
click at [509, 37] on input at bounding box center [576, 33] width 248 height 29
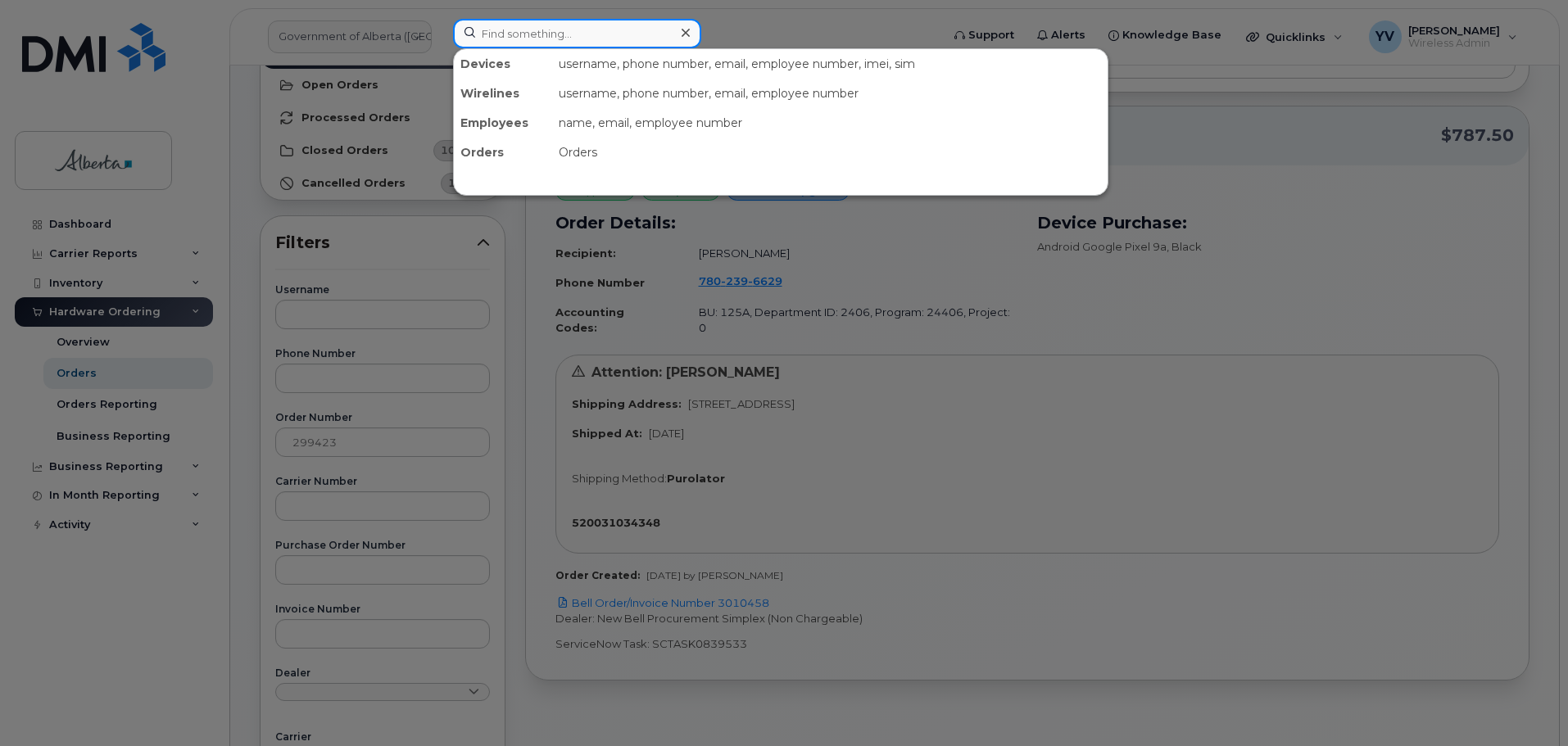
paste input "7802396629"
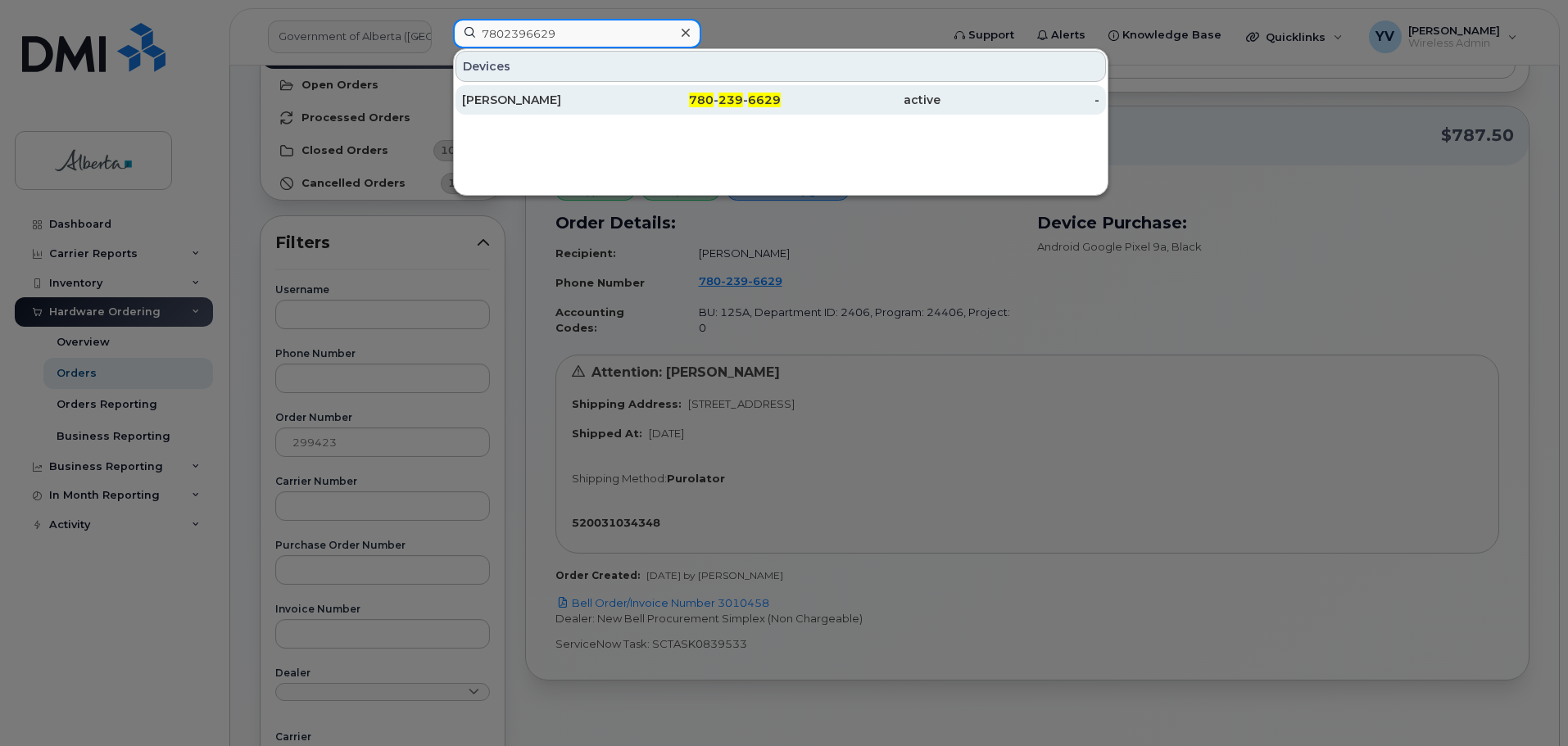
type input "7802396629"
click at [718, 97] on div "780 - 239 - 6629" at bounding box center [701, 99] width 159 height 16
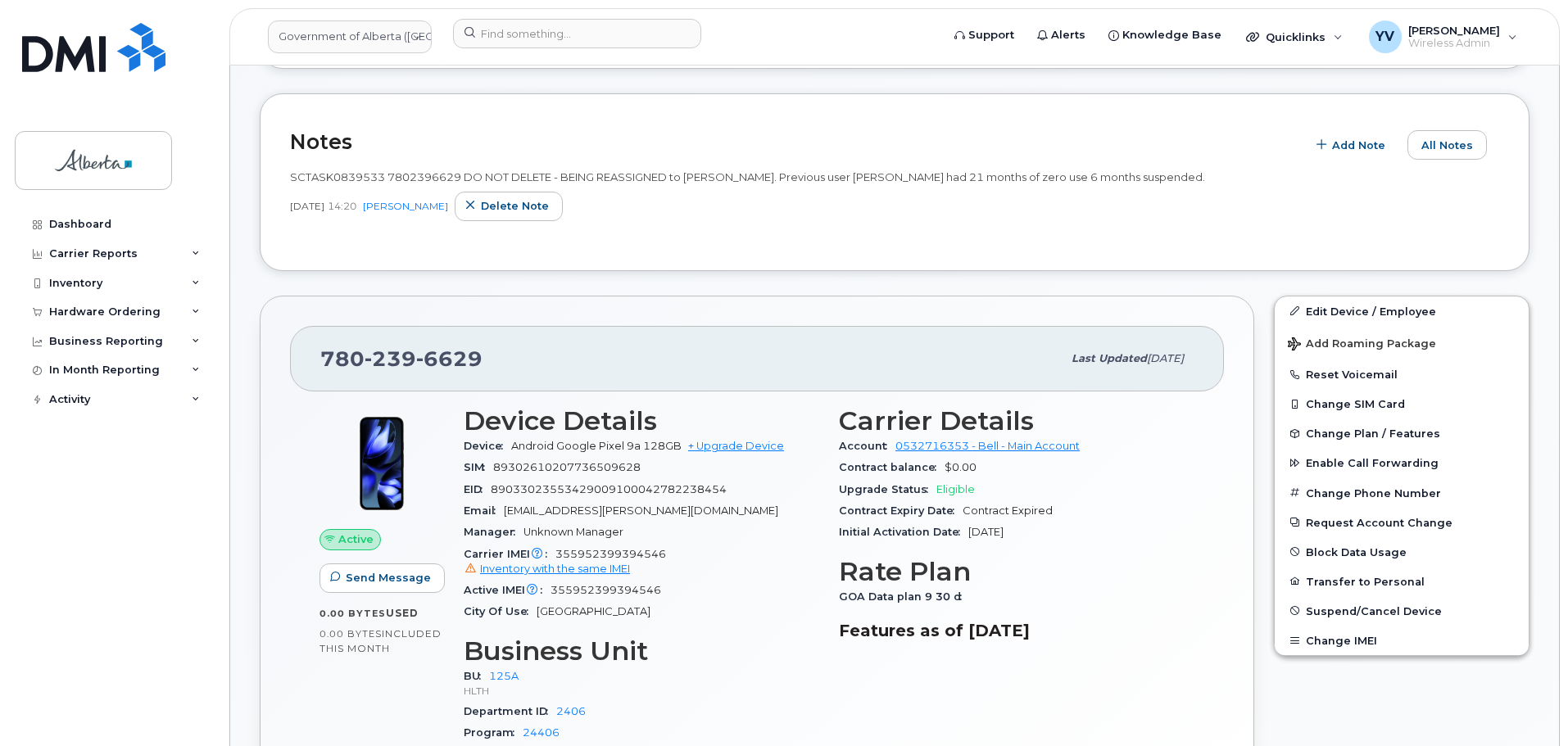
scroll to position [305, 0]
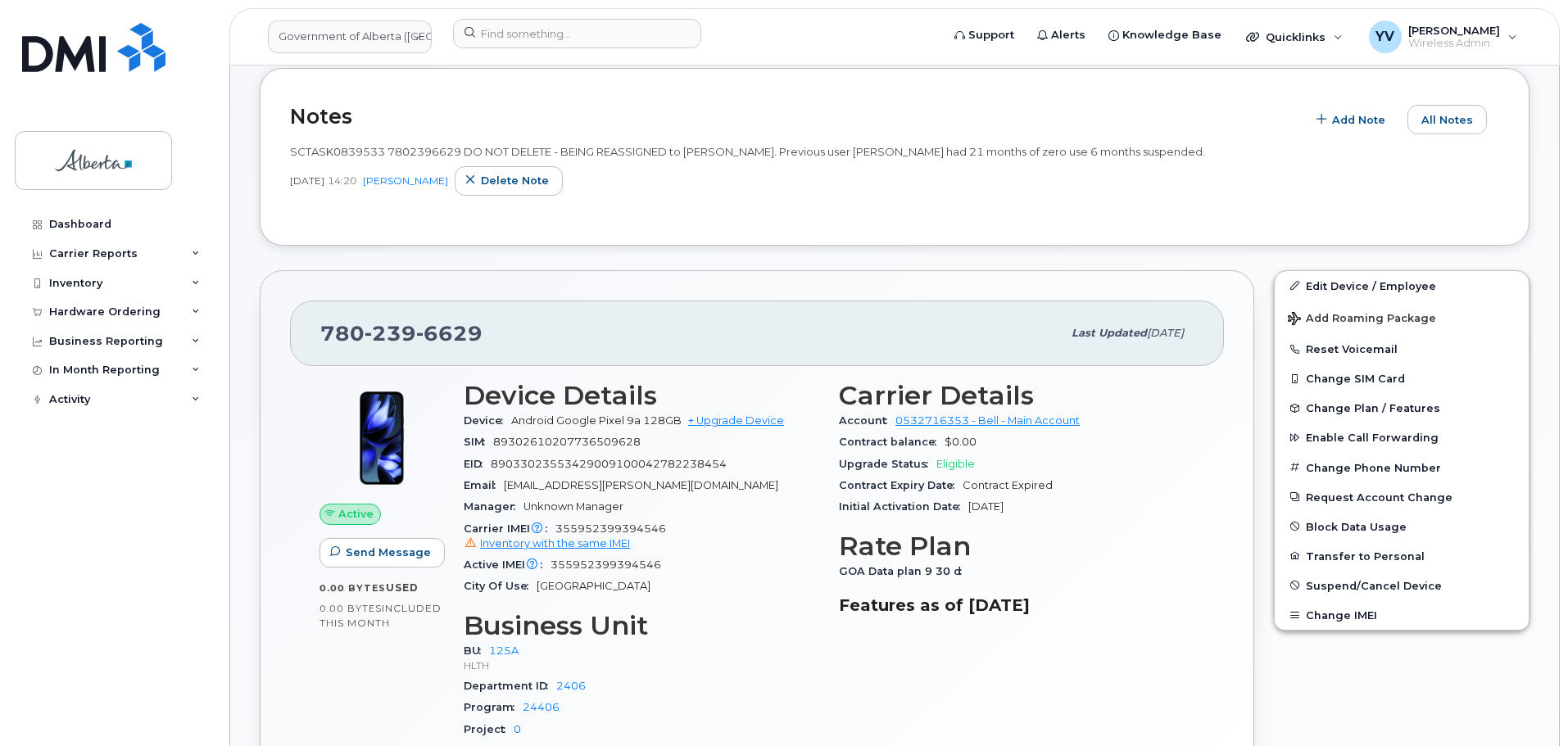
click at [338, 674] on div "Active Send Message 0.00 Bytes  used 0.00 Bytes  included this month" at bounding box center [381, 568] width 144 height 392
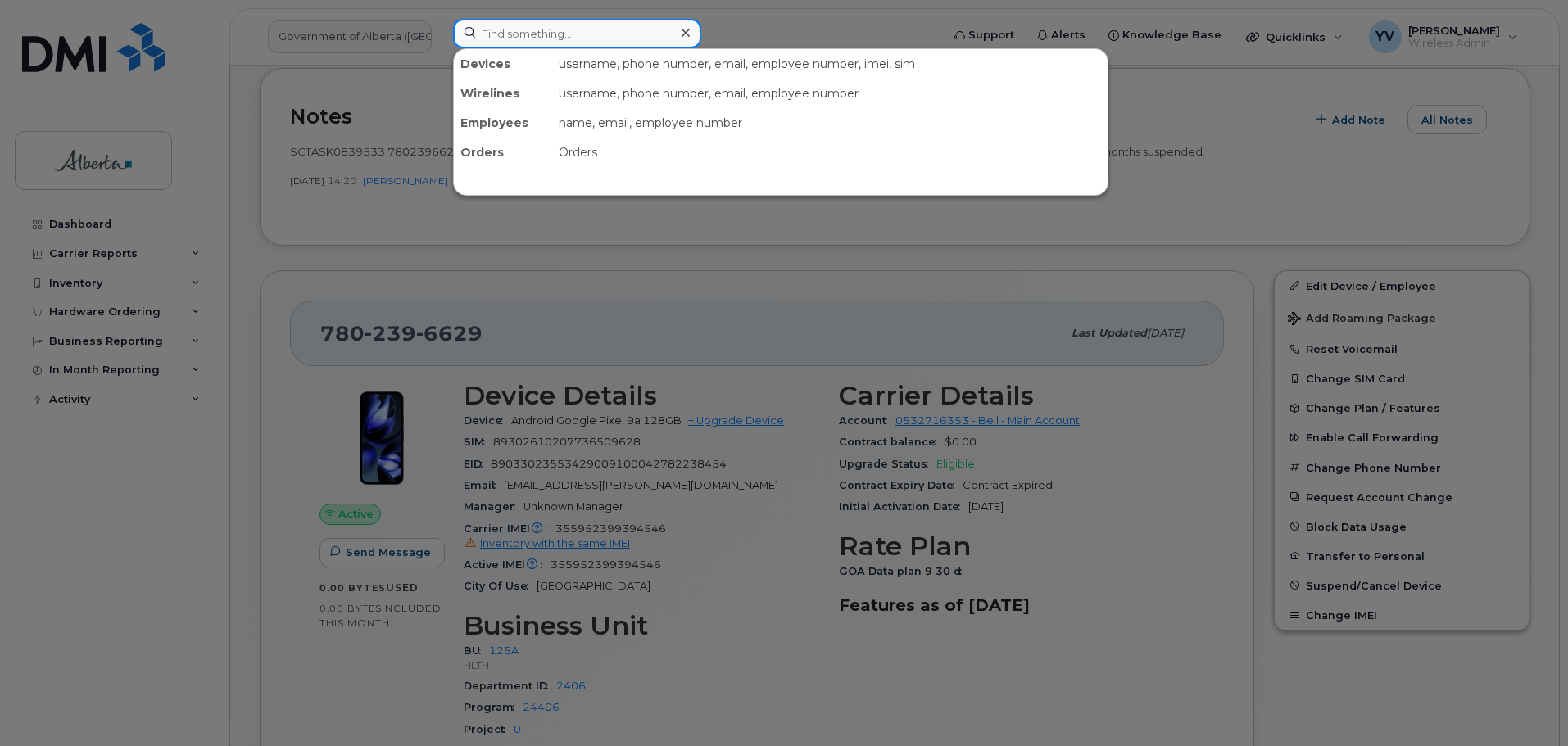
click at [515, 31] on input at bounding box center [576, 33] width 248 height 29
paste input "confirmation number is 2749961"
type input "confirmation number is 2749961"
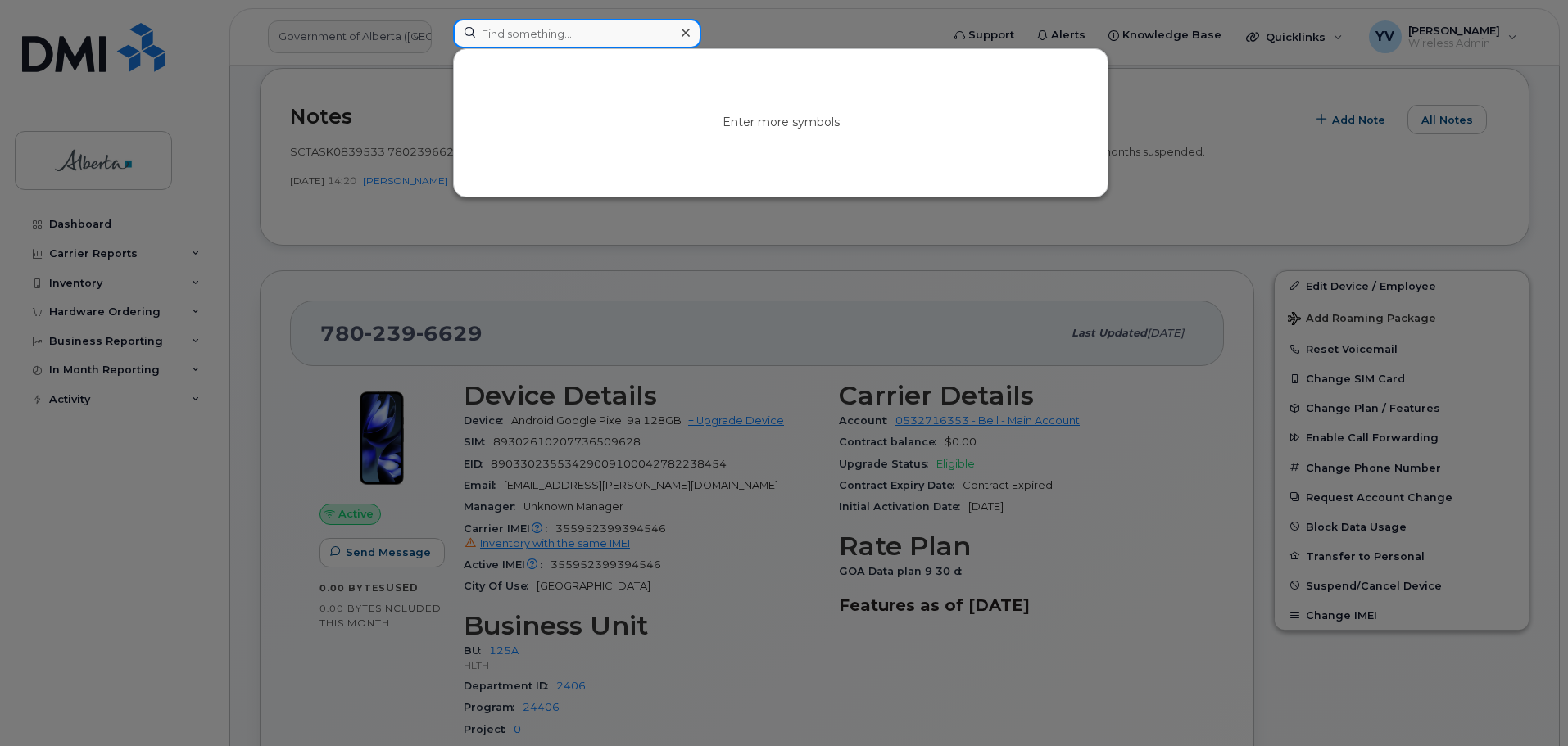
paste input "7802421386"
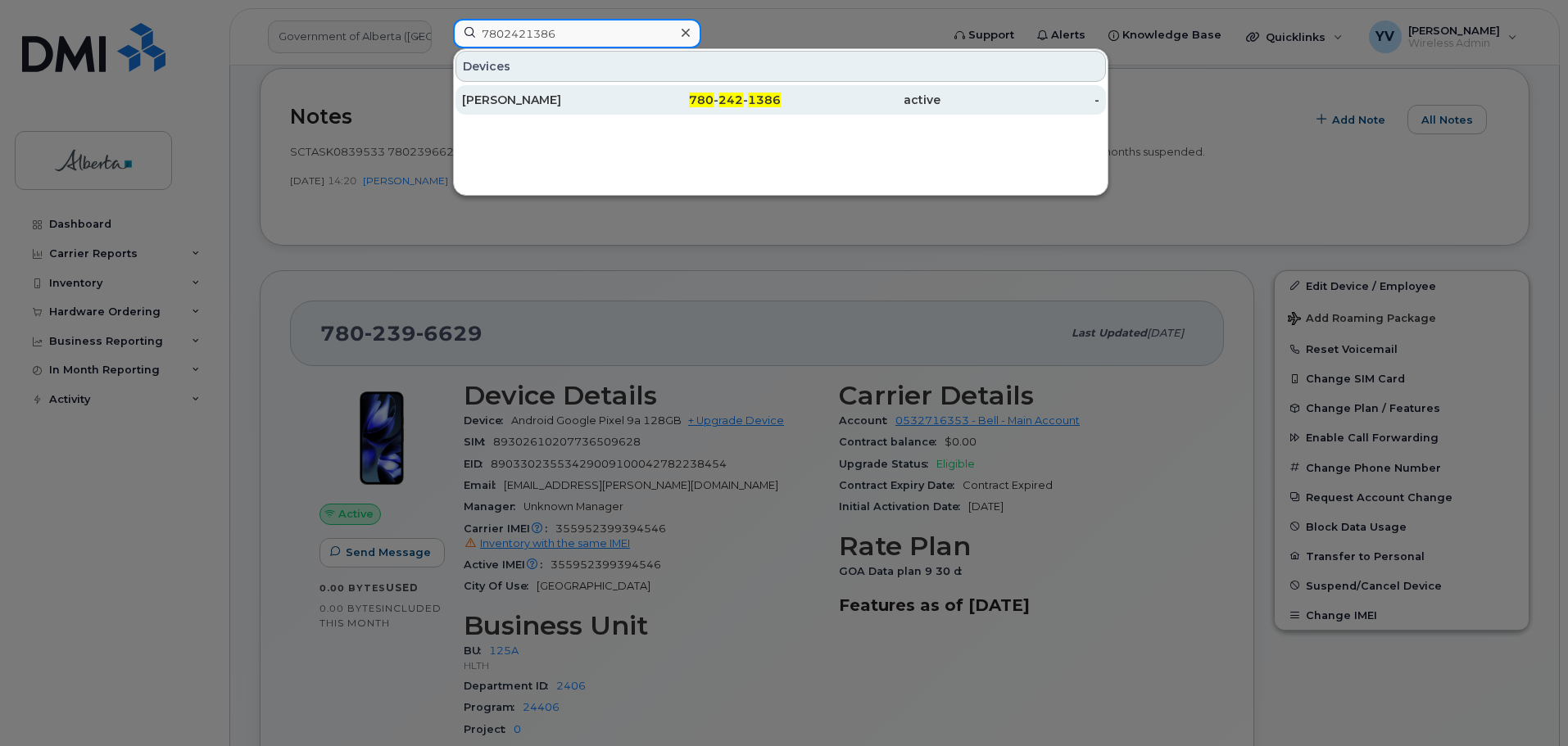
type input "7802421386"
click at [724, 95] on span "242" at bounding box center [731, 100] width 25 height 15
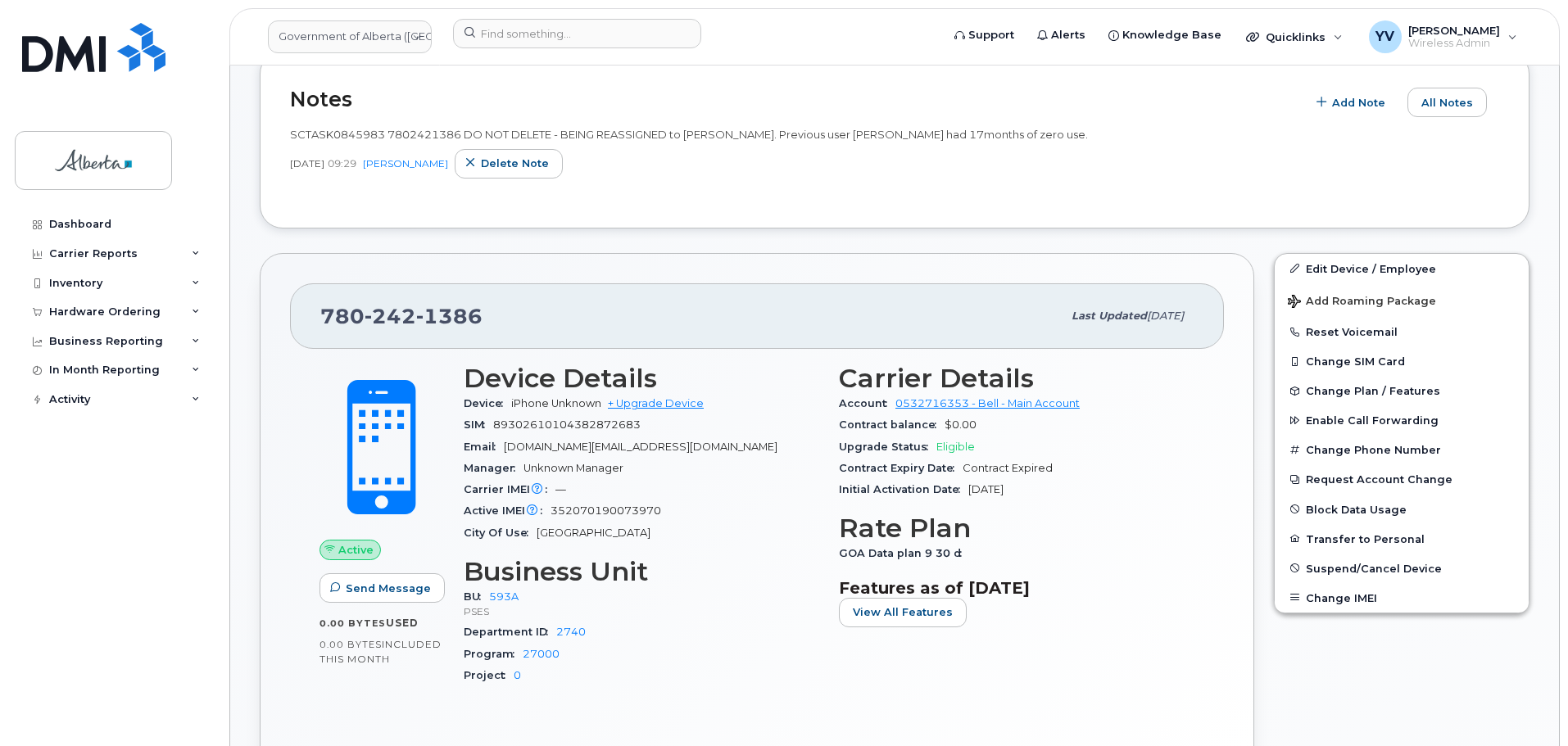
scroll to position [600, 0]
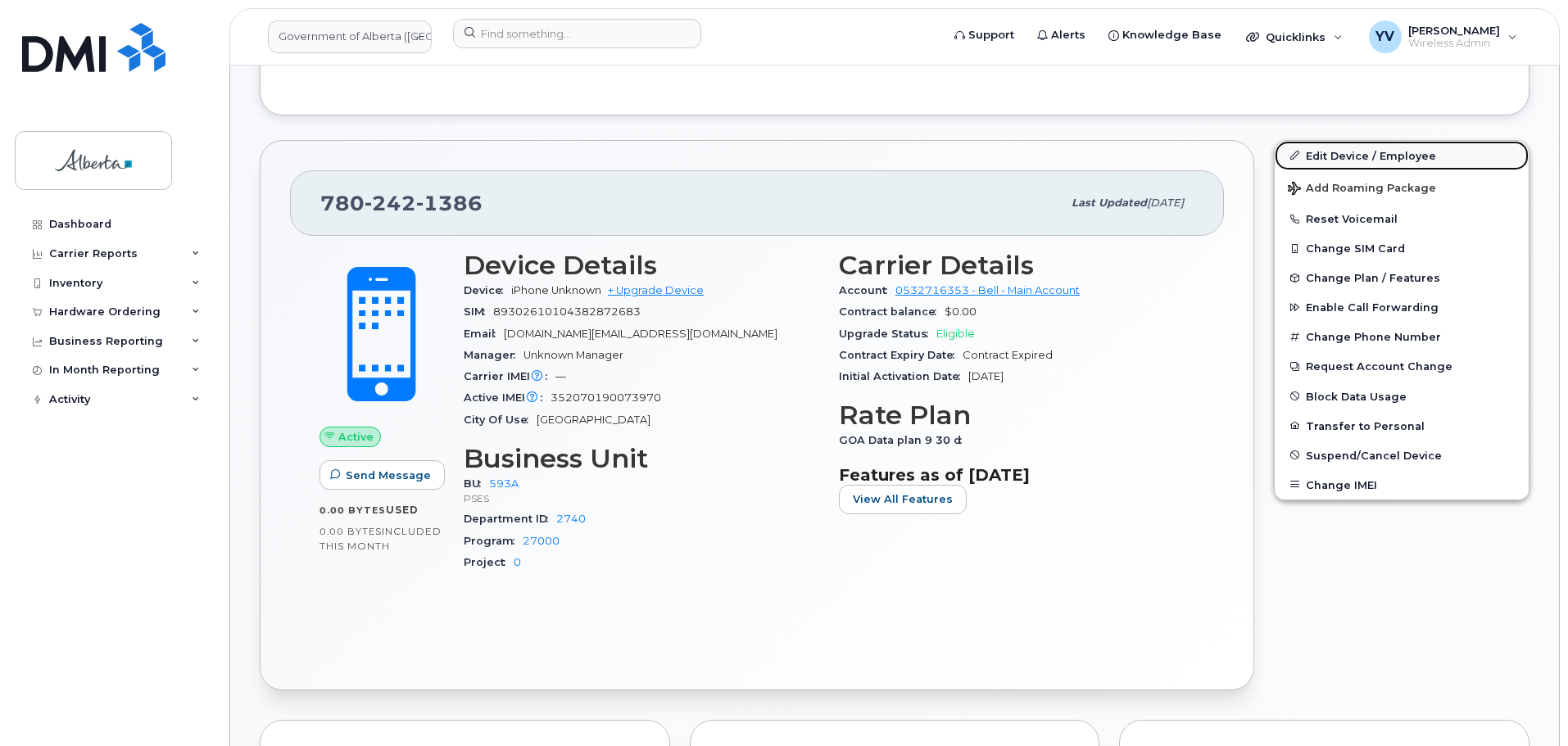
click at [1325, 155] on link "Edit Device / Employee" at bounding box center [1401, 155] width 254 height 29
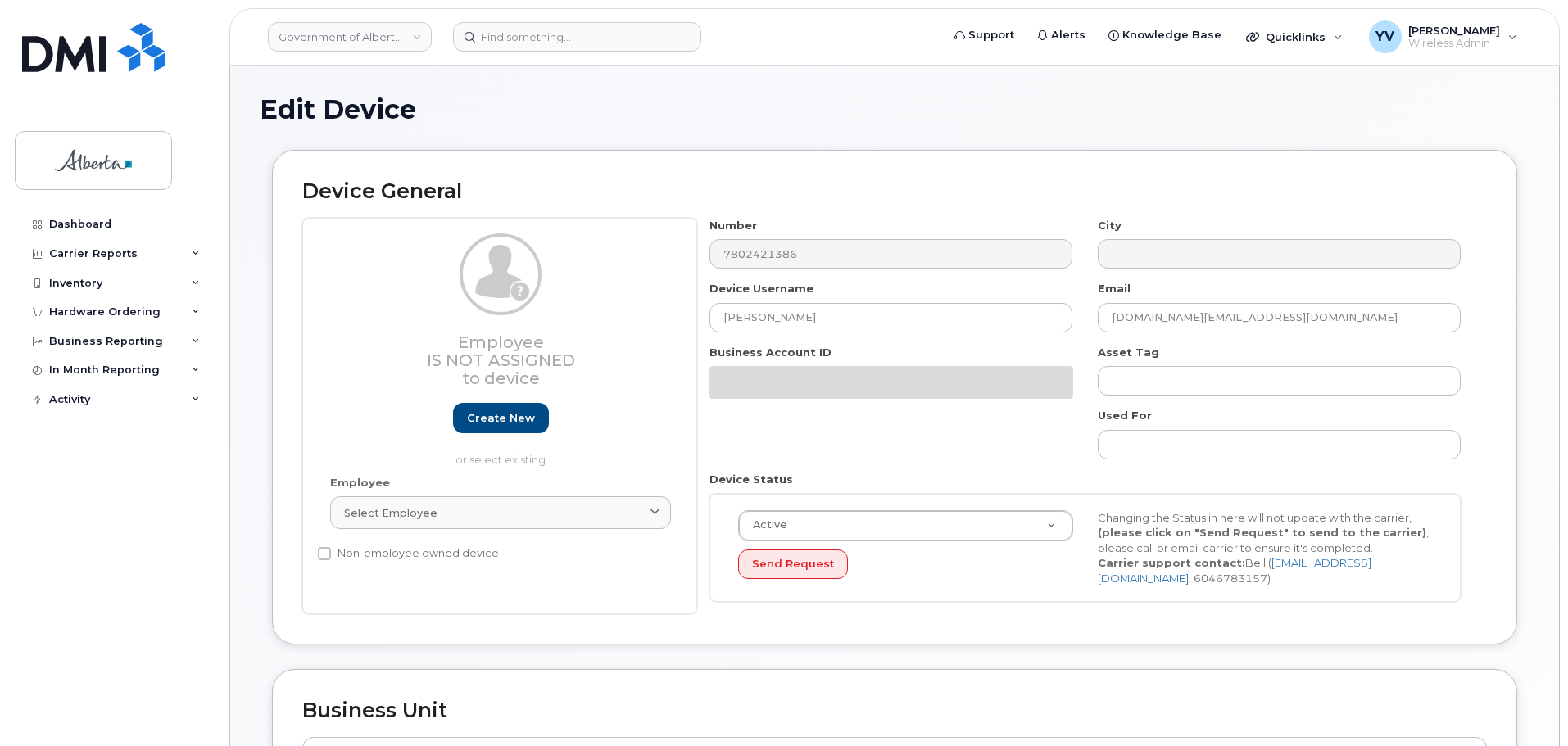
select select "4797682"
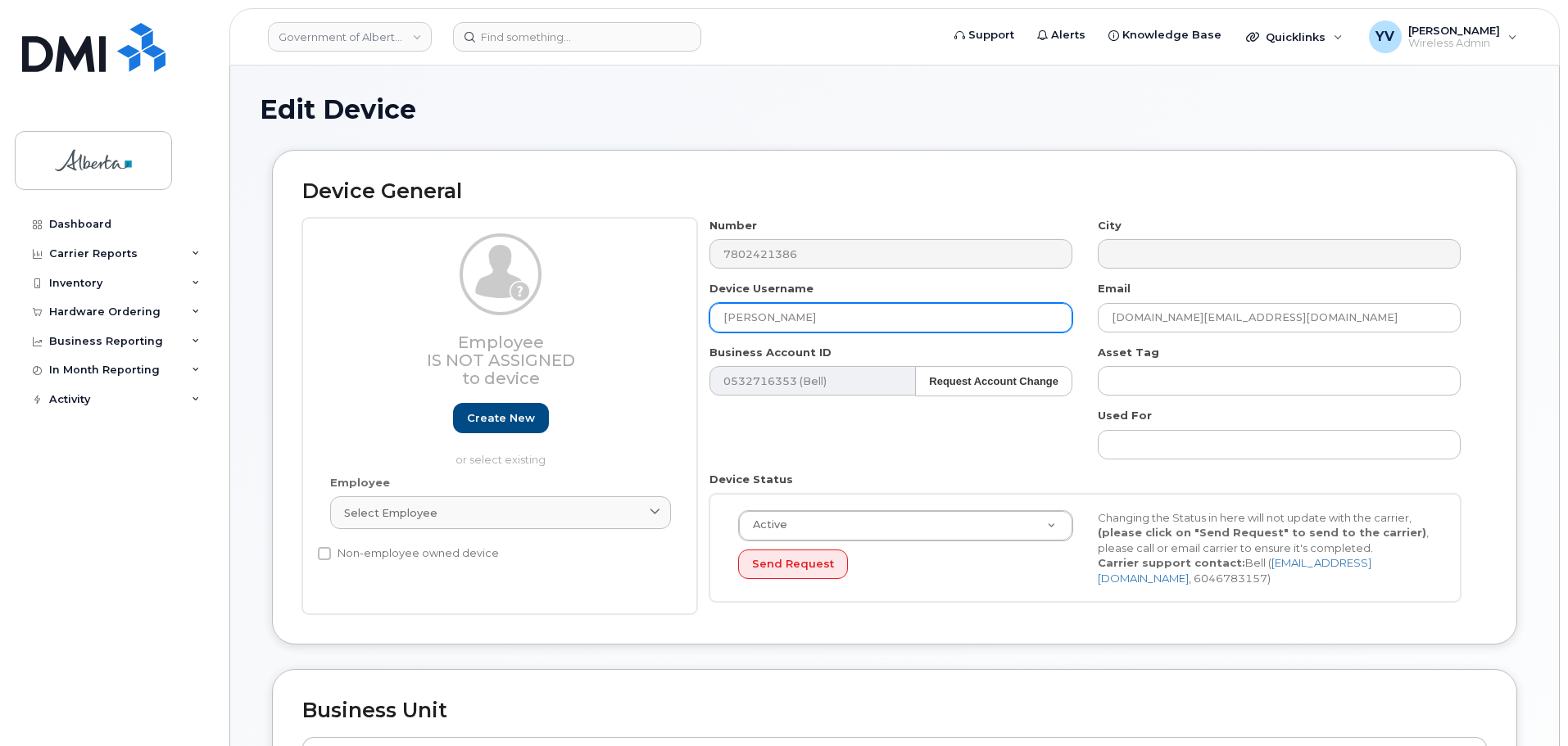
drag, startPoint x: 810, startPoint y: 315, endPoint x: 663, endPoint y: 309, distance: 147.1
click at [663, 309] on div "Employee Is not assigned to device Create new or select existing Employee Selec…" at bounding box center [895, 416] width 1184 height 397
paste input "[PERSON_NAME]"
type input "[PERSON_NAME]"
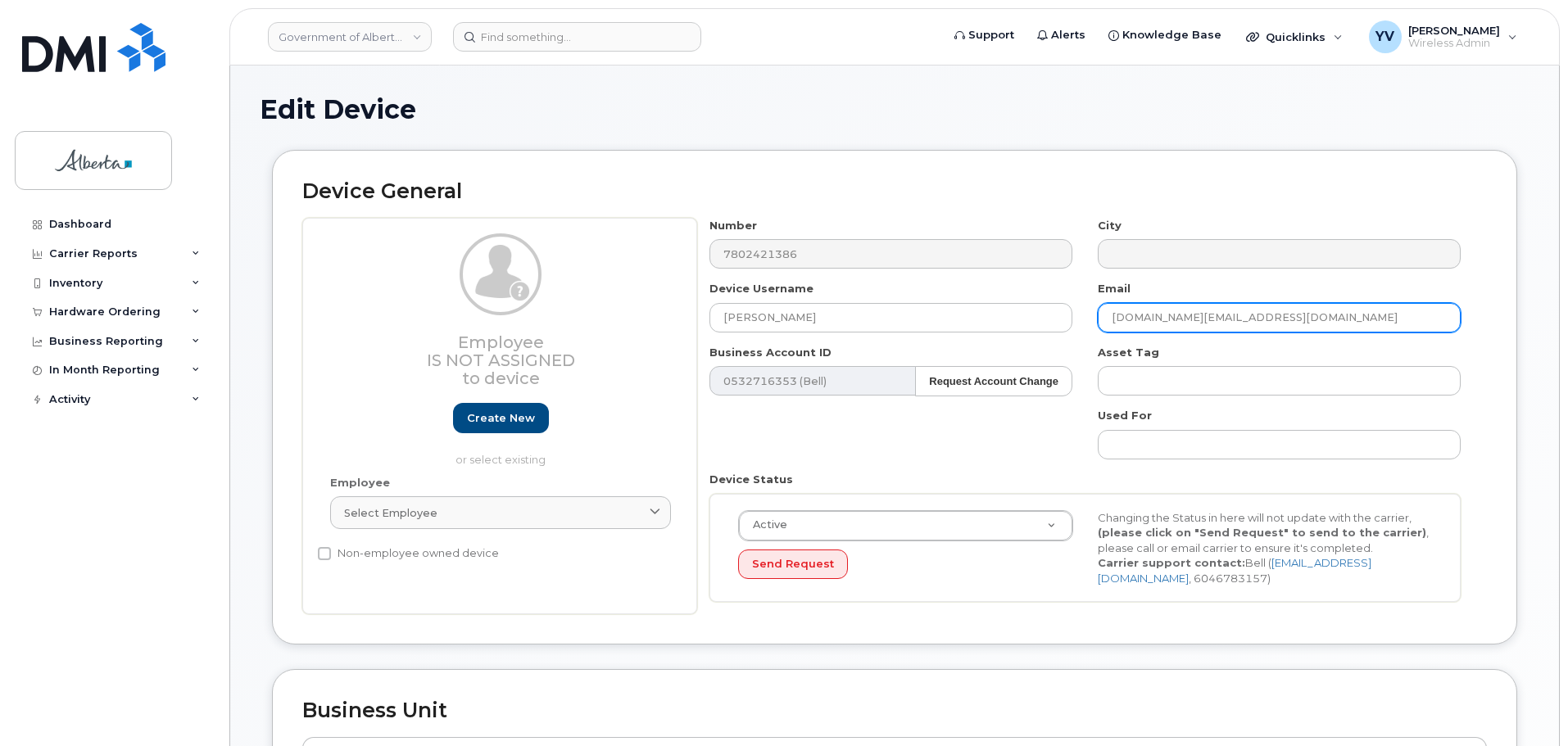
drag, startPoint x: 1230, startPoint y: 322, endPoint x: 1074, endPoint y: 317, distance: 156.1
click at [1074, 317] on div "Number 7802421386 City Device Username Rebecca Edmonds Email Kyle.Ford@gov.ab.c…" at bounding box center [1085, 416] width 777 height 397
paste input "Rebecca.Edmonds"
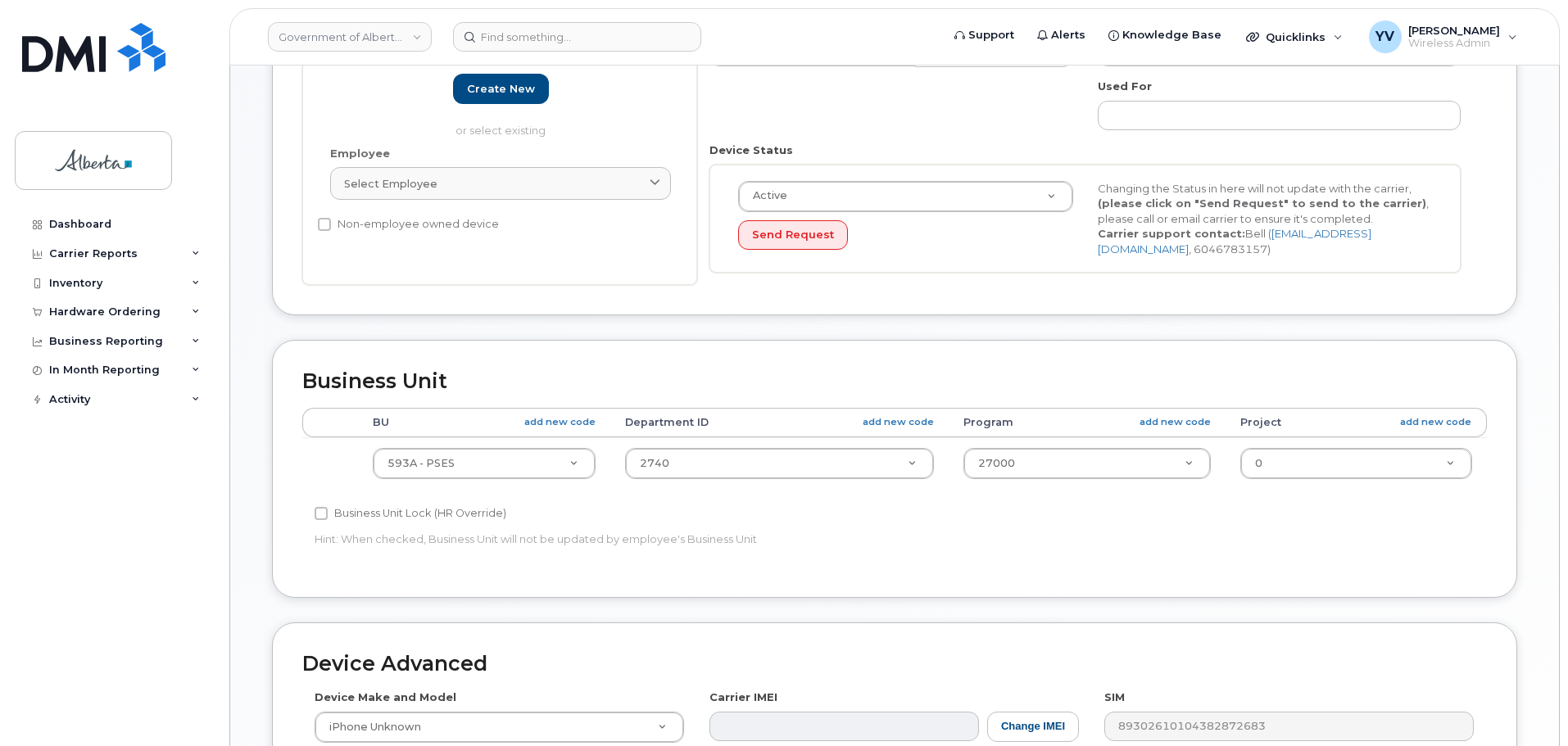
scroll to position [337, 0]
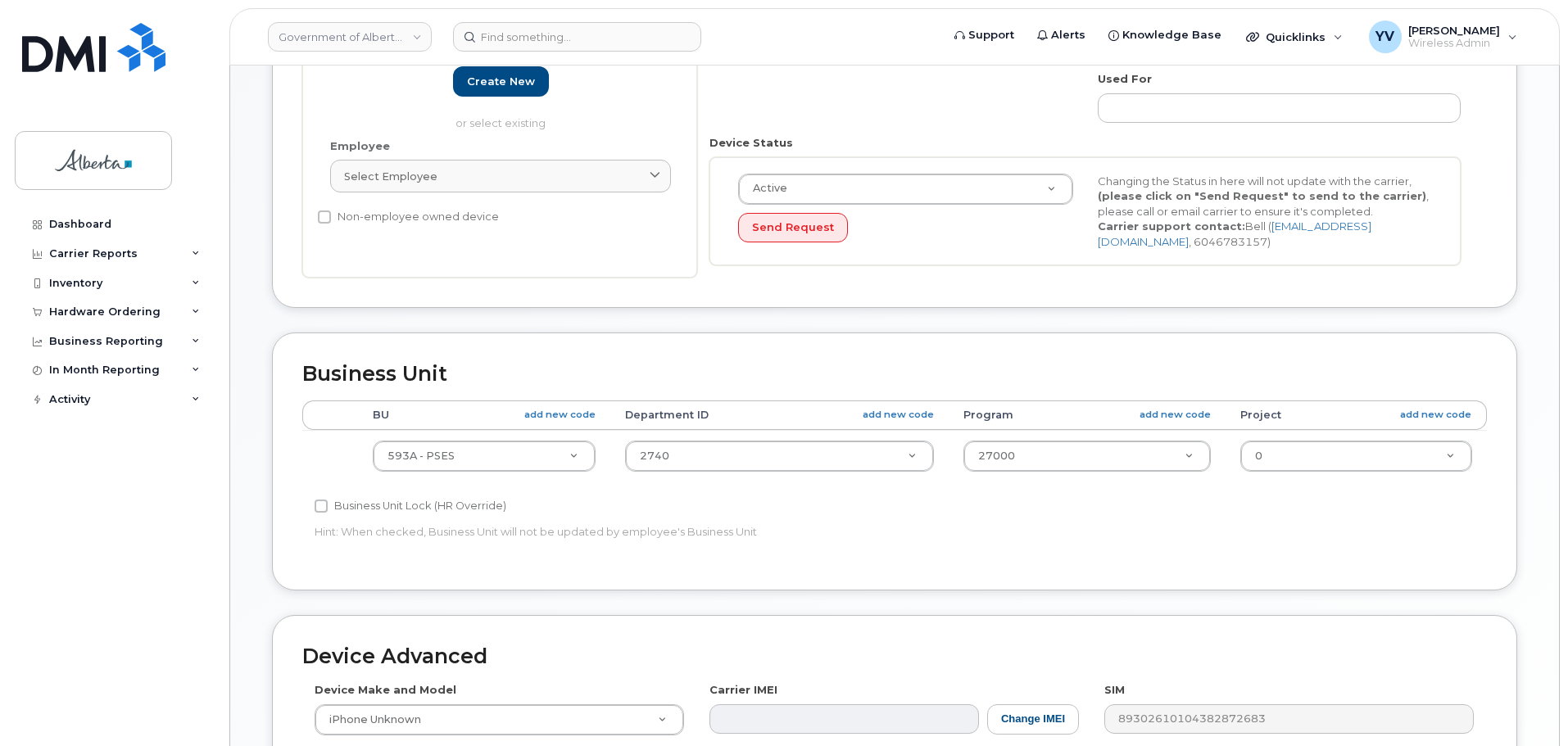
type input "[PERSON_NAME][EMAIL_ADDRESS][PERSON_NAME][DOMAIN_NAME]"
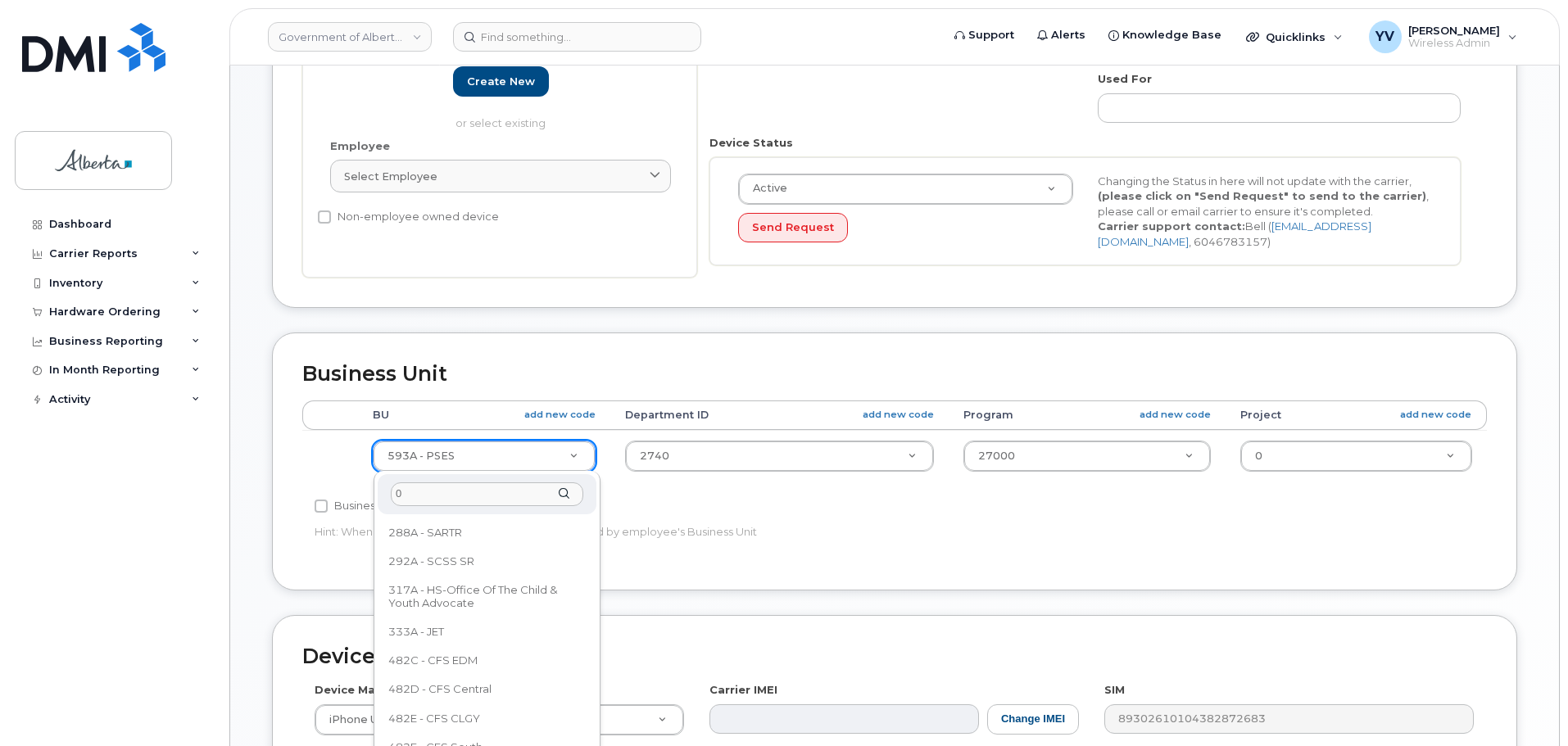
scroll to position [0, 0]
type input "050"
select select "4749738"
type input "593"
select select "4797682"
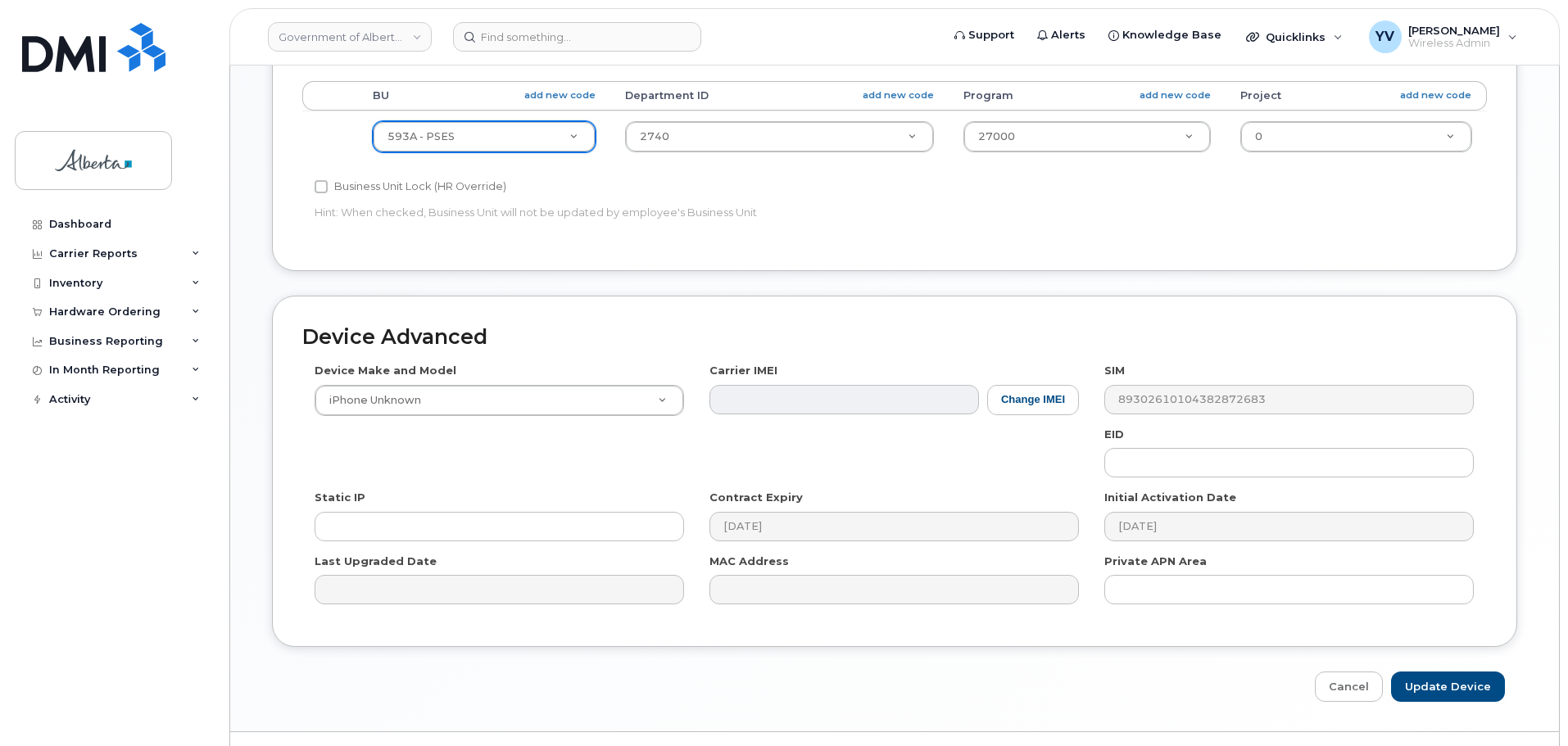
scroll to position [694, 0]
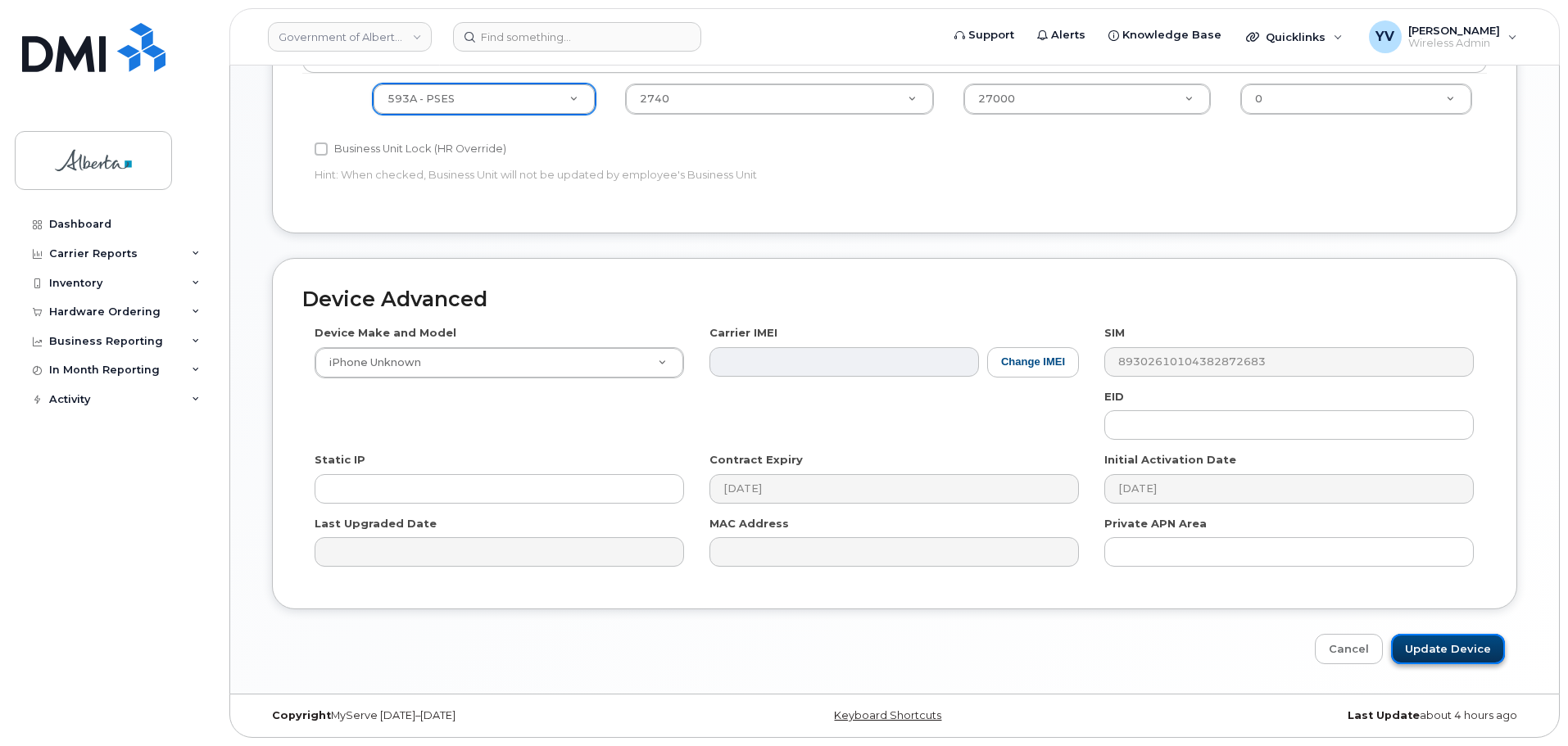
click at [1461, 647] on input "Update Device" at bounding box center [1447, 649] width 114 height 30
type input "Saving..."
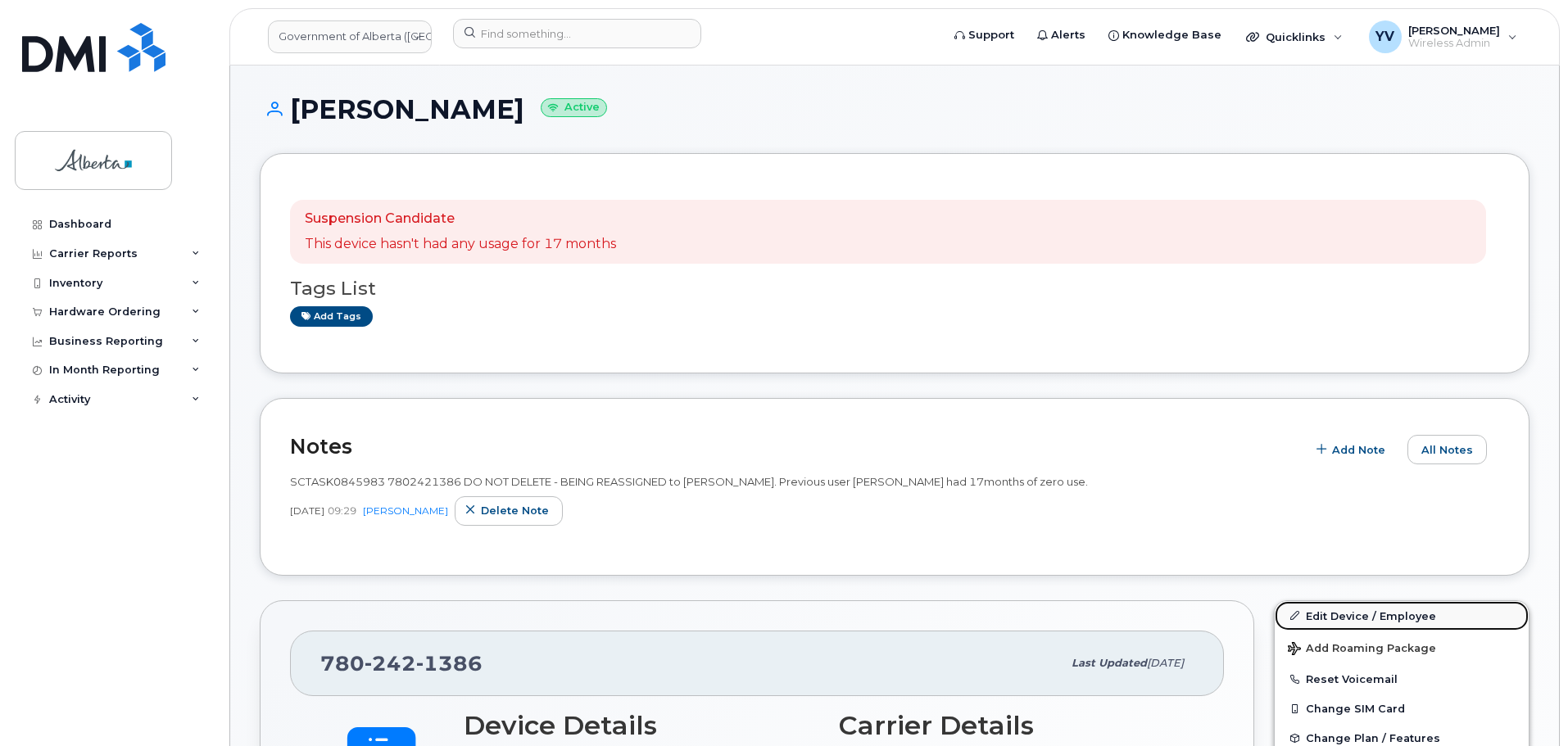
click at [1327, 615] on link "Edit Device / Employee" at bounding box center [1401, 616] width 254 height 29
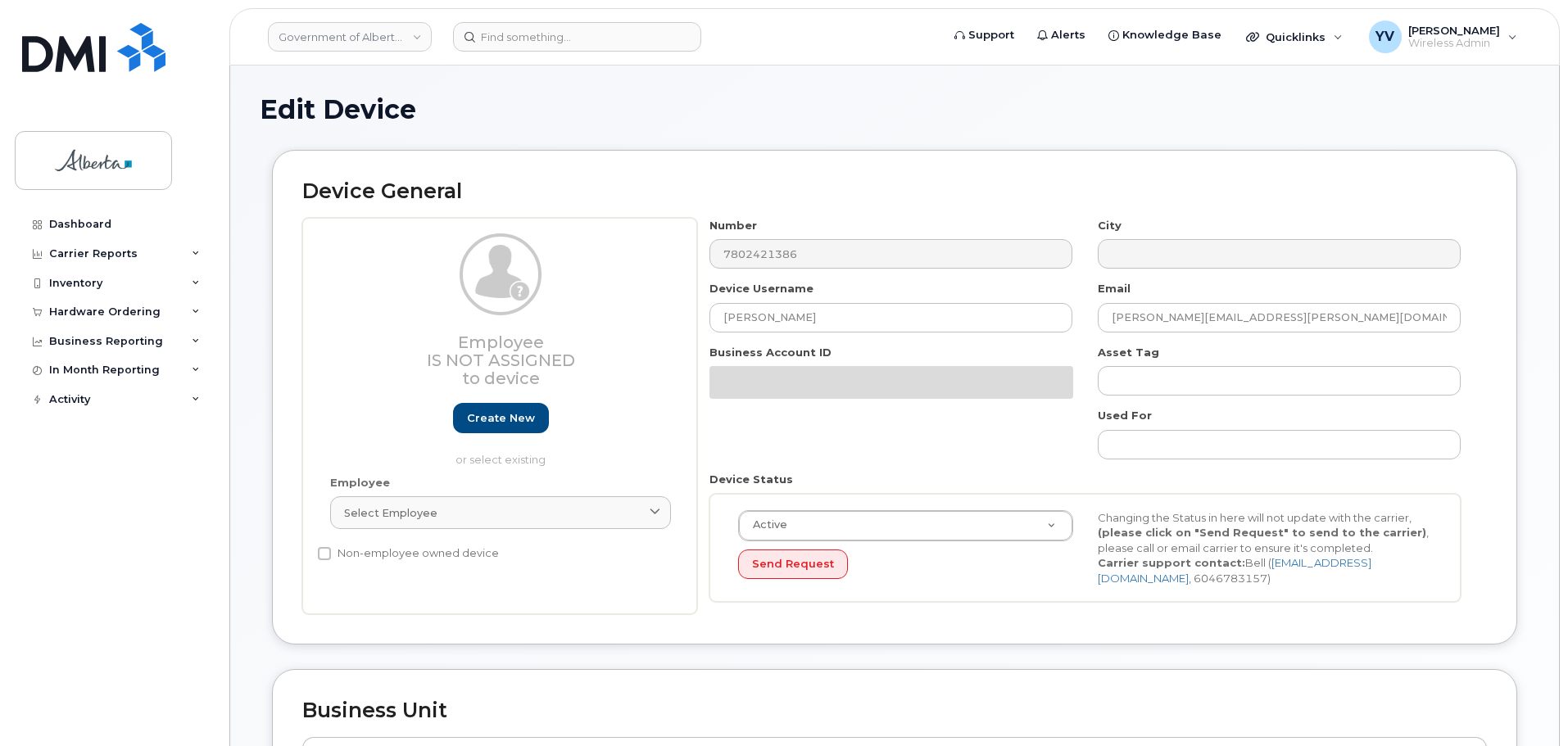
select select "4797682"
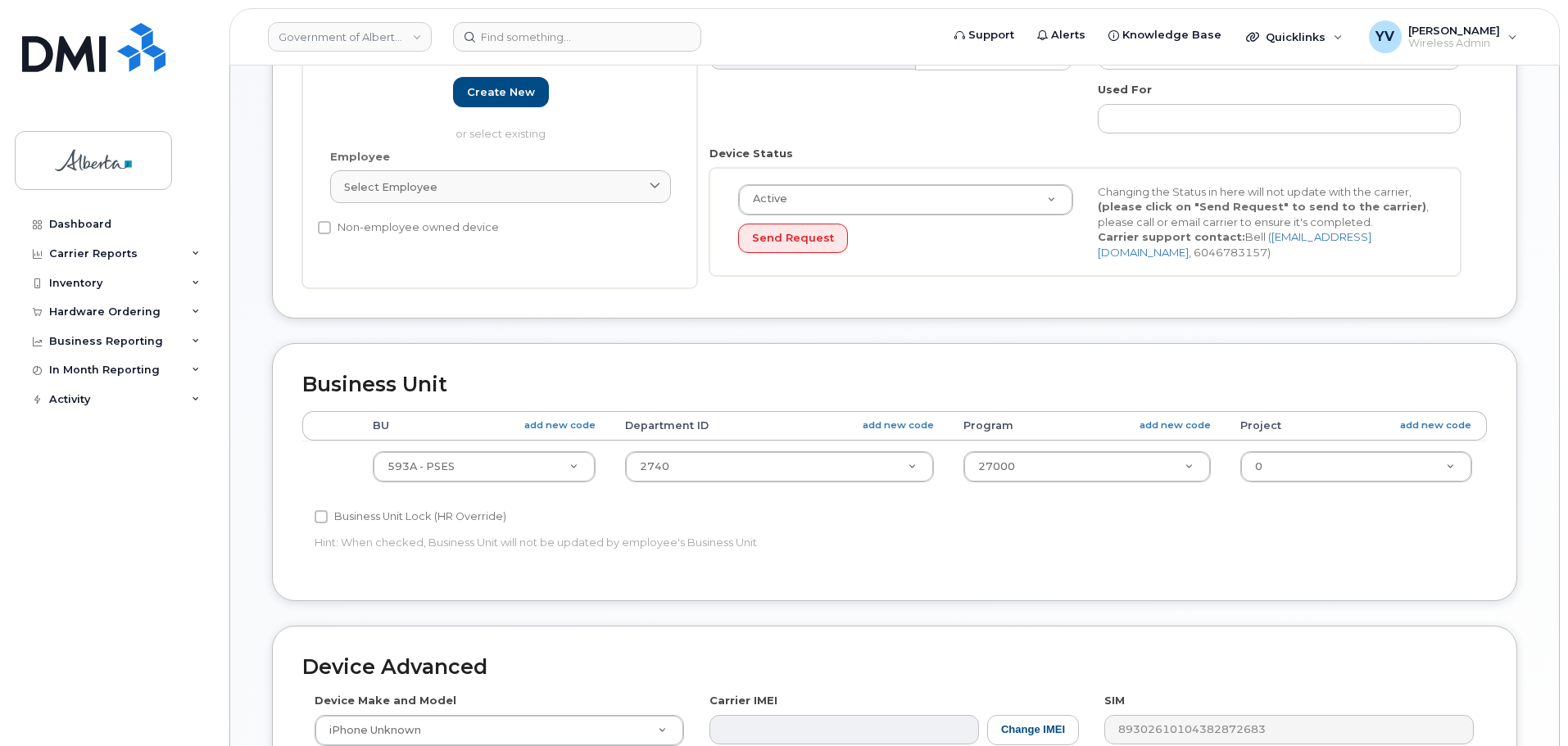
scroll to position [300, 0]
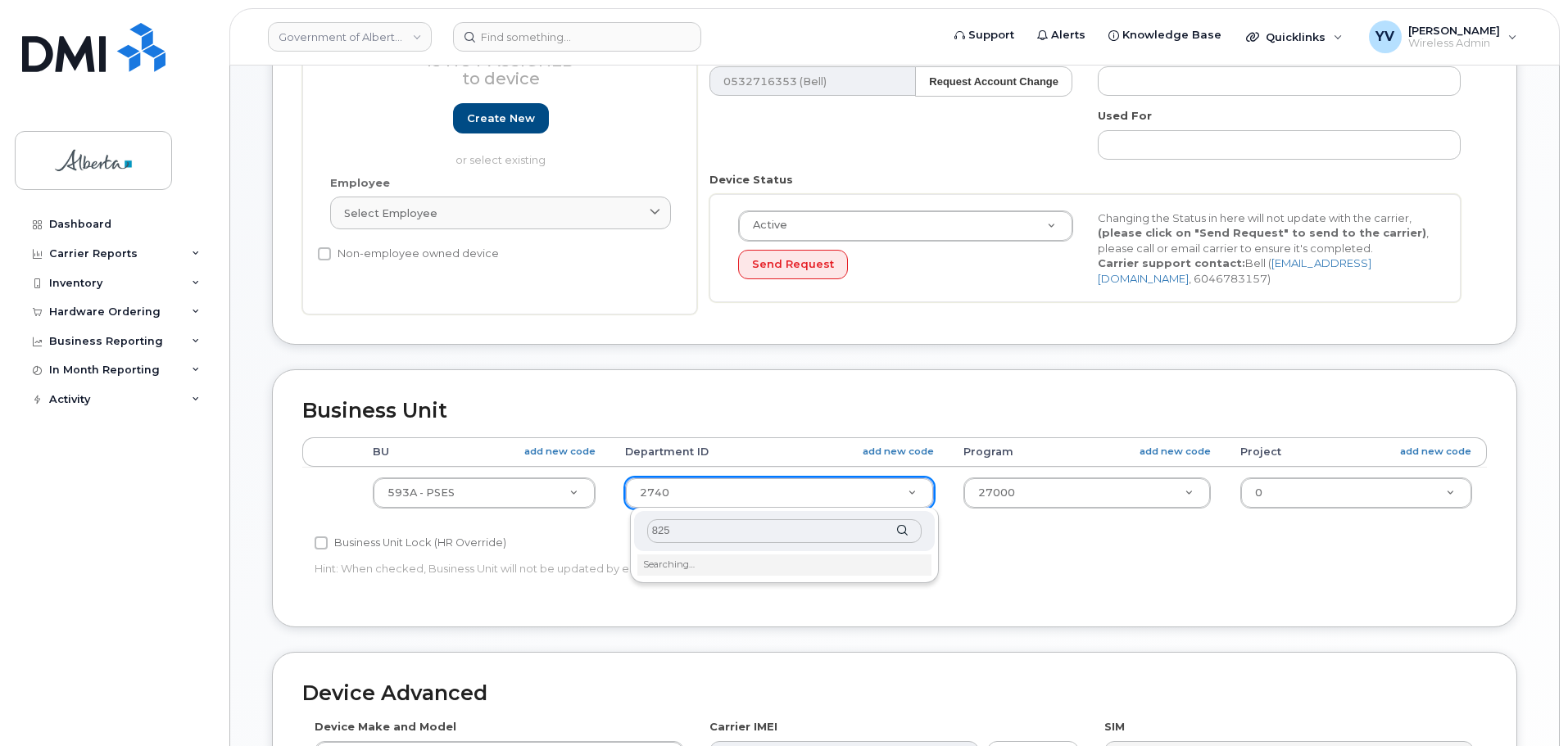
type input "8258"
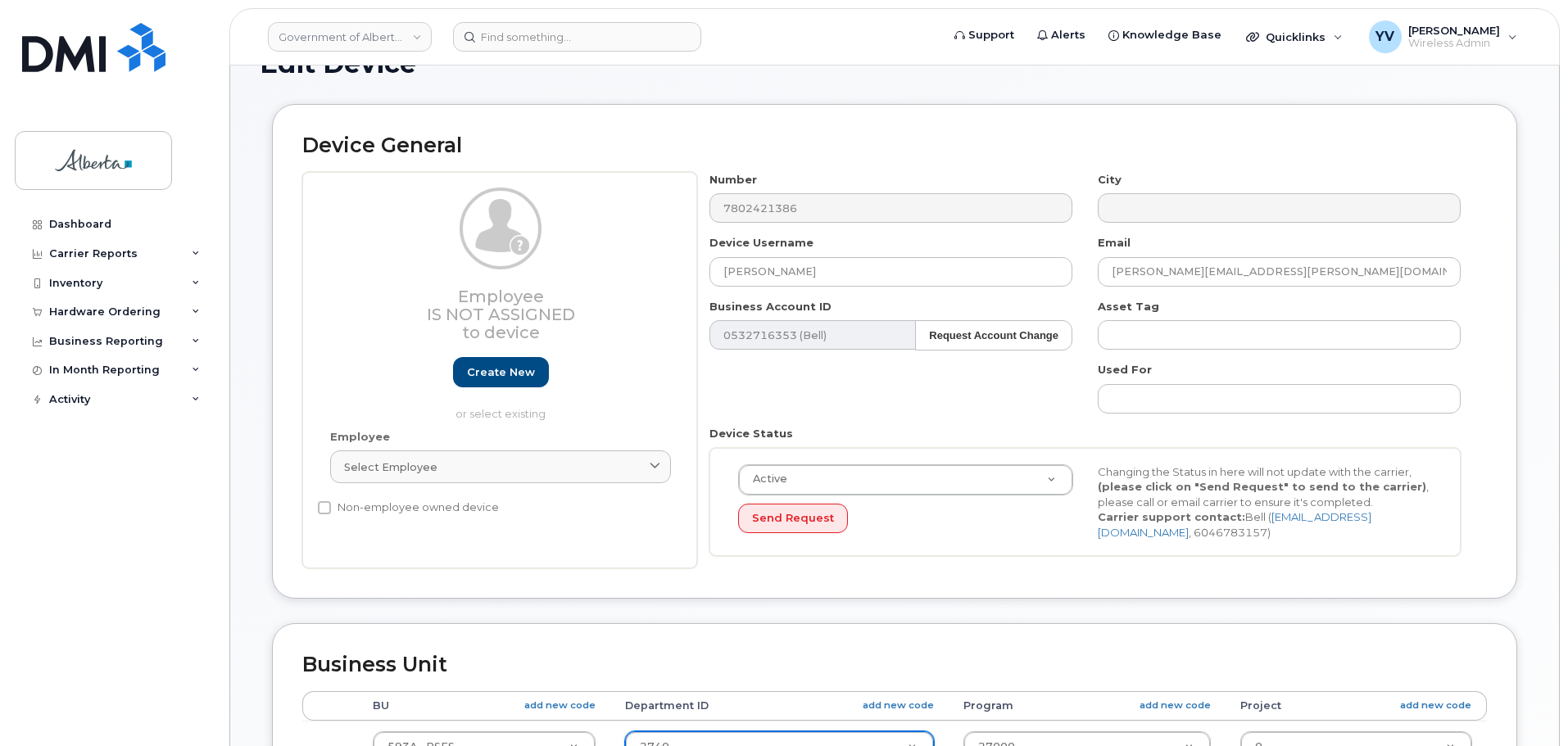
scroll to position [0, 0]
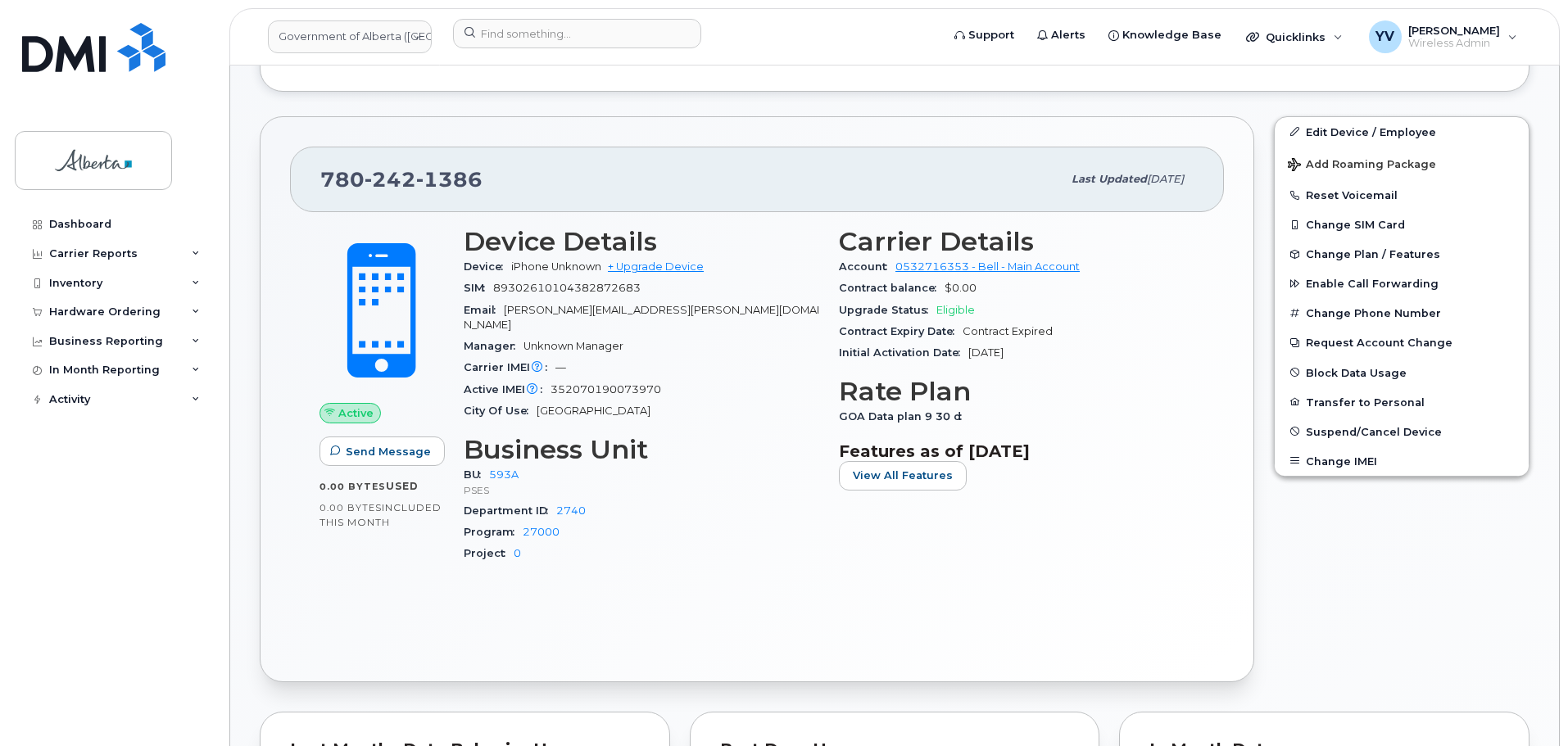
scroll to position [409, 0]
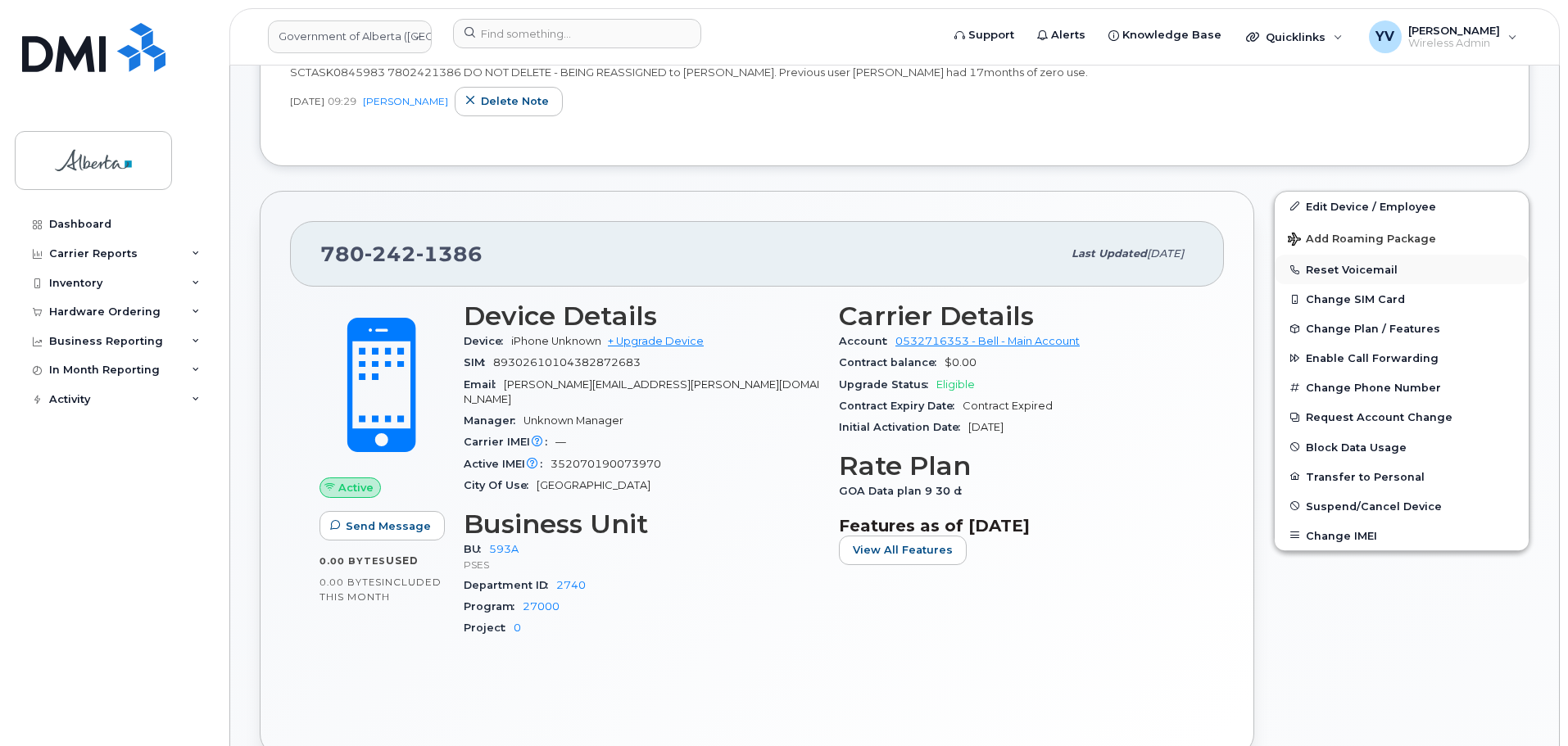
click at [1369, 261] on button "Reset Voicemail" at bounding box center [1401, 269] width 254 height 29
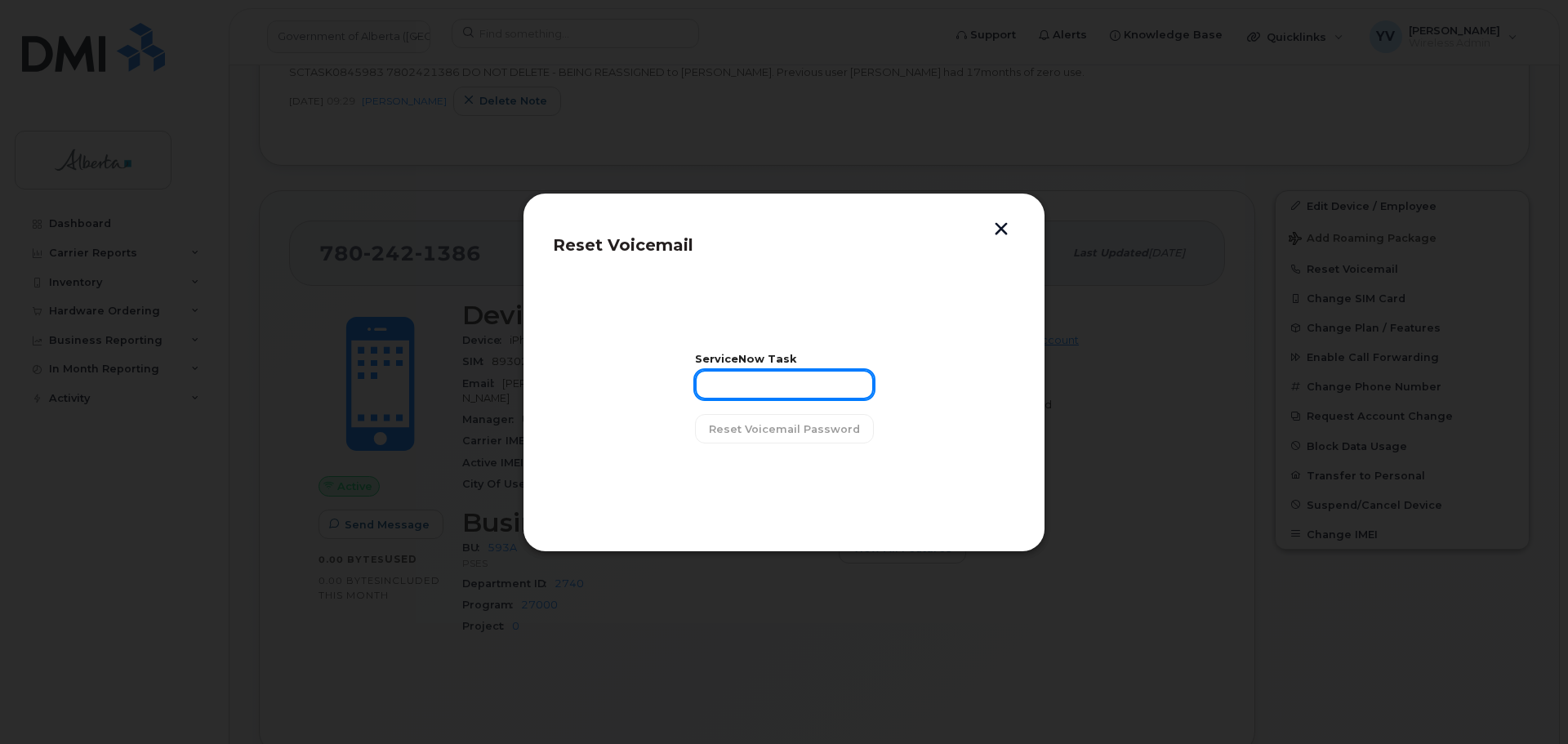
click at [740, 389] on input "text" at bounding box center [784, 385] width 179 height 29
paste input "SCTASK0845983"
type input "SCTASK0845983"
click at [762, 428] on span "Reset Voicemail Password" at bounding box center [784, 429] width 151 height 16
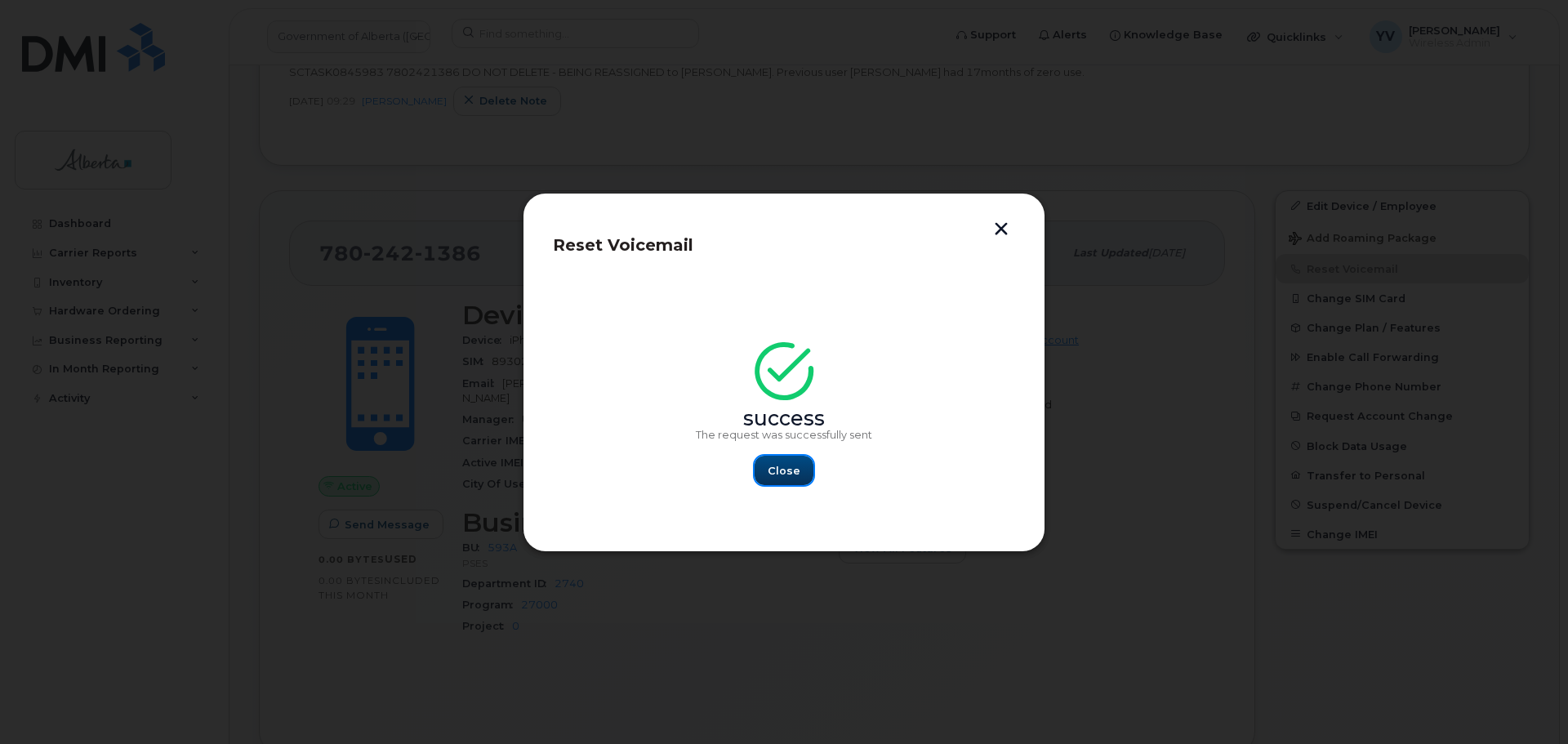
click at [795, 472] on span "Close" at bounding box center [784, 471] width 33 height 16
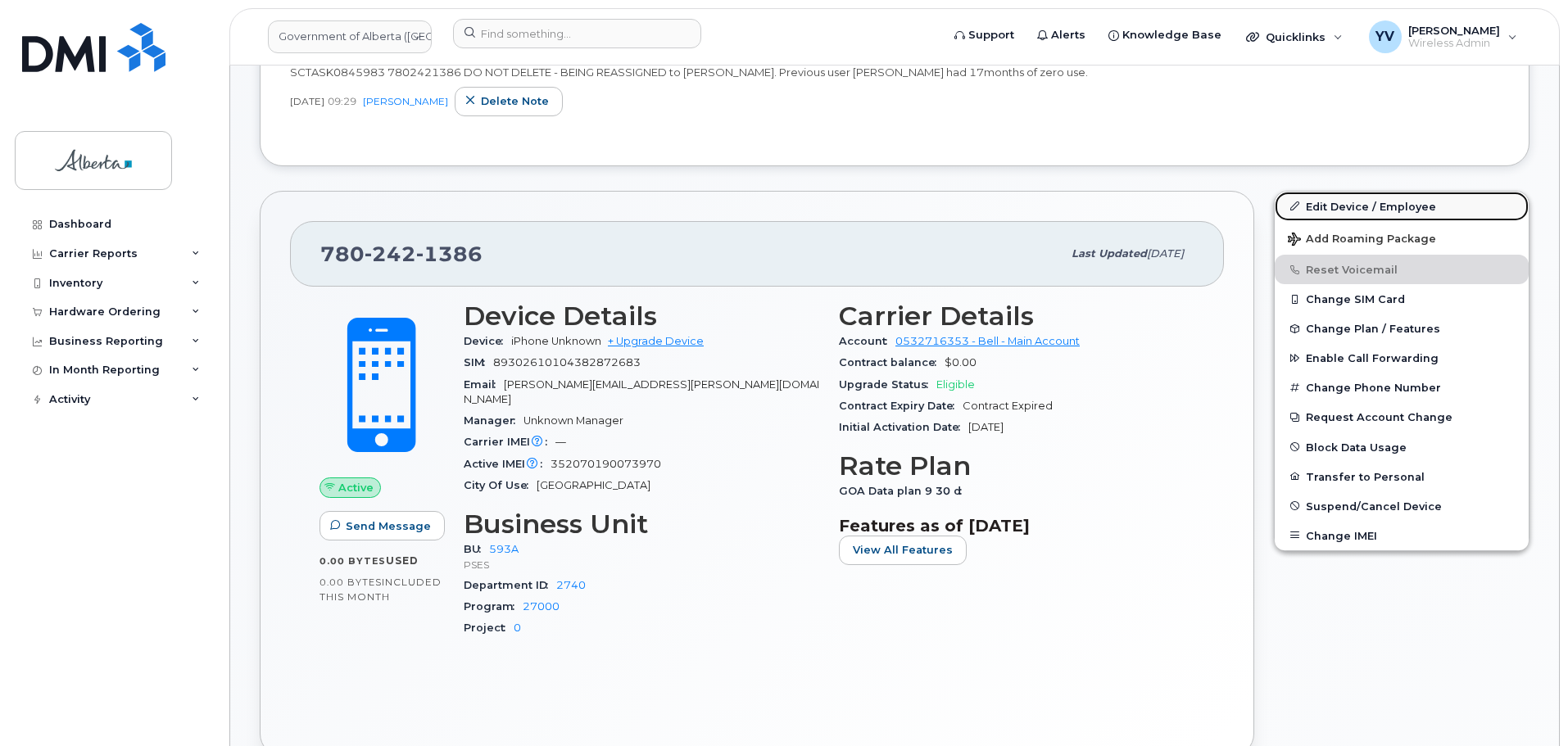
click at [1349, 205] on link "Edit Device / Employee" at bounding box center [1401, 206] width 254 height 29
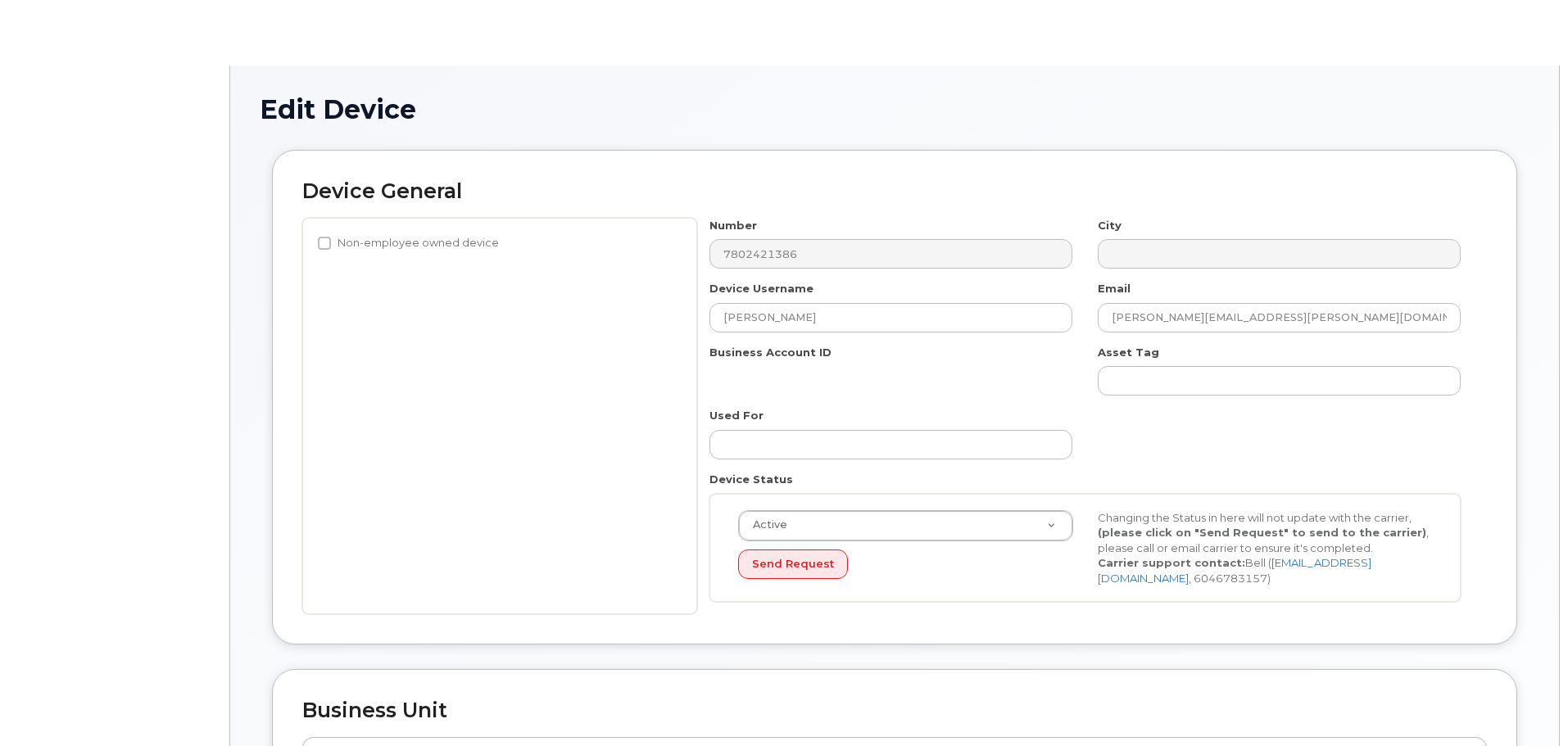
select select "4797682"
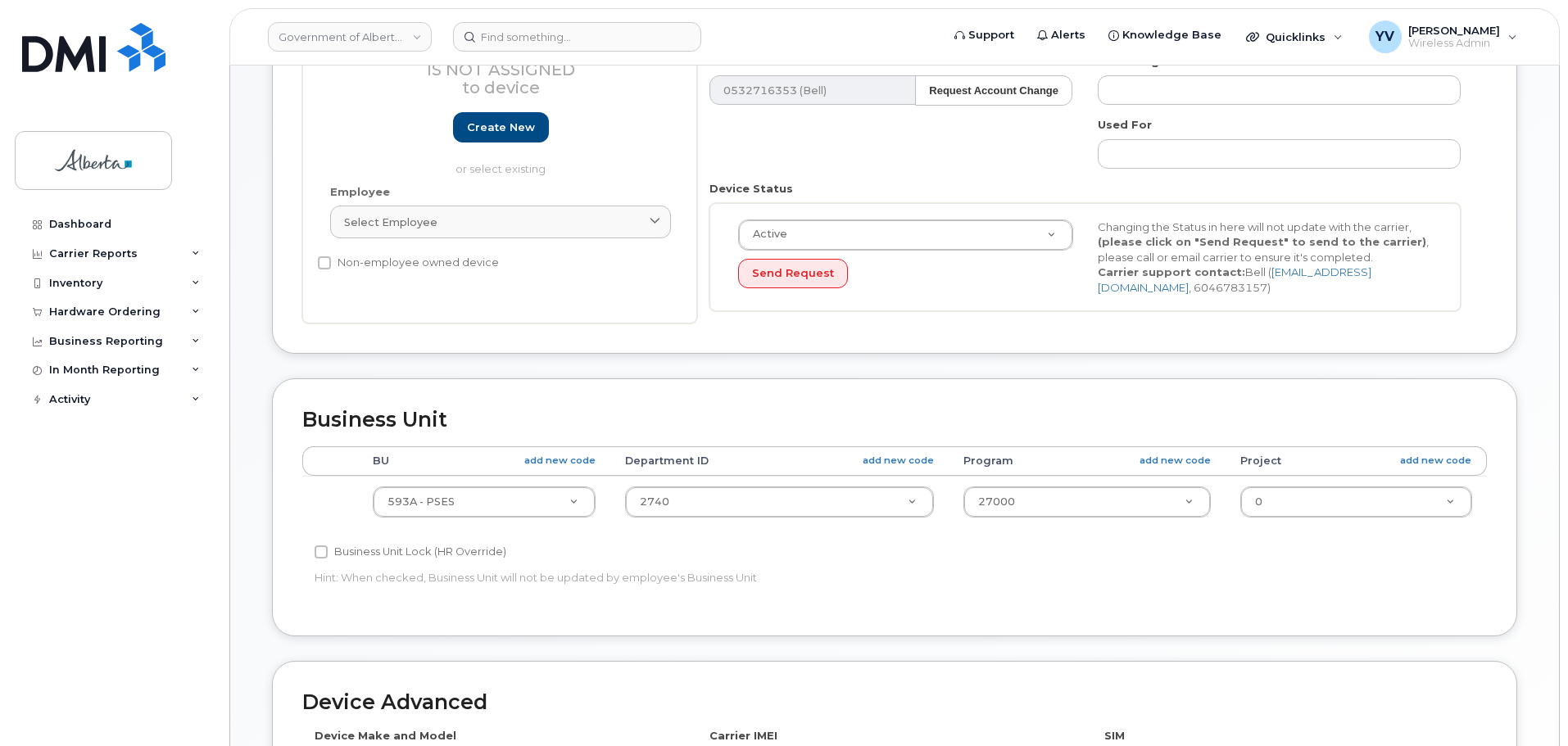
scroll to position [360, 0]
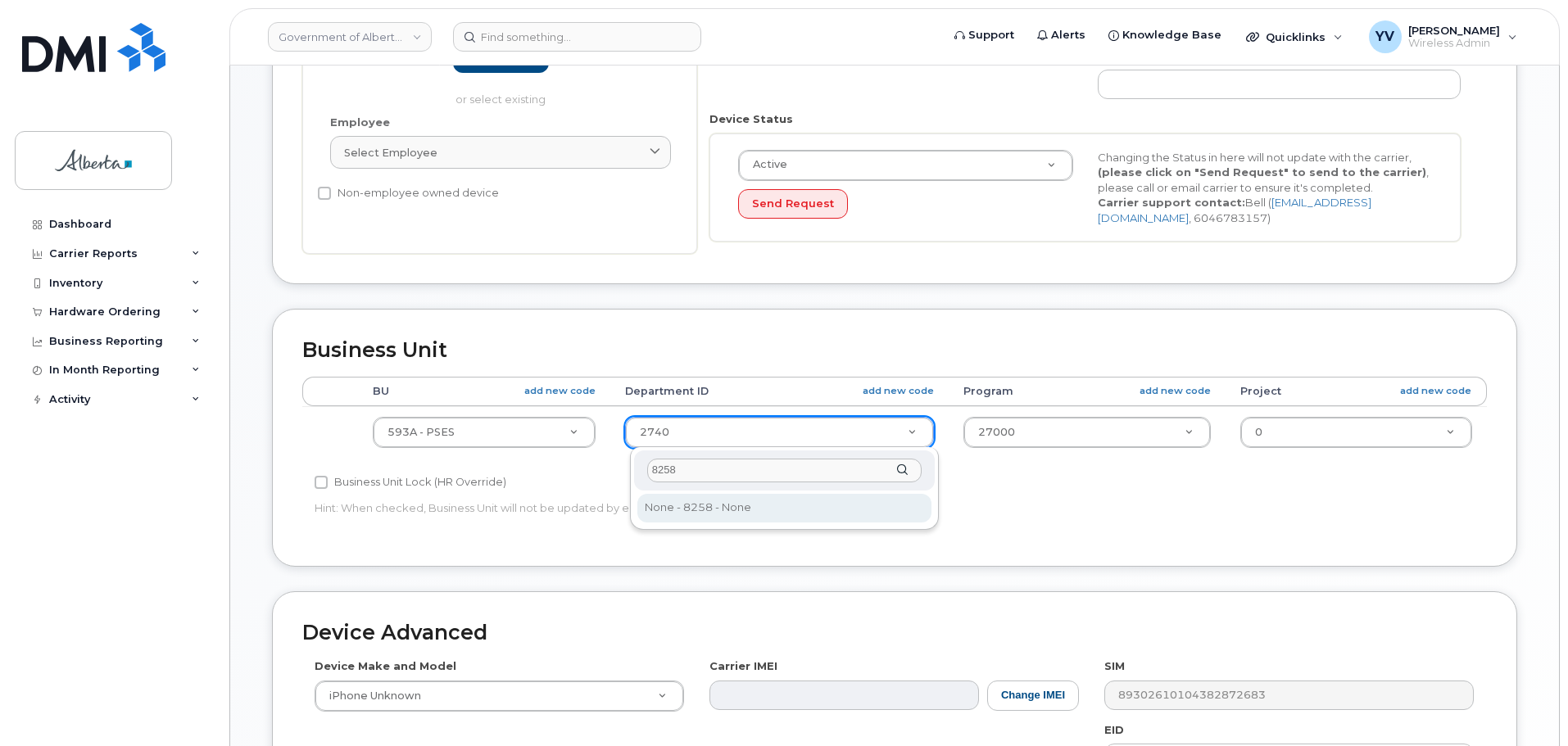
type input "8258"
type input "5678840"
